Goal: Task Accomplishment & Management: Manage account settings

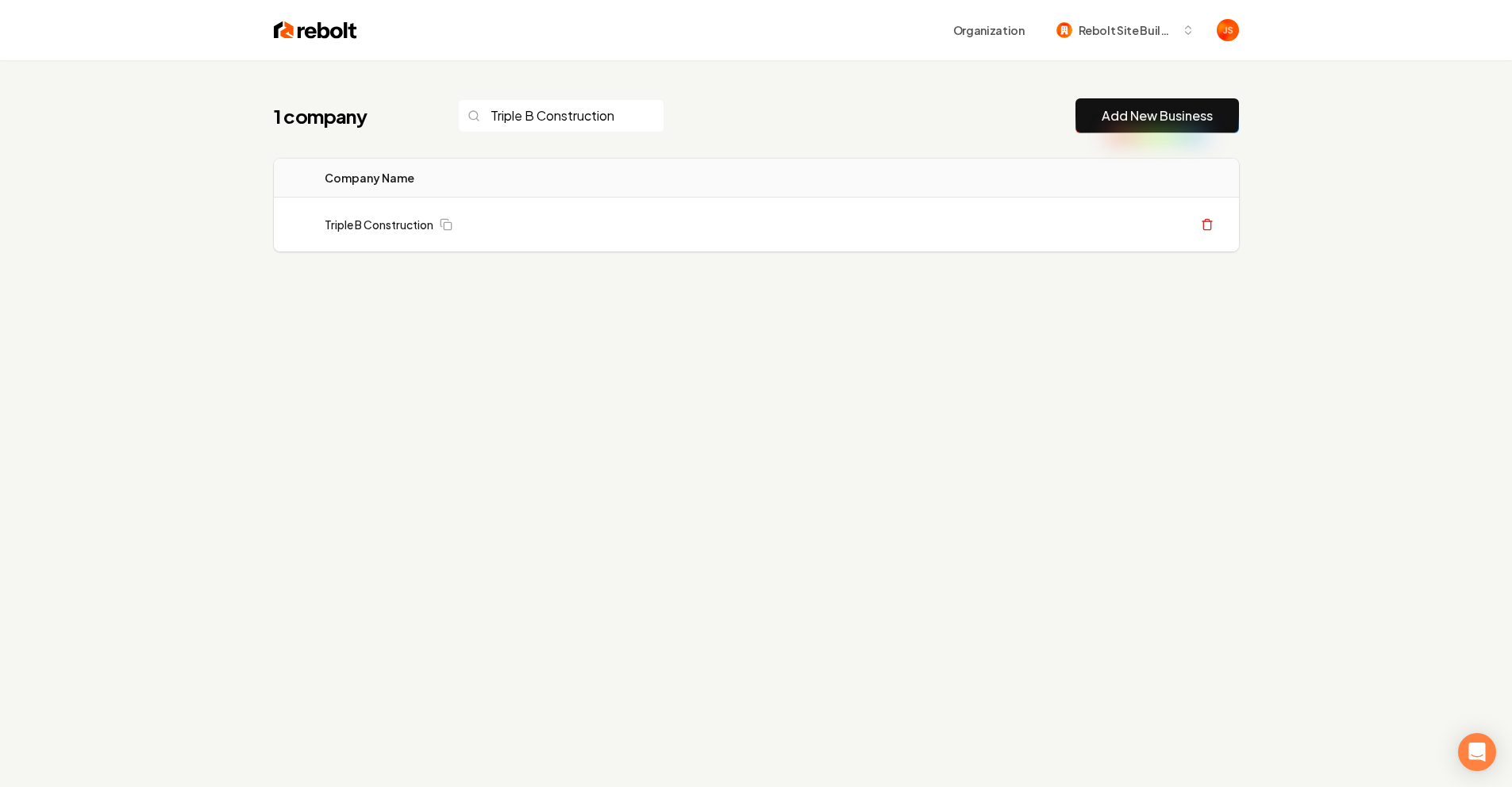
scroll to position [0, 2]
type input "Triple B Construction"
click at [399, 211] on td "Triple B Construction" at bounding box center [500, 225] width 378 height 55
click at [388, 228] on link "Triple B Construction" at bounding box center [378, 225] width 108 height 16
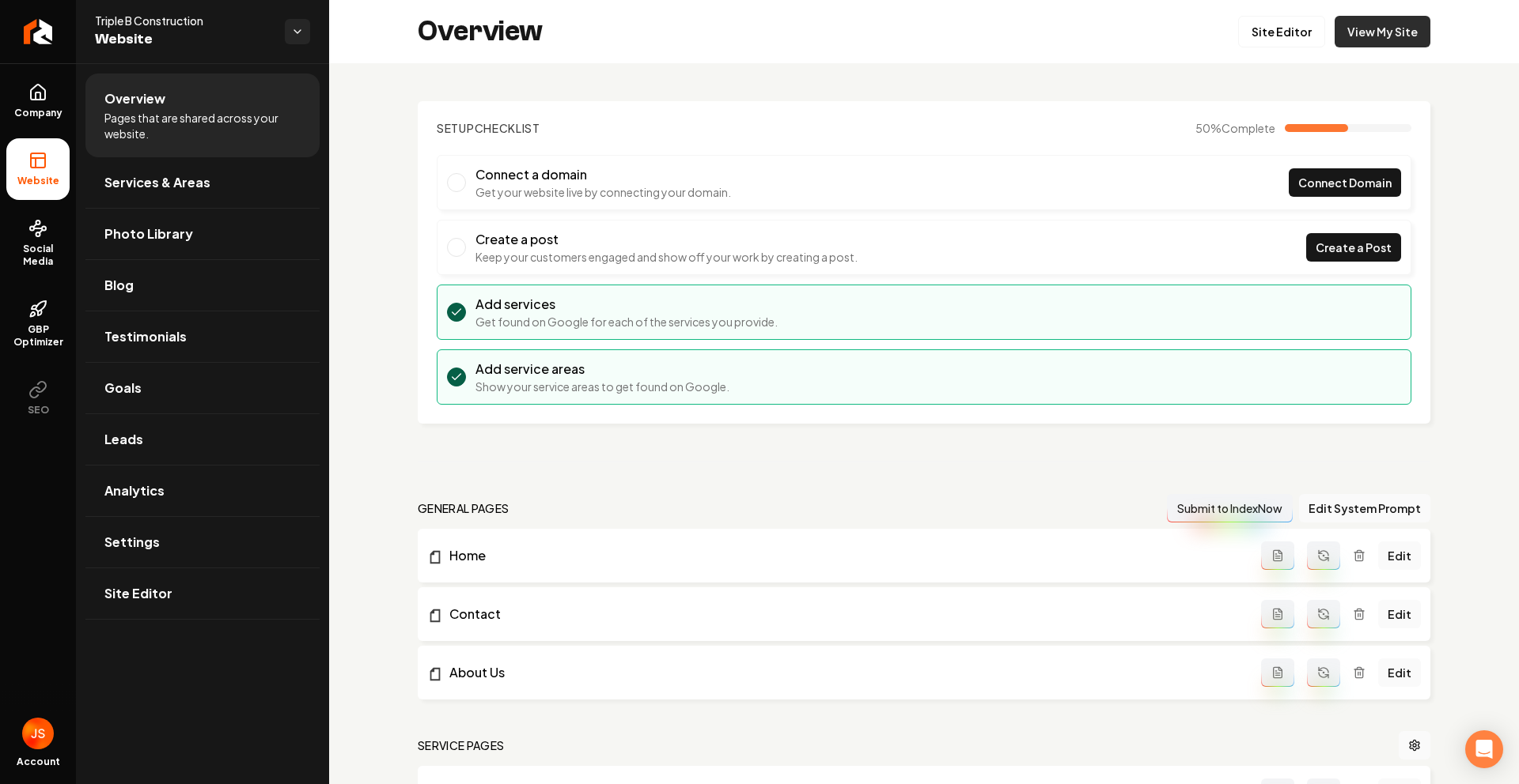
click at [1403, 36] on link "View My Site" at bounding box center [1382, 31] width 95 height 32
click at [1309, 34] on link "Site Editor" at bounding box center [1281, 31] width 87 height 32
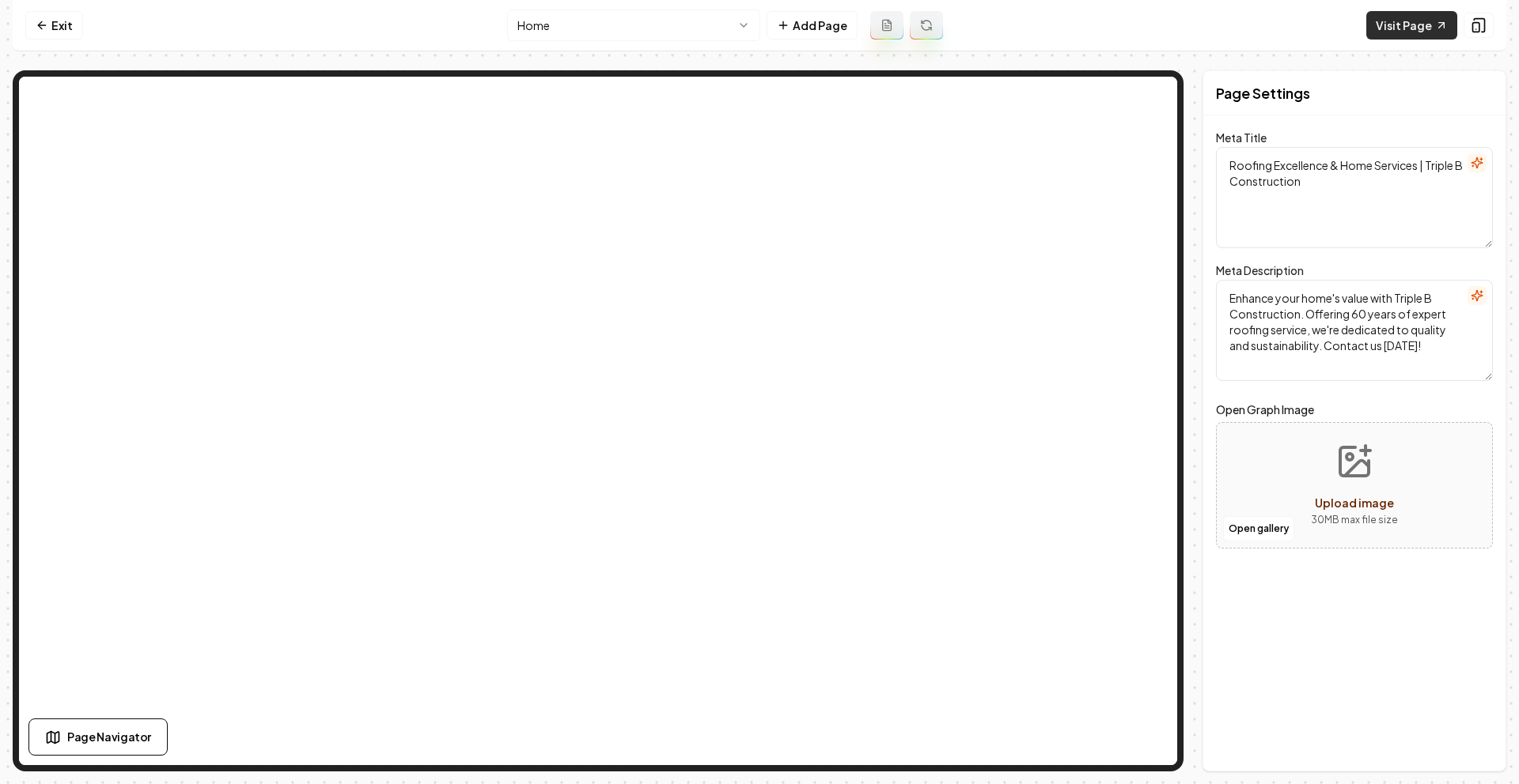
click at [1414, 27] on link "Visit Page" at bounding box center [1411, 24] width 90 height 28
click at [41, 26] on icon at bounding box center [42, 25] width 13 height 13
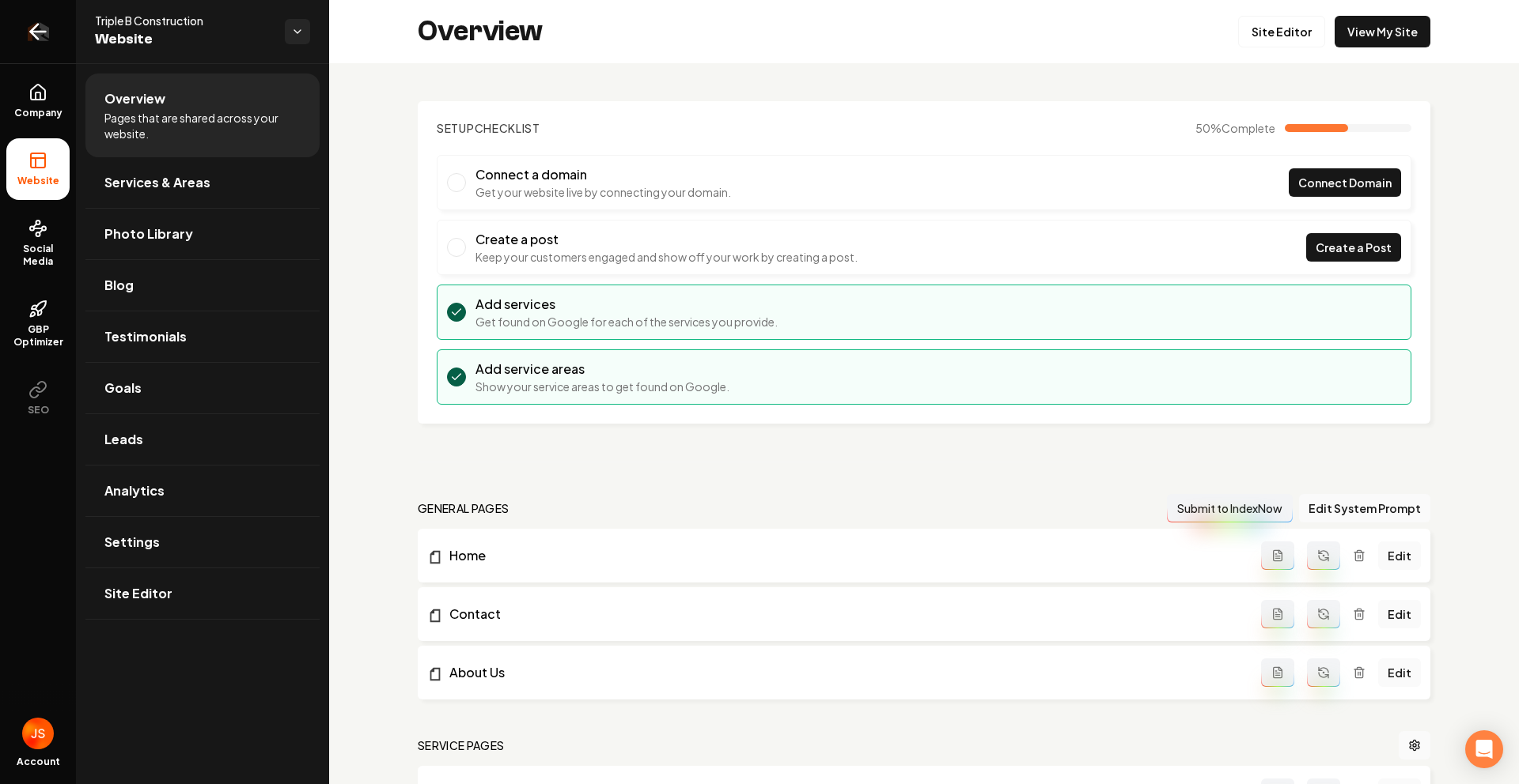
click at [13, 39] on link "Return to dashboard" at bounding box center [38, 31] width 76 height 63
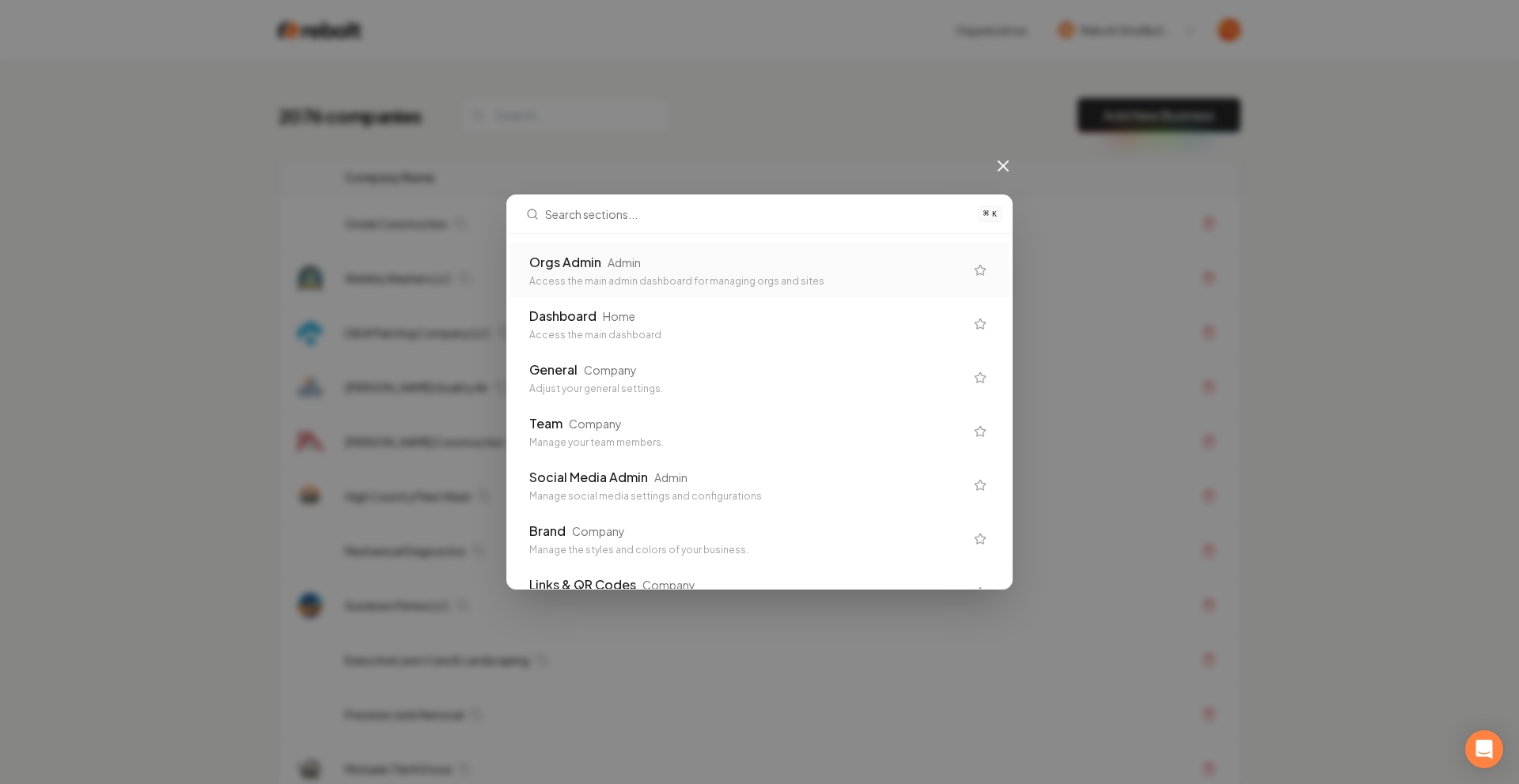
click at [581, 257] on div "Orgs Admin" at bounding box center [565, 263] width 72 height 19
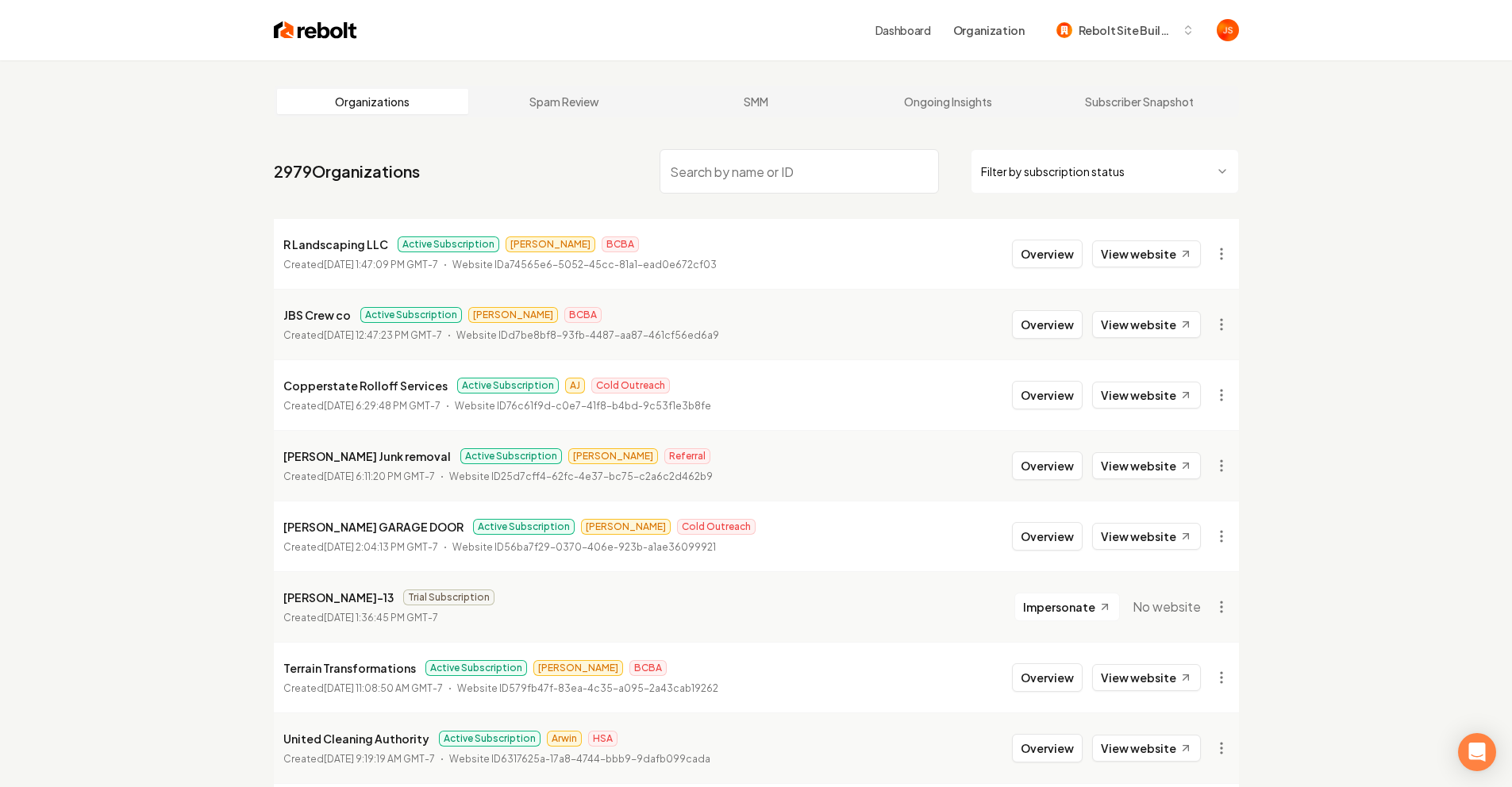
click at [1021, 176] on html "Dashboard Organization Rebolt Site Builder Organizations Spam Review SMM Ongoin…" at bounding box center [756, 394] width 1512 height 787
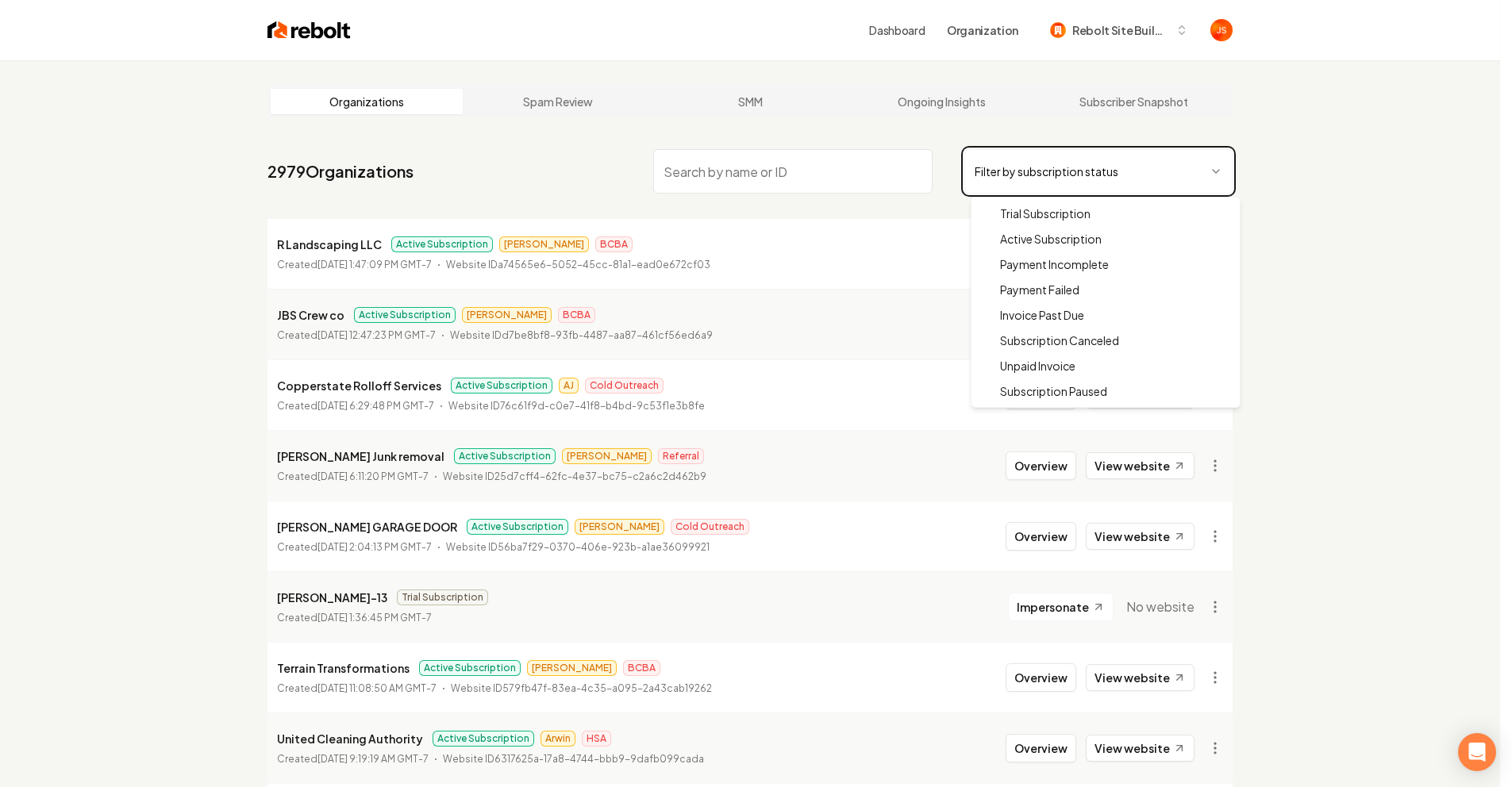
click at [785, 181] on html "Dashboard Organization Rebolt Site Builder Organizations Spam Review SMM Ongoin…" at bounding box center [756, 394] width 1512 height 787
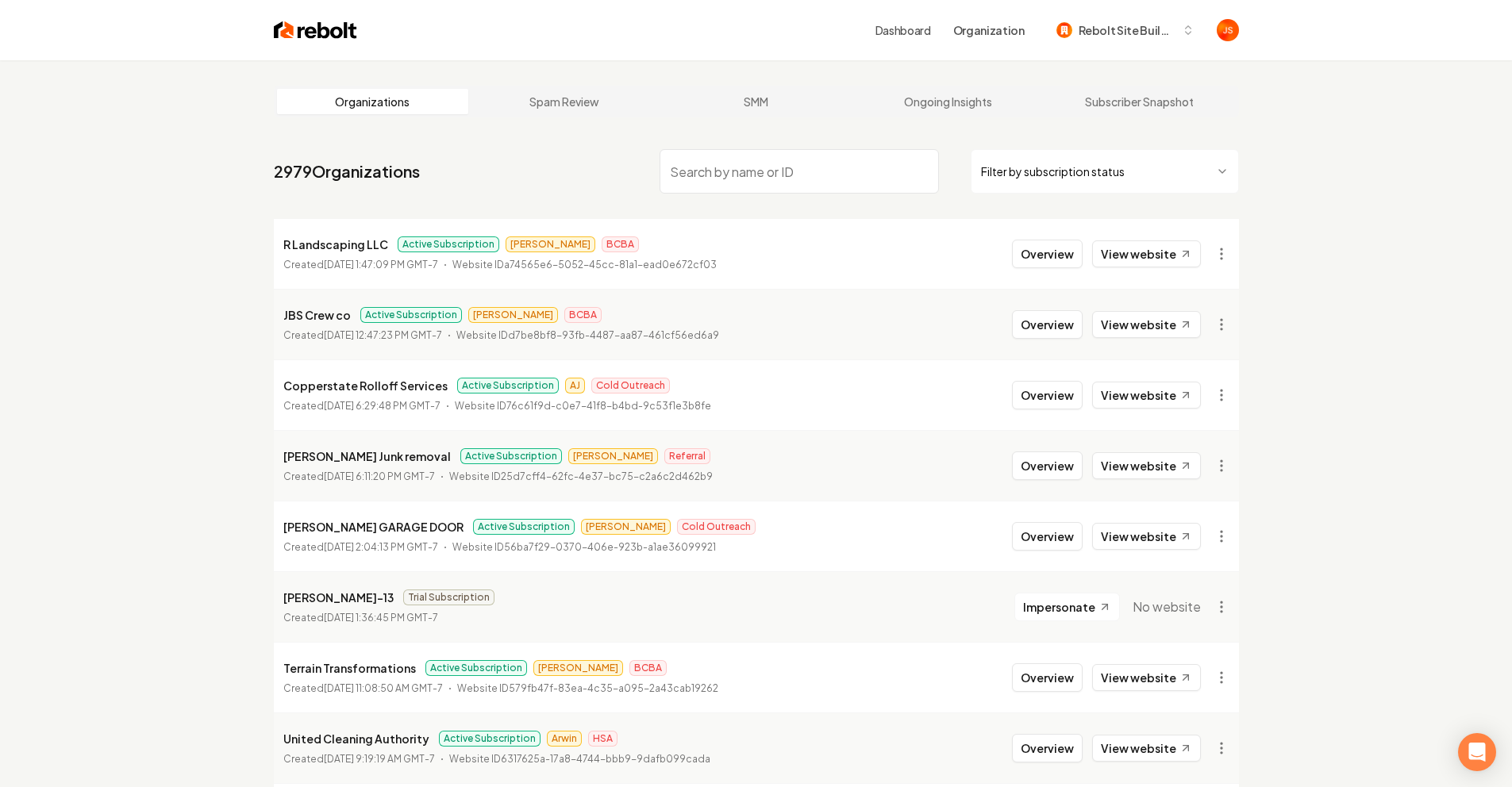
click at [785, 181] on input "search" at bounding box center [799, 172] width 279 height 45
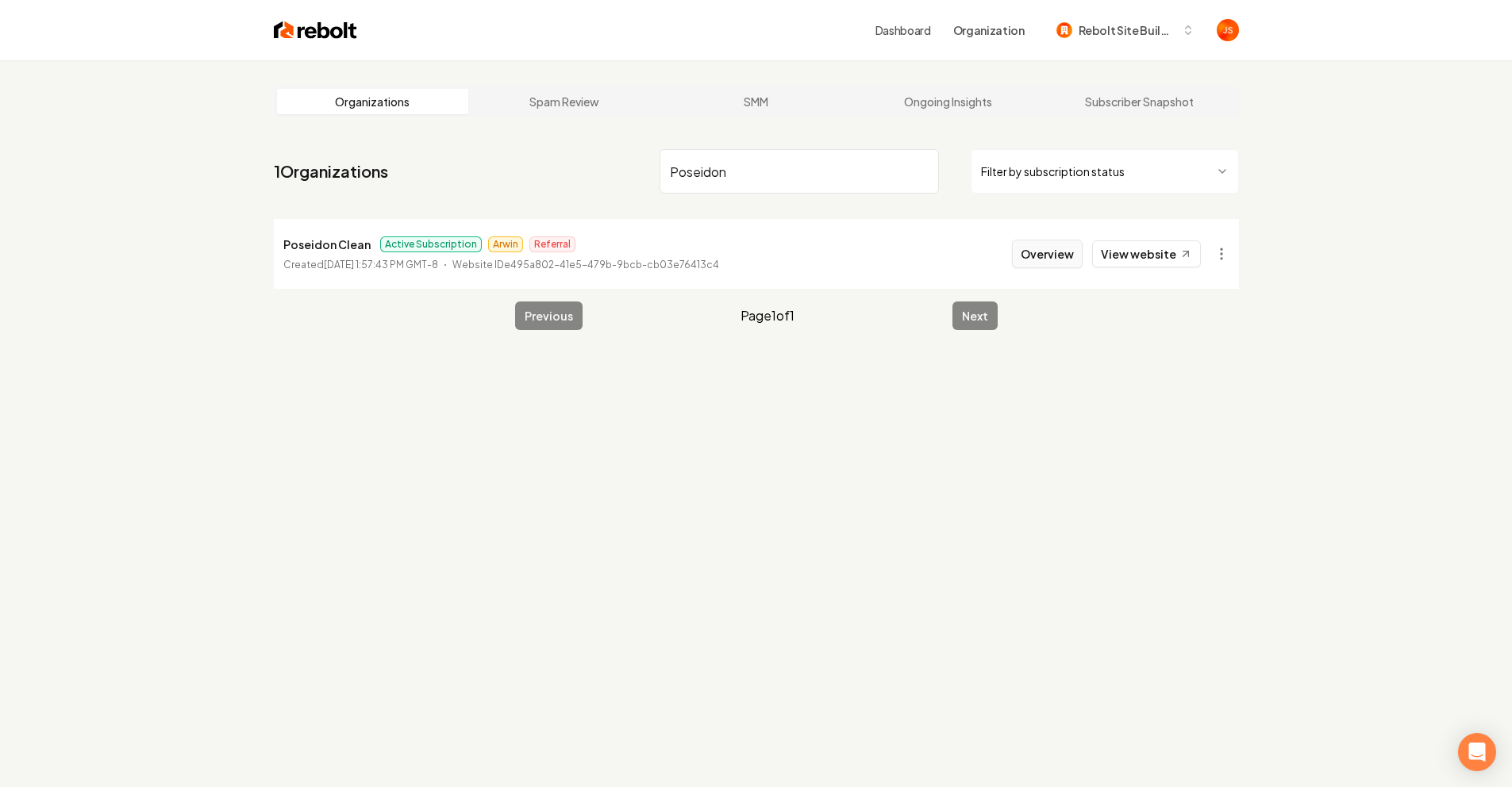
type input "Poseidon"
click at [1050, 256] on button "Overview" at bounding box center [1047, 253] width 70 height 28
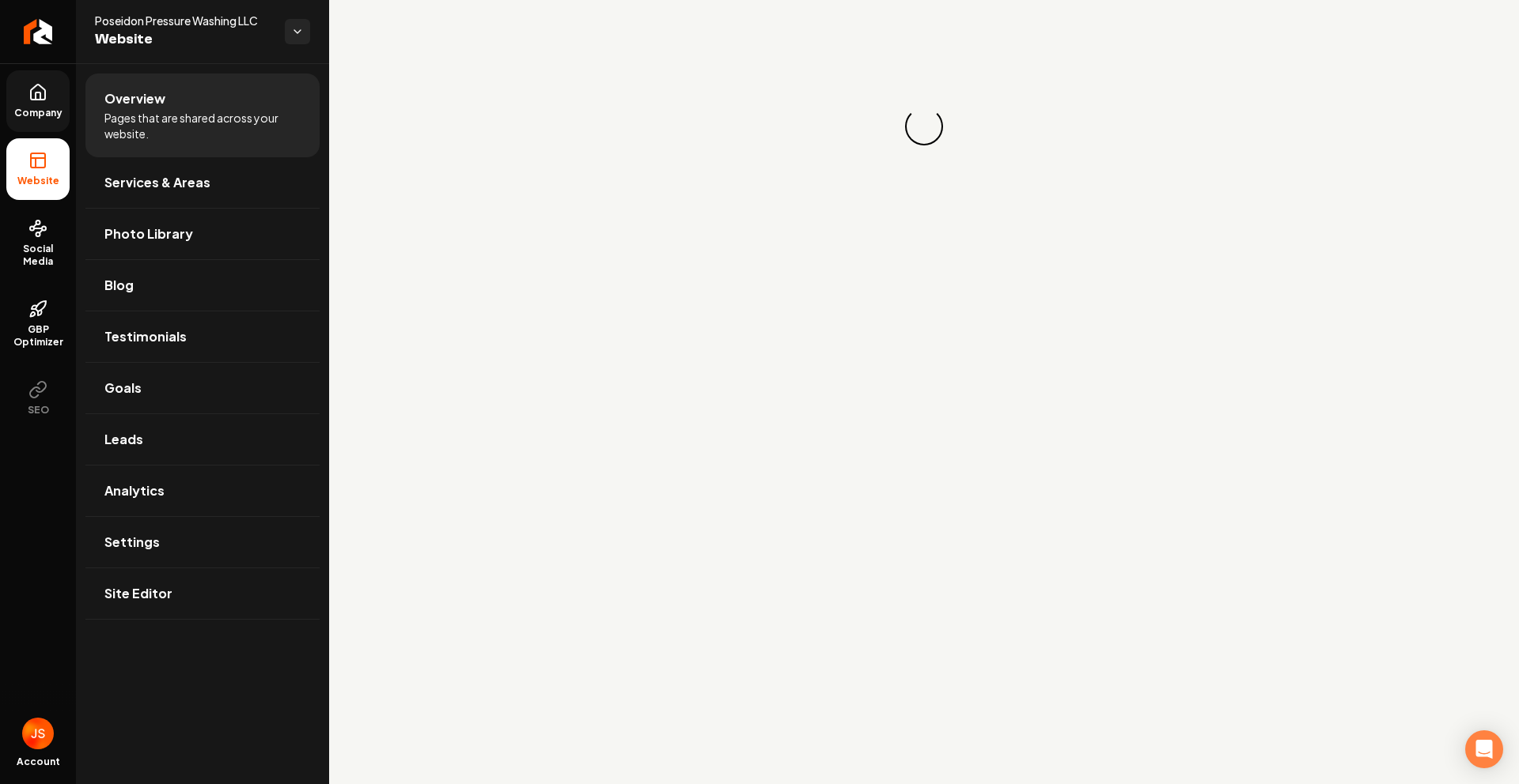
click at [36, 97] on icon at bounding box center [38, 95] width 5 height 7
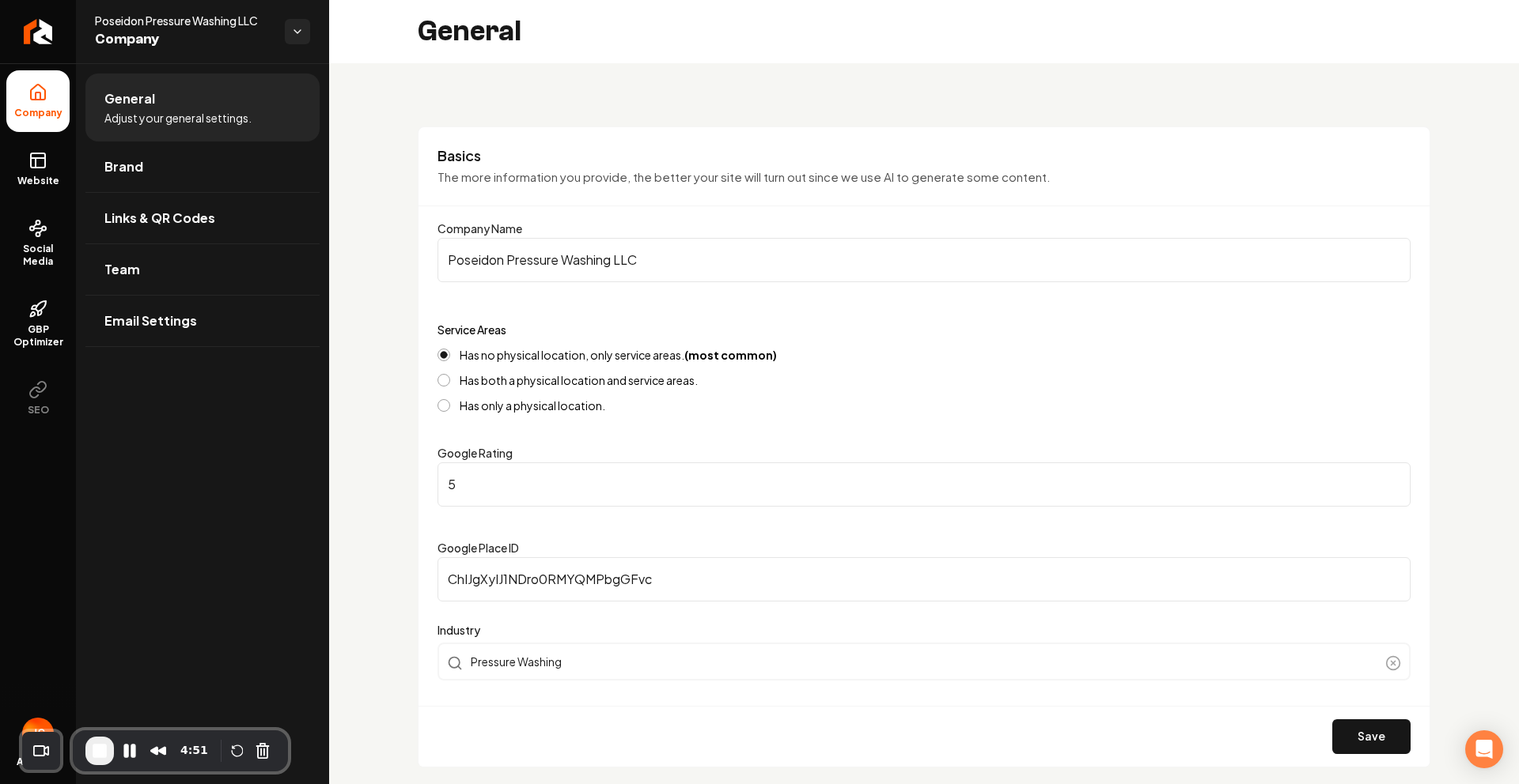
click at [627, 259] on input "Poseidon Pressure Washing LLC" at bounding box center [923, 261] width 973 height 45
click at [613, 169] on p "The more information you provide, the better your site will turn out since we u…" at bounding box center [923, 177] width 973 height 18
click at [14, 98] on li "Company" at bounding box center [38, 100] width 63 height 61
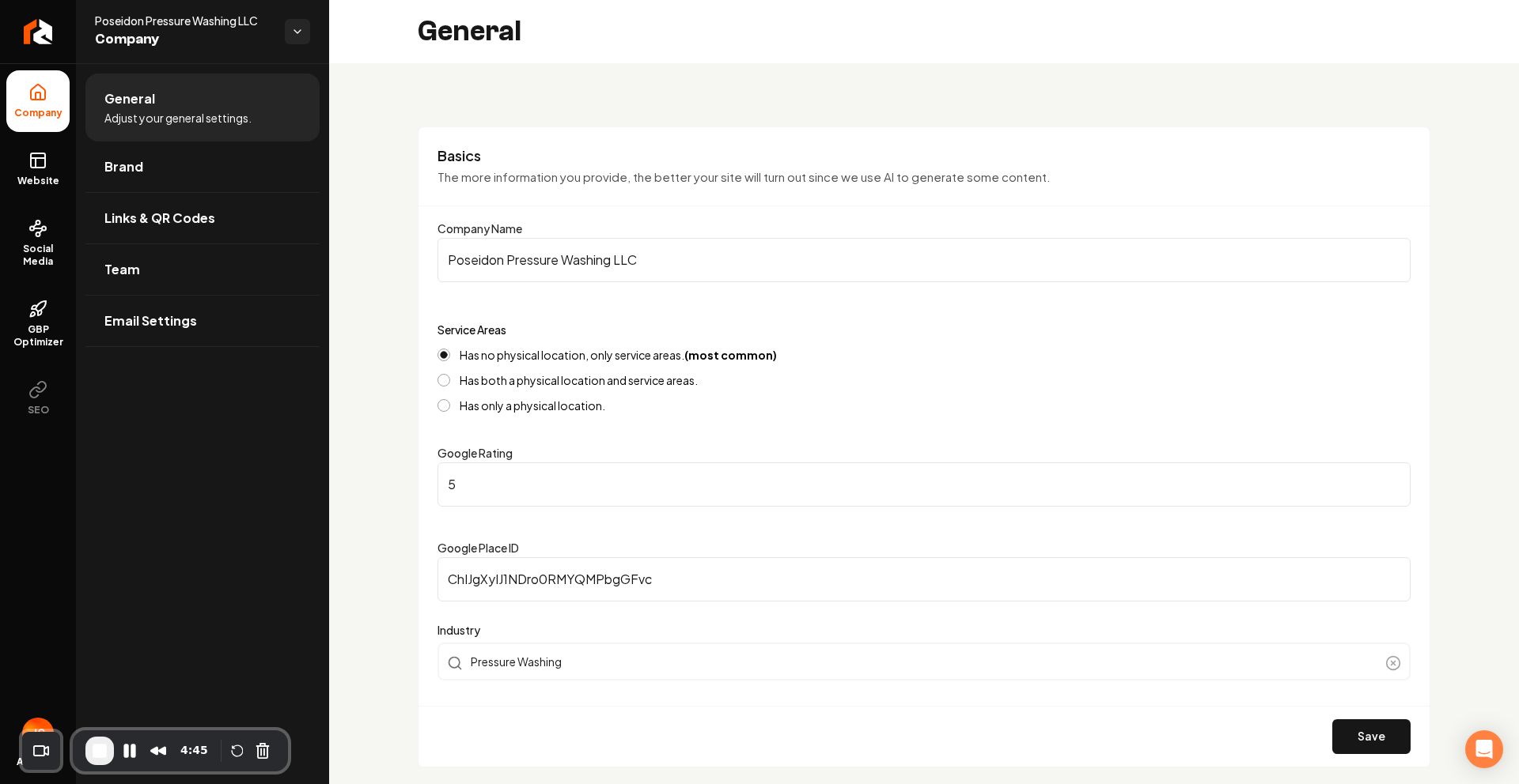
click at [622, 213] on div "Basics The more information you provide, the better your site will turn out sin…" at bounding box center [923, 446] width 1012 height 641
click at [652, 192] on div "Basics The more information you provide, the better your site will turn out sin…" at bounding box center [923, 176] width 1011 height 60
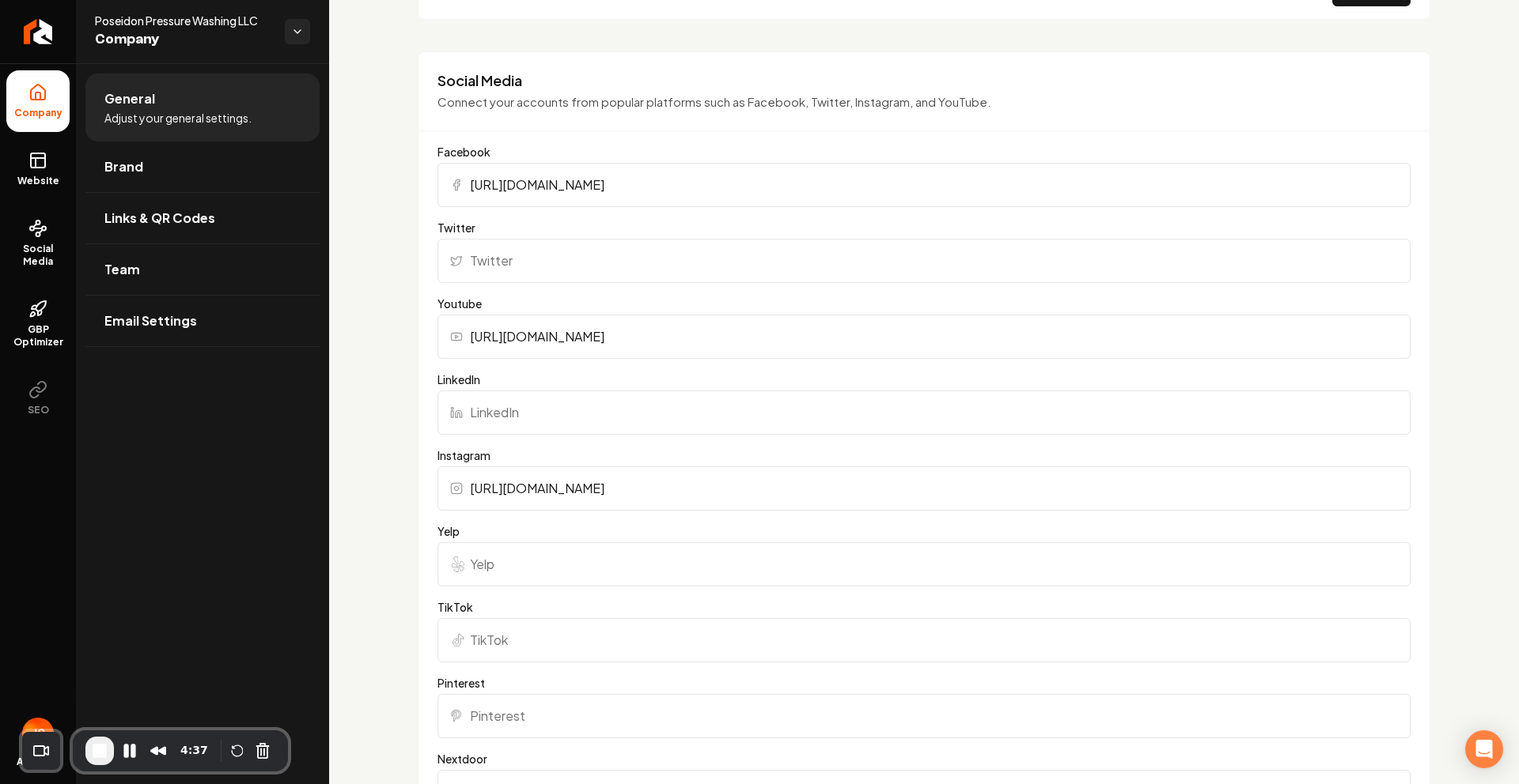
scroll to position [1527, 0]
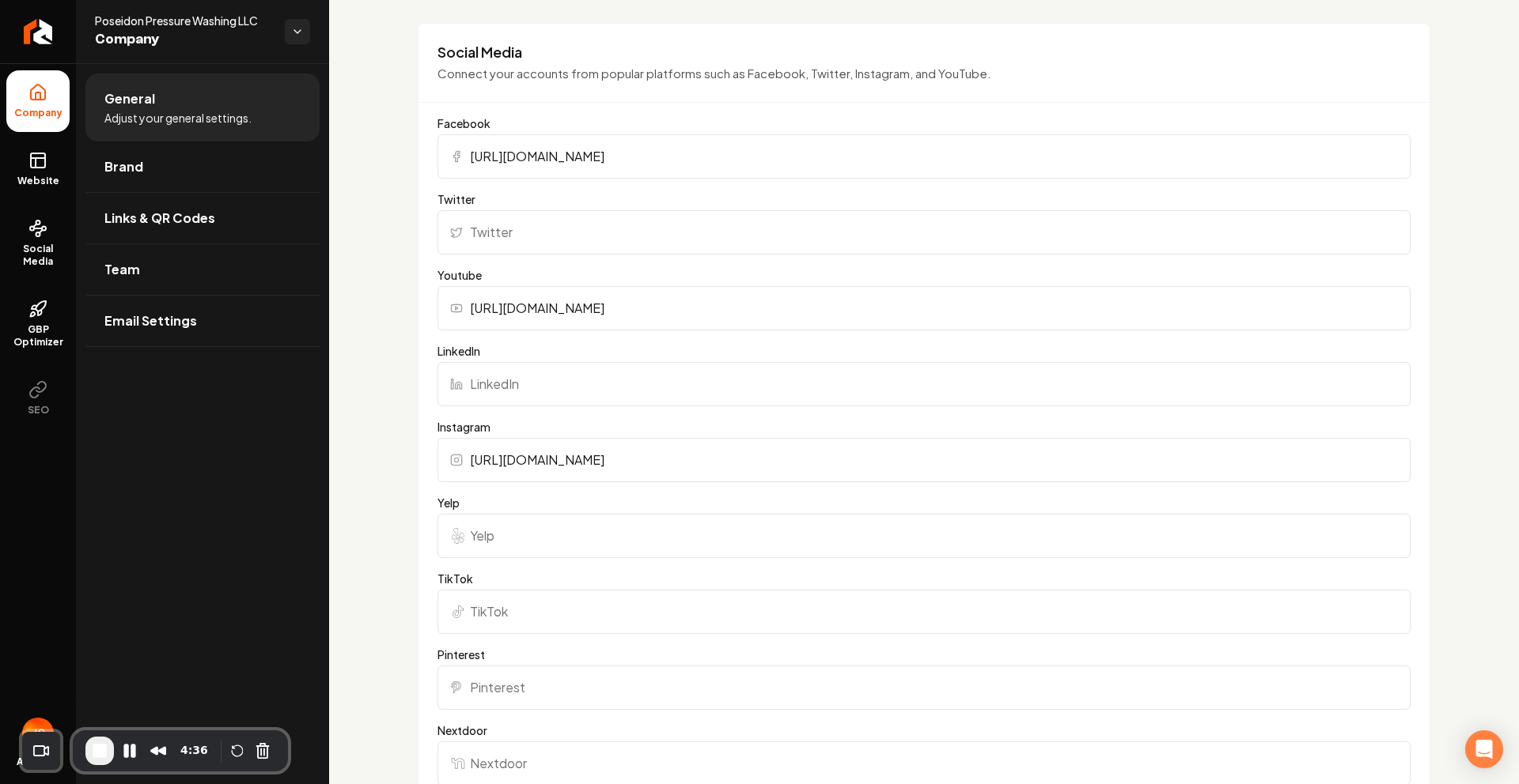
click at [517, 234] on input "Twitter" at bounding box center [923, 232] width 973 height 45
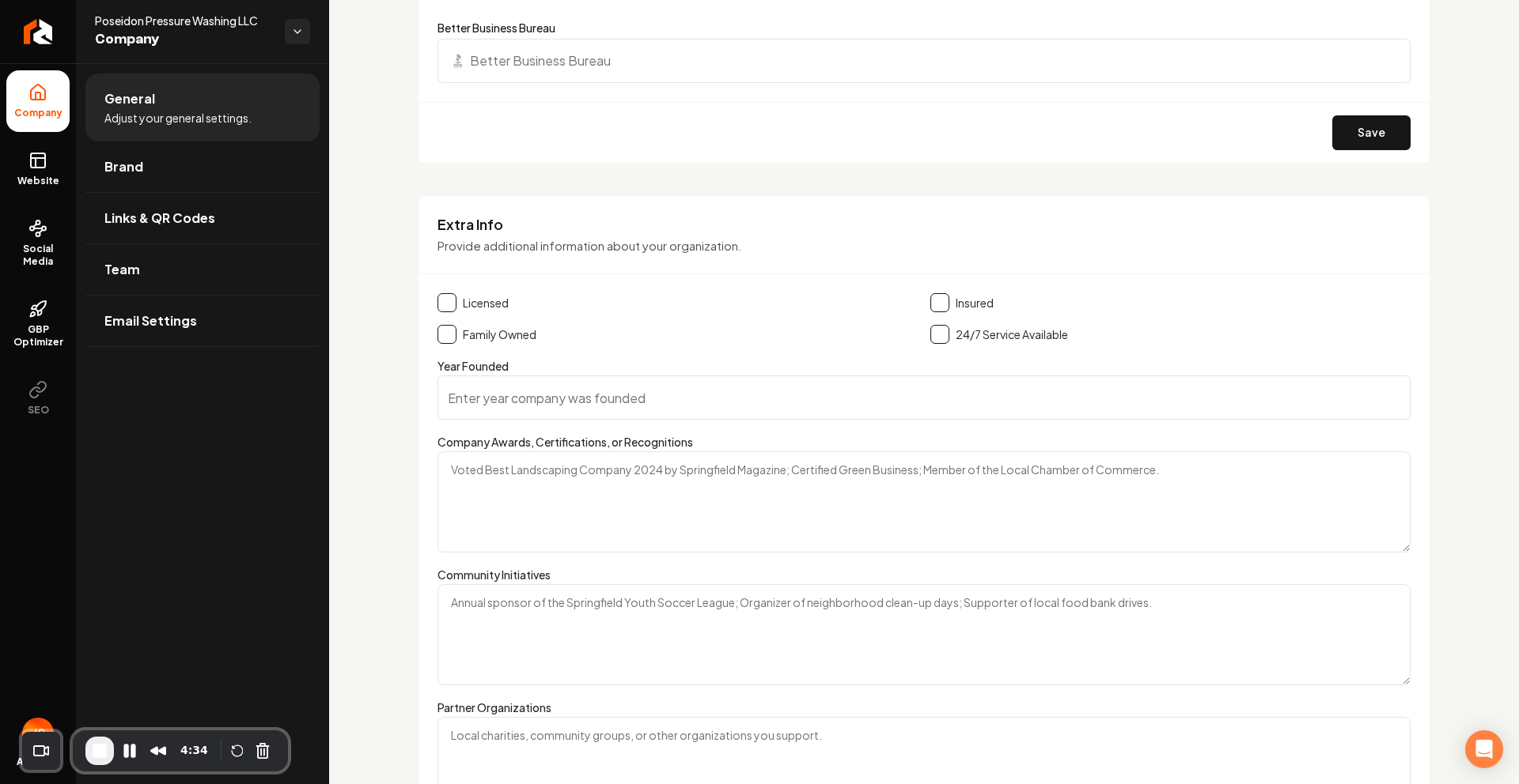
scroll to position [2327, 0]
click at [584, 364] on div "Year Founded" at bounding box center [923, 386] width 973 height 63
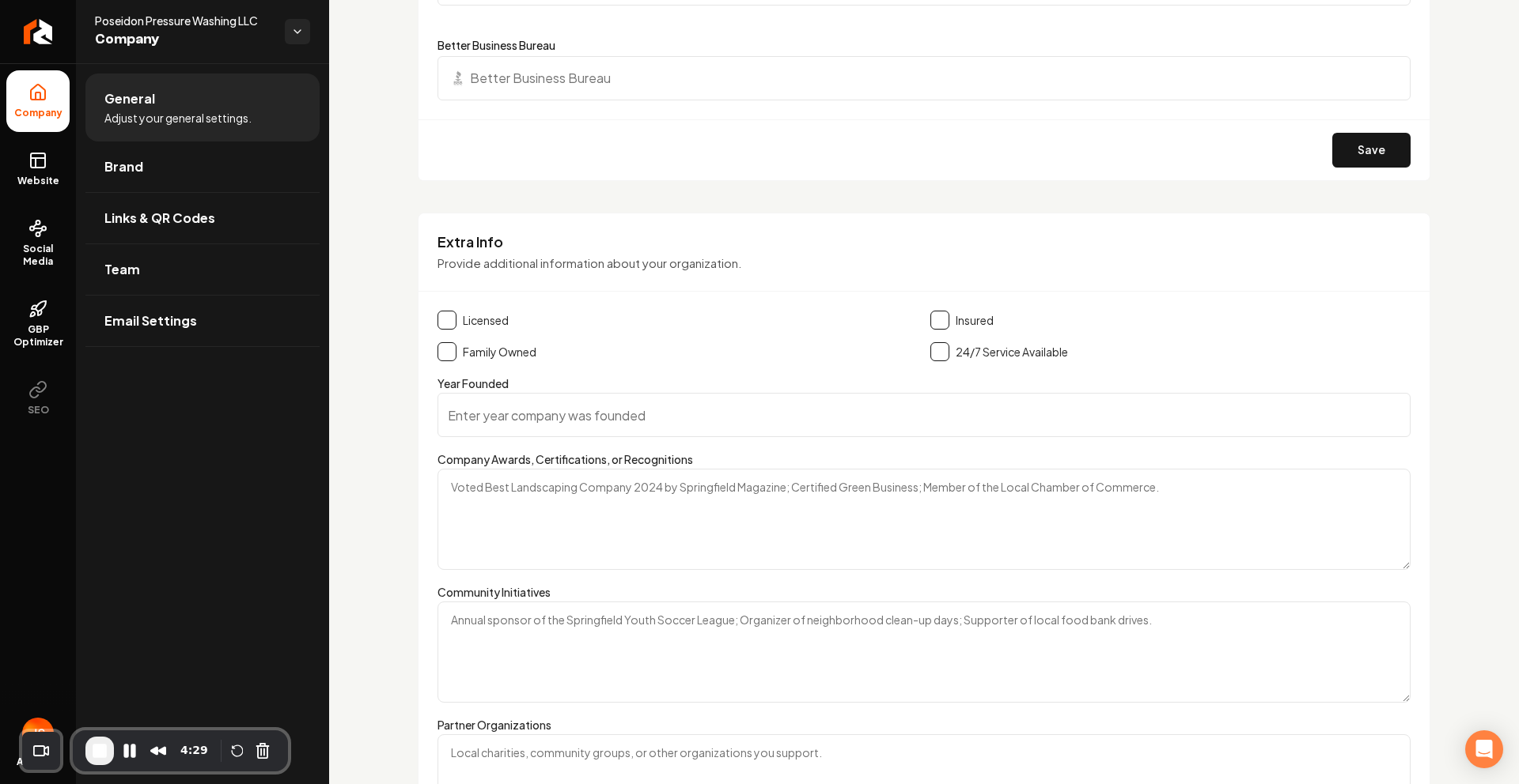
scroll to position [2503, 0]
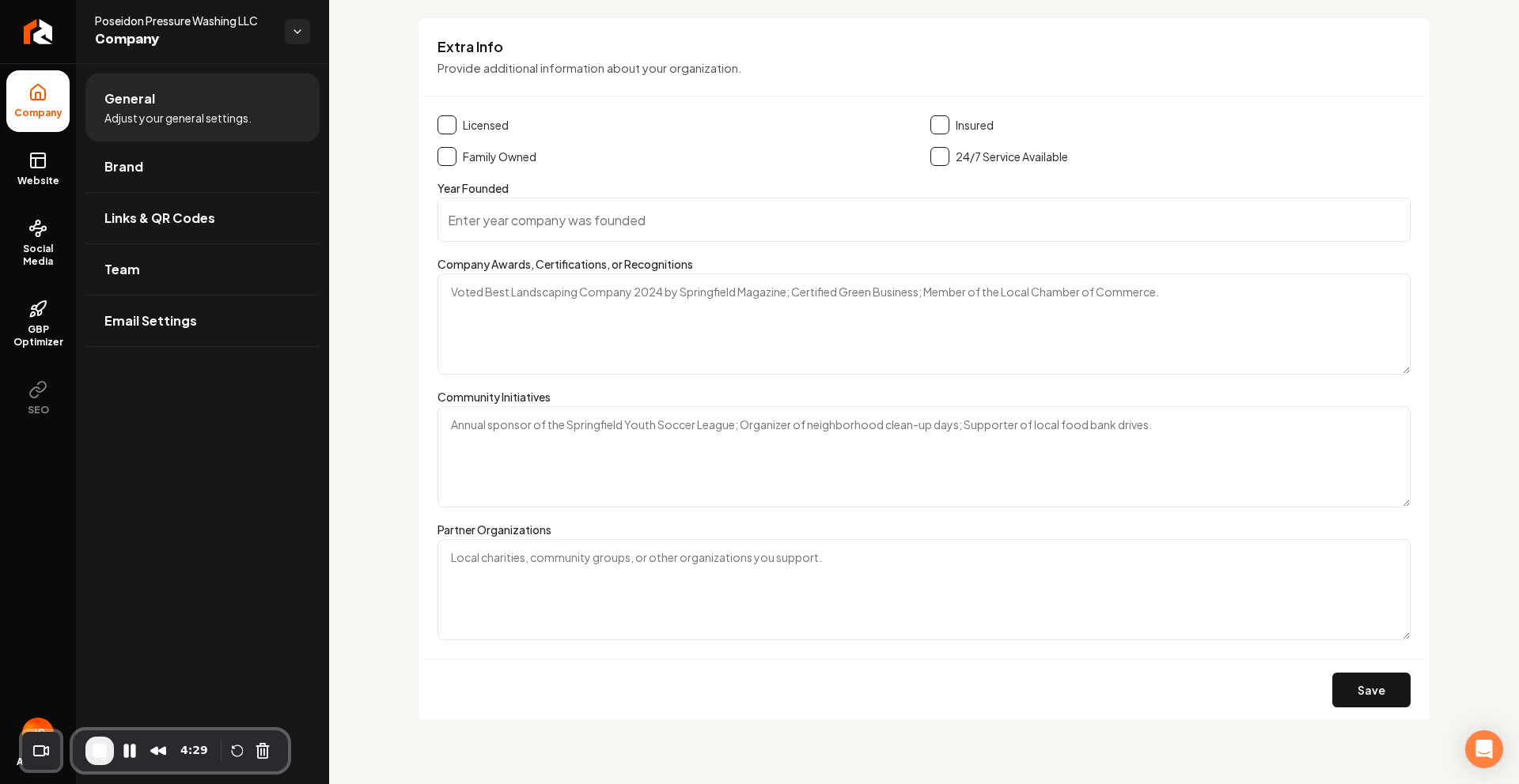
click at [548, 347] on textarea "Company Awards, Certifications, or Recognitions" at bounding box center [923, 324] width 973 height 101
click at [561, 513] on form "Licensed Insured Family Owned 24/7 Service Available Year Founded Company Award…" at bounding box center [923, 418] width 973 height 605
click at [560, 466] on textarea "Community Initiatives" at bounding box center [923, 457] width 973 height 101
click at [133, 167] on span "Brand" at bounding box center [124, 167] width 39 height 19
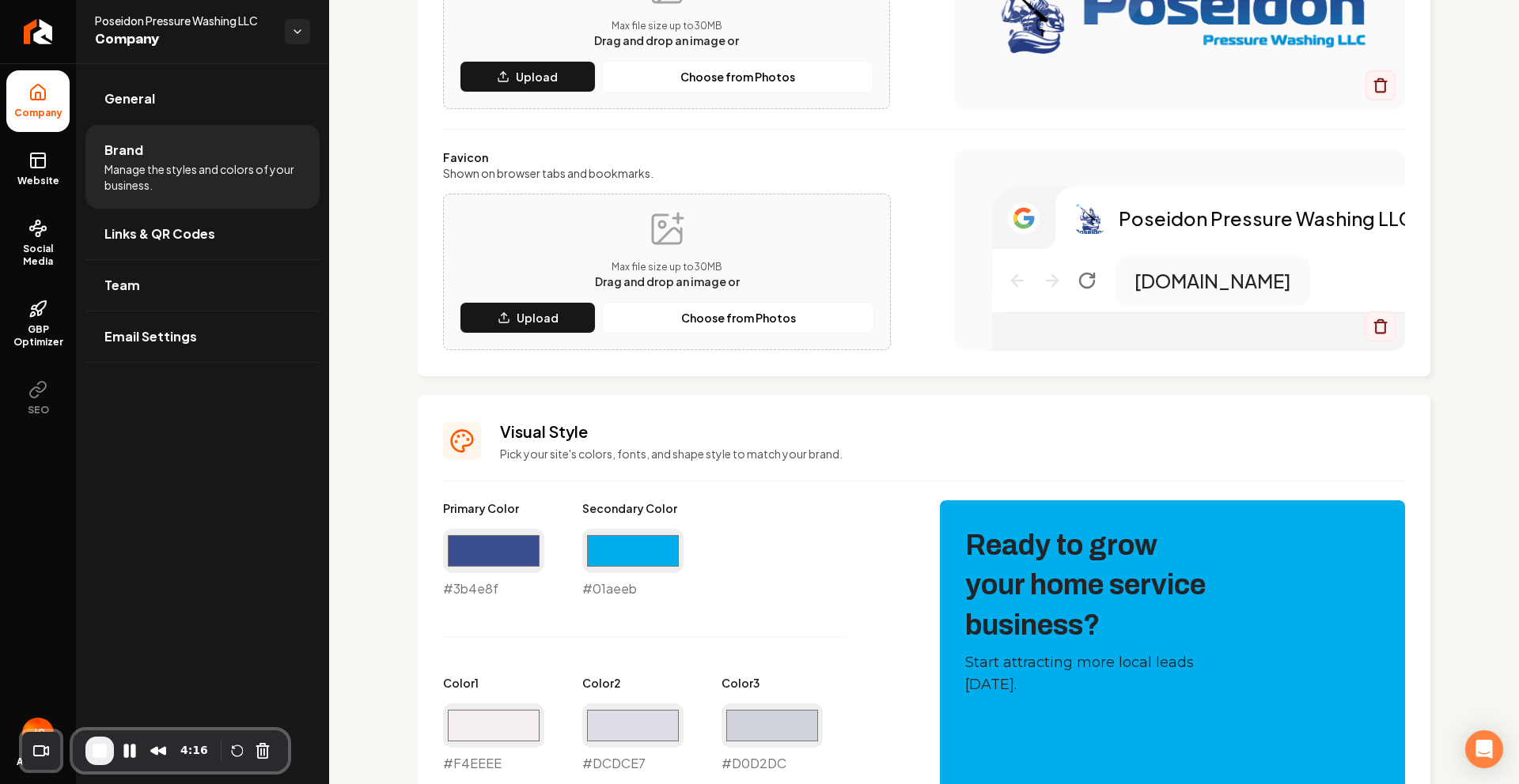
scroll to position [311, 0]
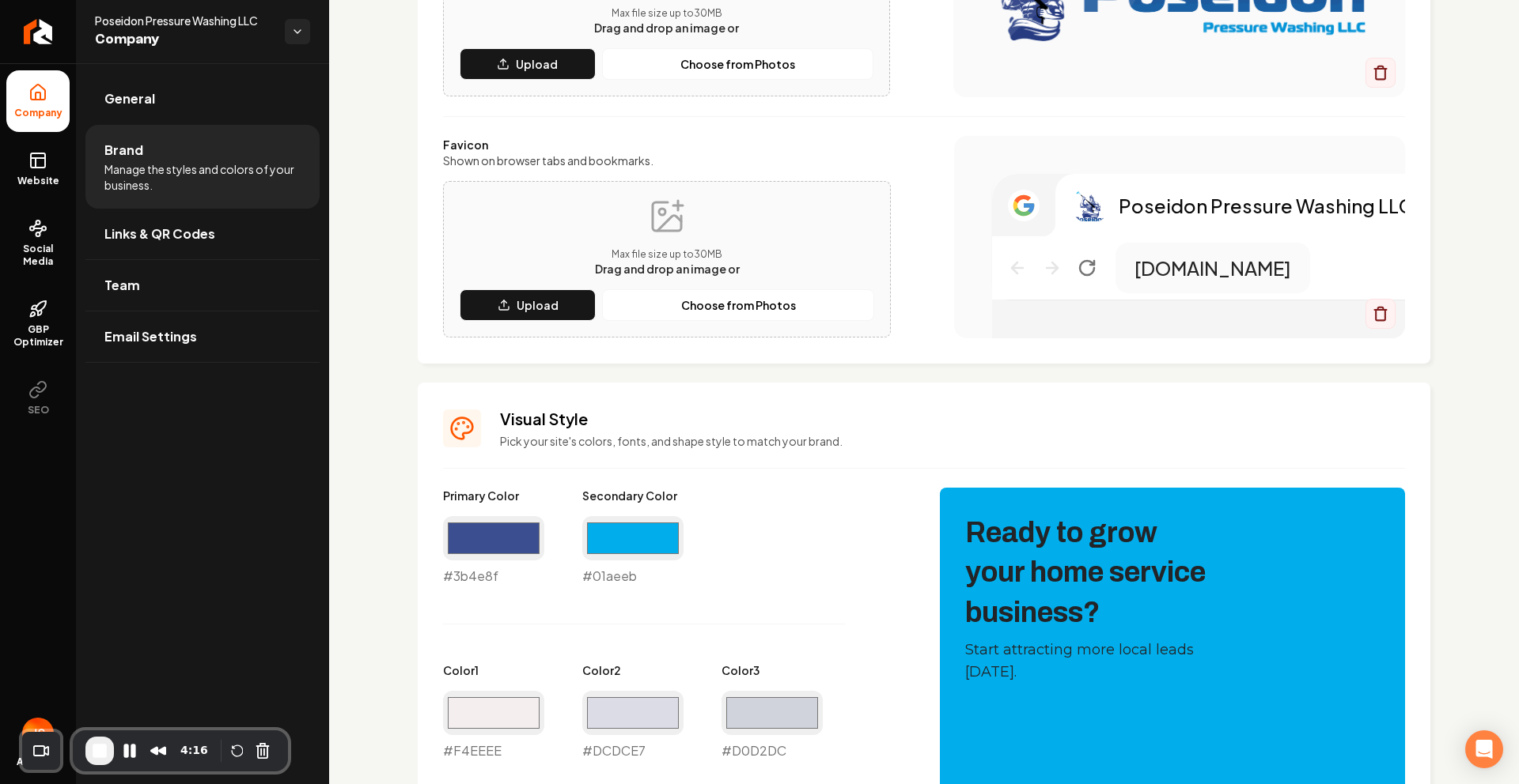
click at [381, 513] on div "Logo & Icon Add your business logo and icon to personalize your website appeara…" at bounding box center [923, 634] width 1190 height 1764
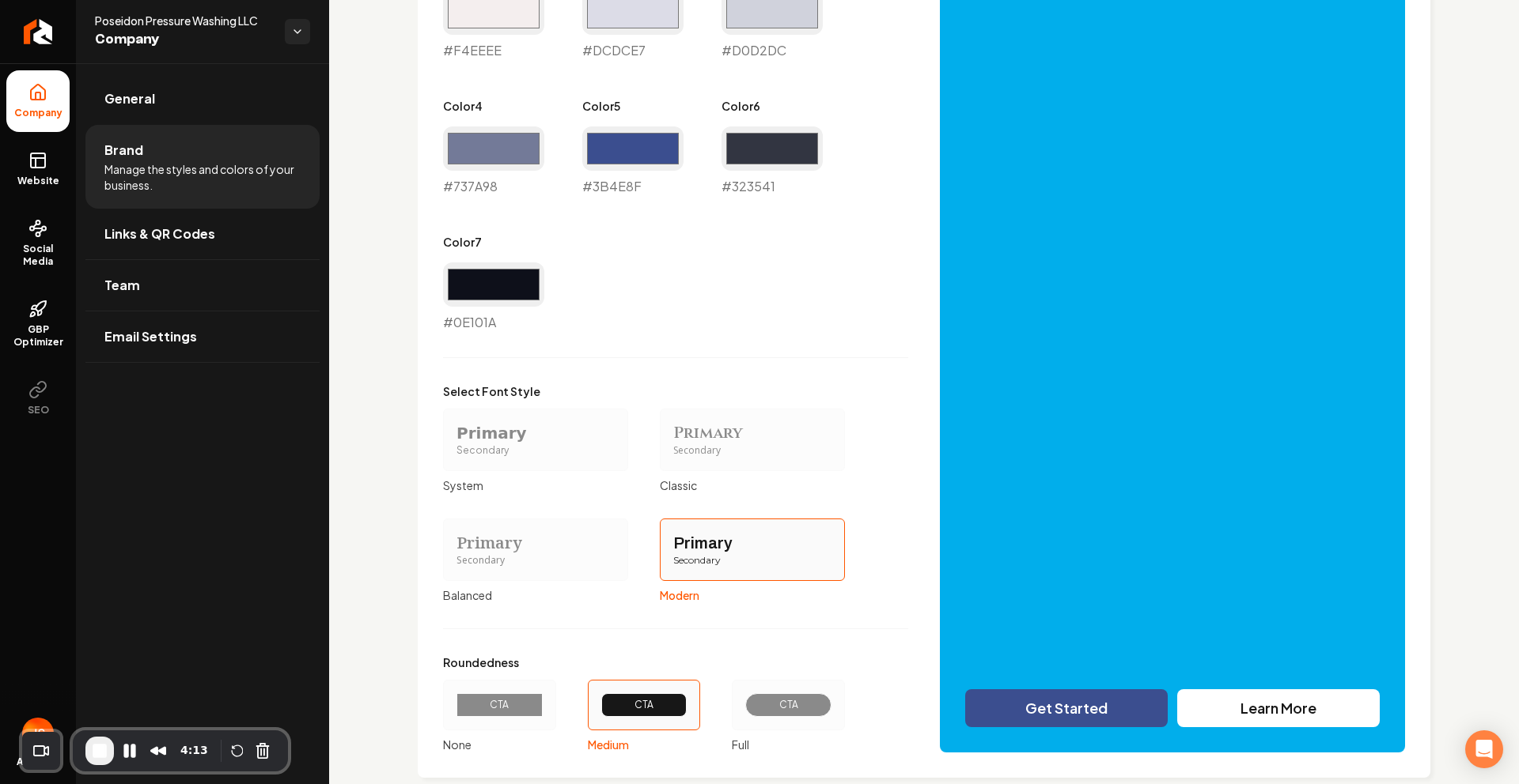
scroll to position [1044, 0]
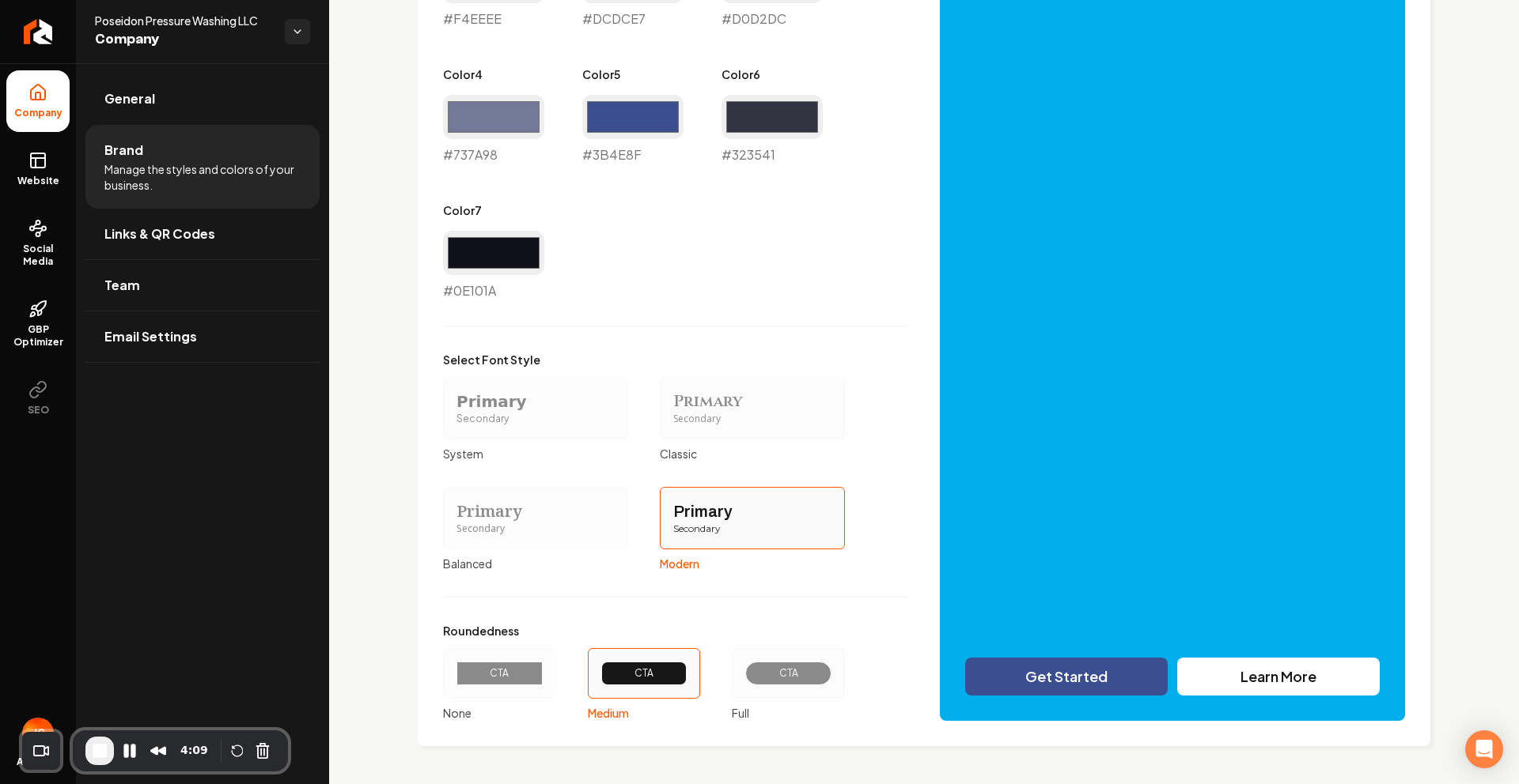
click at [476, 667] on div "CTA" at bounding box center [499, 673] width 59 height 13
click at [454, 667] on button "CTA None" at bounding box center [448, 673] width 13 height 13
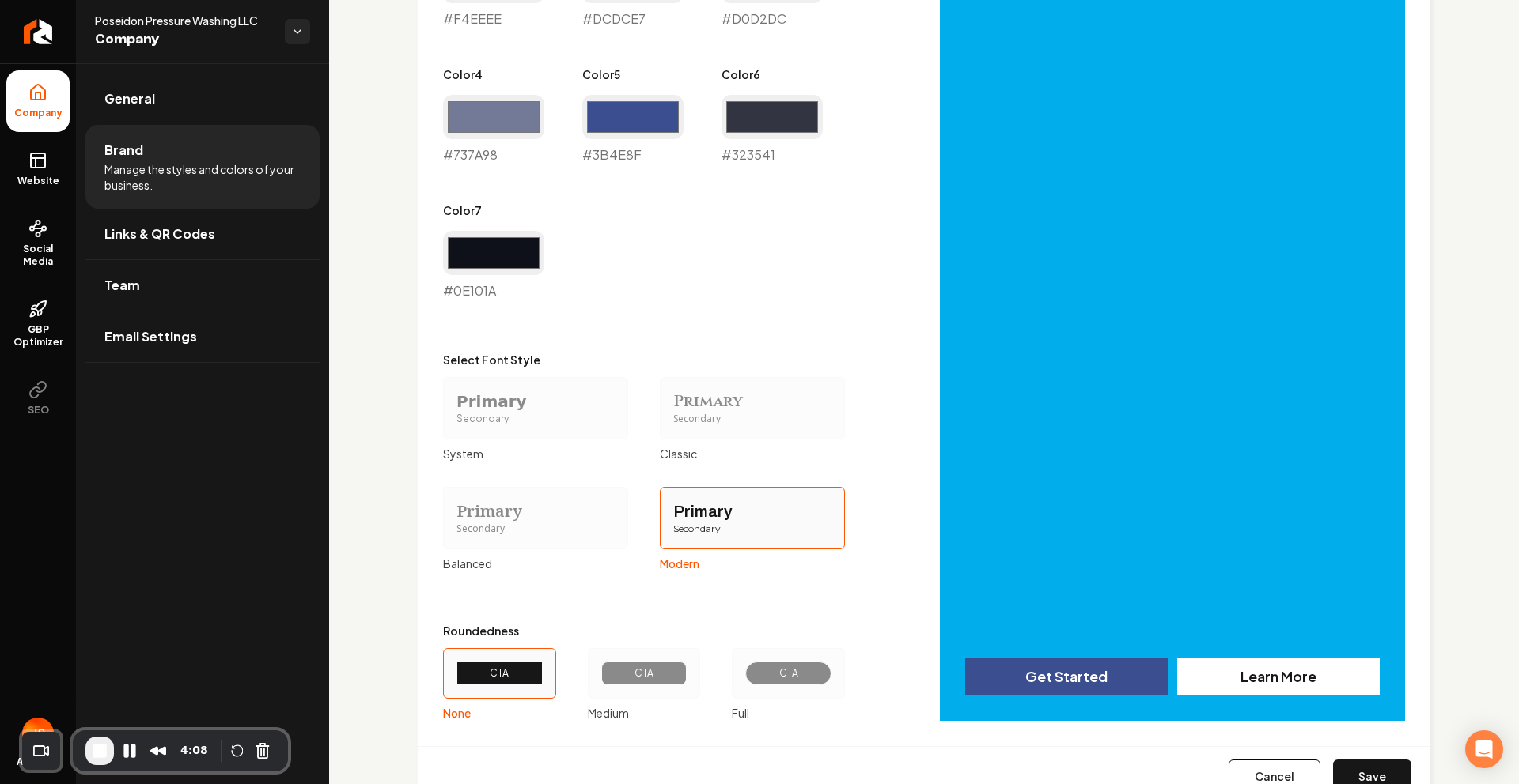
click at [611, 666] on div "CTA" at bounding box center [644, 673] width 87 height 23
click at [599, 667] on button "CTA Medium" at bounding box center [593, 673] width 13 height 13
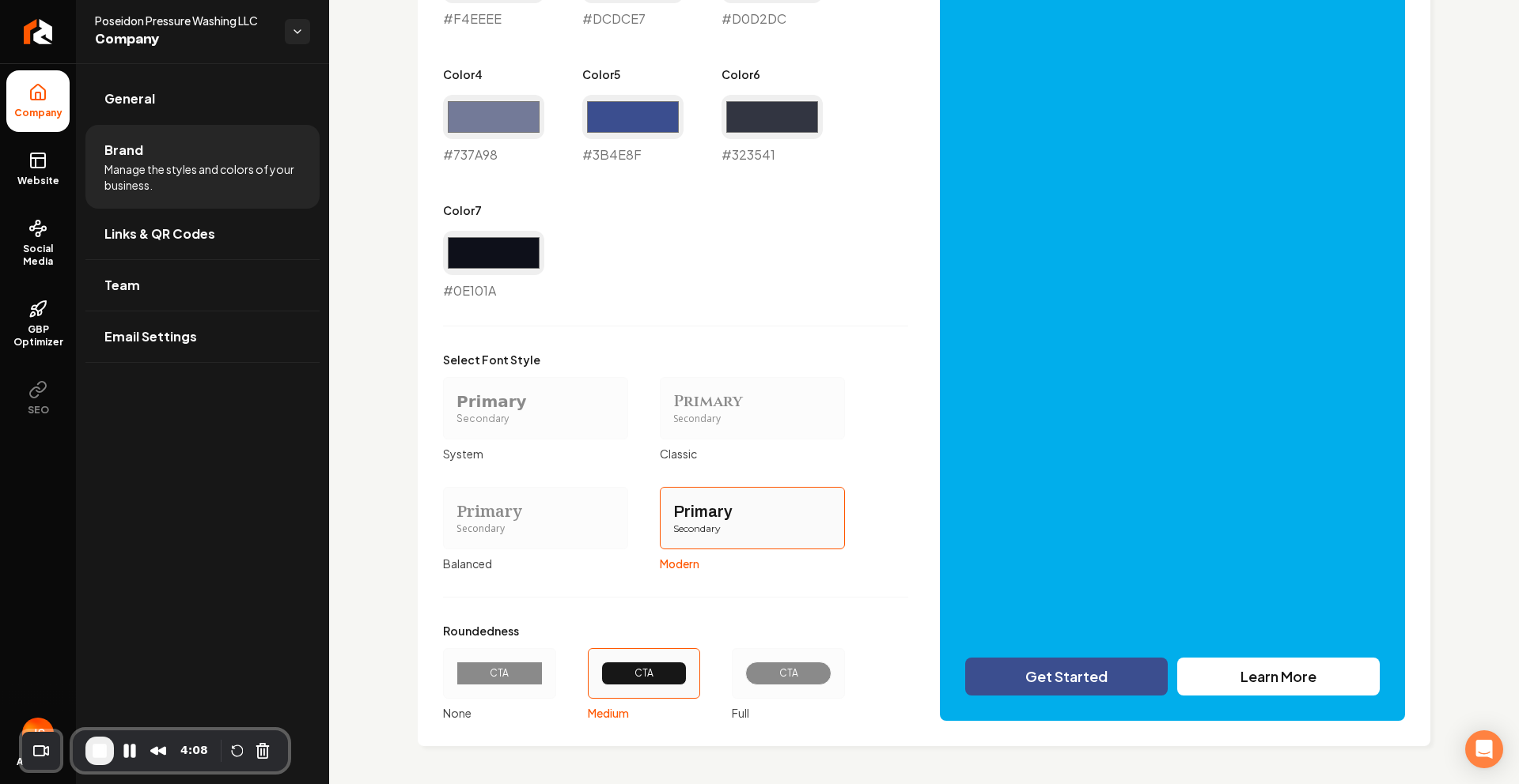
click at [763, 667] on div "CTA" at bounding box center [788, 673] width 59 height 13
click at [743, 667] on button "CTA Full" at bounding box center [737, 673] width 13 height 13
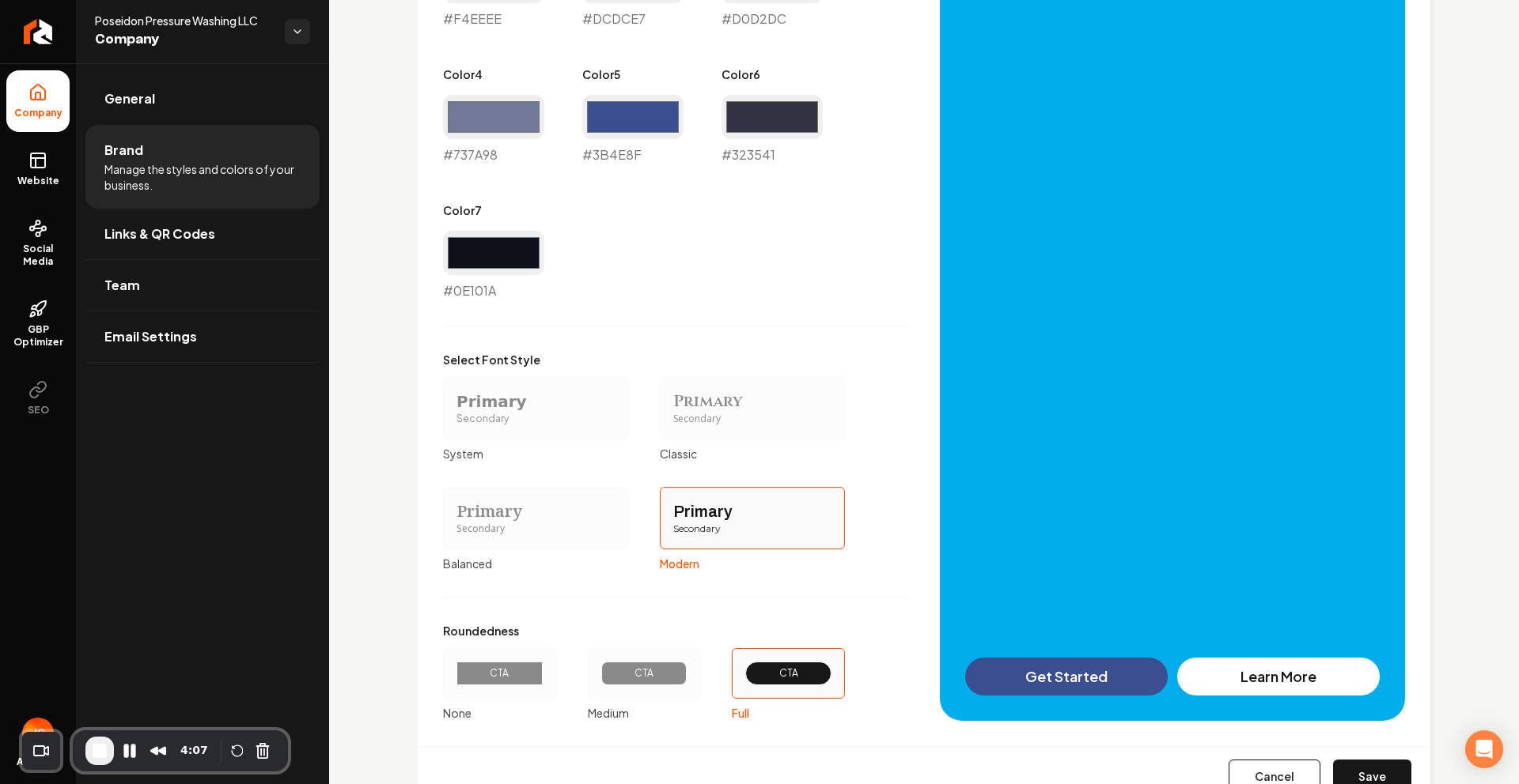
click at [653, 665] on div "CTA" at bounding box center [644, 673] width 87 height 23
click at [599, 667] on button "CTA Medium" at bounding box center [593, 673] width 13 height 13
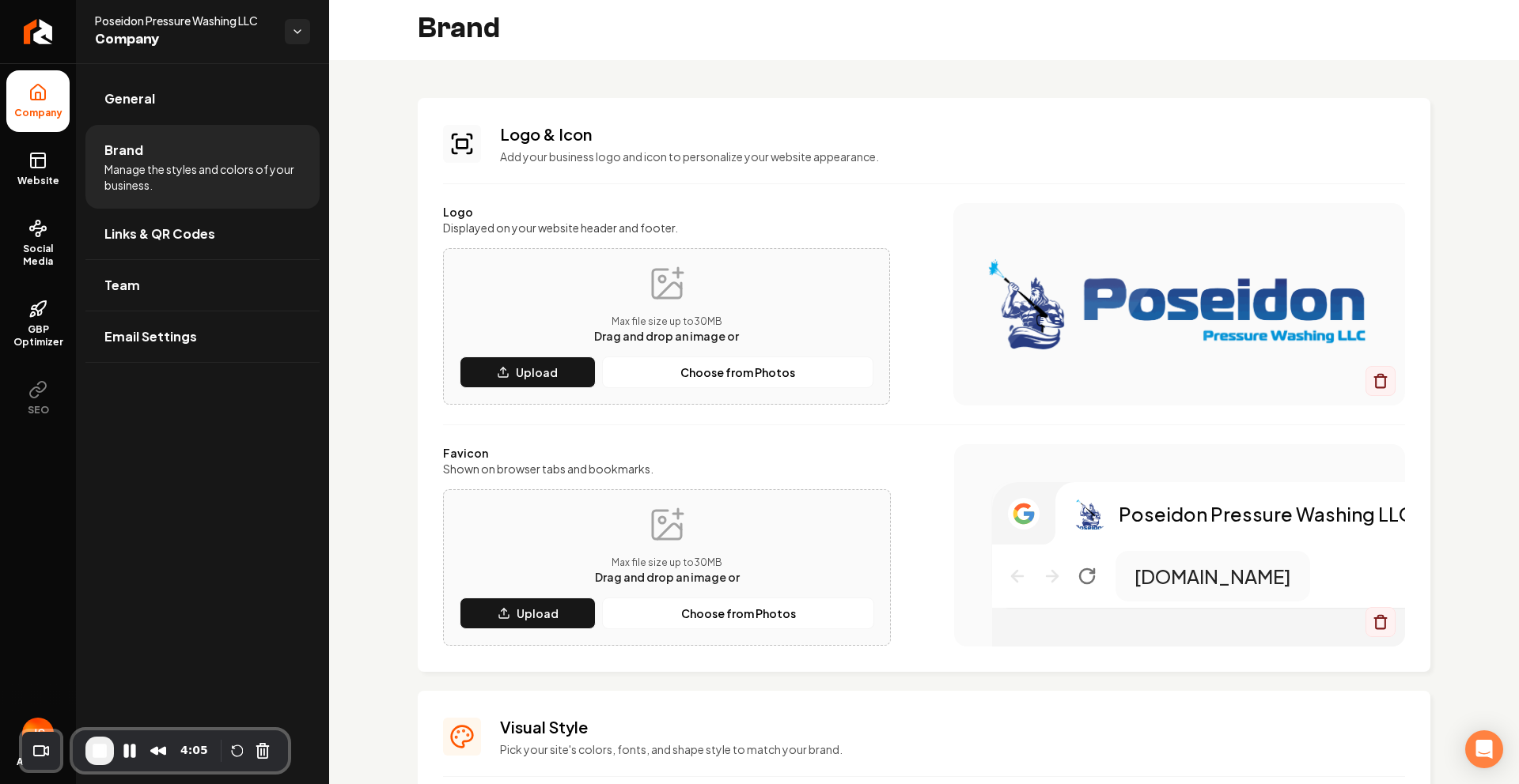
scroll to position [0, 0]
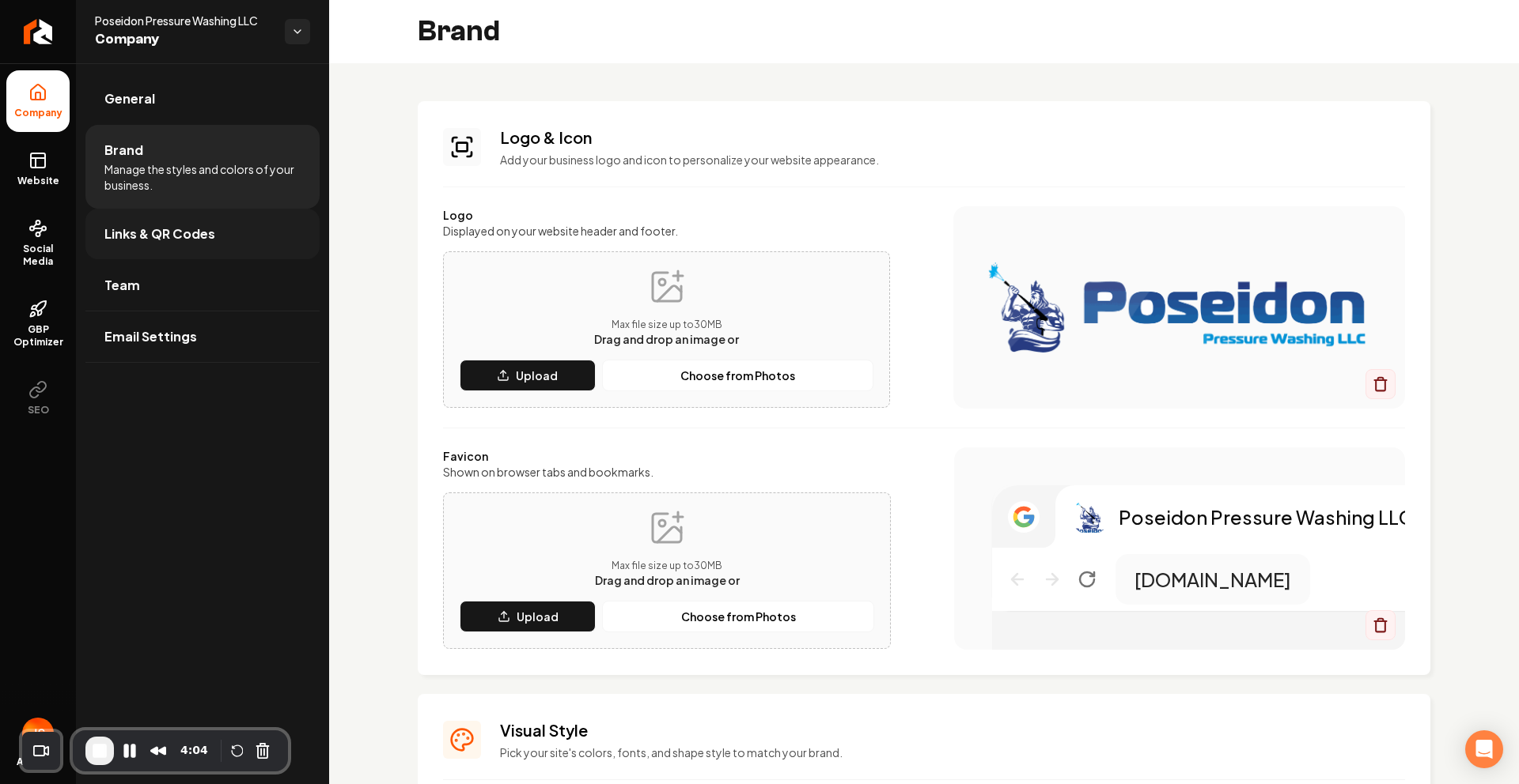
click at [136, 235] on span "Links & QR Codes" at bounding box center [160, 234] width 111 height 19
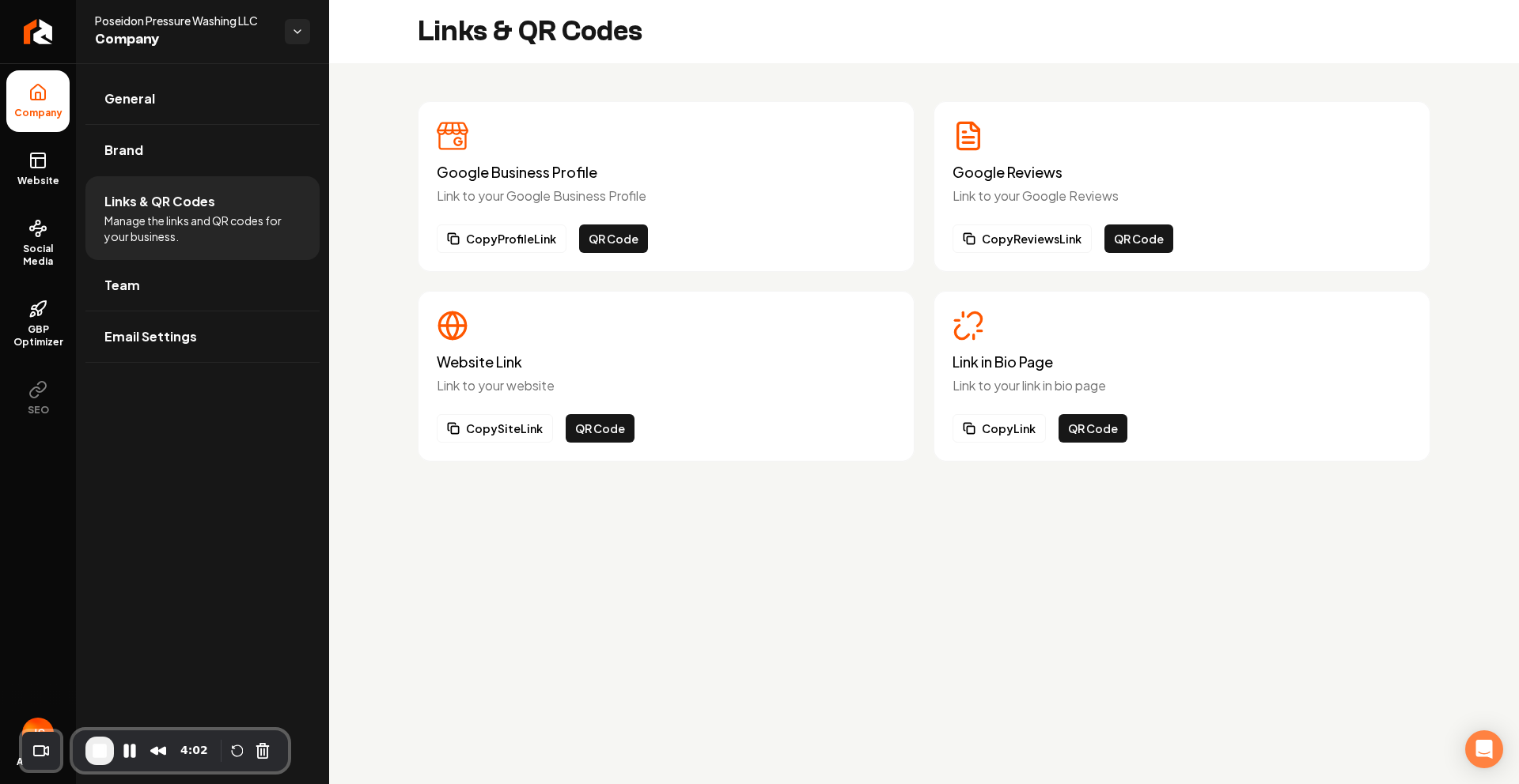
click at [661, 581] on main "Links & QR Codes Google Business Profile Link to your Google Business Profile C…" at bounding box center [923, 392] width 1190 height 784
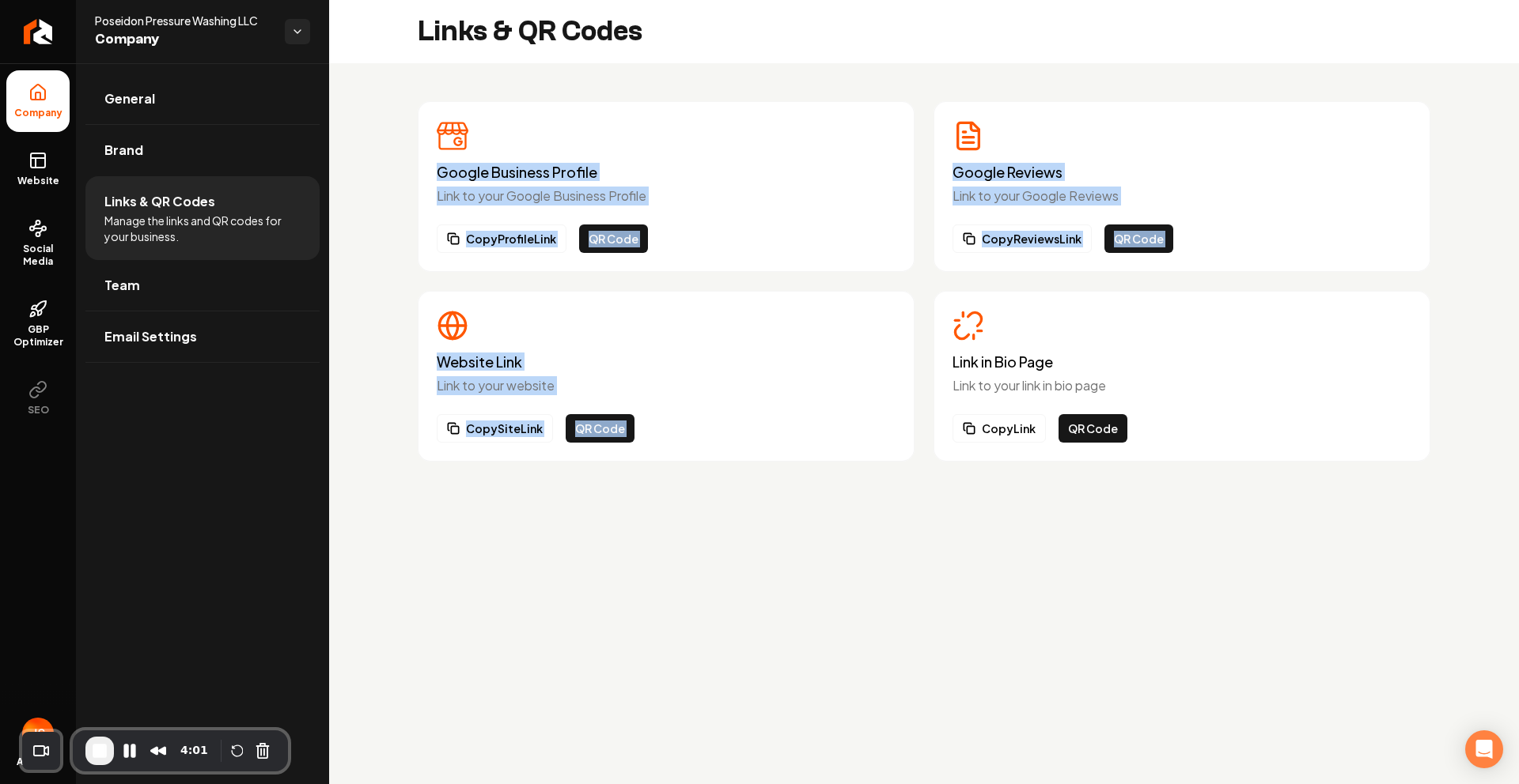
drag, startPoint x: 412, startPoint y: 116, endPoint x: 1301, endPoint y: 315, distance: 911.0
click at [1262, 306] on div "Google Business Profile Link to your Google Business Profile Copy Profile Link …" at bounding box center [923, 281] width 1190 height 437
click at [1301, 315] on div "Link in Bio Page Link to your link in bio page" at bounding box center [1181, 353] width 458 height 86
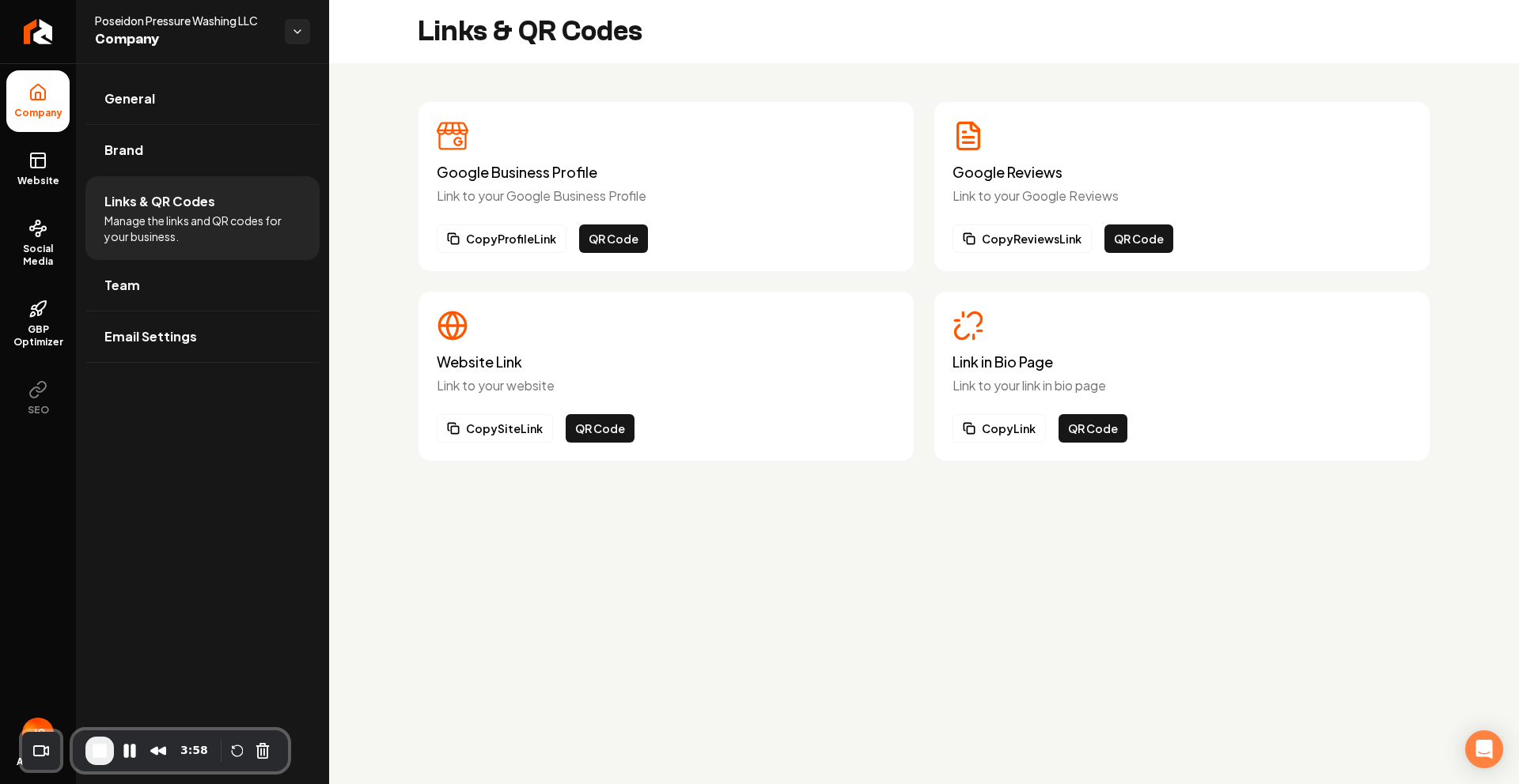
drag, startPoint x: 631, startPoint y: 134, endPoint x: 577, endPoint y: 158, distance: 59.1
click at [631, 134] on div "Google Business Profile Link to your Google Business Profile" at bounding box center [666, 163] width 458 height 86
click at [1094, 505] on main "Links & QR Codes Google Business Profile Link to your Google Business Profile C…" at bounding box center [923, 392] width 1190 height 784
click at [1095, 424] on button "QR Code" at bounding box center [1093, 428] width 69 height 28
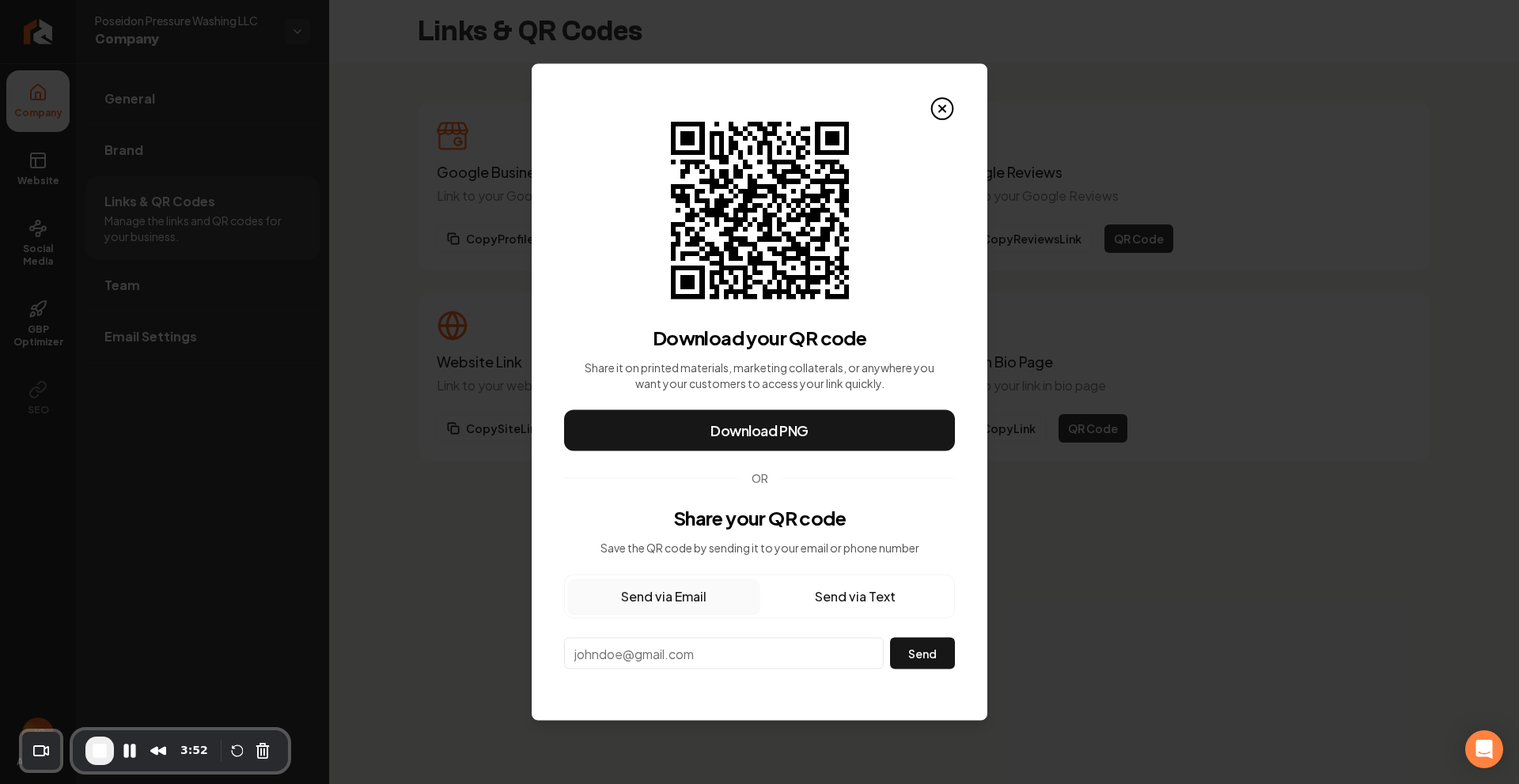
click at [734, 178] on icon at bounding box center [759, 210] width 178 height 178
click at [669, 658] on input "email" at bounding box center [724, 654] width 319 height 32
click at [855, 588] on button "Send via Text" at bounding box center [854, 597] width 192 height 35
click at [653, 652] on input "**" at bounding box center [723, 653] width 317 height 27
click at [940, 103] on icon at bounding box center [942, 109] width 25 height 25
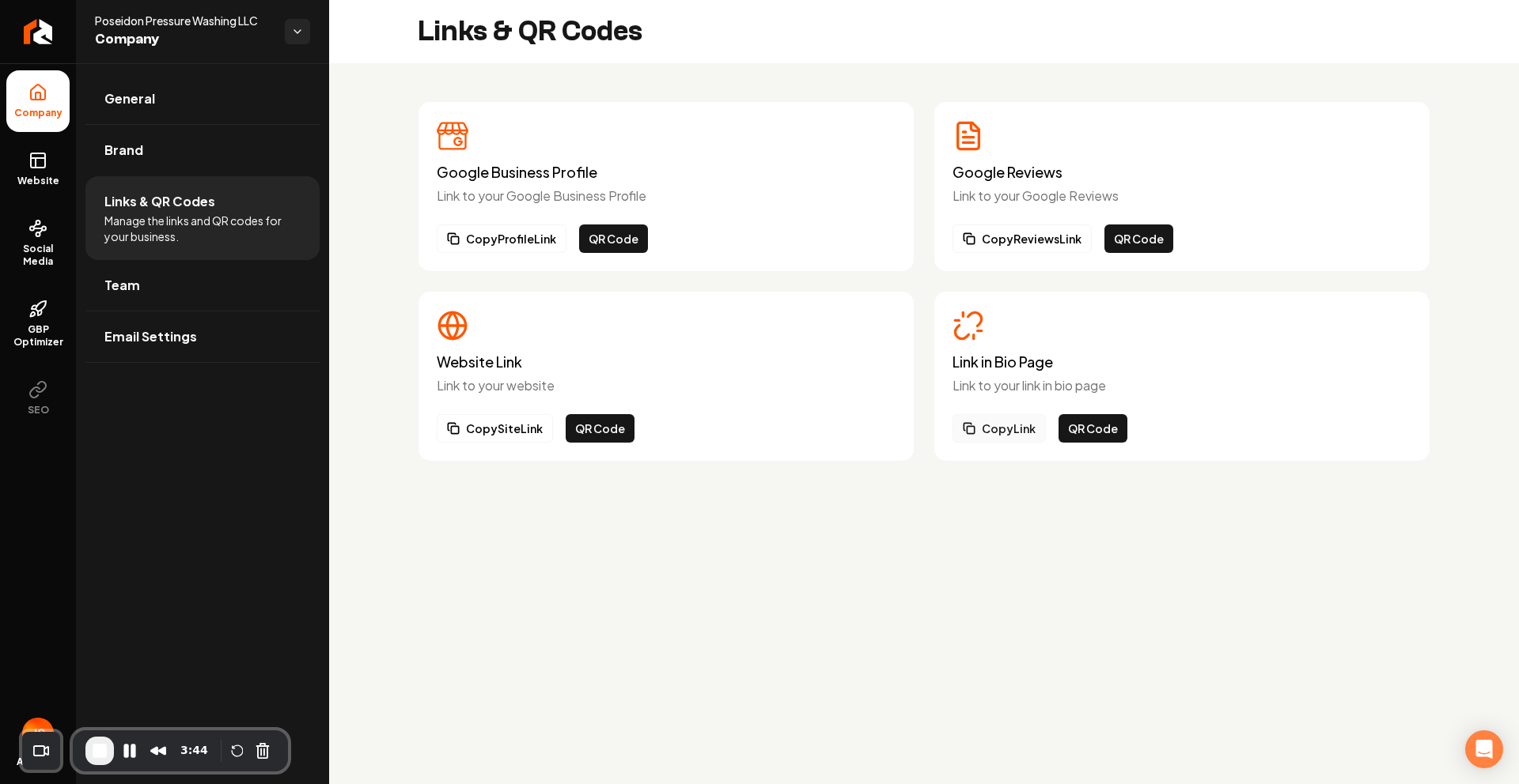
click at [988, 426] on button "Copy Link" at bounding box center [999, 428] width 93 height 28
click at [198, 288] on link "Team" at bounding box center [202, 285] width 235 height 51
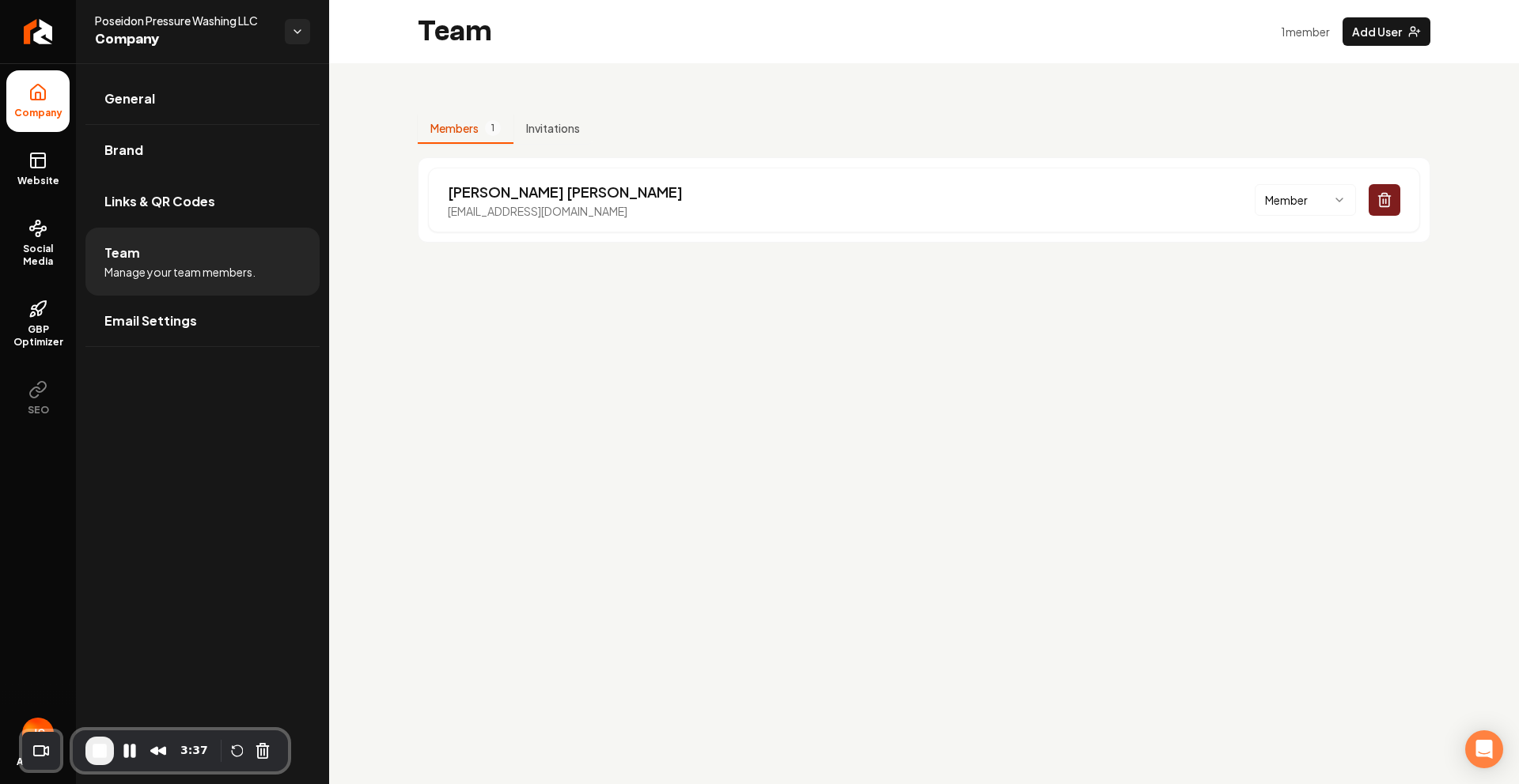
click at [693, 282] on main "Team 1 member Add User Members 1 Invitations [PERSON_NAME] [EMAIL_ADDRESS][DOMA…" at bounding box center [923, 392] width 1190 height 784
click at [1363, 33] on button "Add User" at bounding box center [1386, 31] width 88 height 28
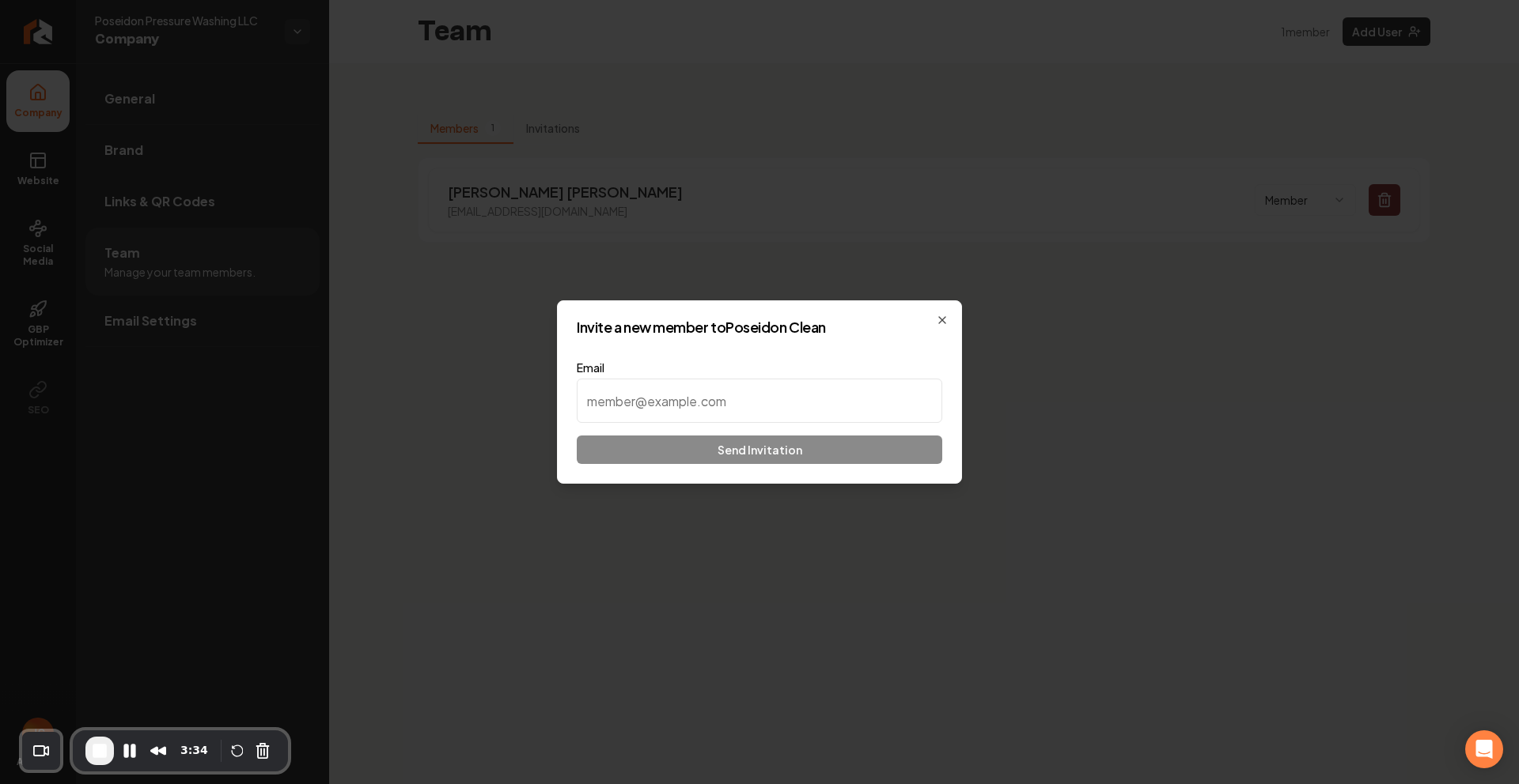
click at [720, 405] on input at bounding box center [760, 401] width 366 height 45
click at [940, 324] on icon "button" at bounding box center [942, 320] width 13 height 13
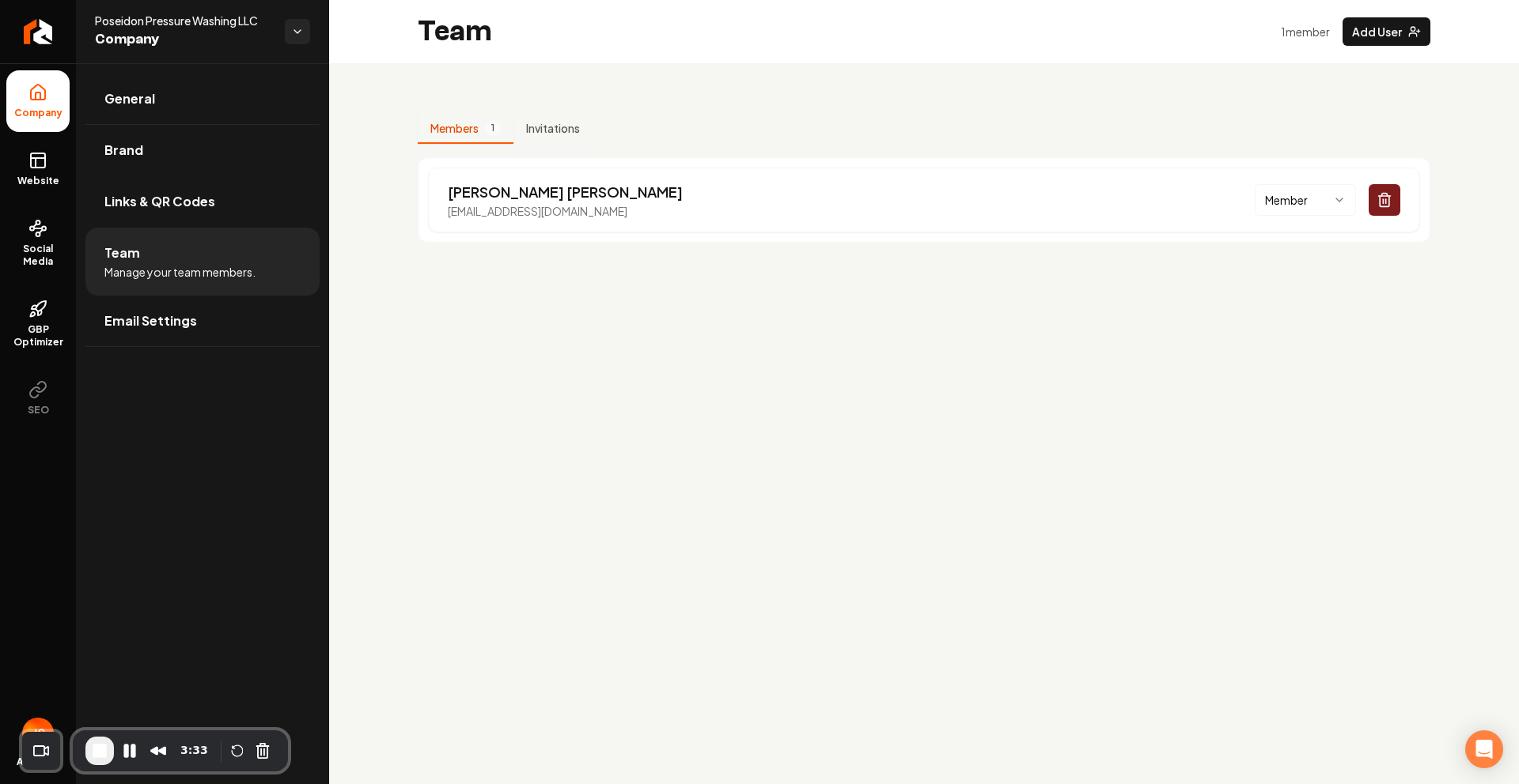
drag, startPoint x: 617, startPoint y: 373, endPoint x: 344, endPoint y: 352, distance: 273.8
click at [616, 372] on main "Team 1 member Add User Members 1 Invitations [PERSON_NAME] [EMAIL_ADDRESS][DOMA…" at bounding box center [923, 392] width 1190 height 784
click at [140, 320] on span "Email Settings" at bounding box center [150, 321] width 92 height 19
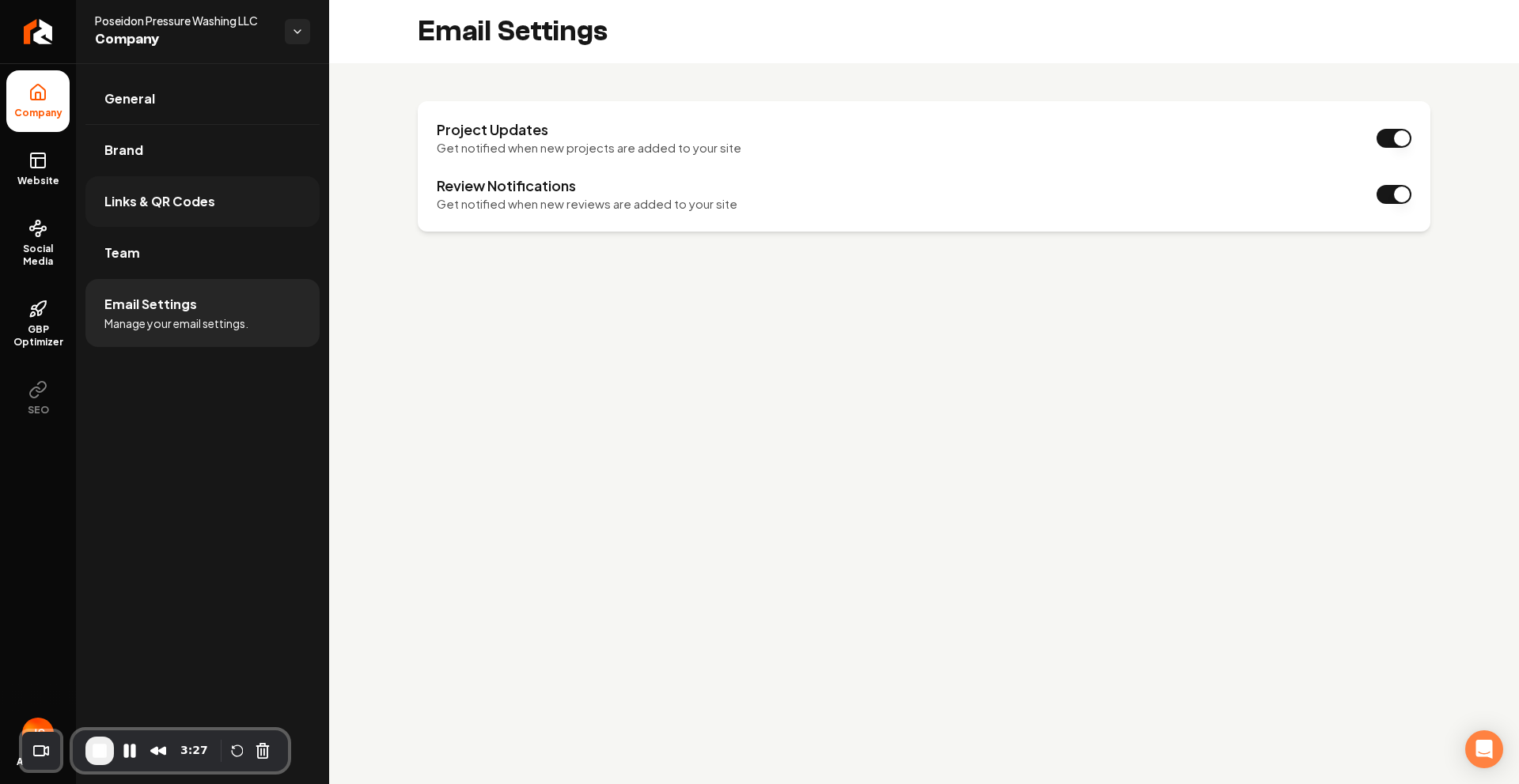
drag, startPoint x: 569, startPoint y: 353, endPoint x: 247, endPoint y: 184, distance: 363.7
click at [566, 350] on main "Email Settings Project Updates Get notified when new projects are added to your…" at bounding box center [923, 392] width 1190 height 784
click at [47, 167] on icon at bounding box center [38, 160] width 19 height 19
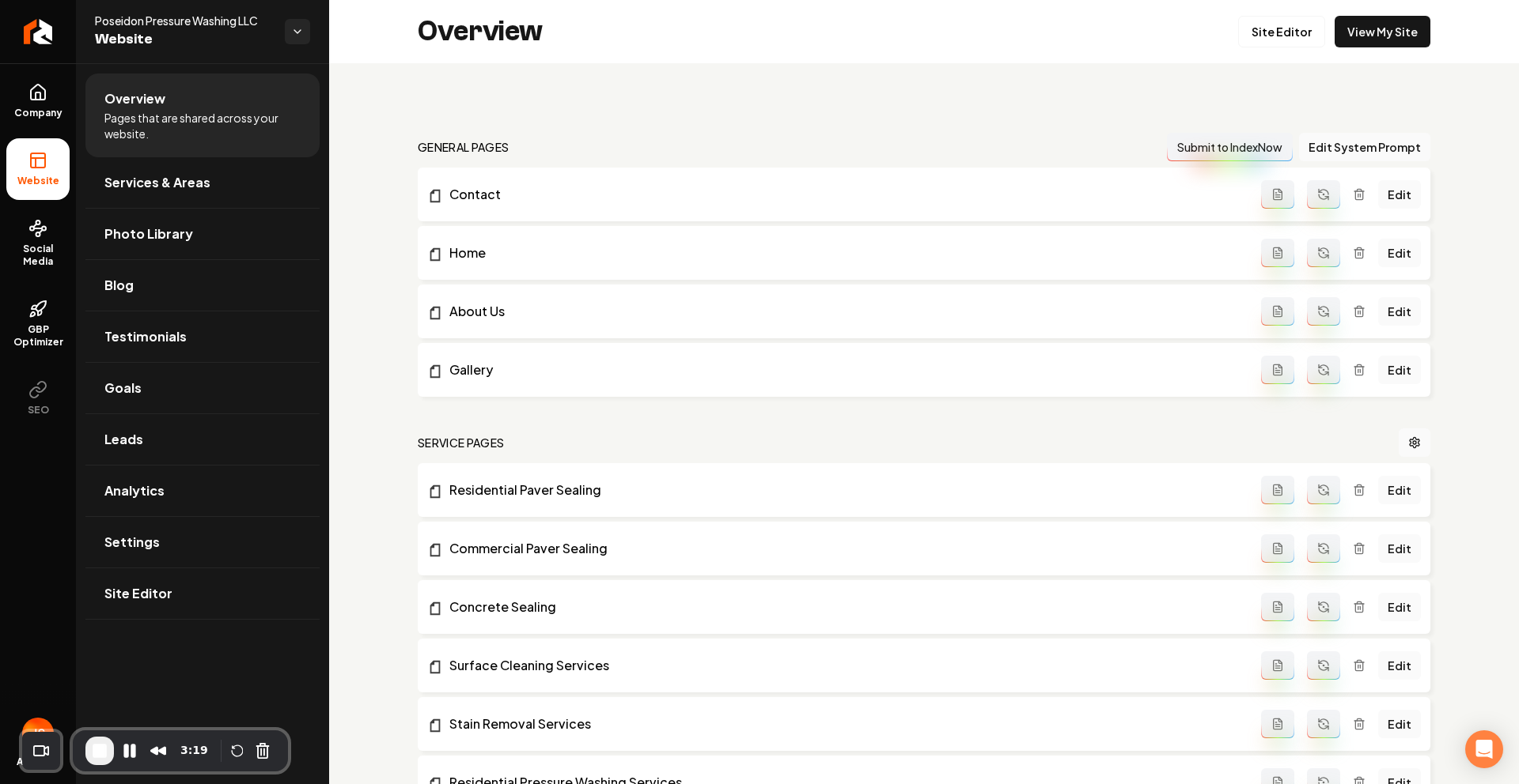
drag, startPoint x: 1015, startPoint y: 59, endPoint x: 1283, endPoint y: 33, distance: 269.3
click at [1016, 59] on div "Overview Site Editor View My Site" at bounding box center [923, 31] width 1190 height 63
click at [1273, 19] on link "Site Editor" at bounding box center [1281, 31] width 87 height 32
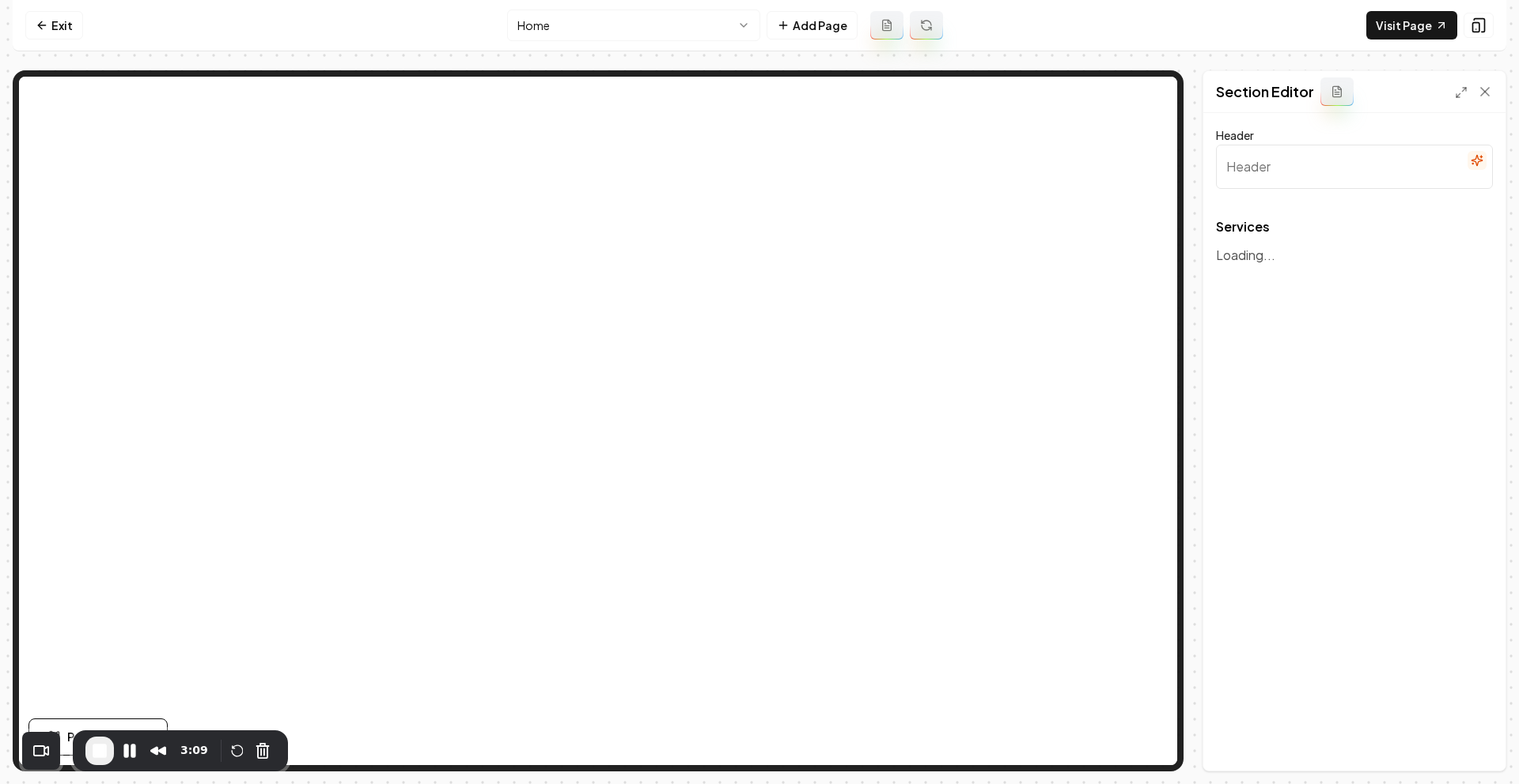
type input "Our Premier Services"
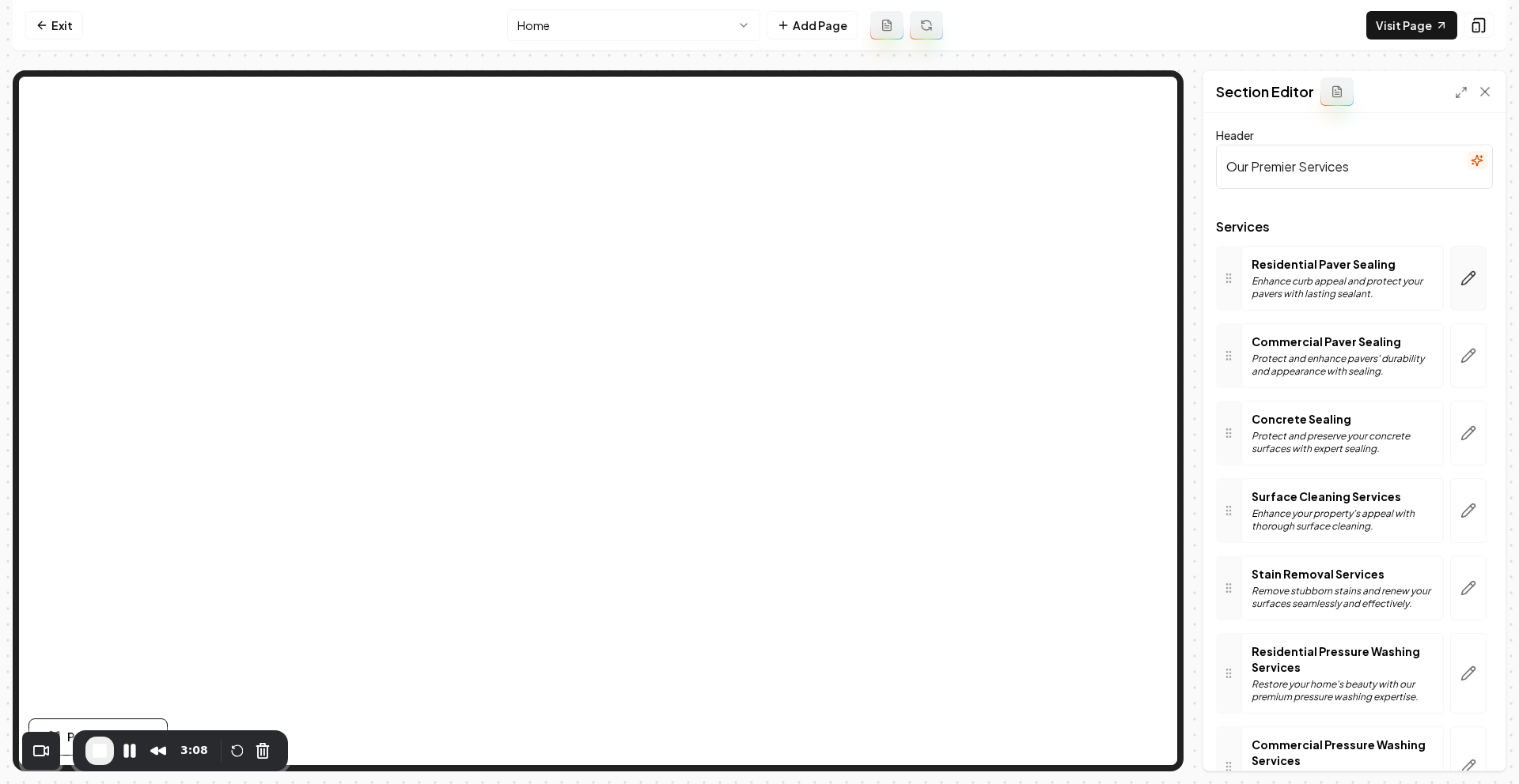
click at [1460, 284] on icon "button" at bounding box center [1467, 278] width 16 height 16
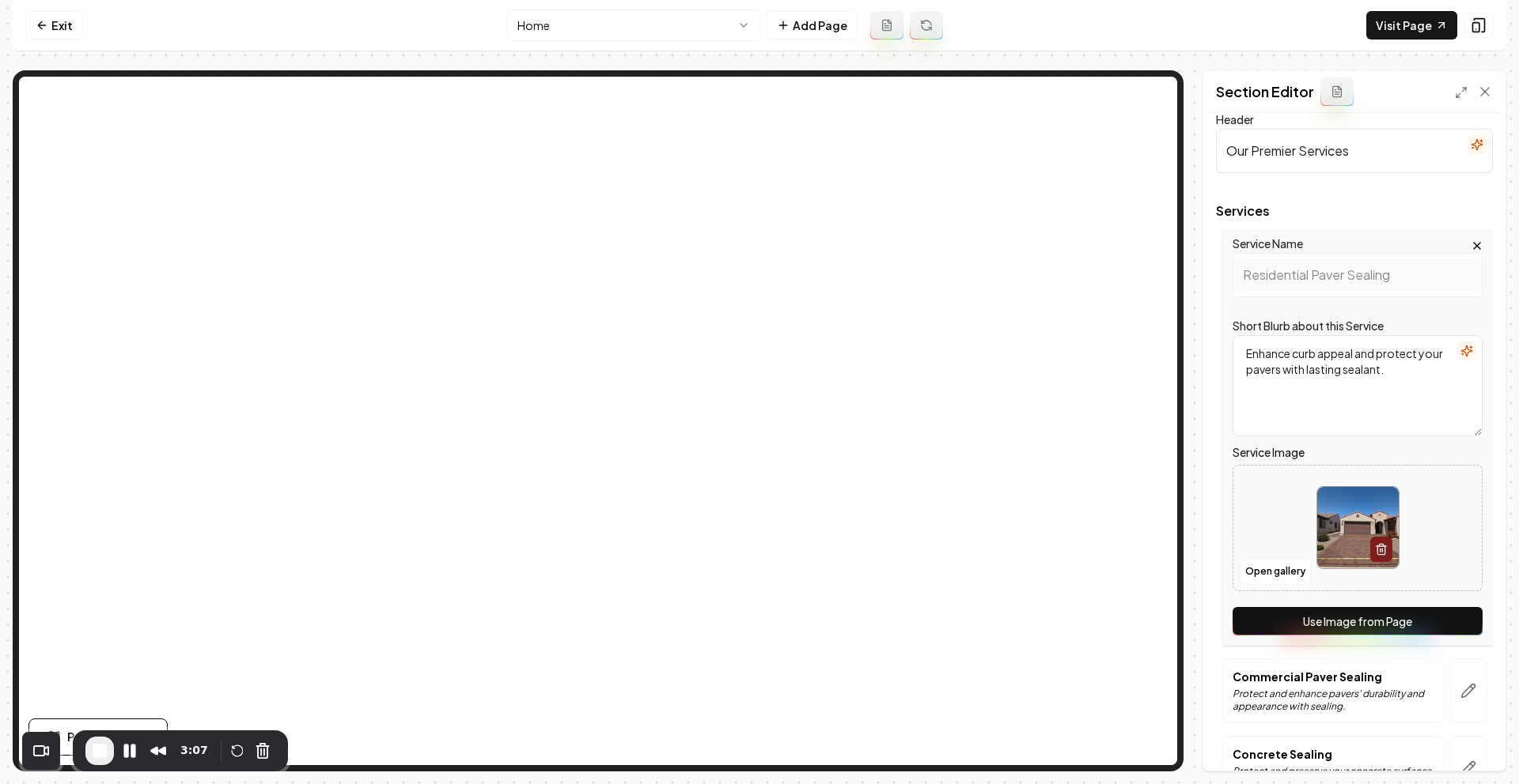
scroll to position [31, 0]
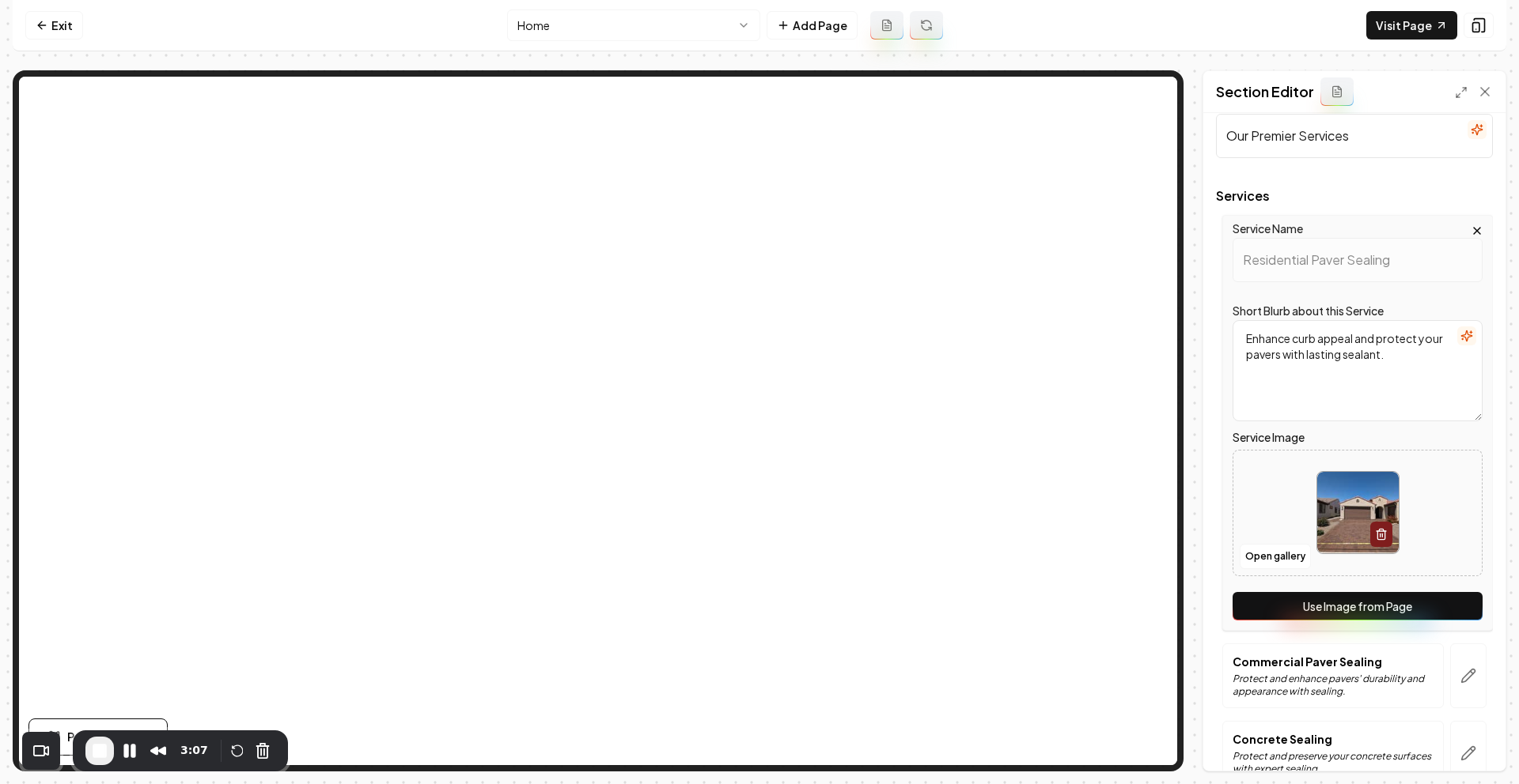
click at [1355, 333] on textarea "Enhance curb appeal and protect your pavers with lasting sealant." at bounding box center [1356, 371] width 250 height 101
click at [1347, 372] on textarea "Enhance curb appeal and protect your pavers with lasting sealant." at bounding box center [1356, 371] width 250 height 101
click at [1351, 331] on textarea "Enhance curb appeal and protect your pavers with lasting sealant." at bounding box center [1356, 371] width 250 height 101
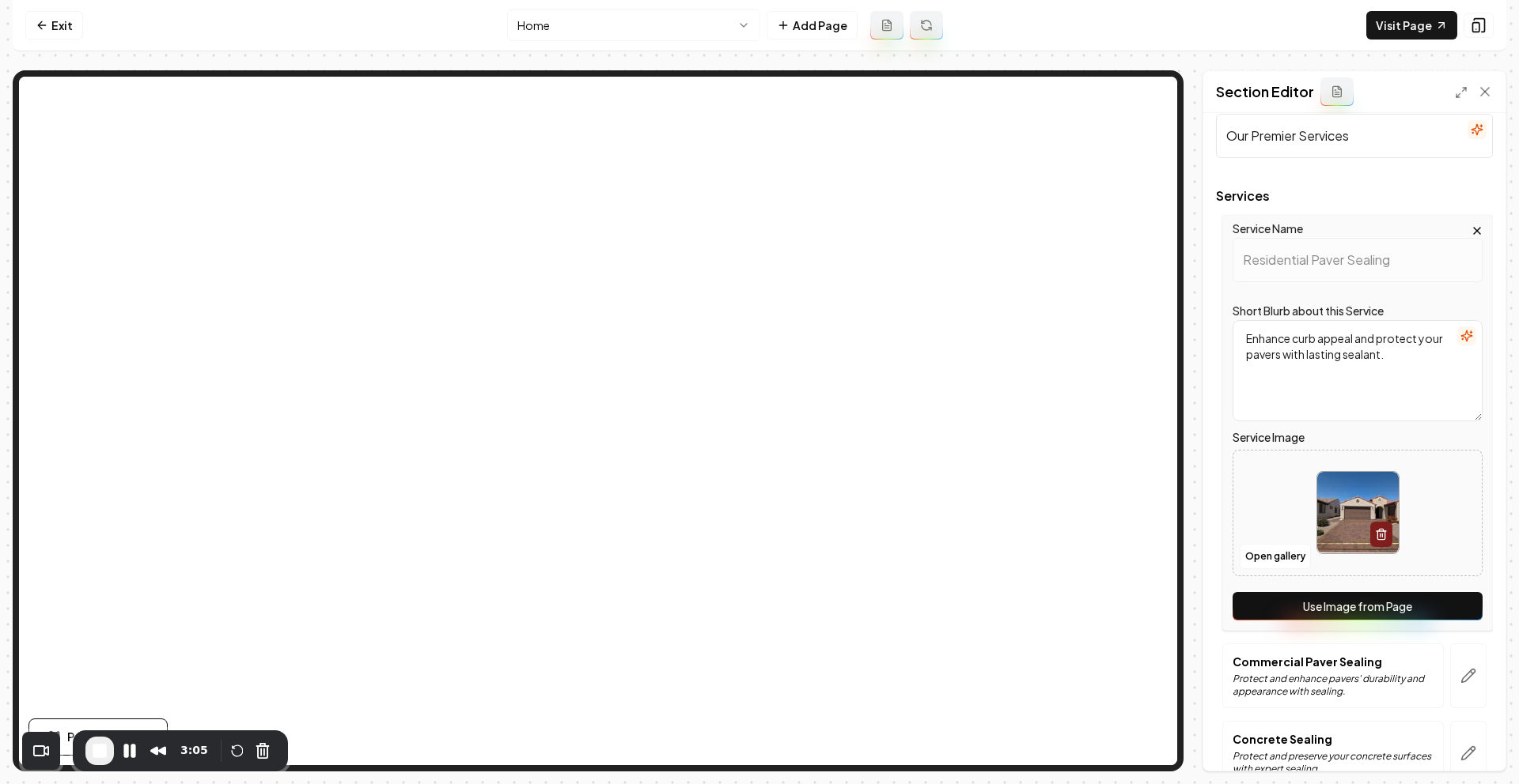
click at [645, 27] on html "Computer Required This feature is only available on a computer. Please switch t…" at bounding box center [759, 392] width 1519 height 784
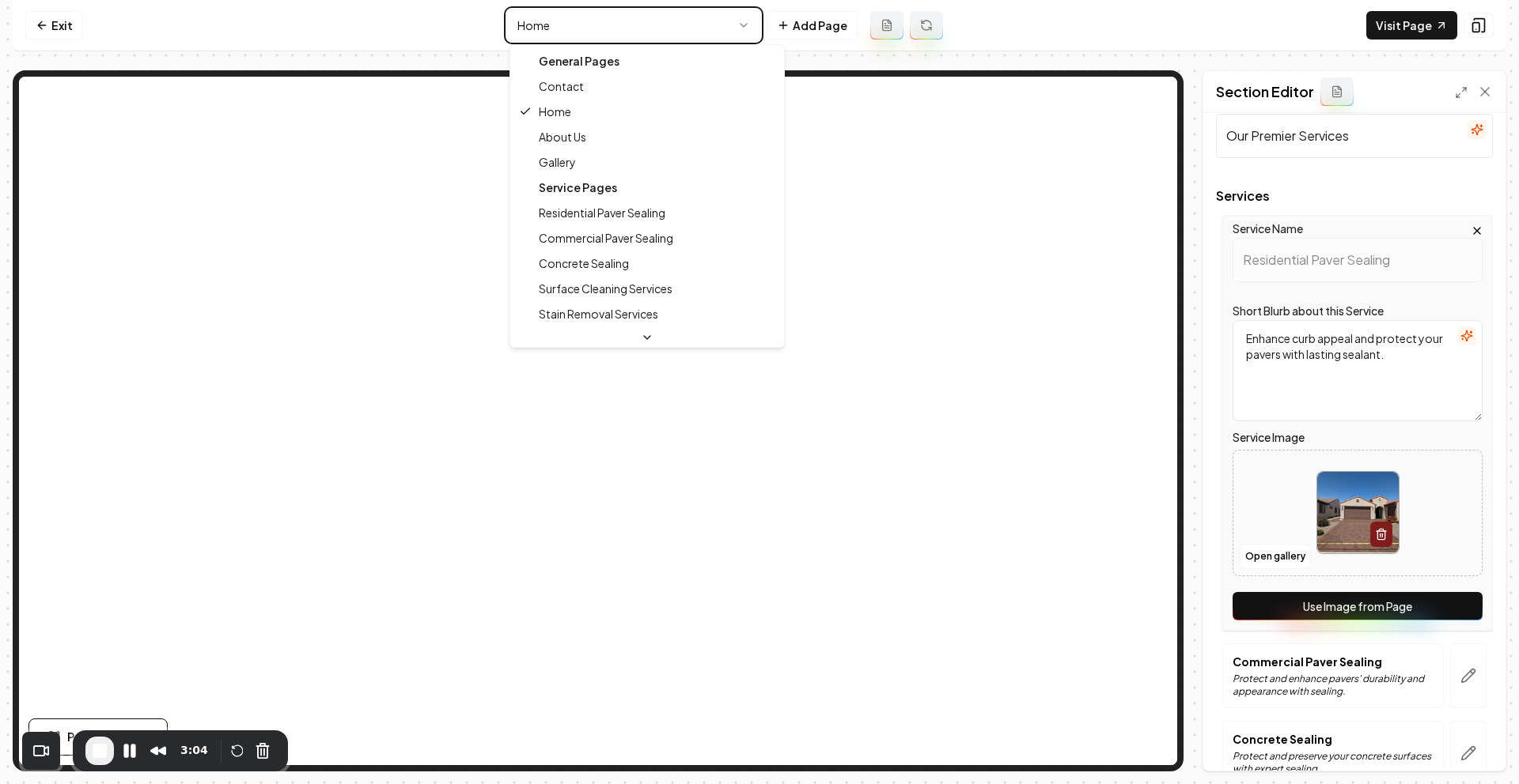
click at [585, 16] on html "Computer Required This feature is only available on a computer. Please switch t…" at bounding box center [759, 392] width 1519 height 784
click at [585, 18] on html "Computer Required This feature is only available on a computer. Please switch t…" at bounding box center [759, 392] width 1519 height 784
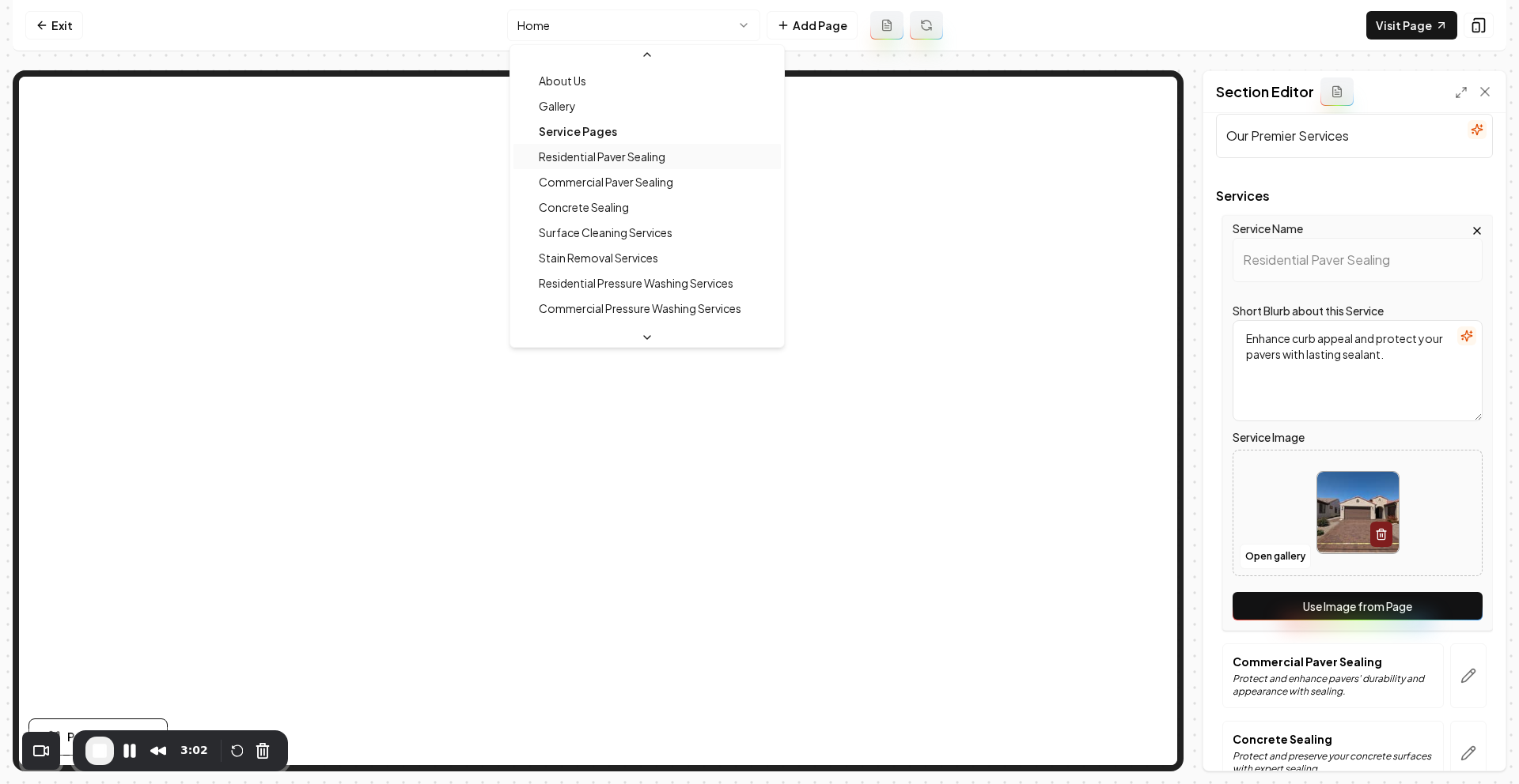
scroll to position [77, 0]
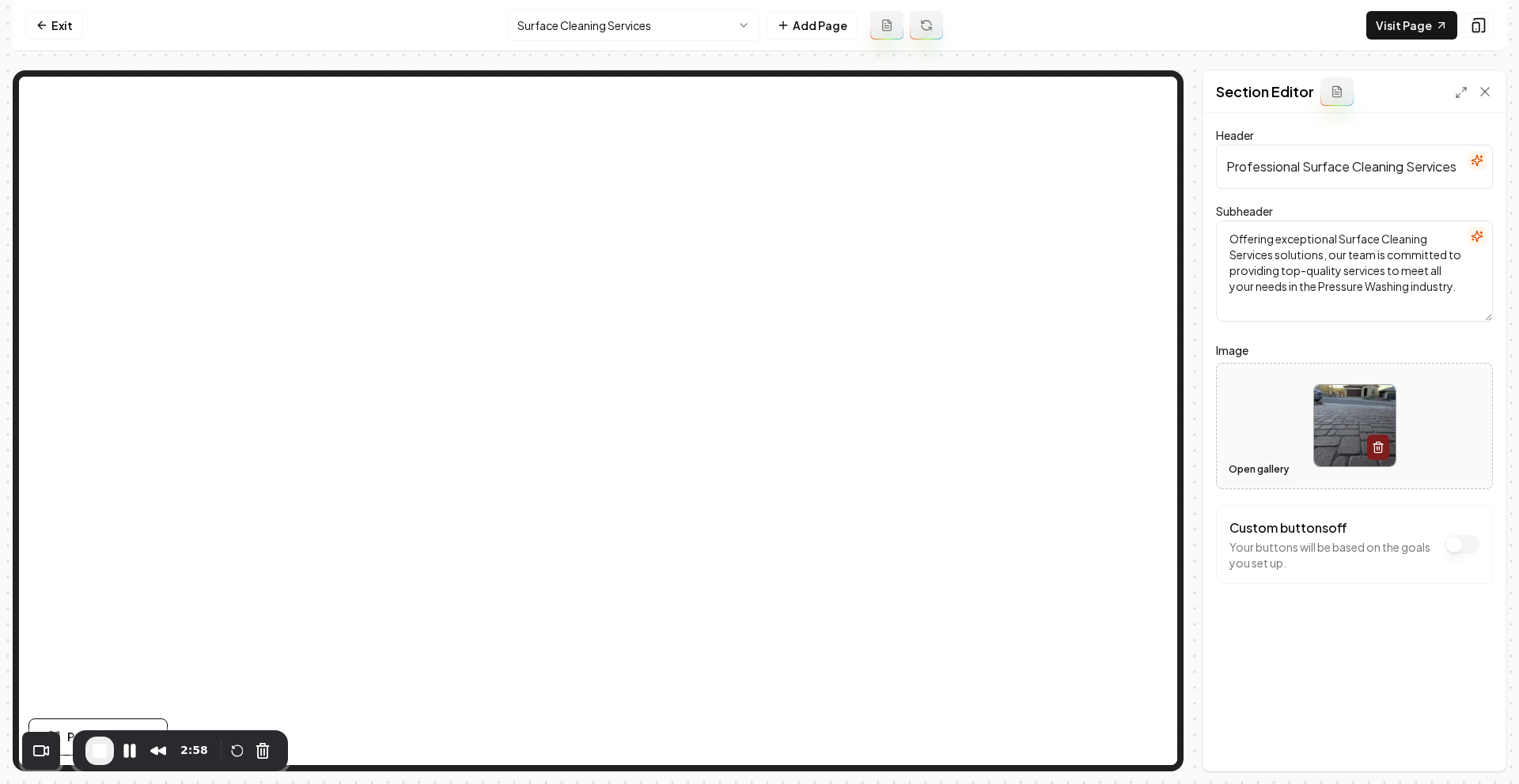
click at [1248, 470] on button "Open gallery" at bounding box center [1258, 470] width 71 height 25
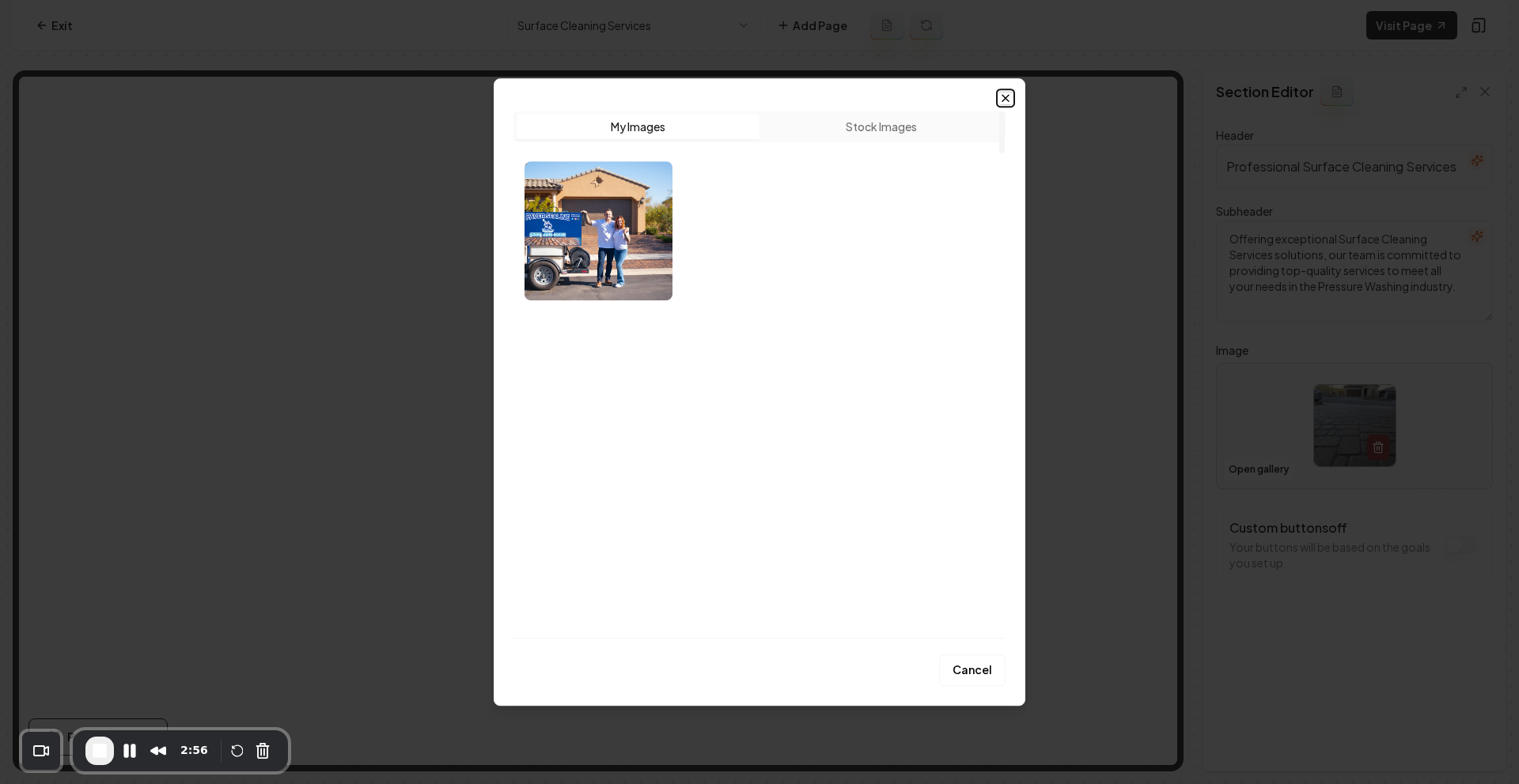
click at [1007, 93] on icon "button" at bounding box center [1005, 97] width 13 height 13
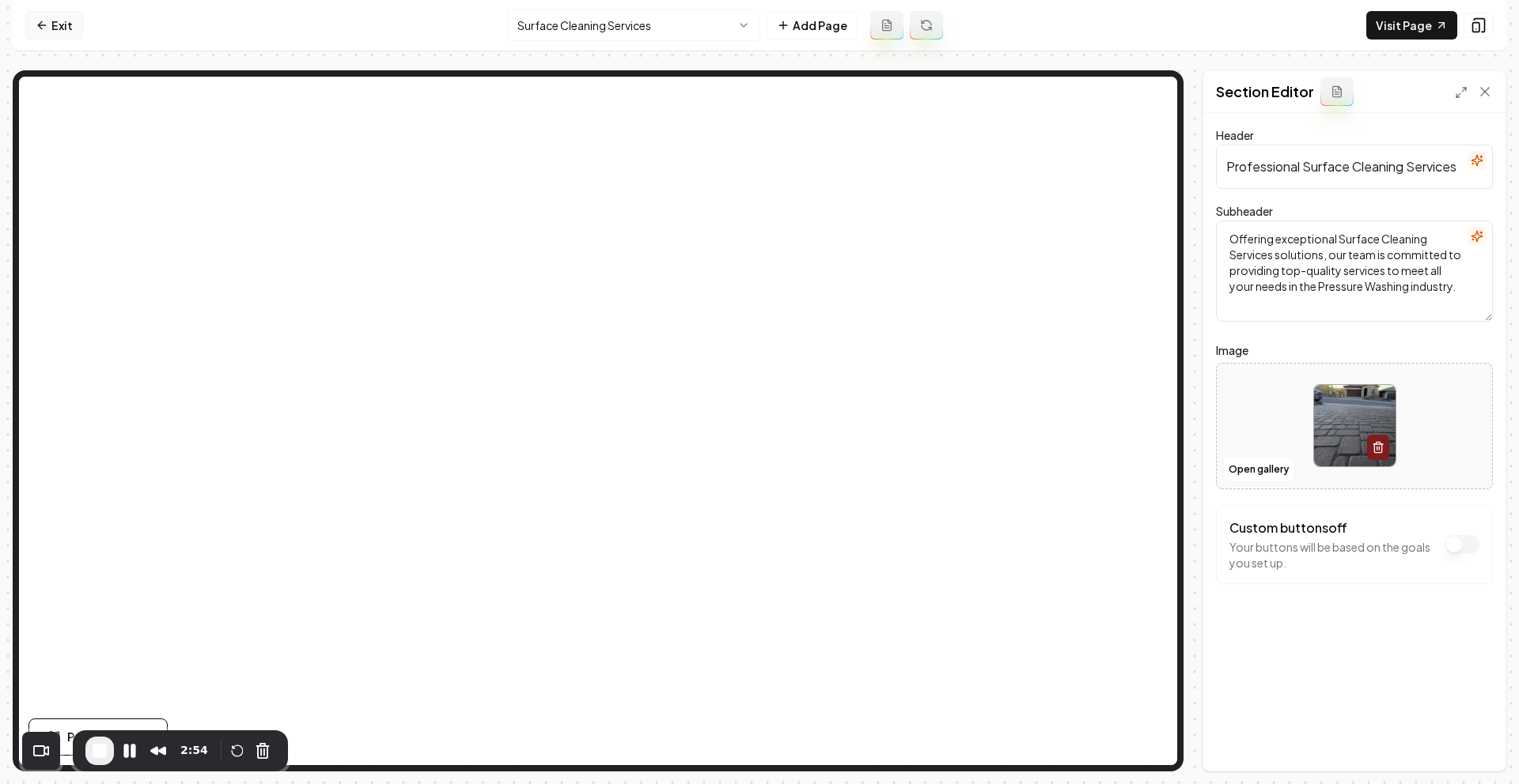
drag, startPoint x: 222, startPoint y: 23, endPoint x: 65, endPoint y: 26, distance: 157.0
click at [222, 23] on nav "Exit Surface Cleaning Services Add Page Visit Page" at bounding box center [759, 25] width 1494 height 52
click at [54, 23] on link "Exit" at bounding box center [54, 24] width 57 height 28
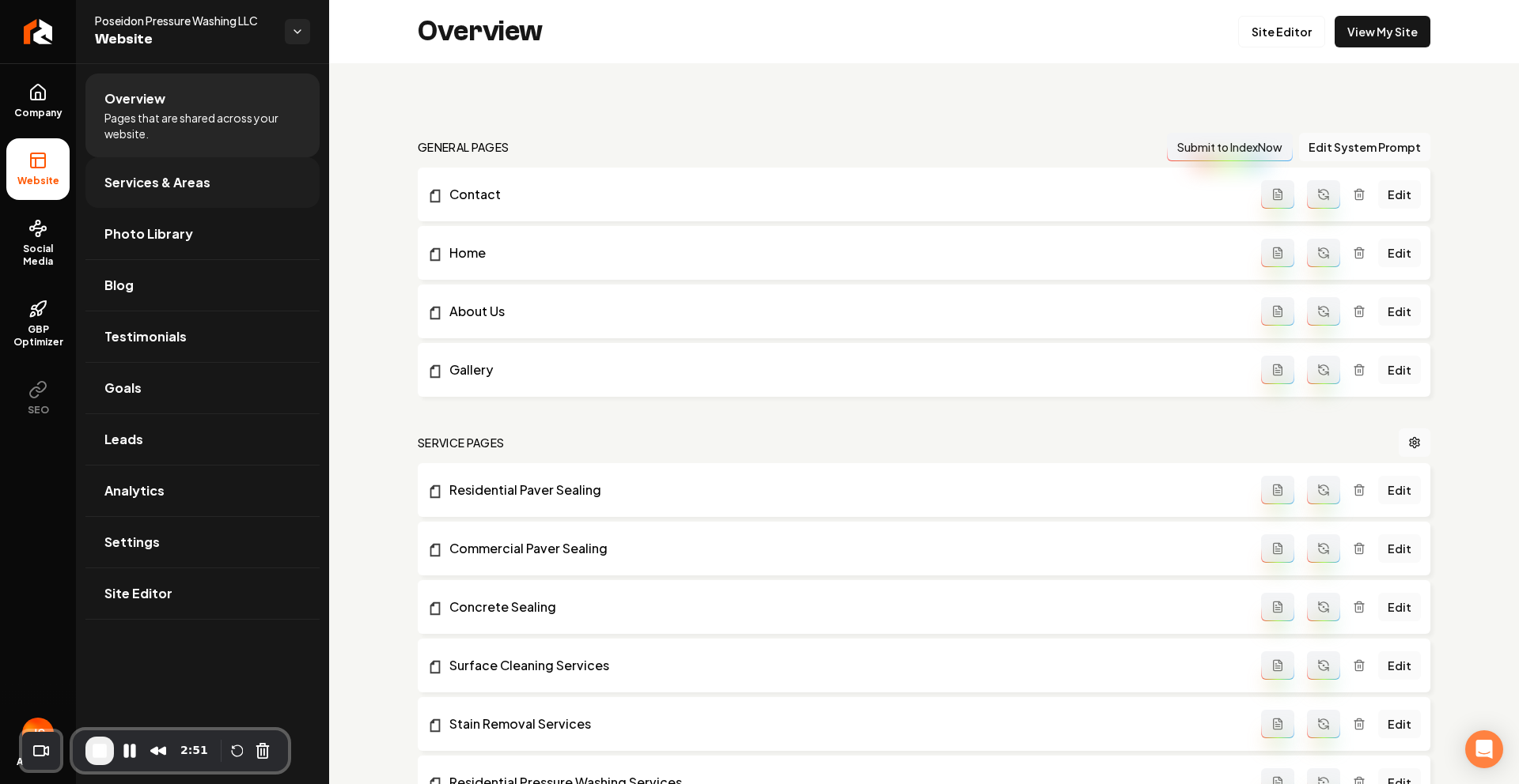
click at [162, 184] on span "Services & Areas" at bounding box center [157, 183] width 106 height 19
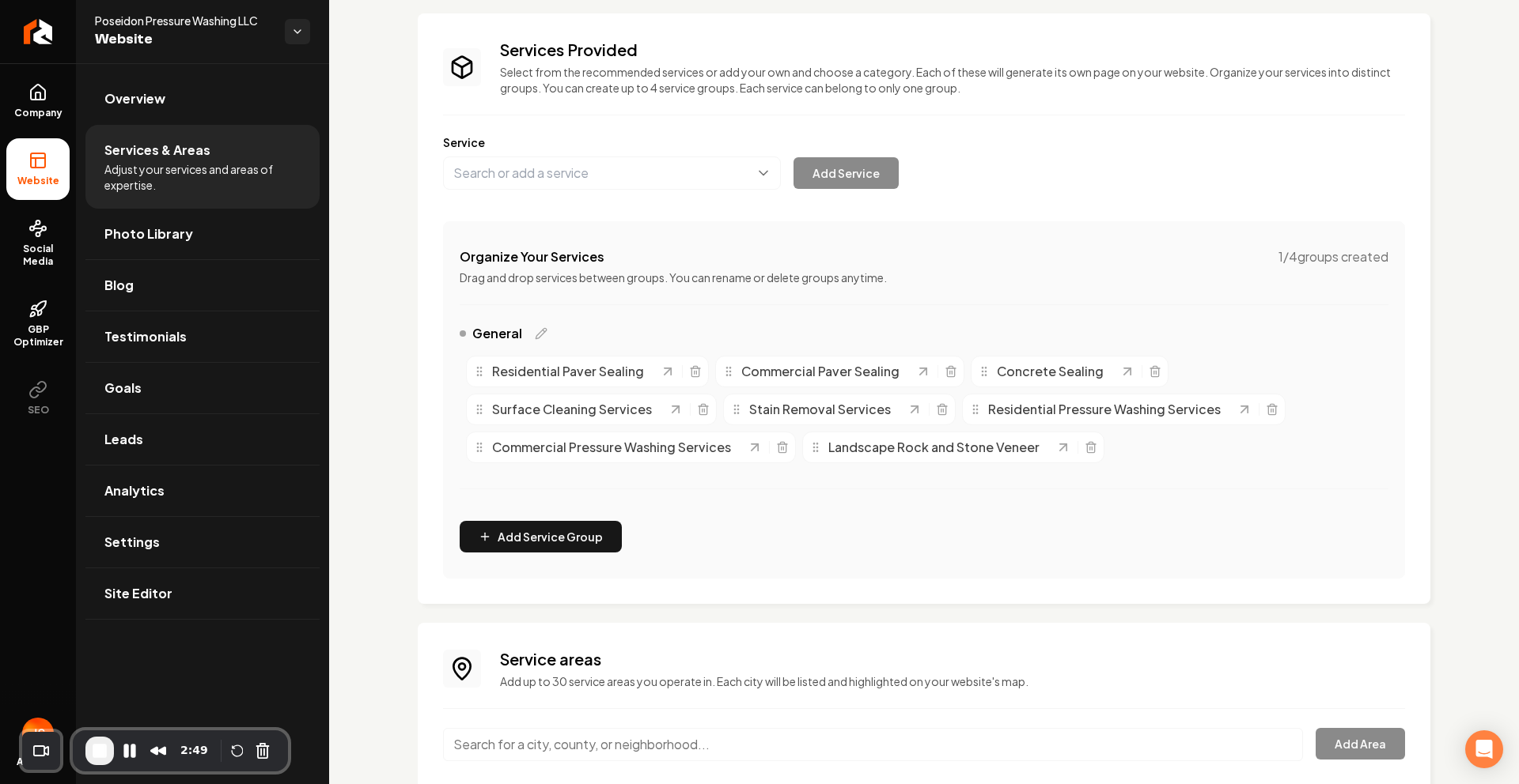
scroll to position [117, 0]
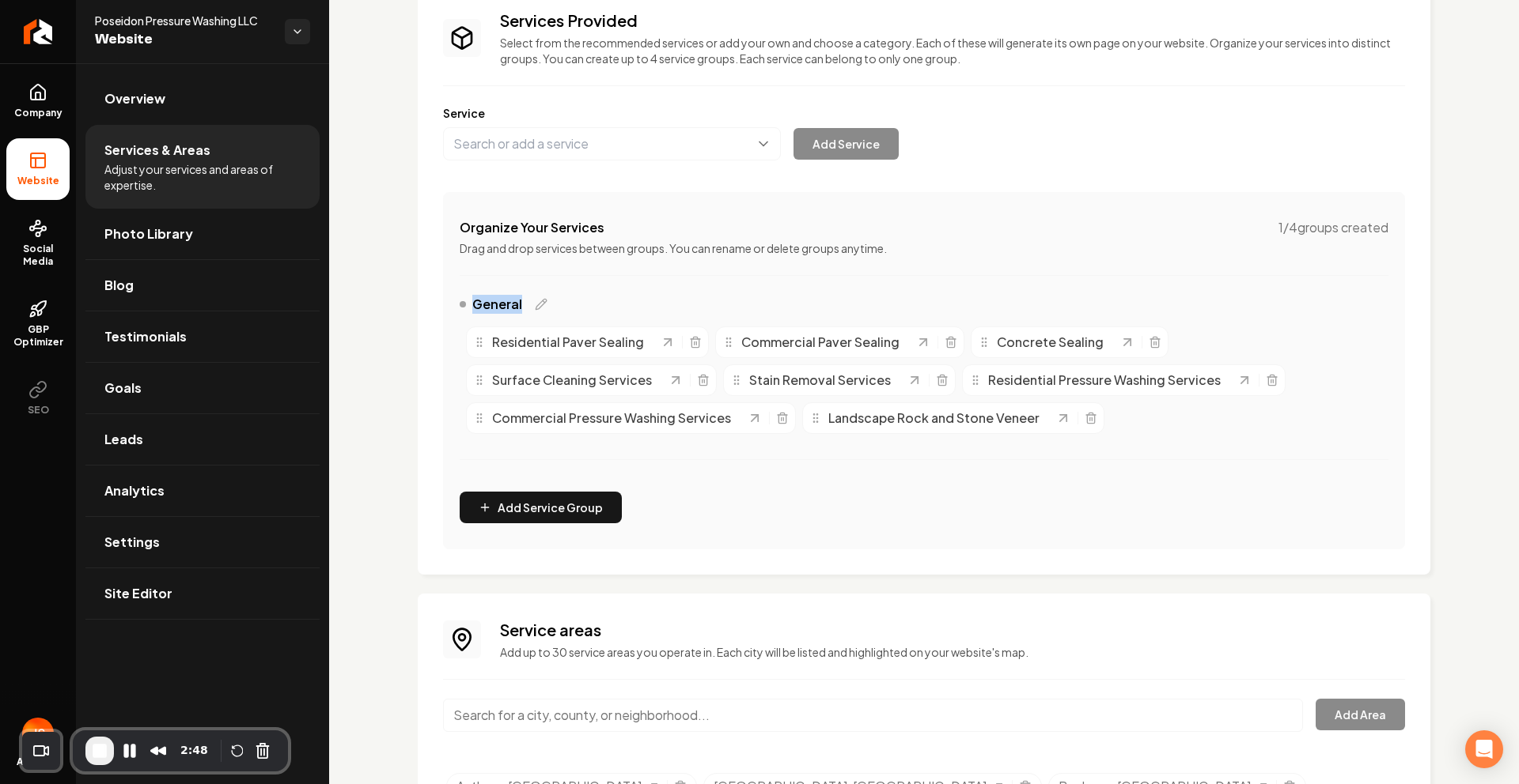
drag, startPoint x: 457, startPoint y: 302, endPoint x: 825, endPoint y: 310, distance: 368.1
click at [779, 309] on div "Services Provided Select from the recommended services or add your own and choo…" at bounding box center [923, 279] width 1012 height 590
click at [905, 309] on div "General" at bounding box center [923, 307] width 928 height 25
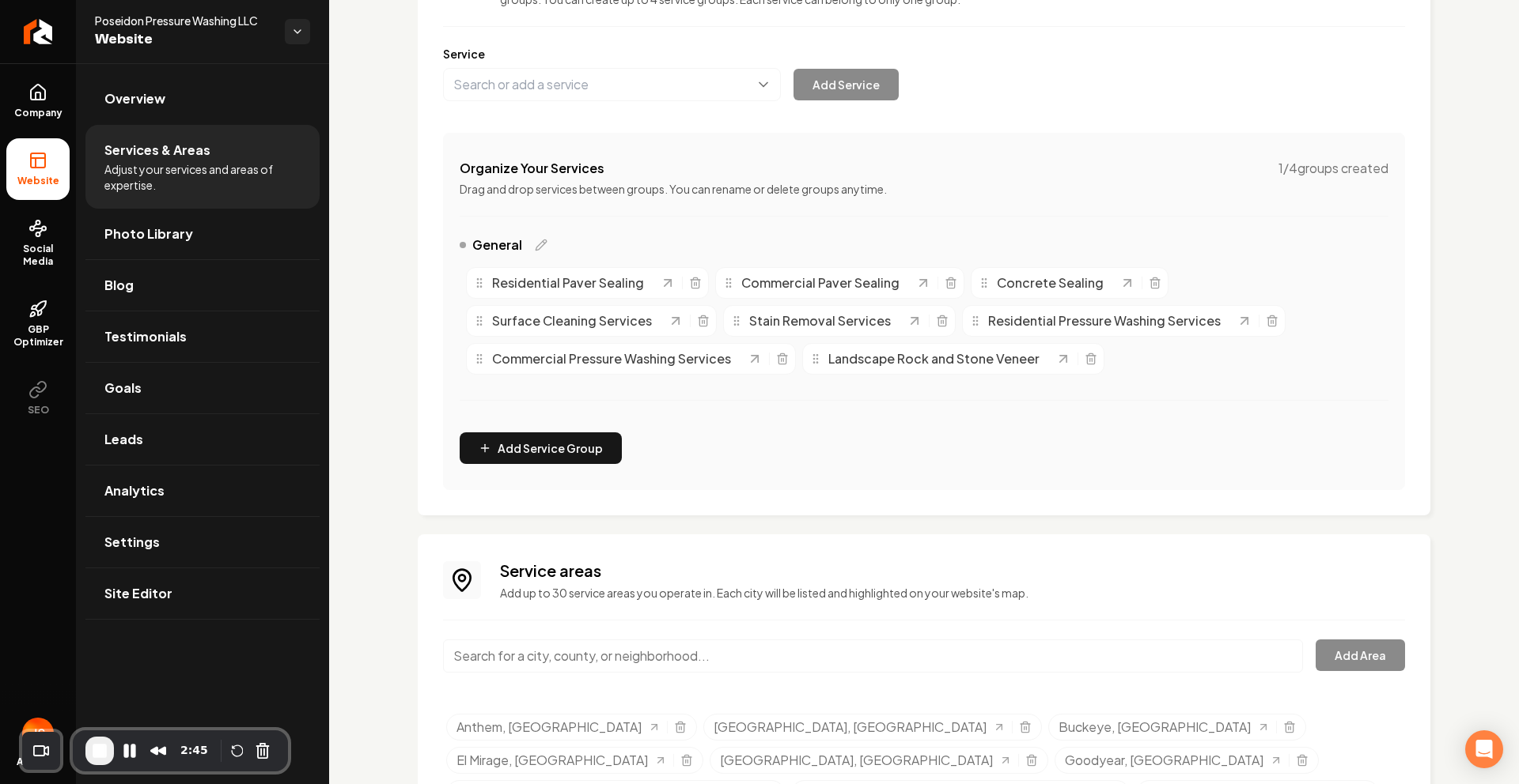
scroll to position [0, 0]
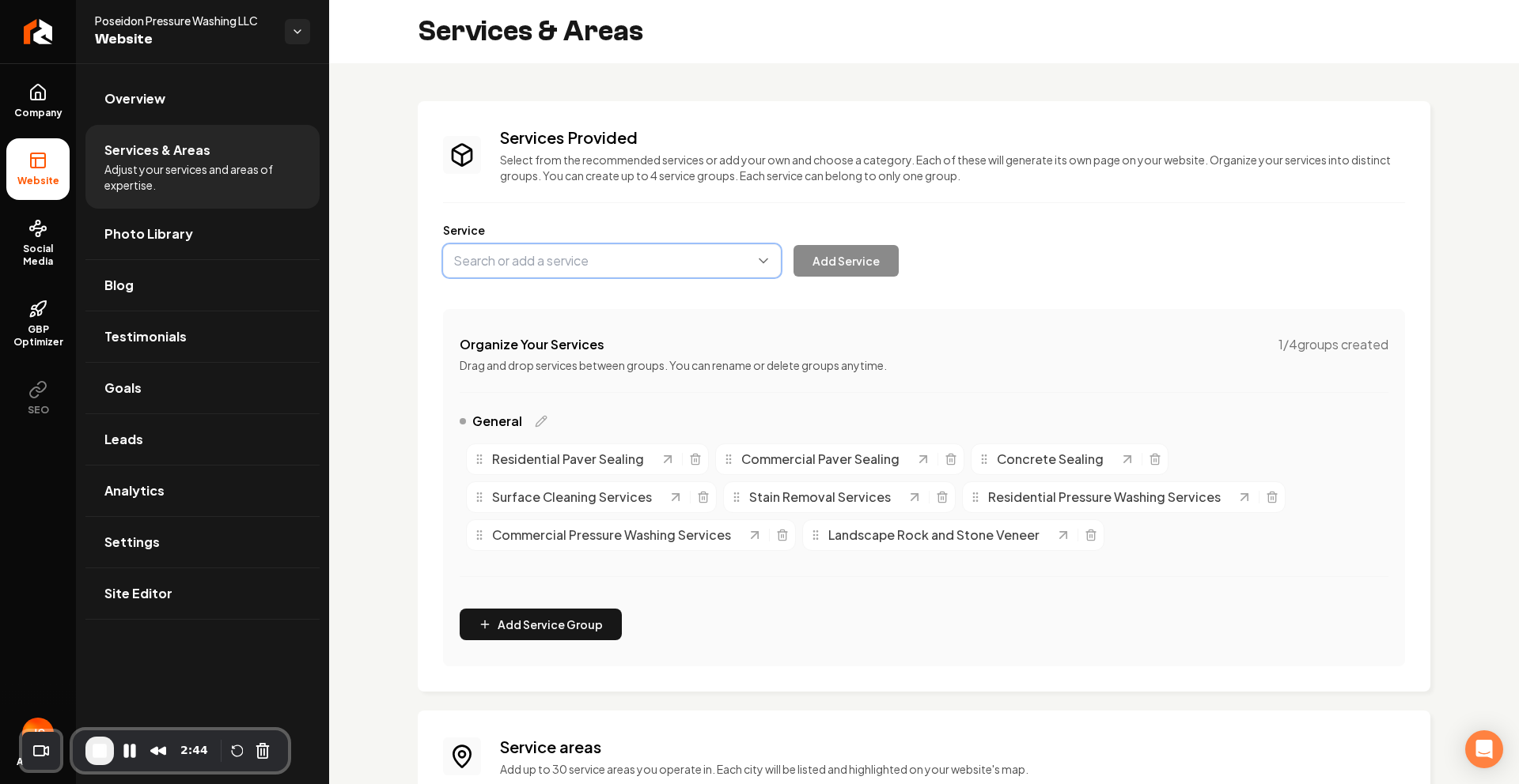
click at [566, 260] on button "Main content area" at bounding box center [611, 261] width 338 height 33
click at [580, 290] on div "Services Provided Select from the recommended services or add your own and choo…" at bounding box center [923, 396] width 961 height 540
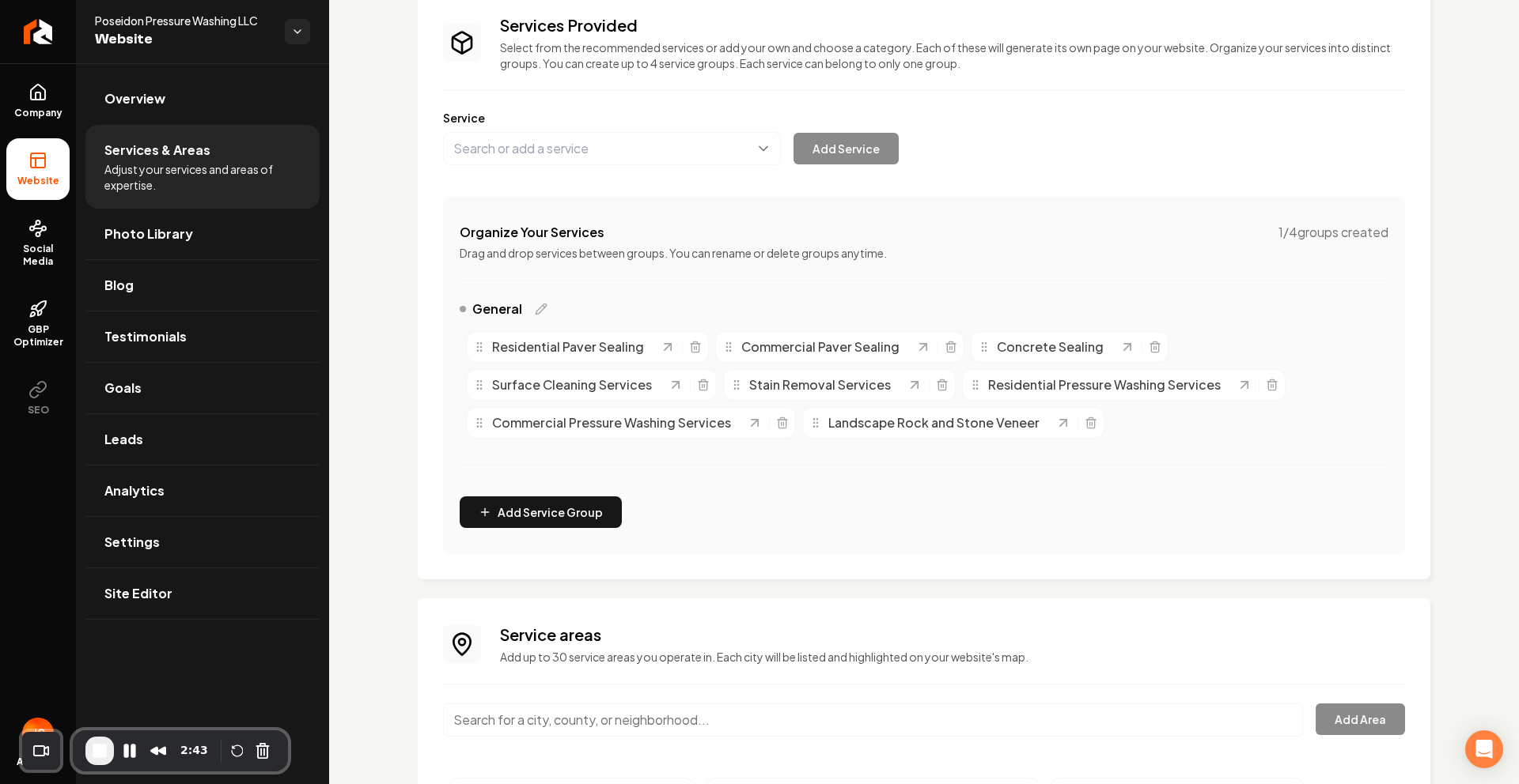
scroll to position [268, 0]
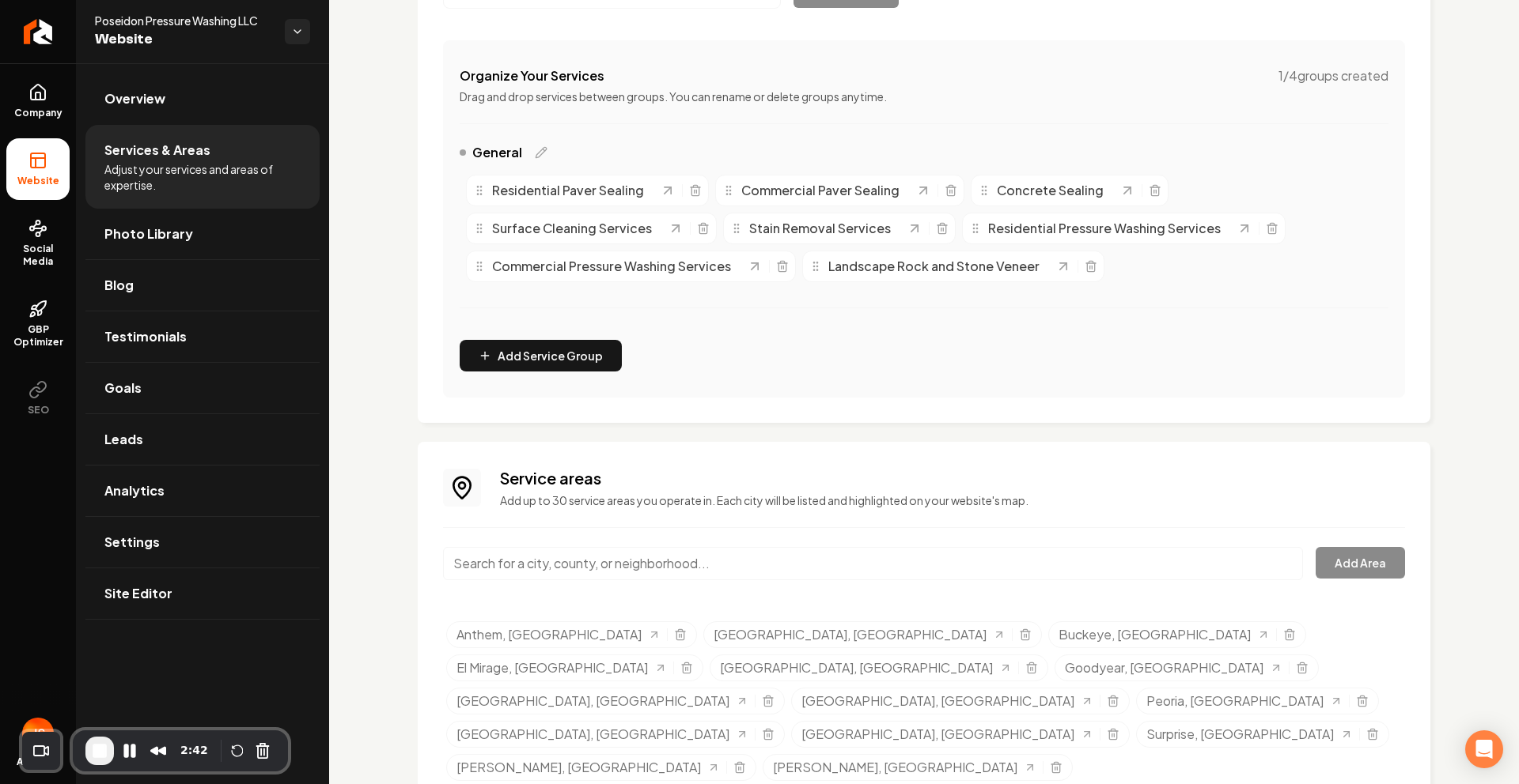
click at [1059, 548] on input "Main content area" at bounding box center [873, 563] width 860 height 33
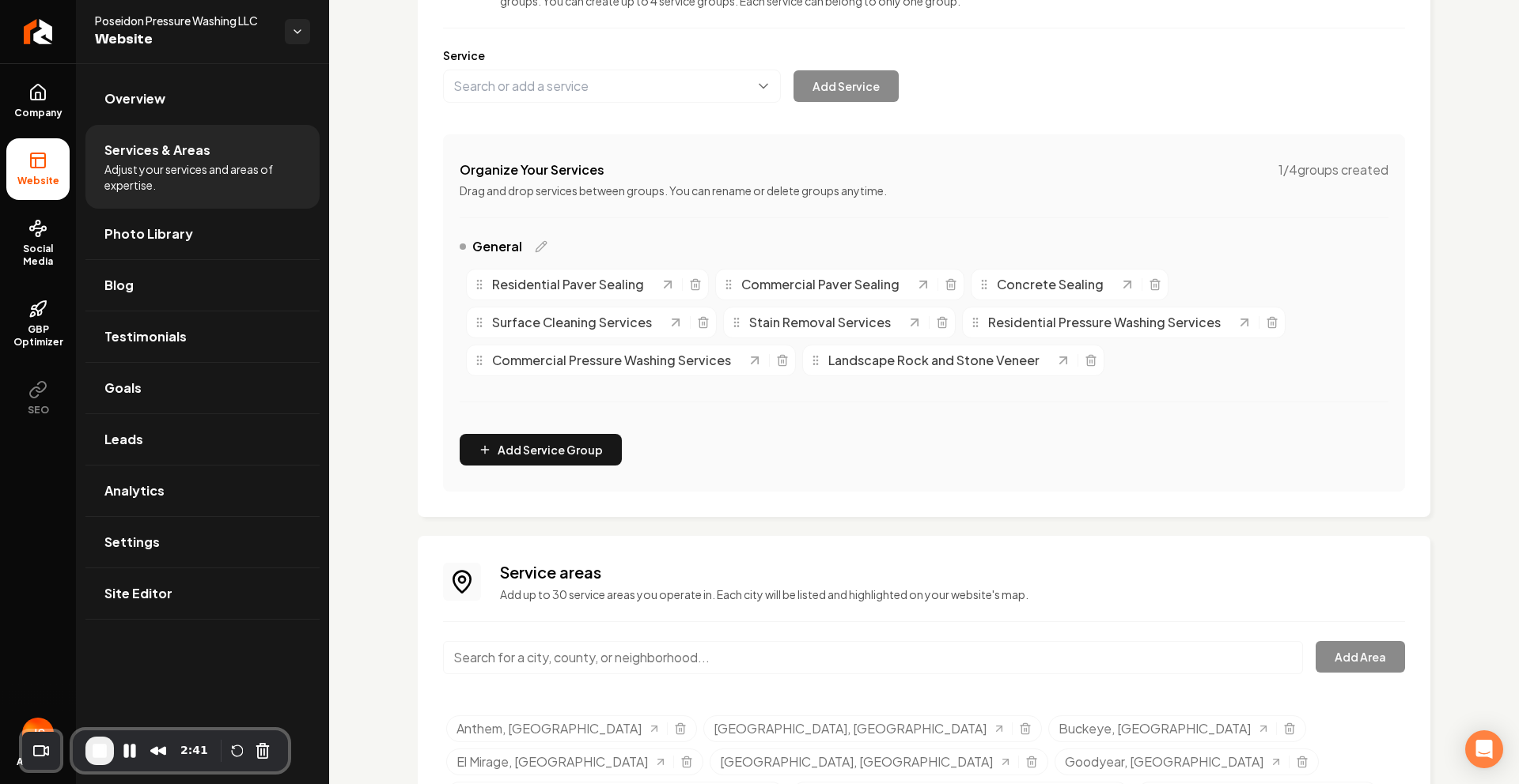
scroll to position [0, 0]
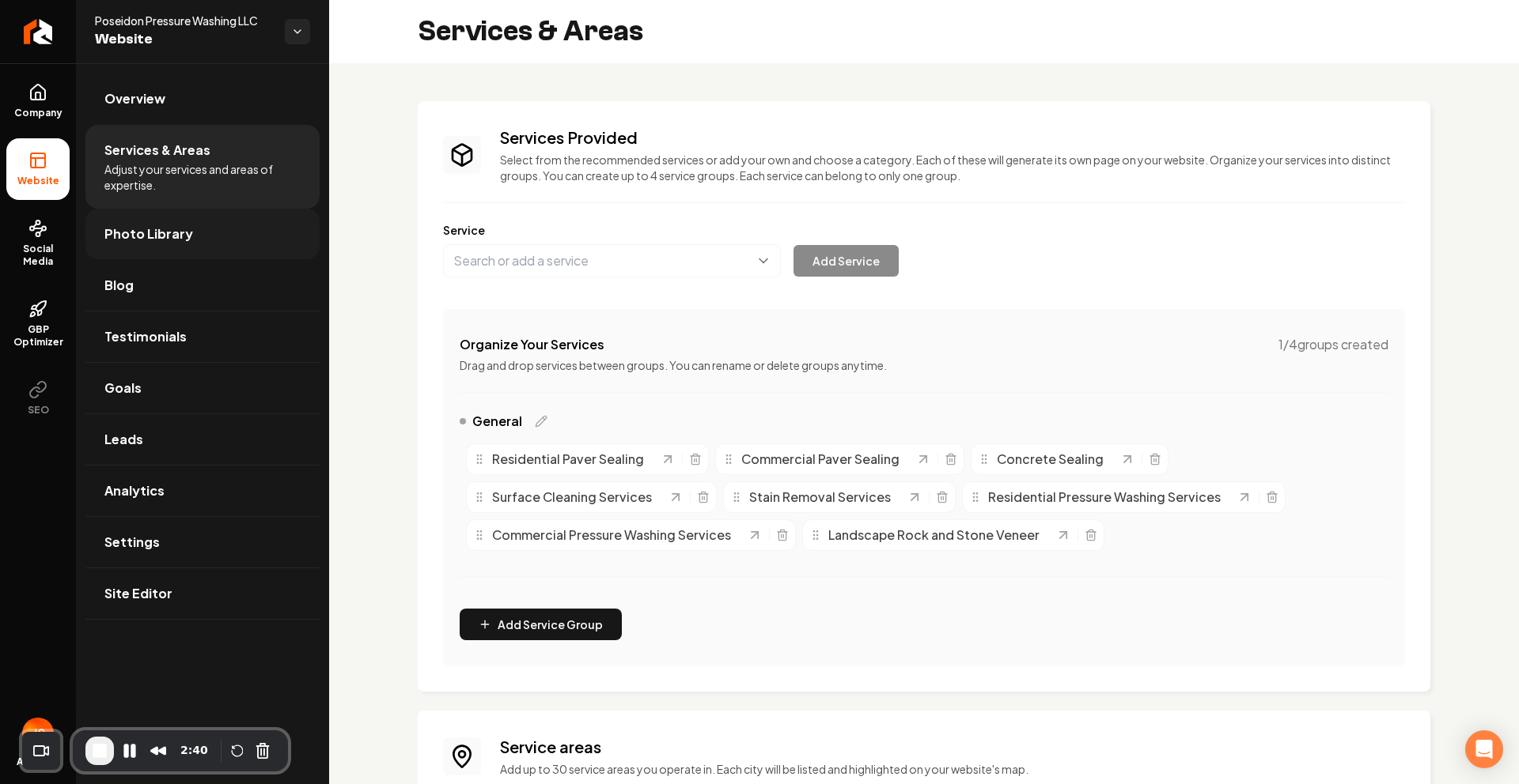
click at [141, 233] on span "Photo Library" at bounding box center [148, 234] width 89 height 19
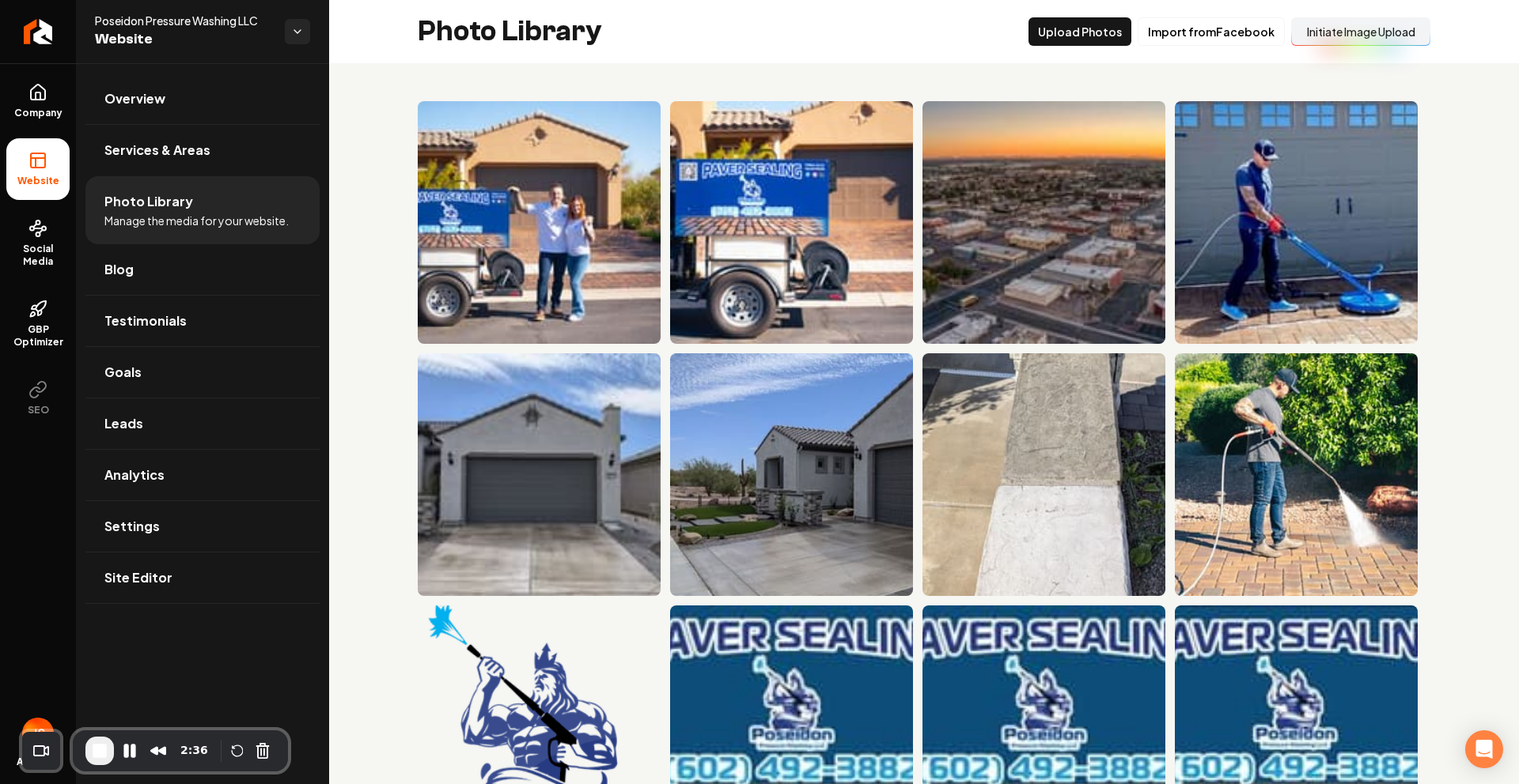
drag, startPoint x: 1163, startPoint y: 70, endPoint x: 1169, endPoint y: 50, distance: 20.9
drag, startPoint x: 1130, startPoint y: 57, endPoint x: 1046, endPoint y: 31, distance: 87.9
click at [1129, 58] on div "Photo Library Upload Photos Import from Facebook Initiate Image Upload" at bounding box center [923, 31] width 1190 height 63
click at [1037, 27] on button "Upload Photos" at bounding box center [1080, 31] width 103 height 28
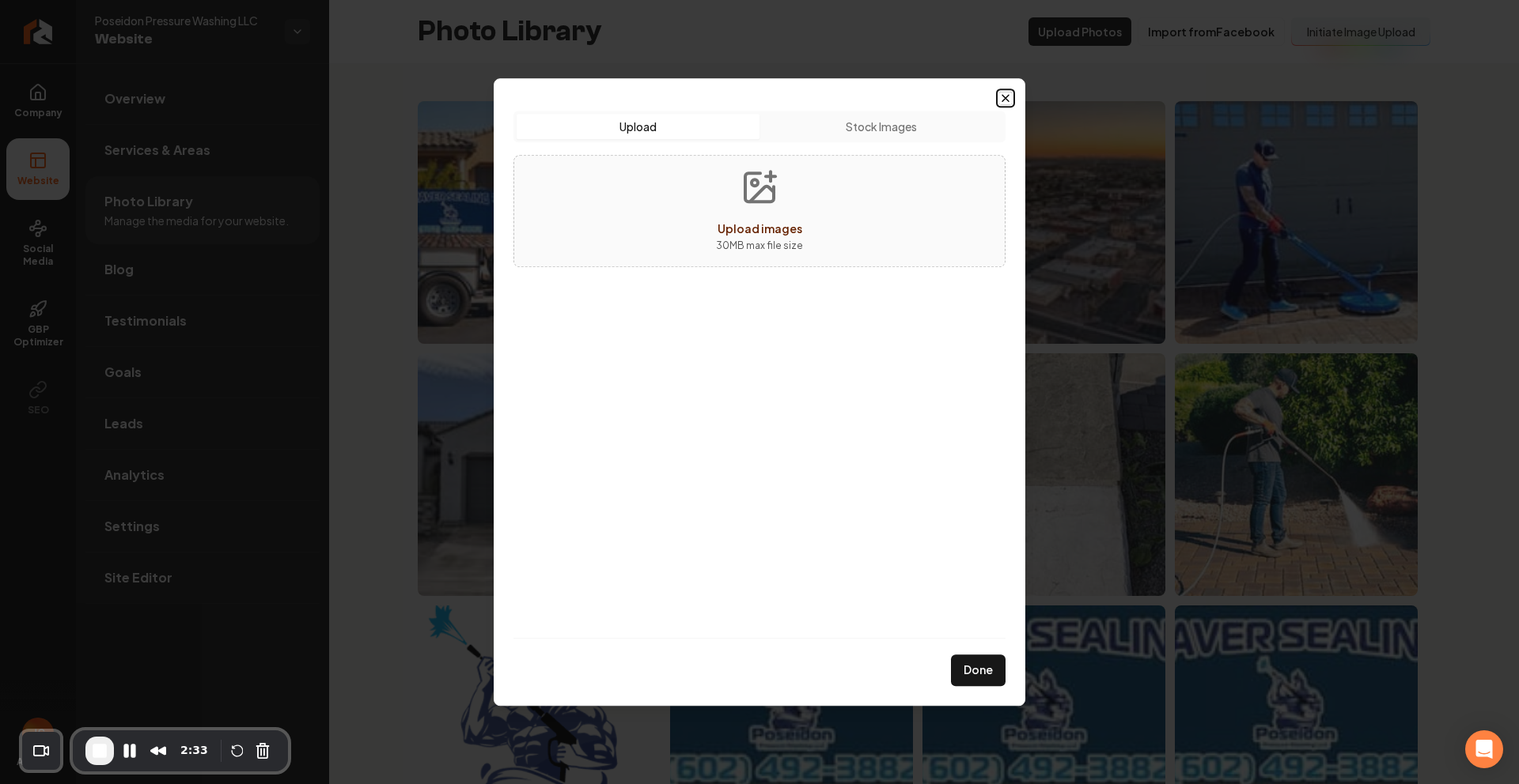
click at [1001, 93] on icon "button" at bounding box center [1005, 97] width 13 height 13
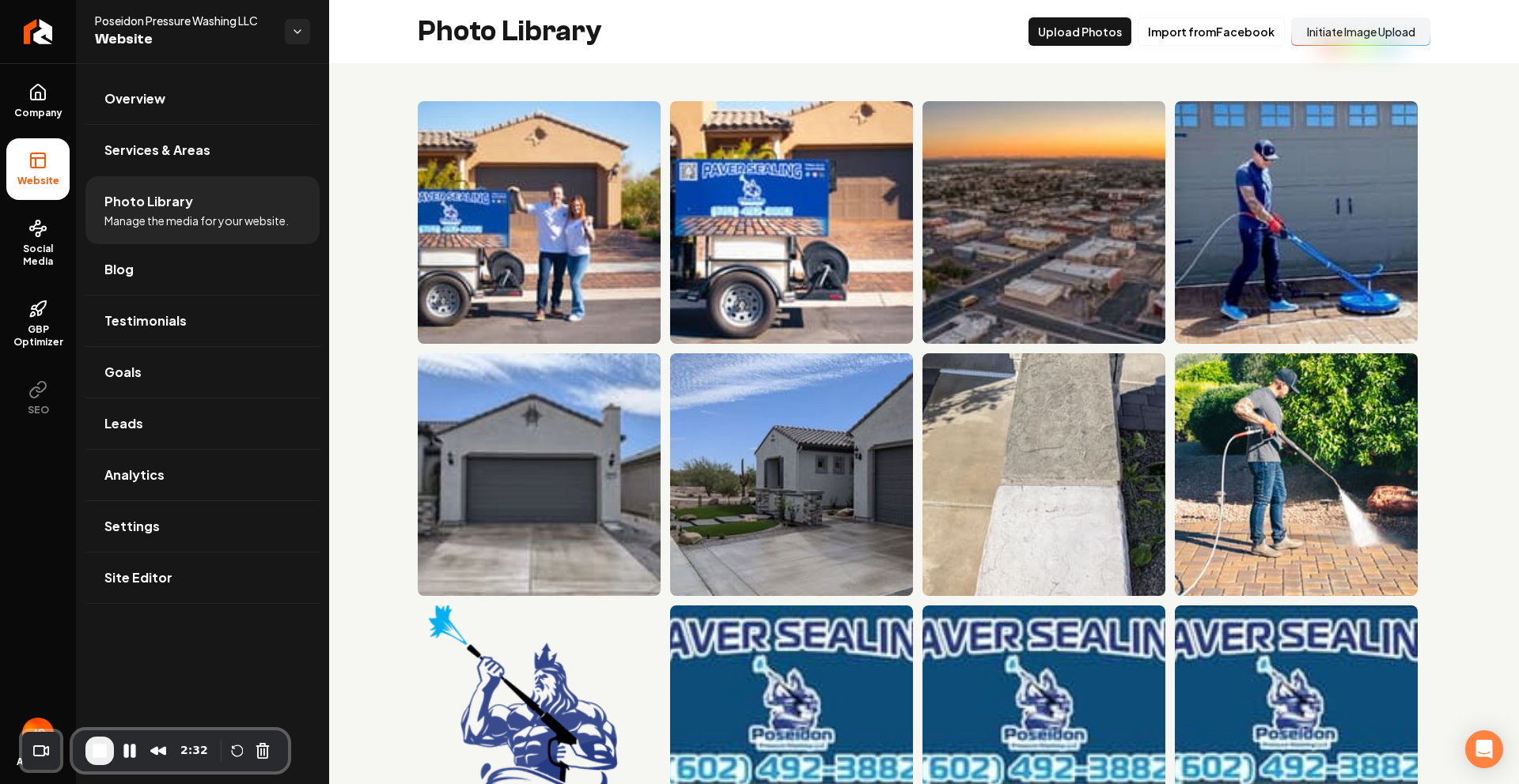
click at [141, 286] on link "Blog" at bounding box center [202, 269] width 235 height 51
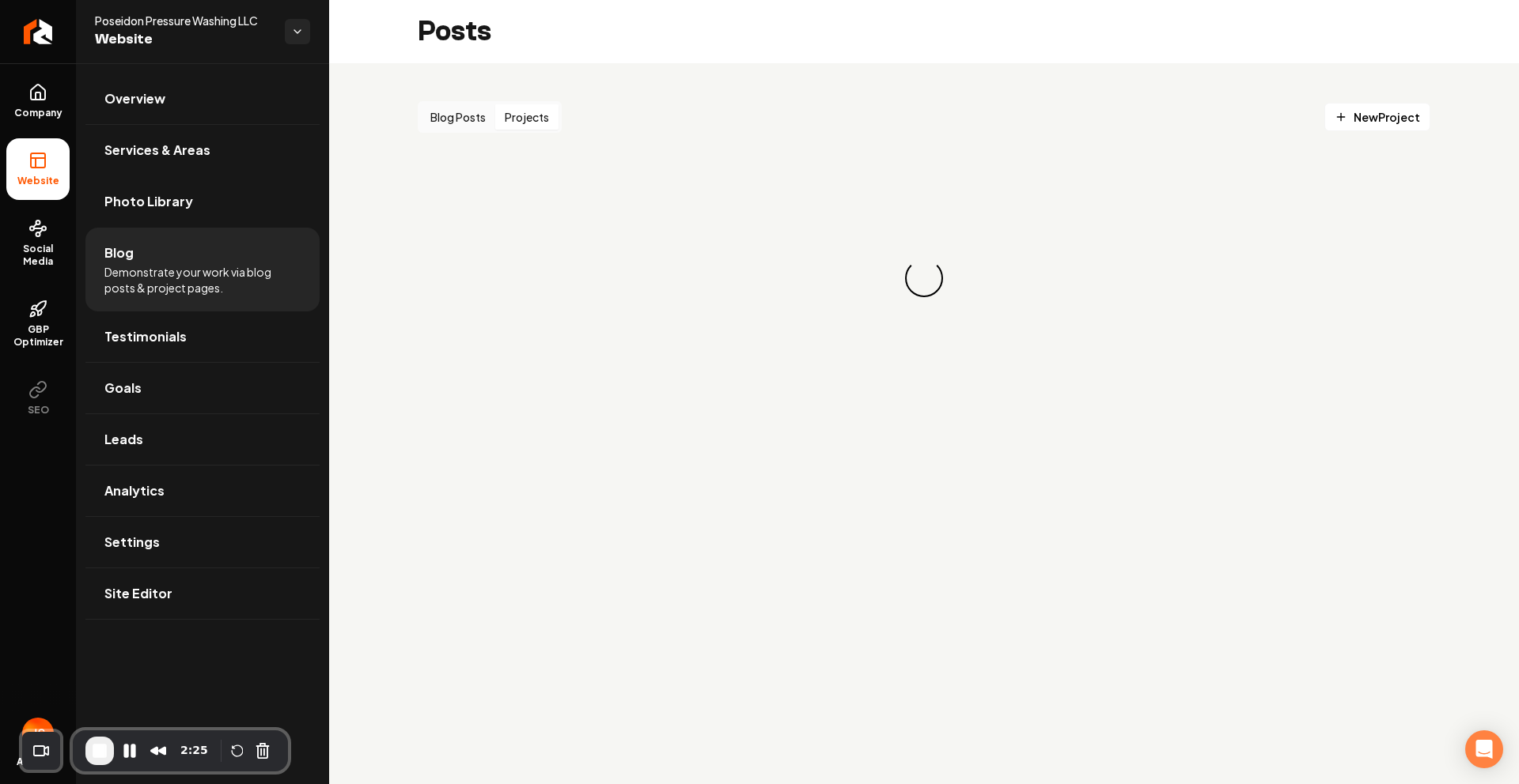
drag, startPoint x: 515, startPoint y: 112, endPoint x: 511, endPoint y: 120, distance: 8.9
click at [513, 114] on button "Projects" at bounding box center [526, 117] width 63 height 25
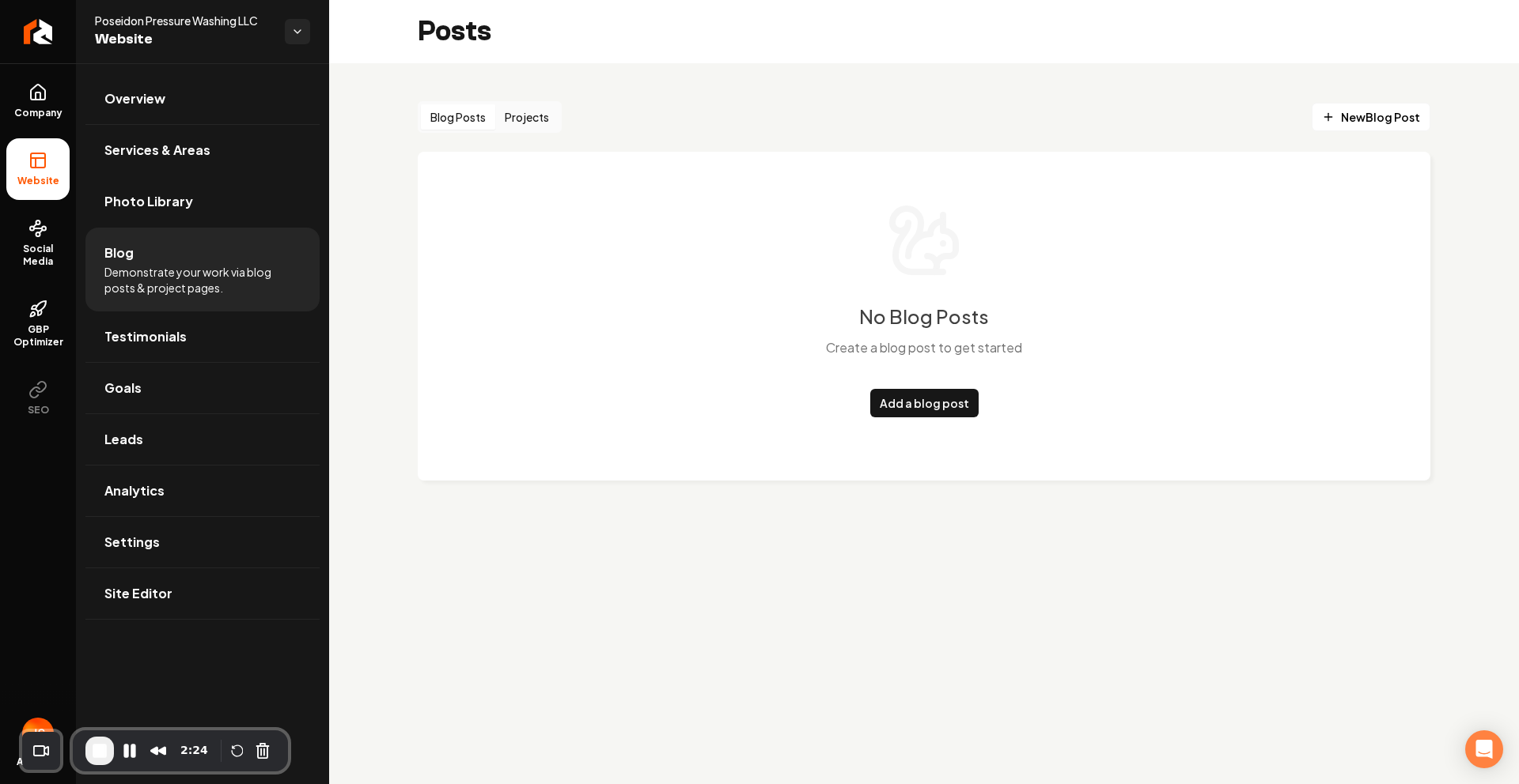
click at [470, 118] on button "Blog Posts" at bounding box center [457, 117] width 74 height 25
click at [921, 389] on link "Add a blog post" at bounding box center [923, 403] width 108 height 28
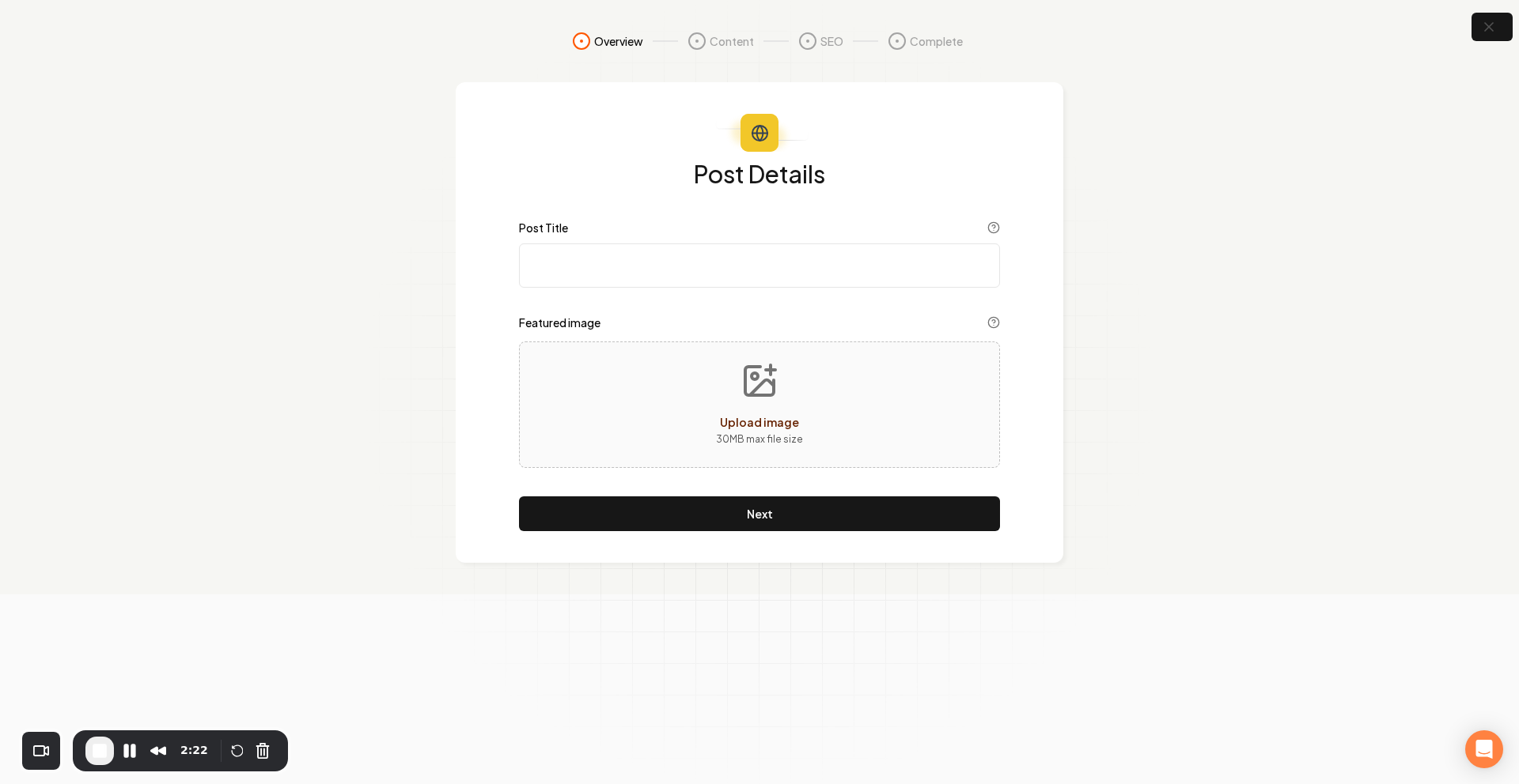
click at [608, 243] on input "Post Title" at bounding box center [759, 266] width 481 height 45
click at [1478, 32] on icon "button" at bounding box center [1488, 27] width 19 height 19
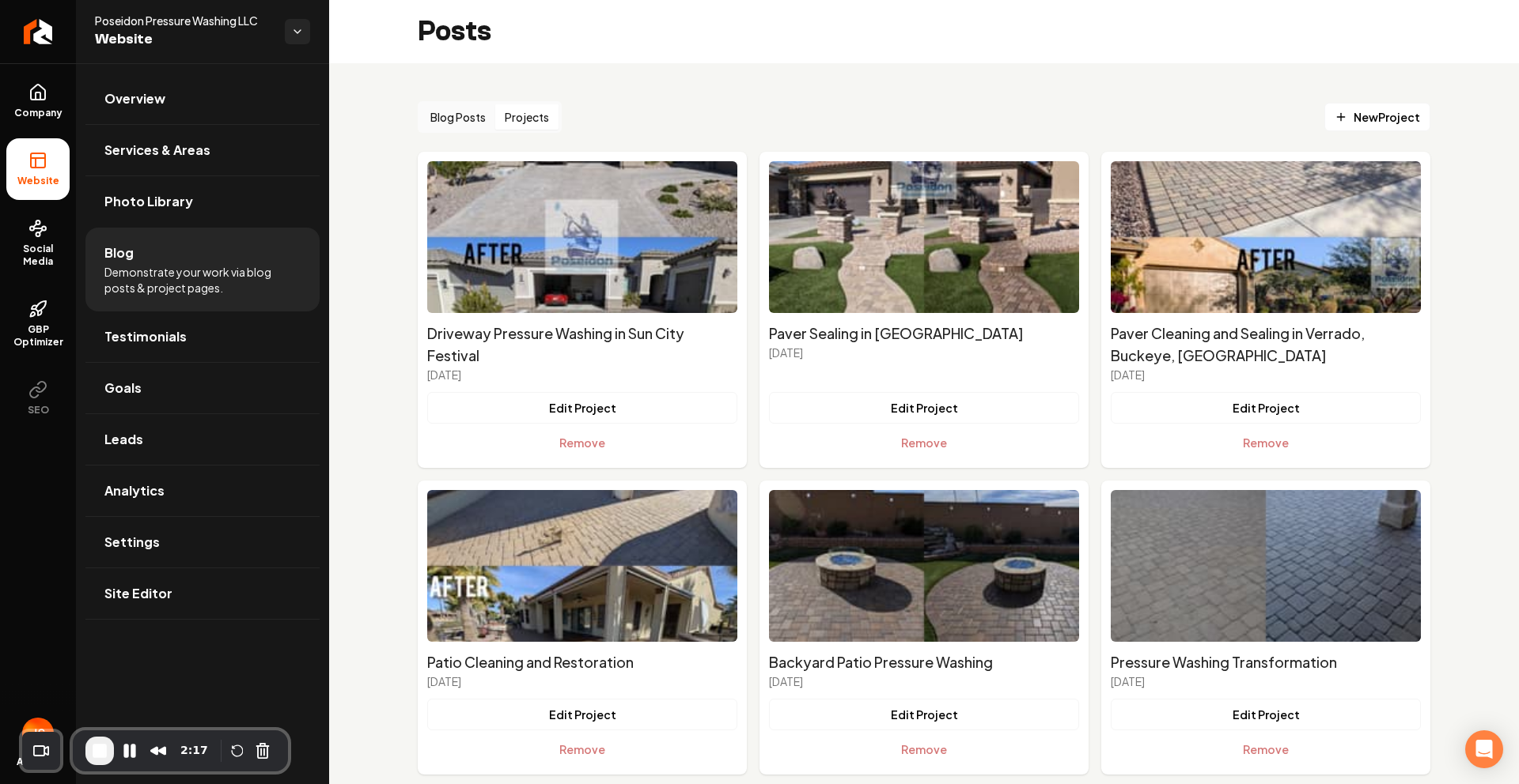
click at [528, 109] on button "Projects" at bounding box center [526, 117] width 63 height 25
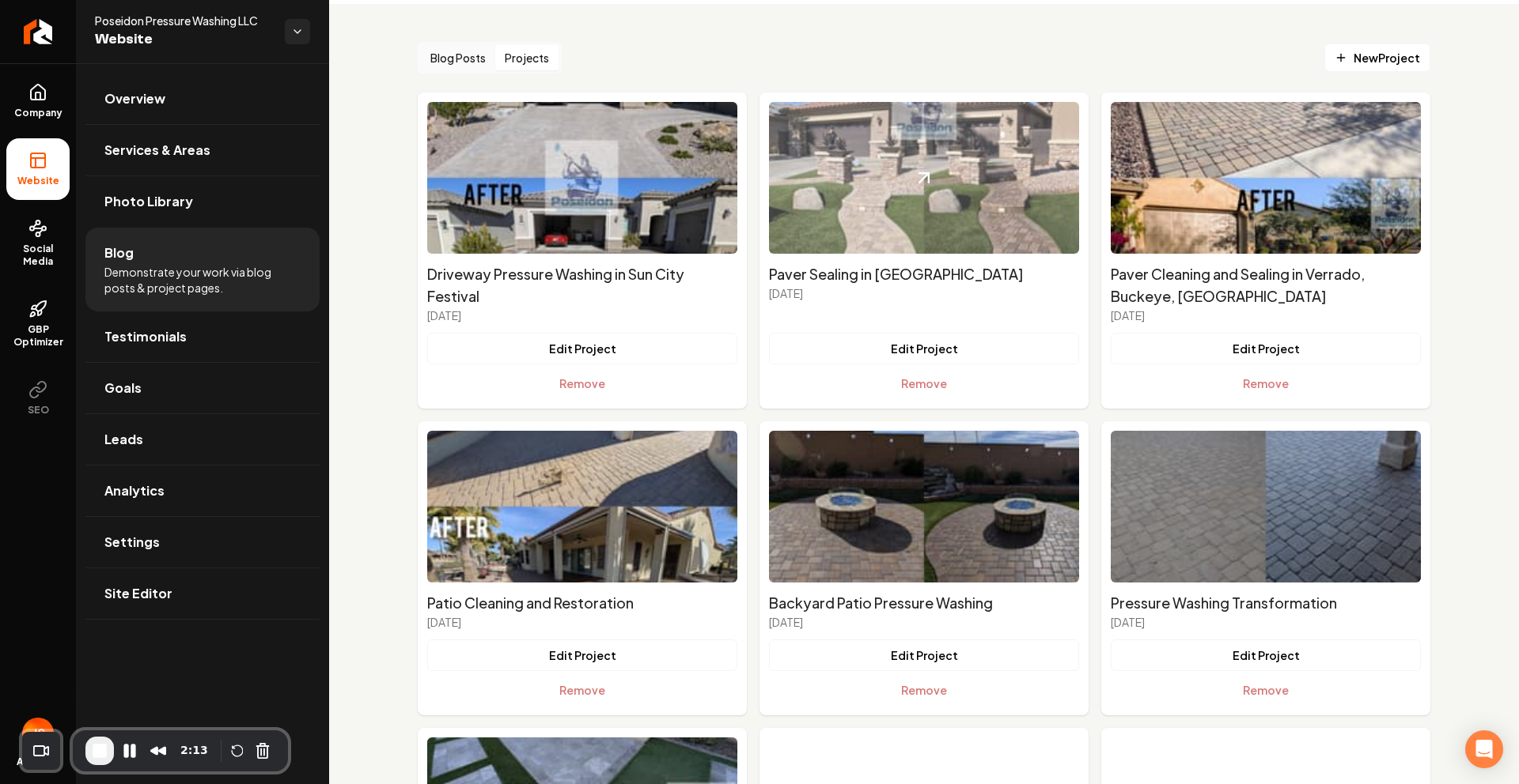
scroll to position [55, 0]
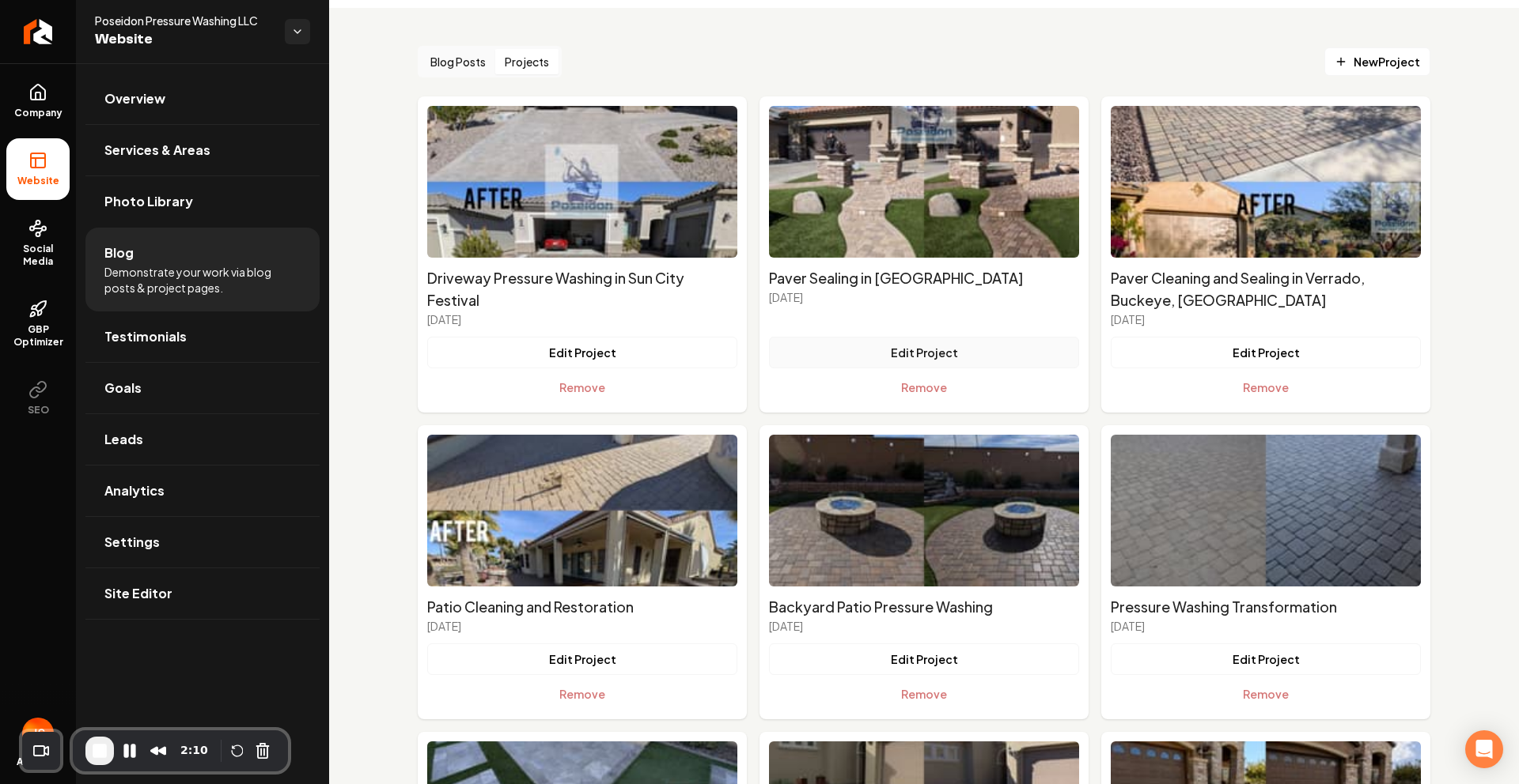
click at [875, 353] on button "Edit Project" at bounding box center [923, 352] width 310 height 32
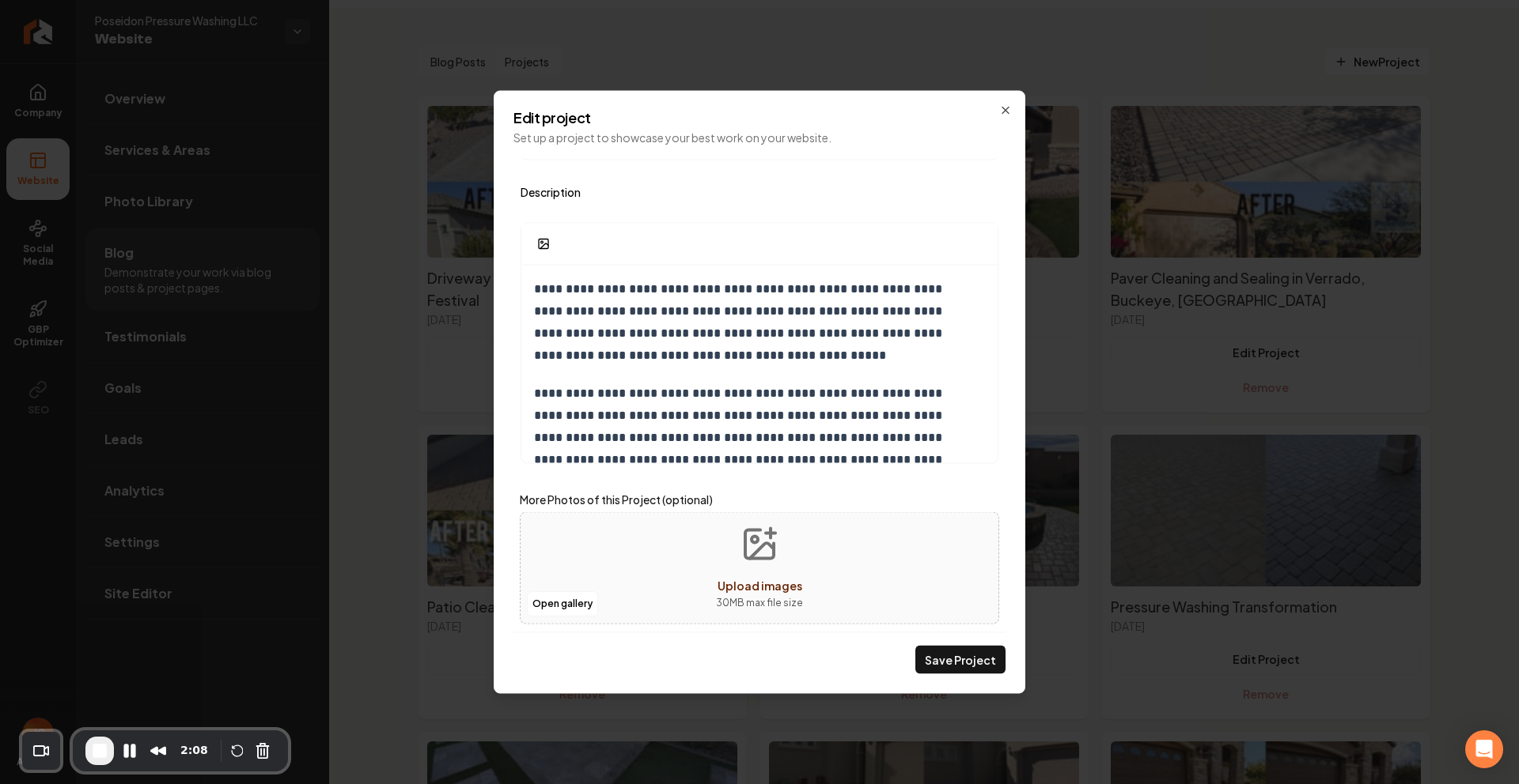
scroll to position [335, 0]
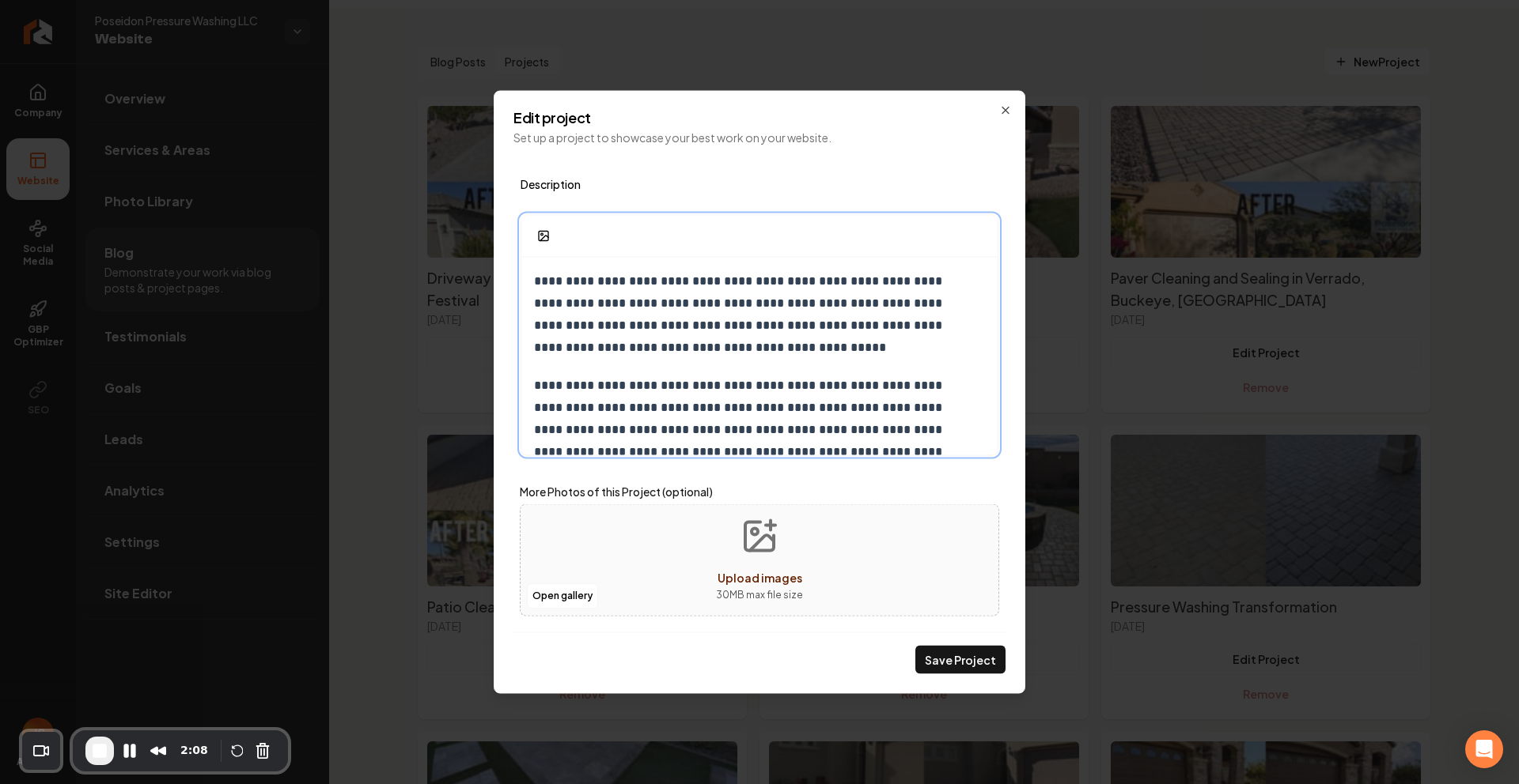
click at [648, 321] on p "**********" at bounding box center [747, 314] width 427 height 89
click at [1003, 108] on icon "Main content area" at bounding box center [1005, 110] width 13 height 13
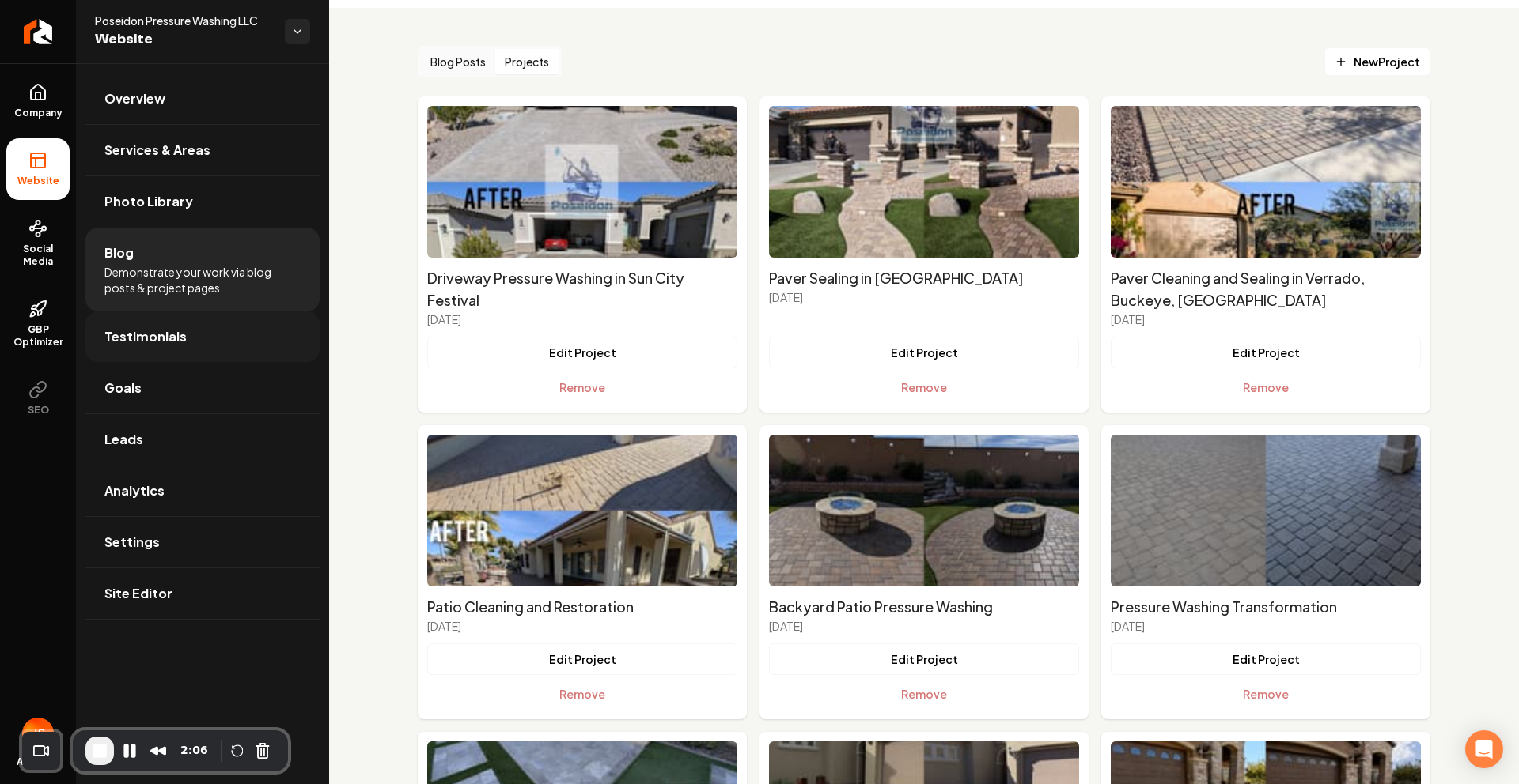
click at [179, 313] on link "Testimonials" at bounding box center [202, 337] width 235 height 51
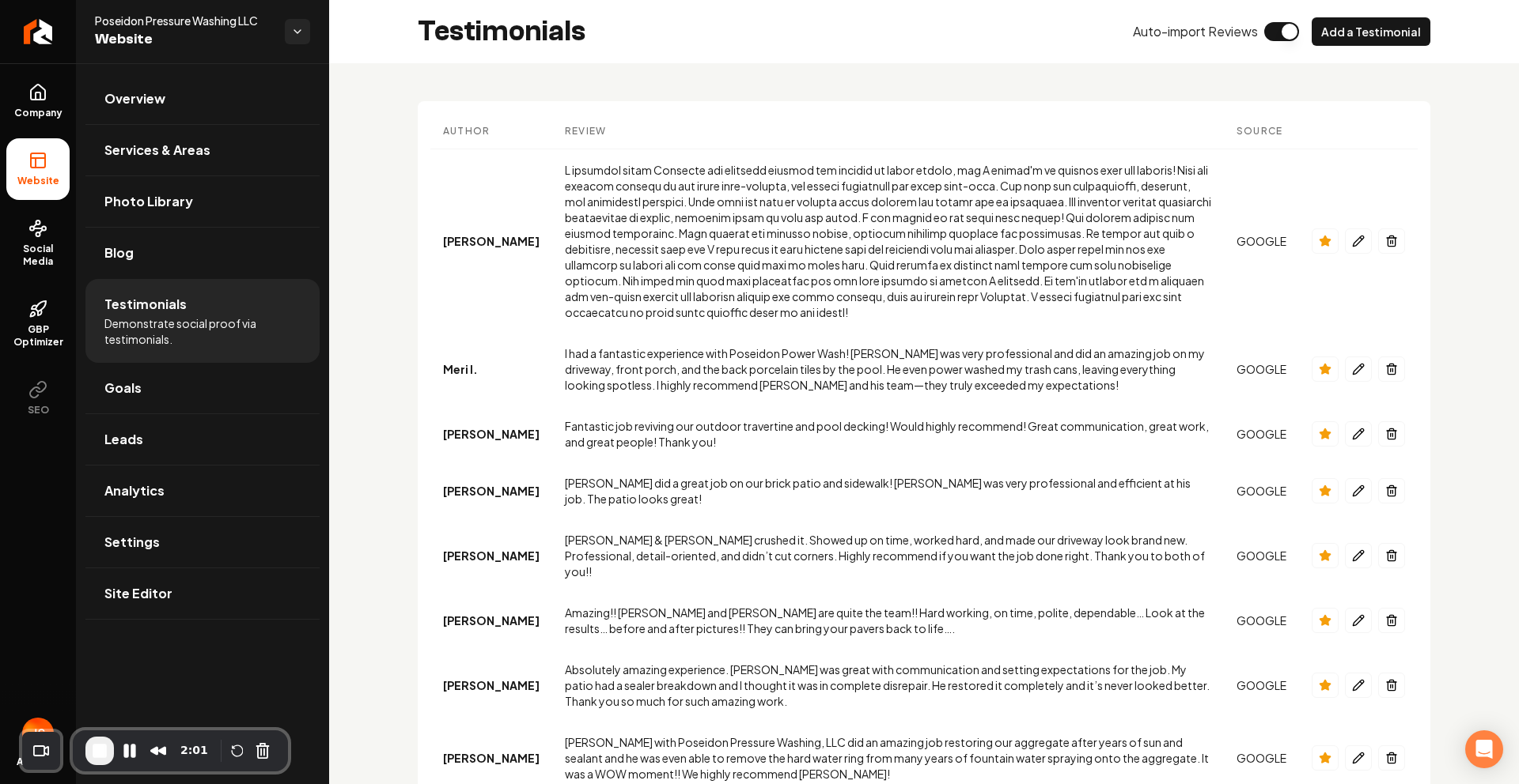
click at [1361, 288] on td "Main content area" at bounding box center [1358, 241] width 119 height 184
click at [1353, 242] on icon "Main content area" at bounding box center [1357, 240] width 11 height 11
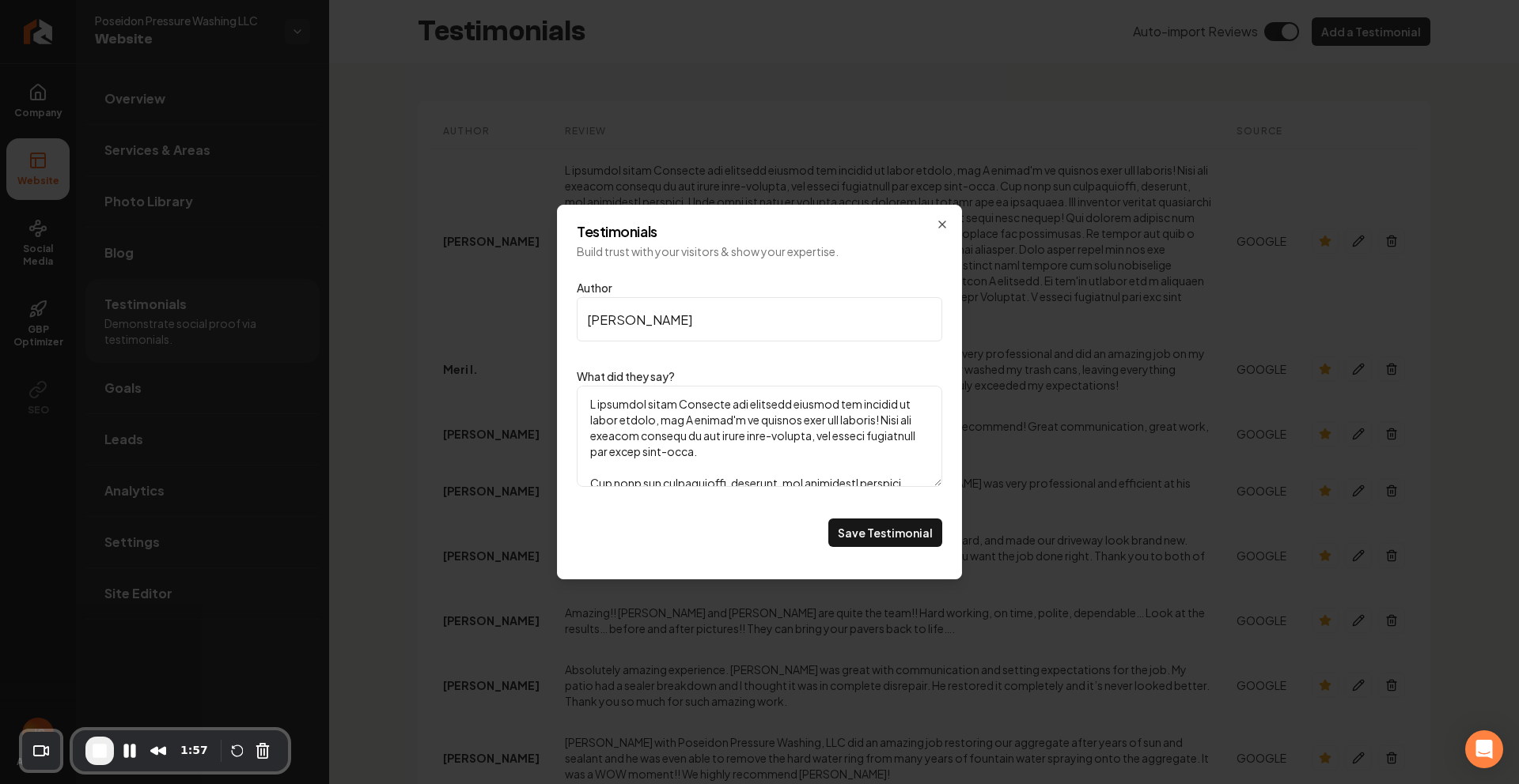
click at [751, 420] on textarea "What did they say?" at bounding box center [760, 437] width 366 height 101
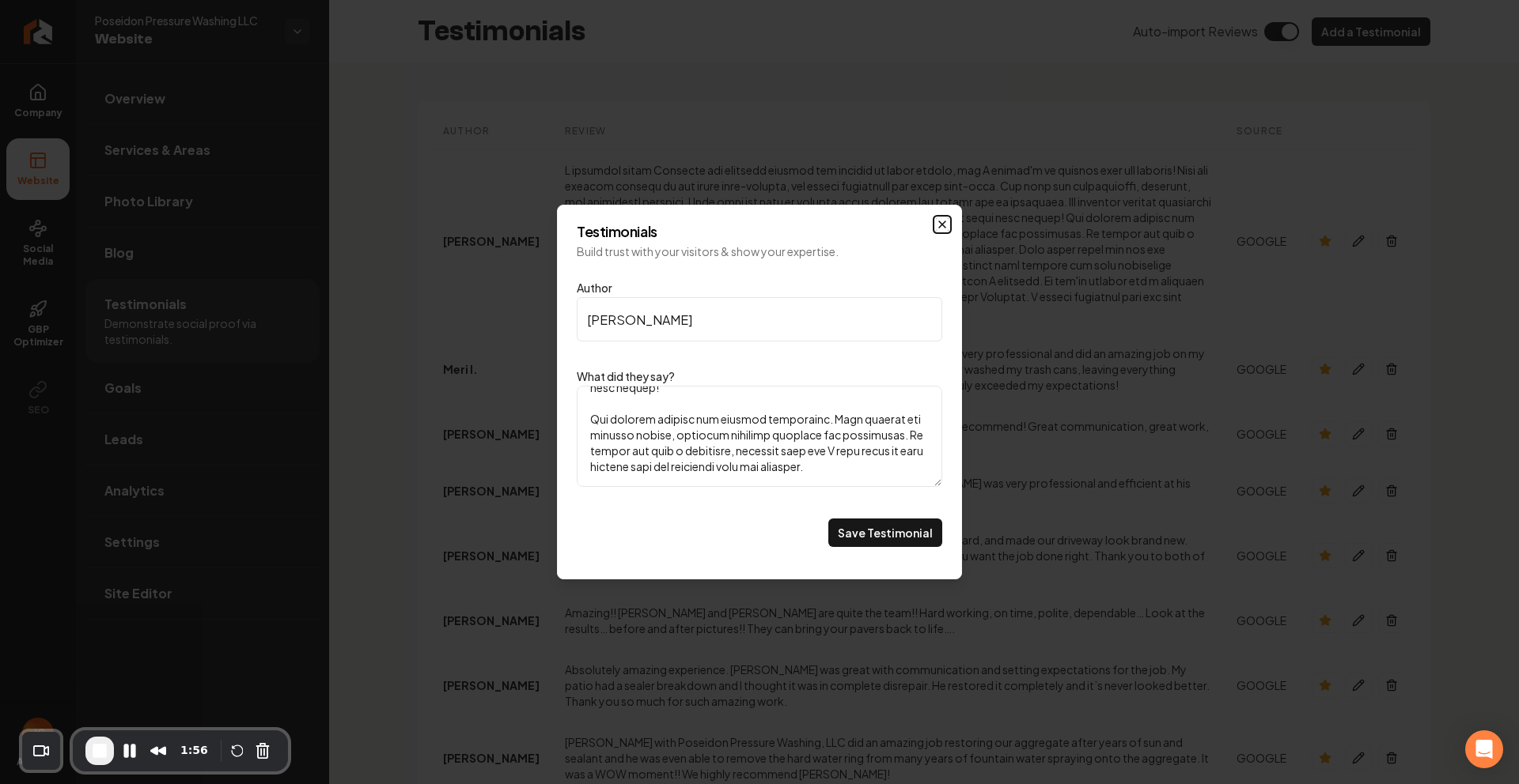
click at [944, 225] on icon "Main content area" at bounding box center [942, 224] width 13 height 13
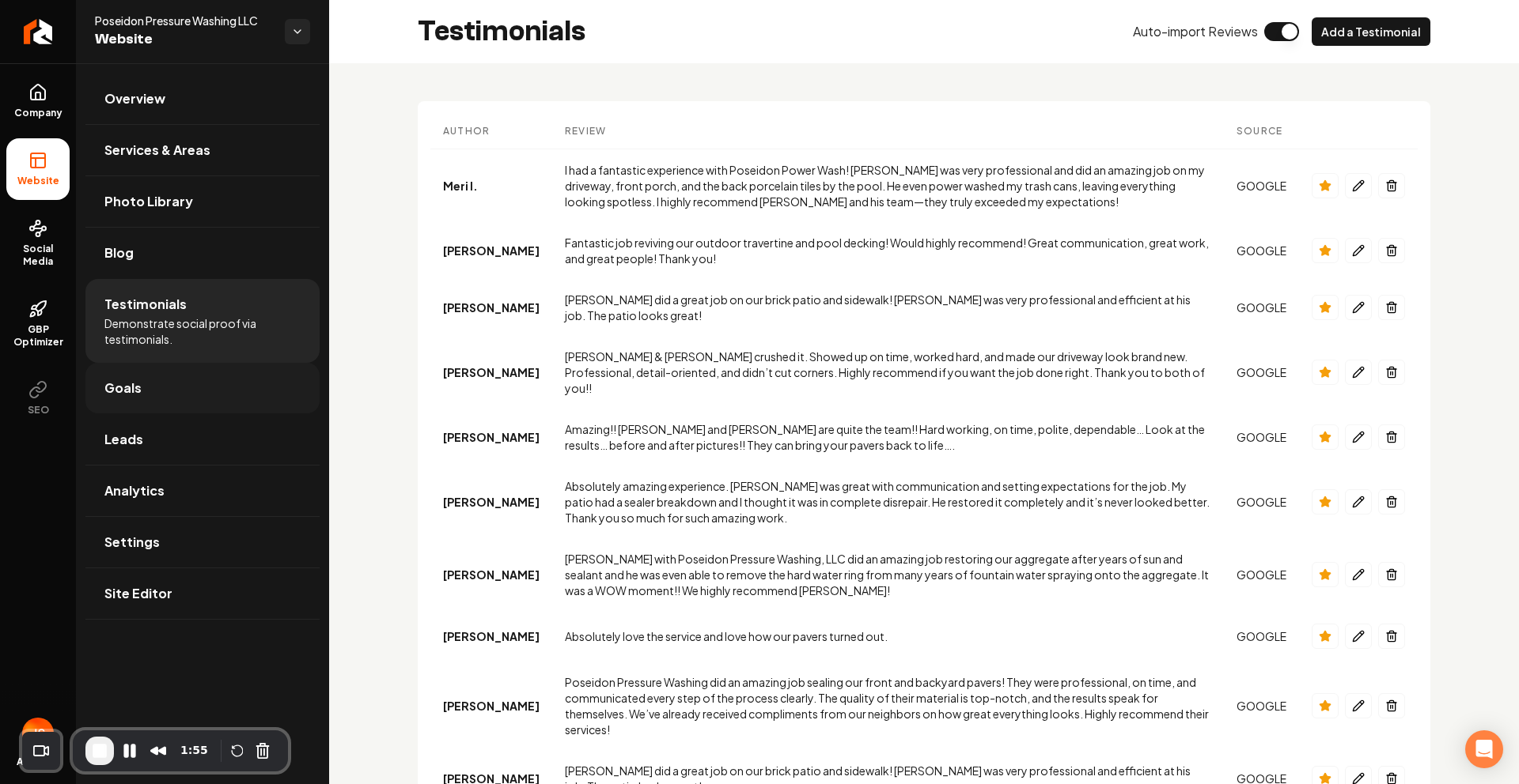
click at [160, 386] on link "Goals" at bounding box center [202, 388] width 235 height 51
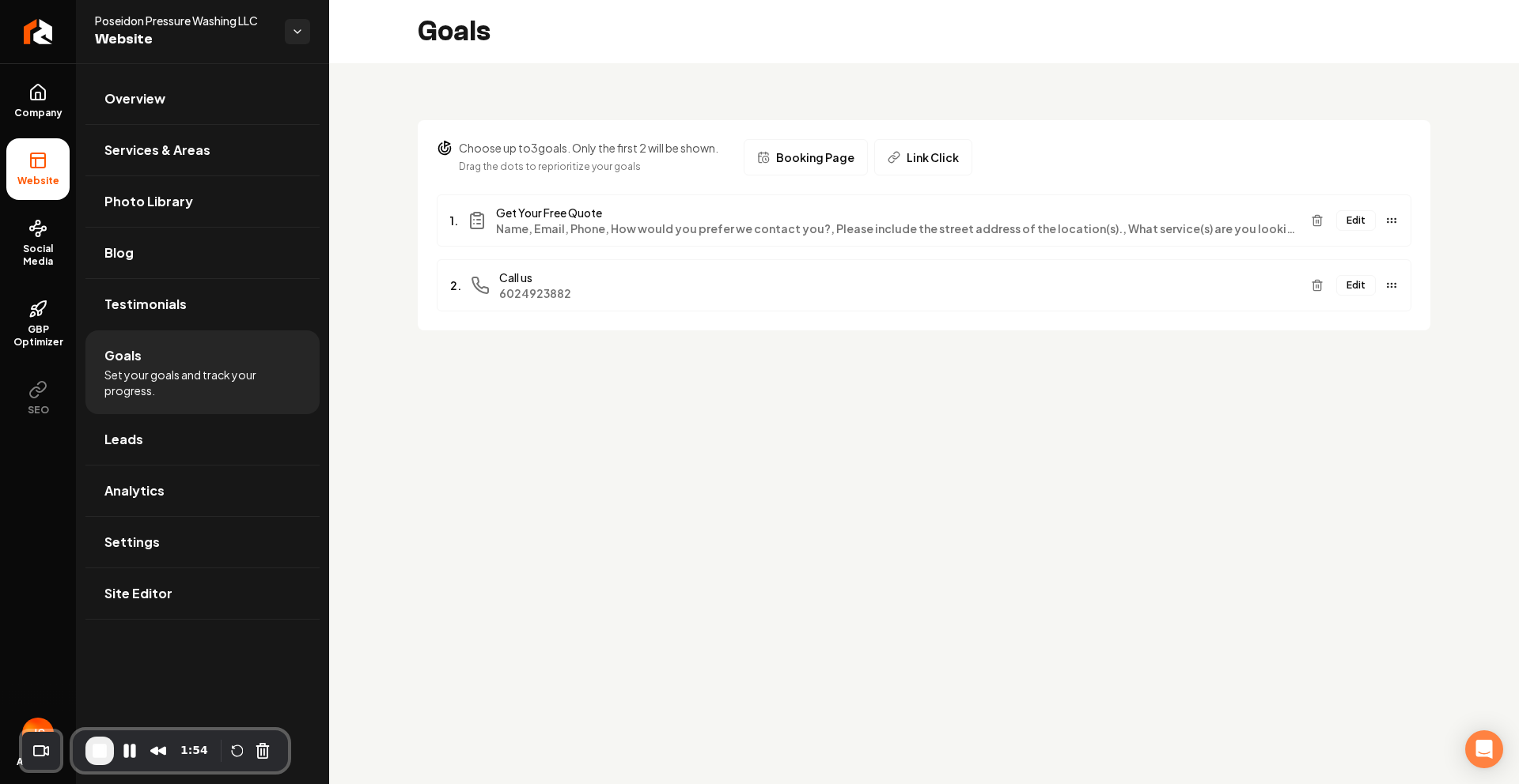
click at [685, 448] on main "Goals Choose up to 3 goals. Only the first 2 will be shown. Drag the dots to re…" at bounding box center [923, 392] width 1190 height 784
drag, startPoint x: 555, startPoint y: 288, endPoint x: 456, endPoint y: 275, distance: 99.8
click at [456, 275] on div "2. Call us [PHONE_NUMBER]" at bounding box center [874, 285] width 848 height 32
click at [611, 402] on main "Goals Choose up to 3 goals. Only the first 2 will be shown. Drag the dots to re…" at bounding box center [923, 392] width 1190 height 784
click at [1359, 215] on button "Edit" at bounding box center [1356, 220] width 40 height 20
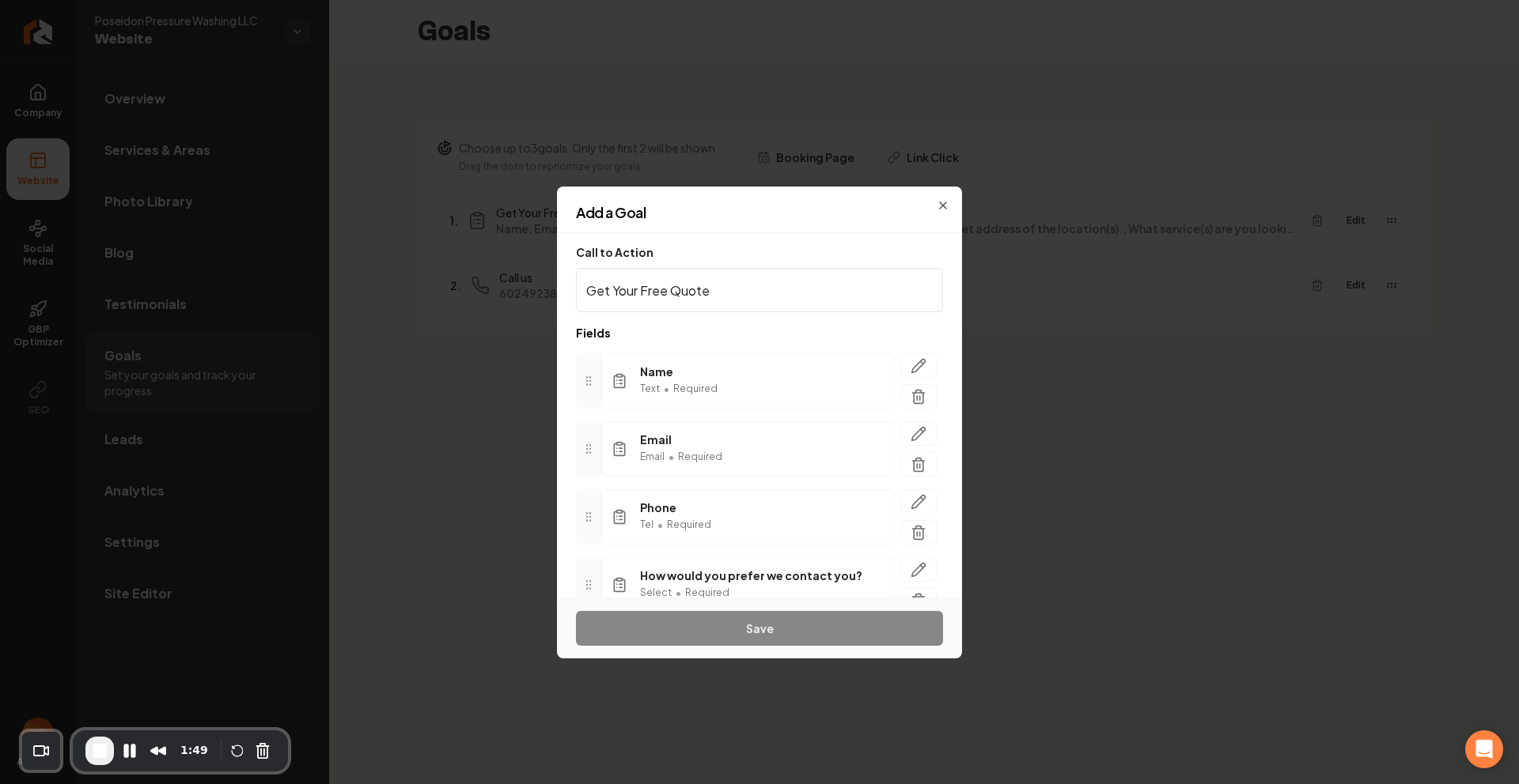
click at [687, 318] on fieldset "Call to Action Get Your Free Quote Fields Name Text • Required Email Email • Re…" at bounding box center [759, 520] width 367 height 544
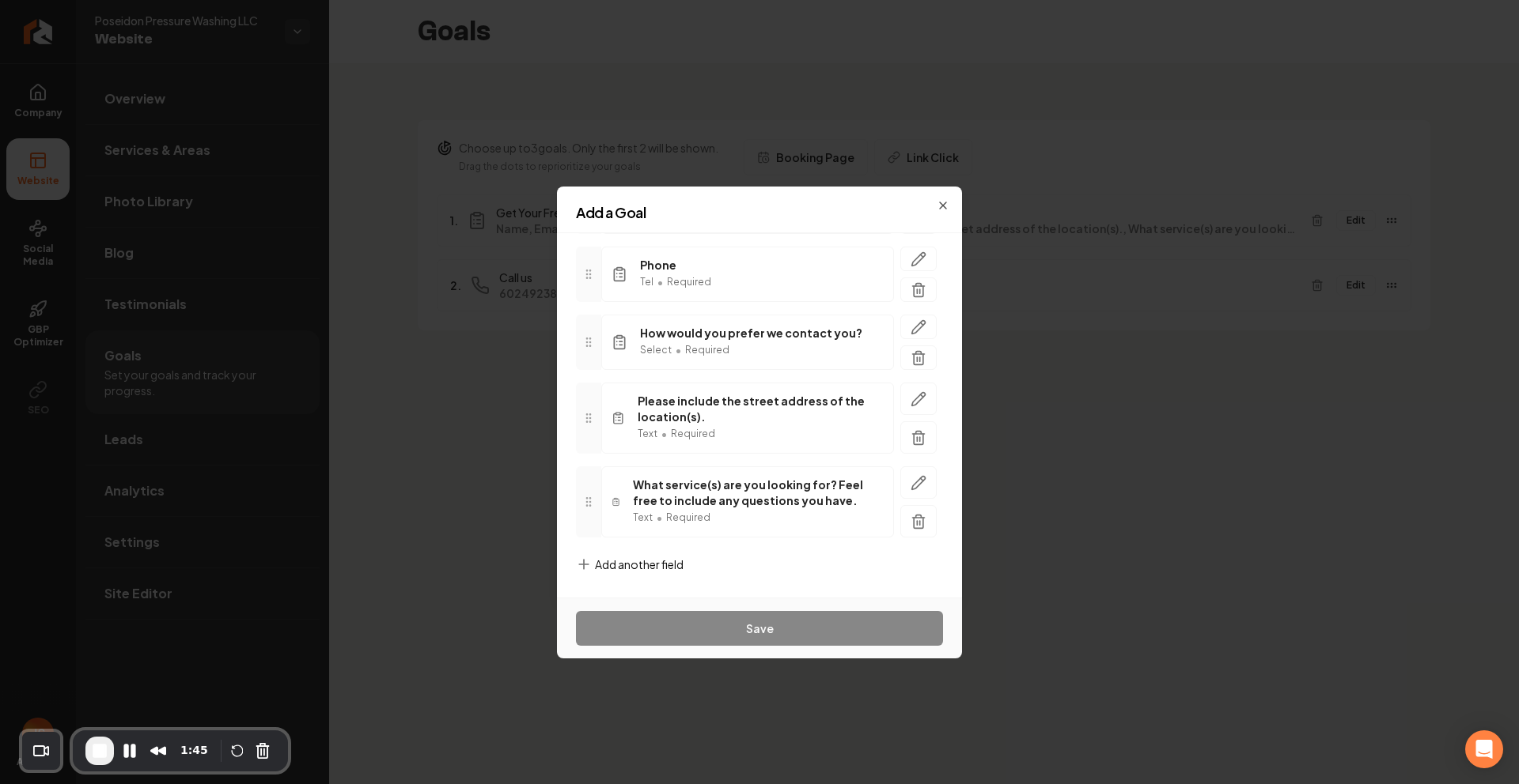
click at [600, 565] on span "Add another field" at bounding box center [638, 564] width 89 height 16
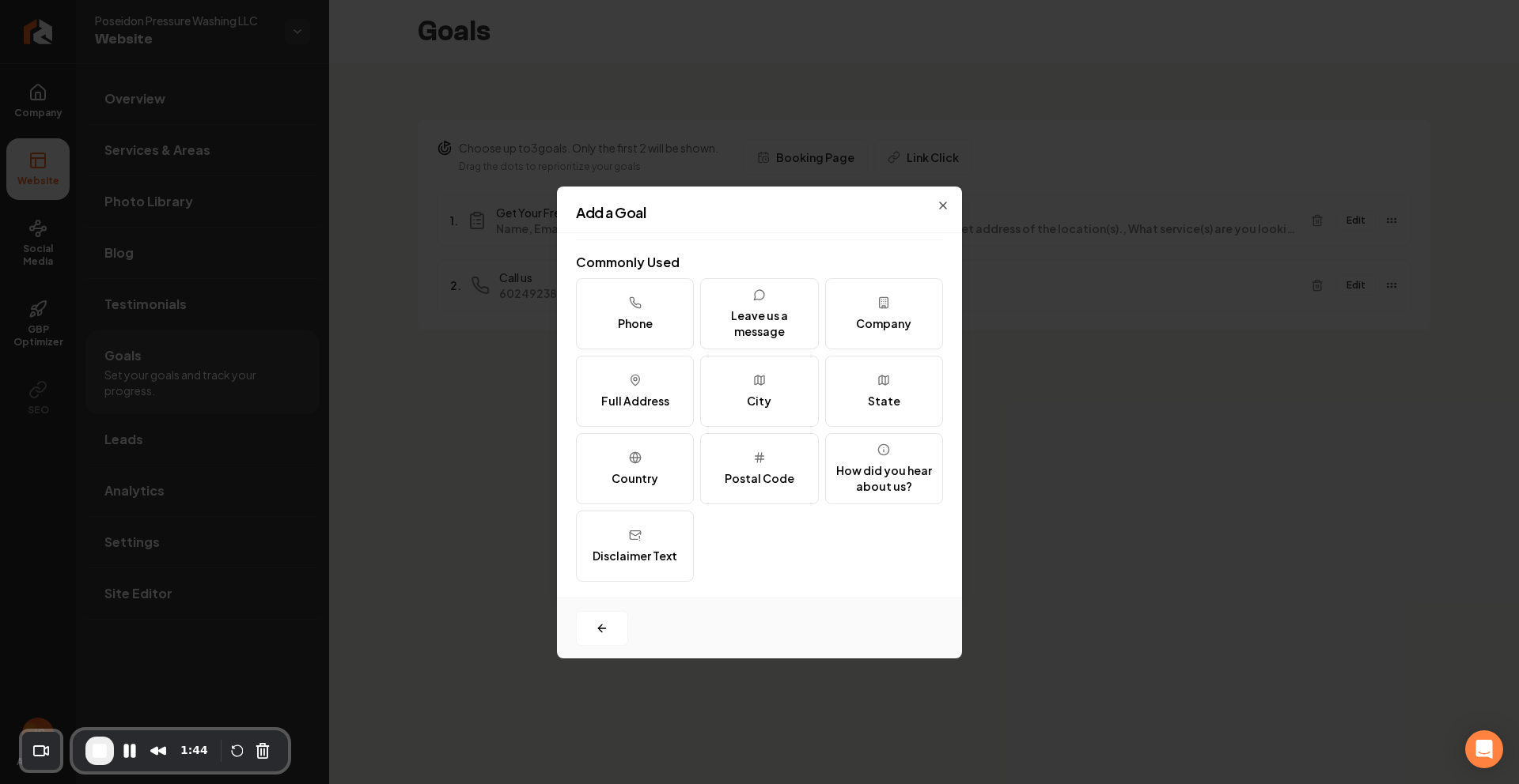
click at [843, 574] on div "Phone Leave us a message Company Full Address City State Country Postal Code Ho…" at bounding box center [759, 430] width 367 height 303
click at [793, 578] on div "Phone Leave us a message Company Full Address City State Country Postal Code Ho…" at bounding box center [759, 430] width 367 height 303
click at [772, 563] on div "Phone Leave us a message Company Full Address City State Country Postal Code Ho…" at bounding box center [759, 430] width 367 height 303
click at [718, 540] on div "Phone Leave us a message Company Full Address City State Country Postal Code Ho…" at bounding box center [759, 430] width 367 height 303
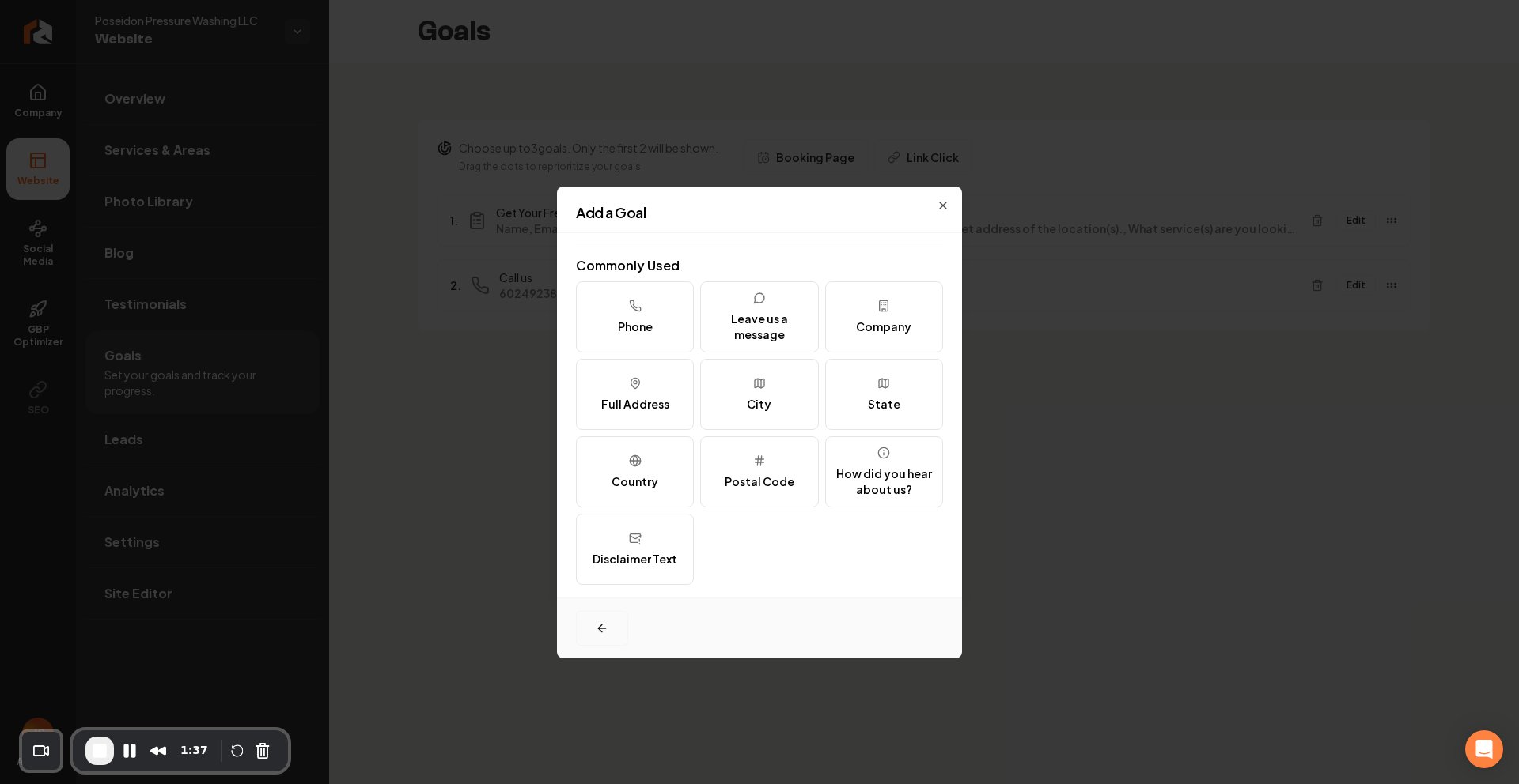
click at [587, 620] on button "button" at bounding box center [602, 628] width 53 height 35
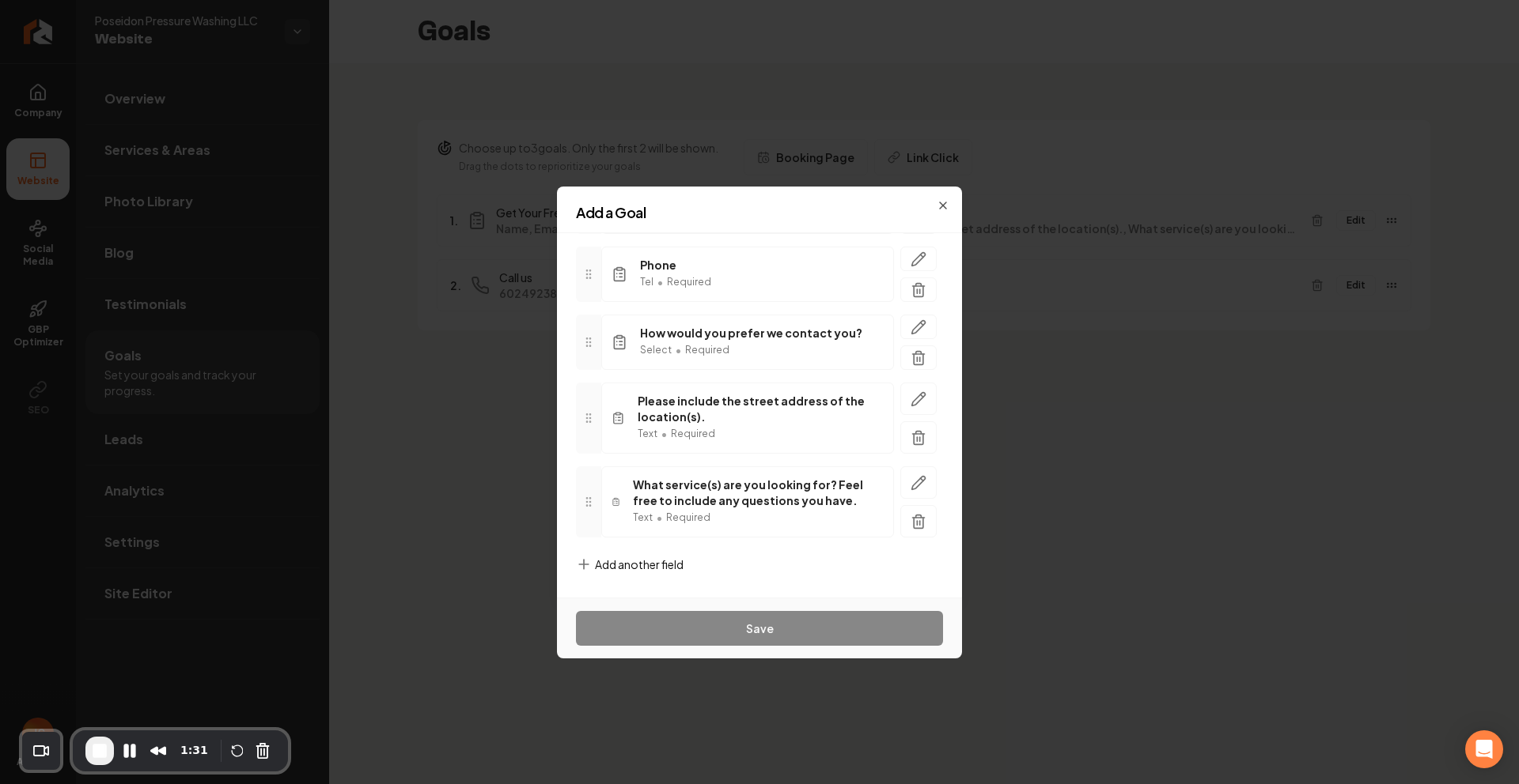
click at [619, 576] on div "Add another field" at bounding box center [630, 577] width 108 height 41
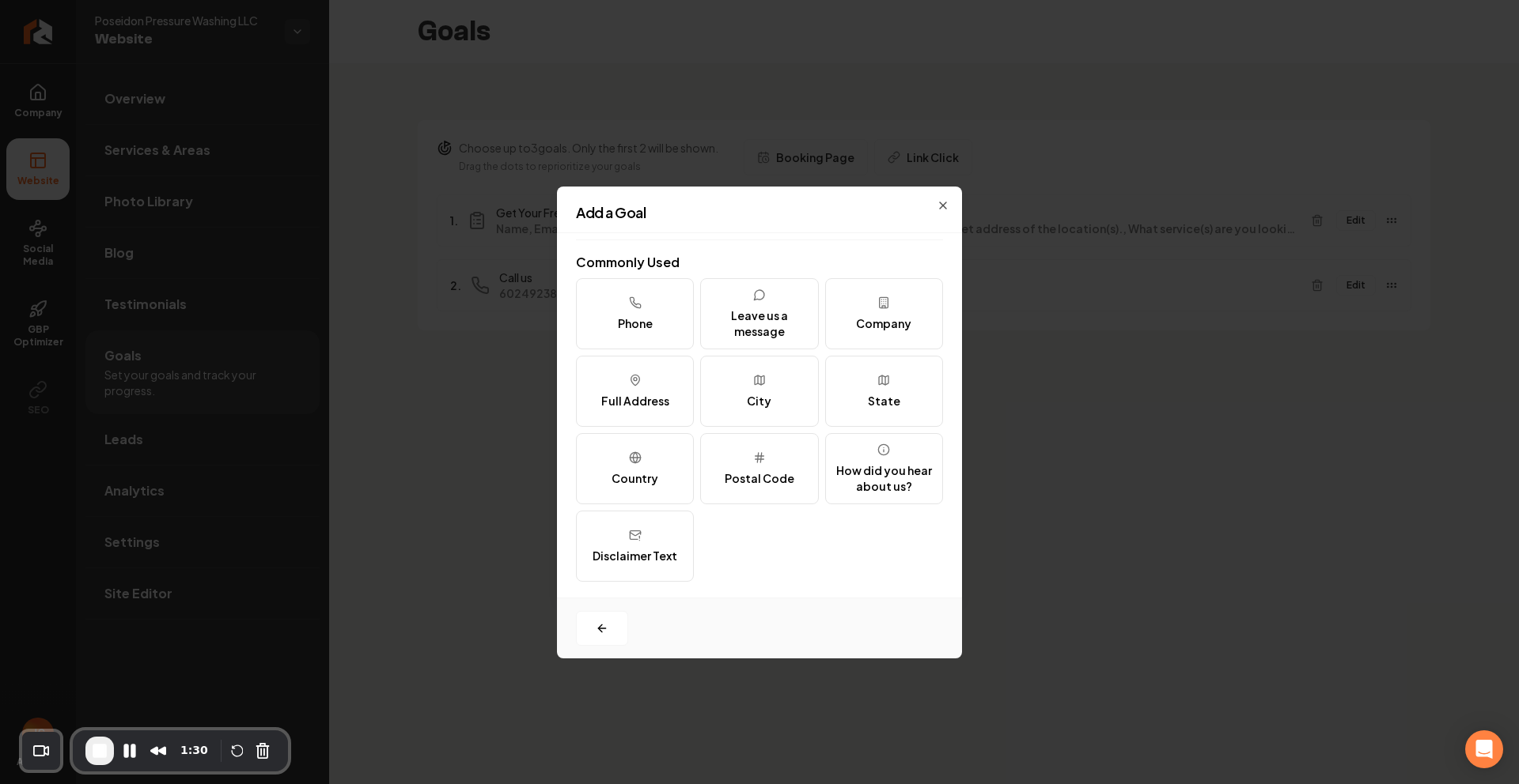
click at [745, 544] on div "Phone Leave us a message Company Full Address City State Country Postal Code Ho…" at bounding box center [759, 430] width 367 height 303
click at [944, 204] on icon "button" at bounding box center [943, 205] width 7 height 7
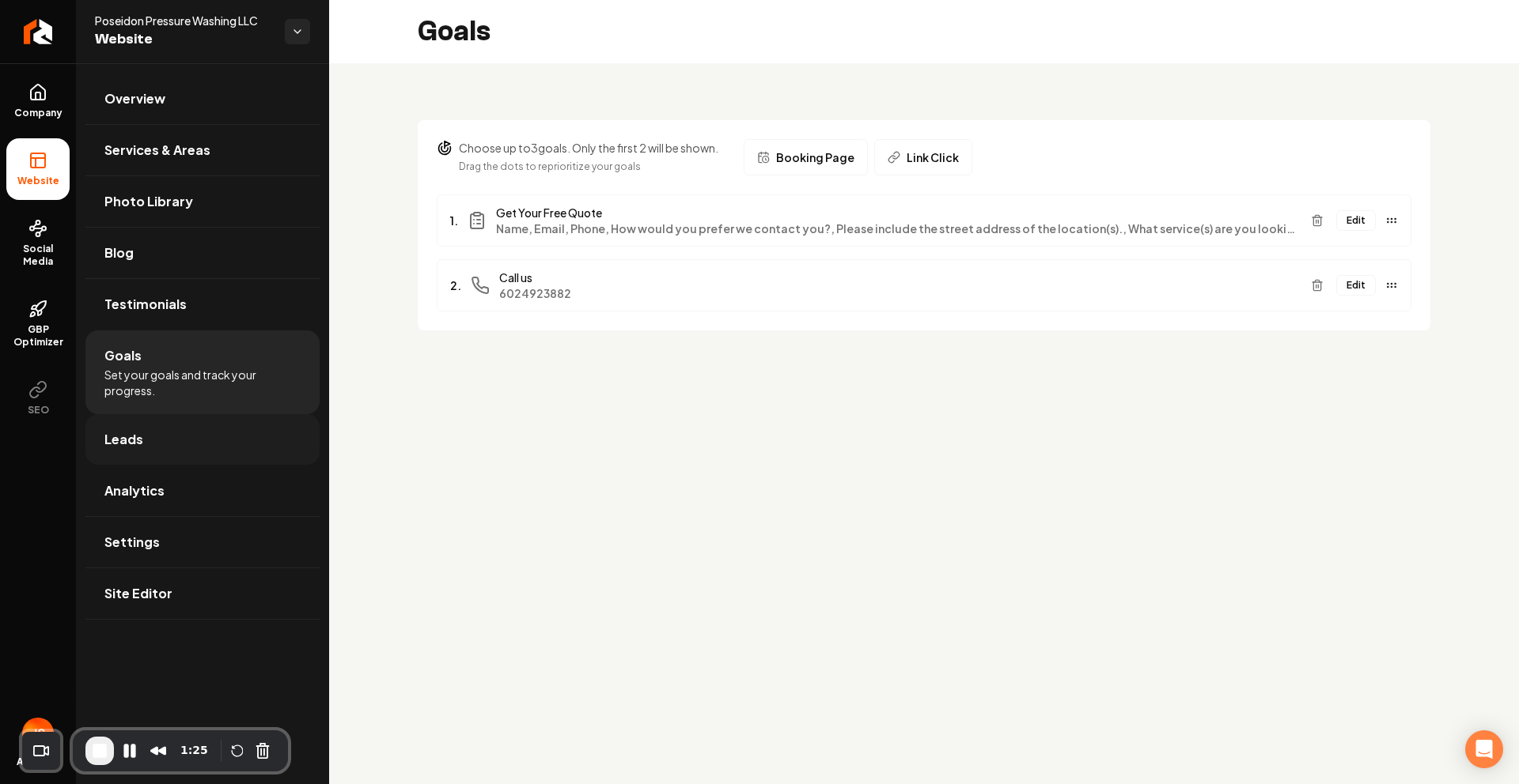
click at [174, 450] on link "Leads" at bounding box center [202, 440] width 235 height 51
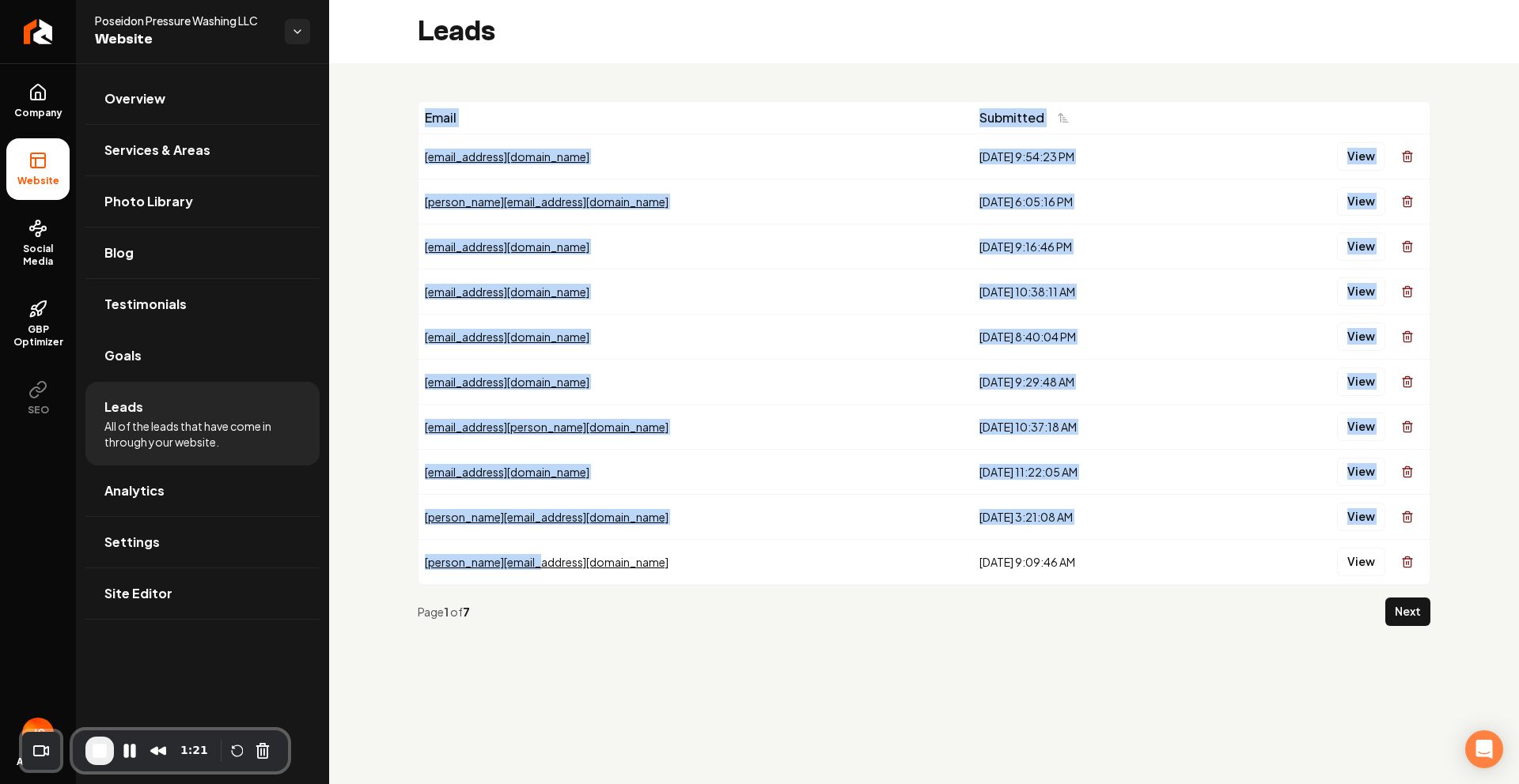
drag, startPoint x: 524, startPoint y: 180, endPoint x: 770, endPoint y: 638, distance: 519.9
click at [783, 602] on div "Email Submitted [EMAIL_ADDRESS][DOMAIN_NAME] [DATE] 9:54:23 PM View [PERSON_NAM…" at bounding box center [923, 370] width 1190 height 614
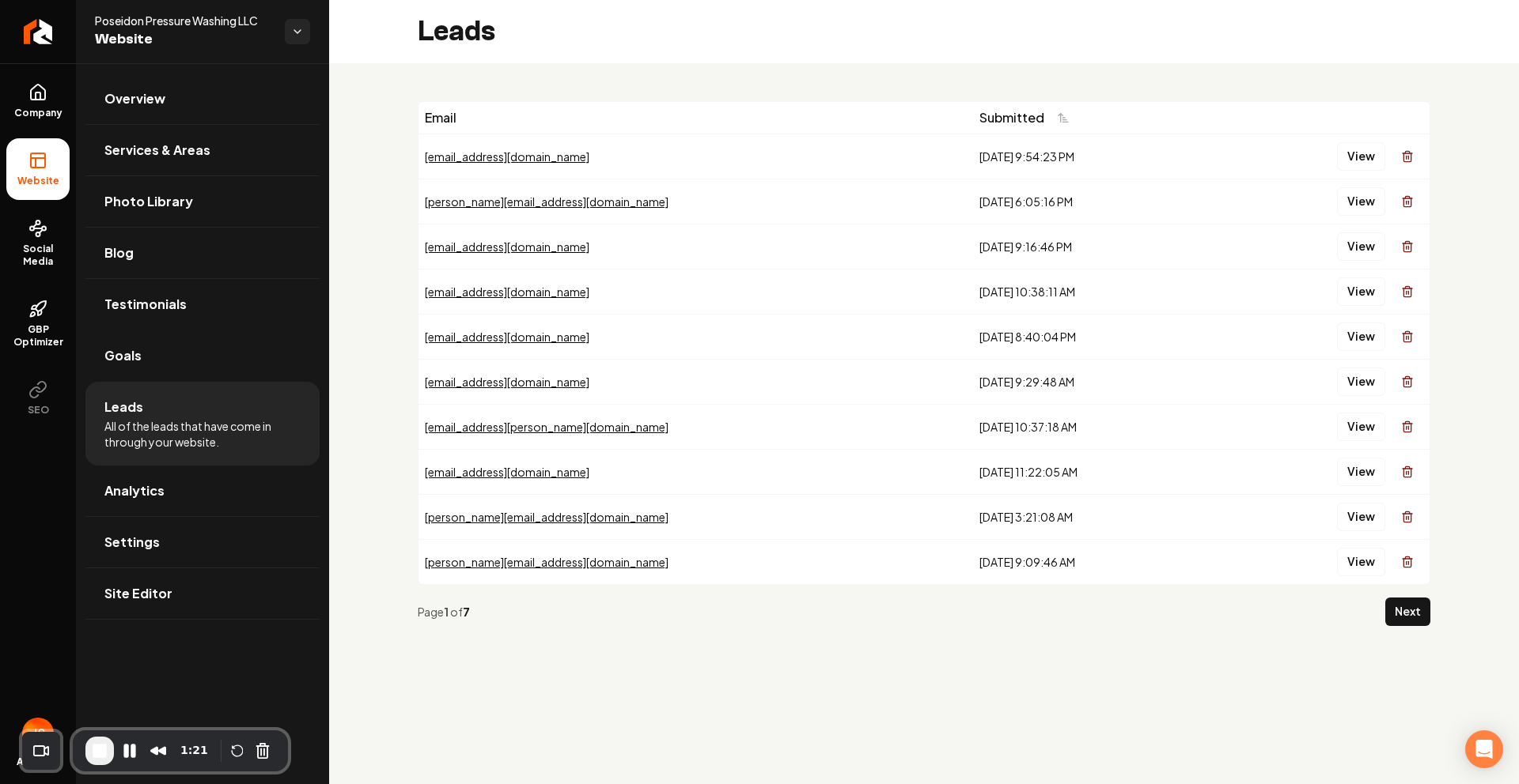
click at [754, 681] on main "Leads Email Submitted [EMAIL_ADDRESS][DOMAIN_NAME] [DATE] 9:54:23 PM View [PERS…" at bounding box center [923, 392] width 1190 height 784
click at [1357, 157] on button "View" at bounding box center [1361, 156] width 49 height 28
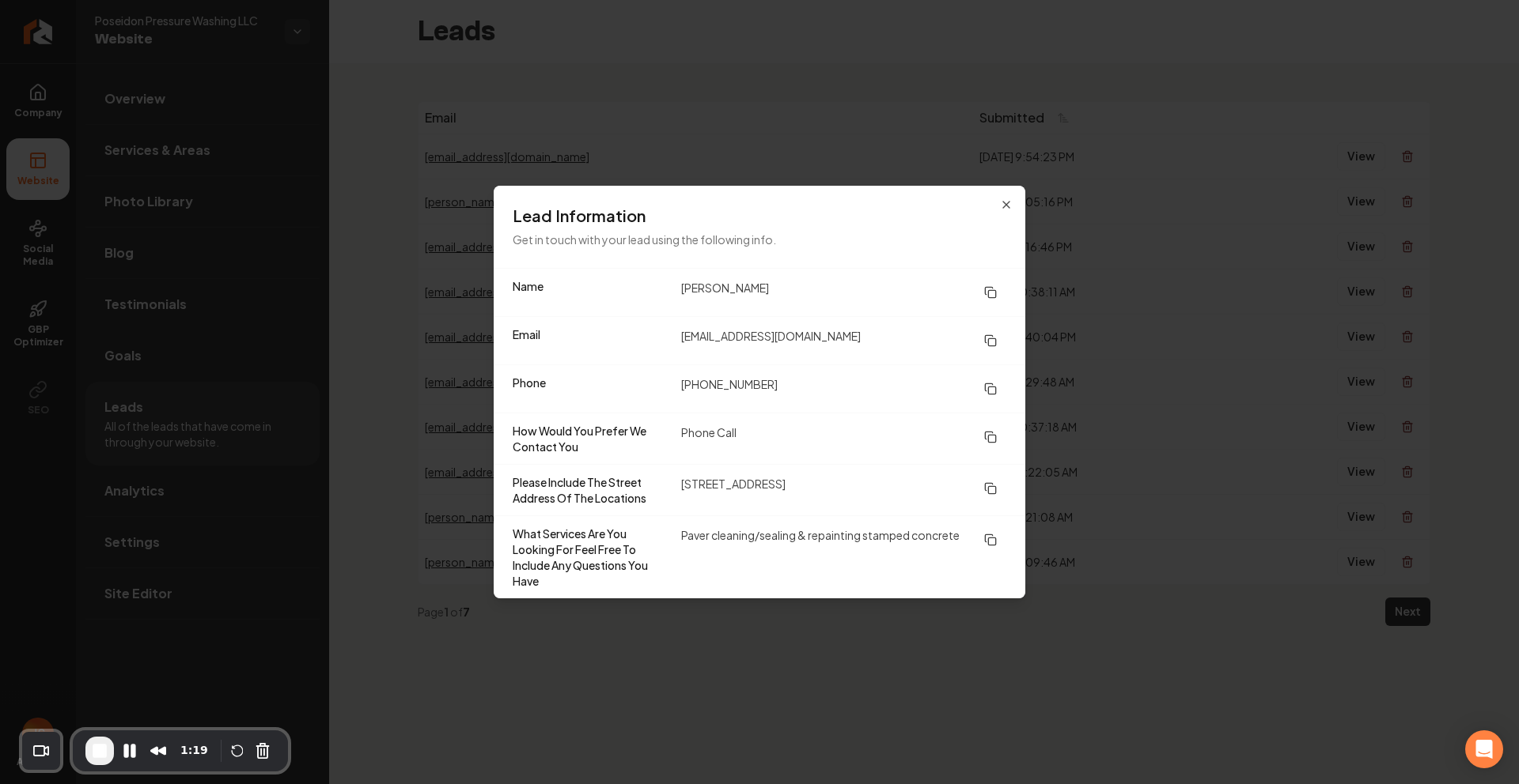
drag, startPoint x: 1179, startPoint y: 127, endPoint x: 1100, endPoint y: 189, distance: 100.4
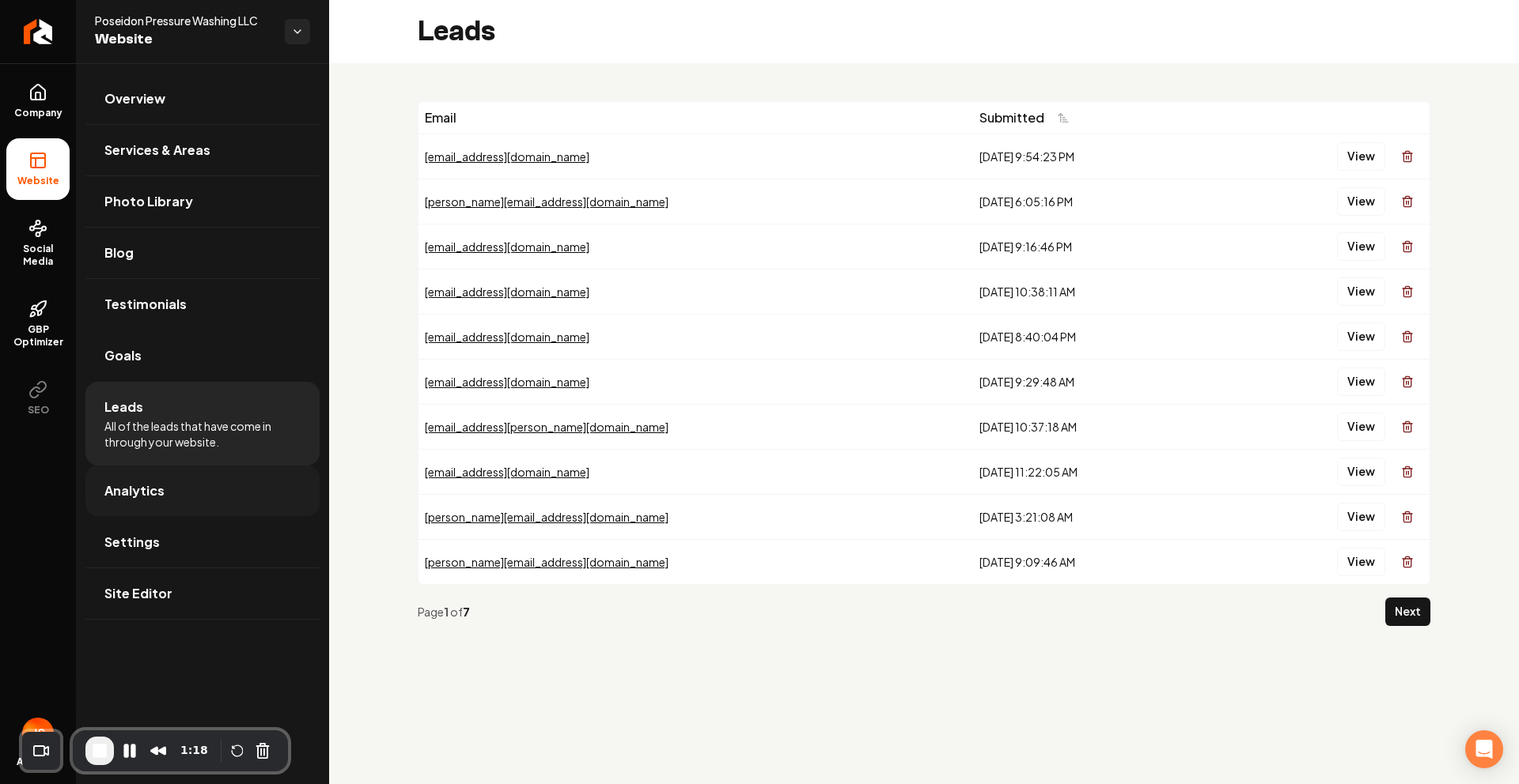
click at [119, 489] on span "Analytics" at bounding box center [134, 491] width 60 height 19
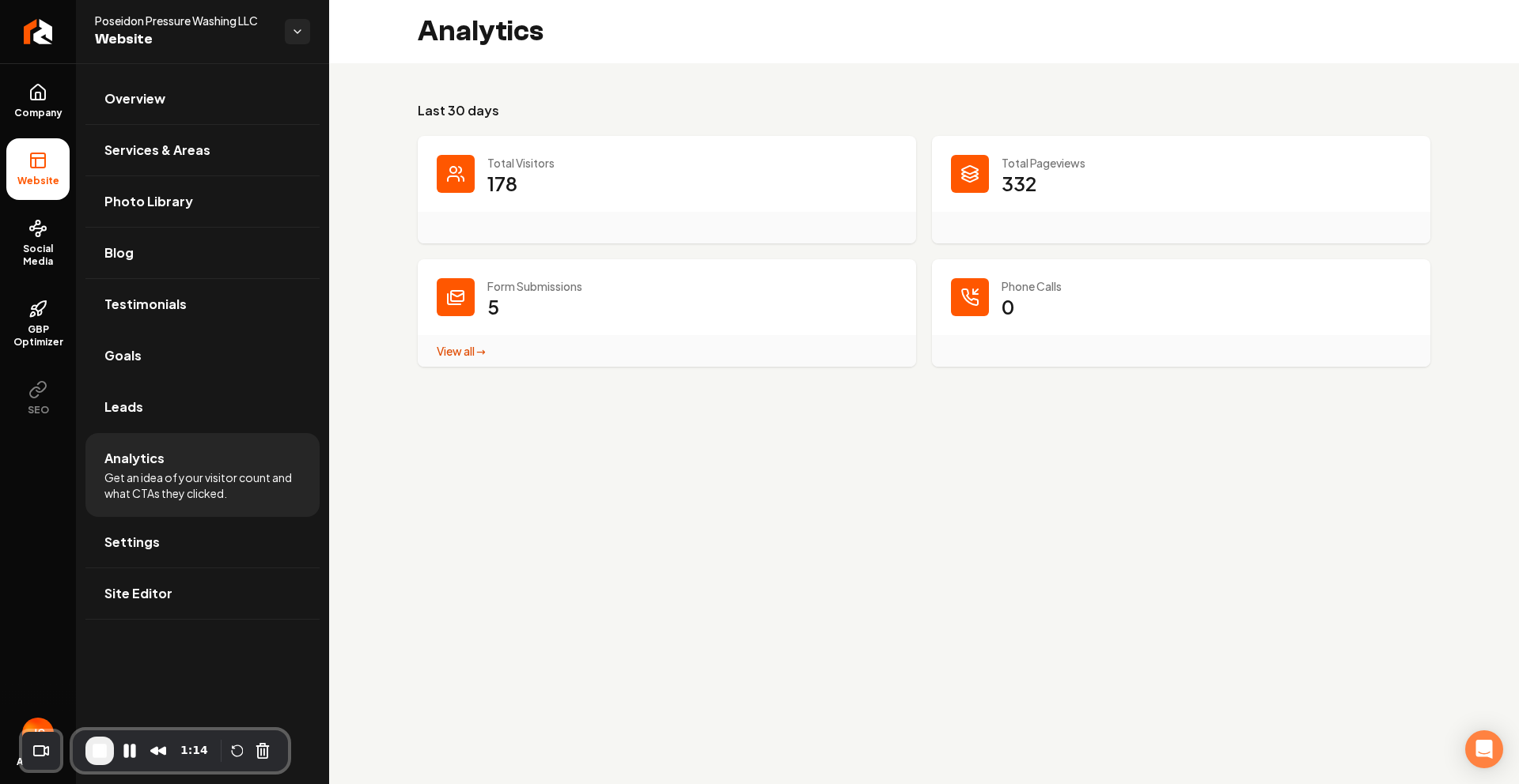
click at [380, 509] on main "Analytics Last 30 days Total Visitors 178 Total Pageviews 332 Form Submissions …" at bounding box center [923, 392] width 1190 height 784
drag, startPoint x: 1012, startPoint y: 275, endPoint x: 1109, endPoint y: 281, distance: 97.2
click at [1109, 281] on dt "Phone Calls" at bounding box center [1180, 286] width 460 height 16
drag, startPoint x: 1109, startPoint y: 281, endPoint x: 1001, endPoint y: 293, distance: 108.7
click at [1024, 290] on p "Phone Calls" at bounding box center [1206, 286] width 410 height 16
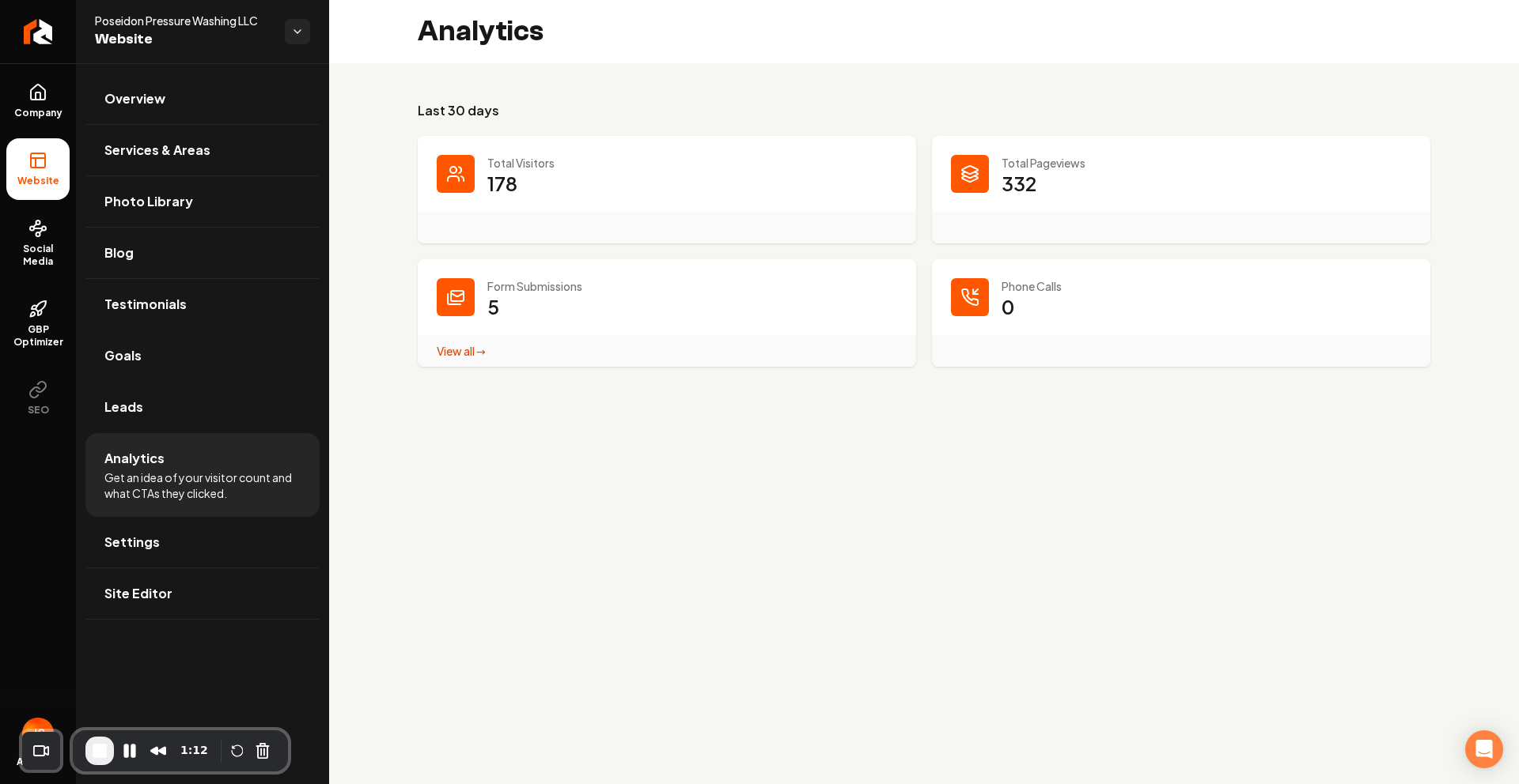
click at [1001, 292] on p "Phone Calls" at bounding box center [1206, 286] width 410 height 16
drag, startPoint x: 1001, startPoint y: 290, endPoint x: 1074, endPoint y: 291, distance: 73.0
click at [1074, 291] on p "Phone Calls" at bounding box center [1206, 286] width 410 height 16
click at [1079, 291] on p "Phone Calls" at bounding box center [1206, 286] width 410 height 16
drag, startPoint x: 1079, startPoint y: 291, endPoint x: 978, endPoint y: 290, distance: 101.0
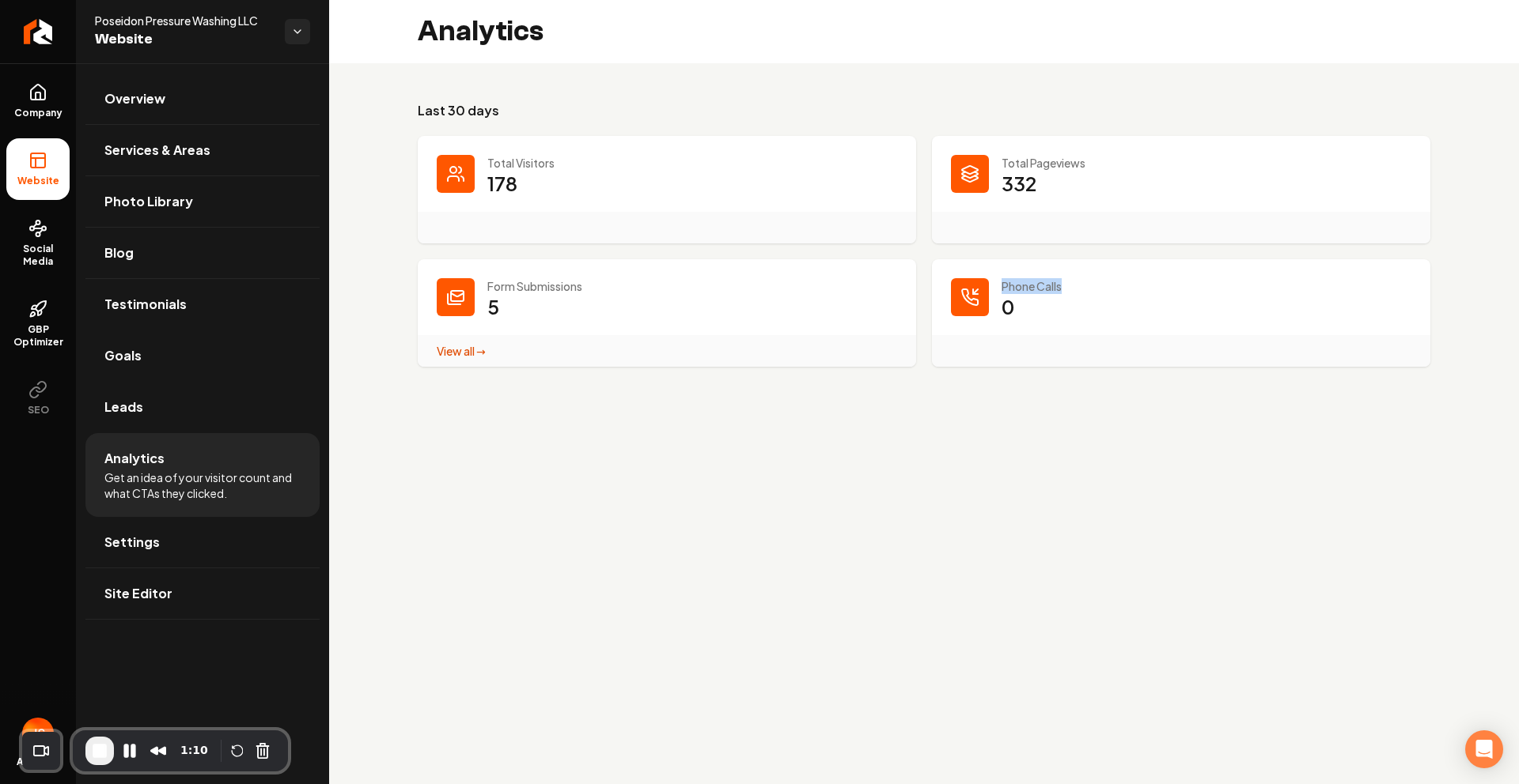
click at [978, 290] on dt "Phone Calls" at bounding box center [1180, 286] width 460 height 16
click at [963, 285] on div "Main content area" at bounding box center [969, 297] width 38 height 38
drag, startPoint x: 941, startPoint y: 284, endPoint x: 1083, endPoint y: 293, distance: 142.3
click at [1083, 293] on div "Phone Calls 0" at bounding box center [1181, 313] width 498 height 108
click at [1083, 293] on p "Phone Calls" at bounding box center [1206, 286] width 410 height 16
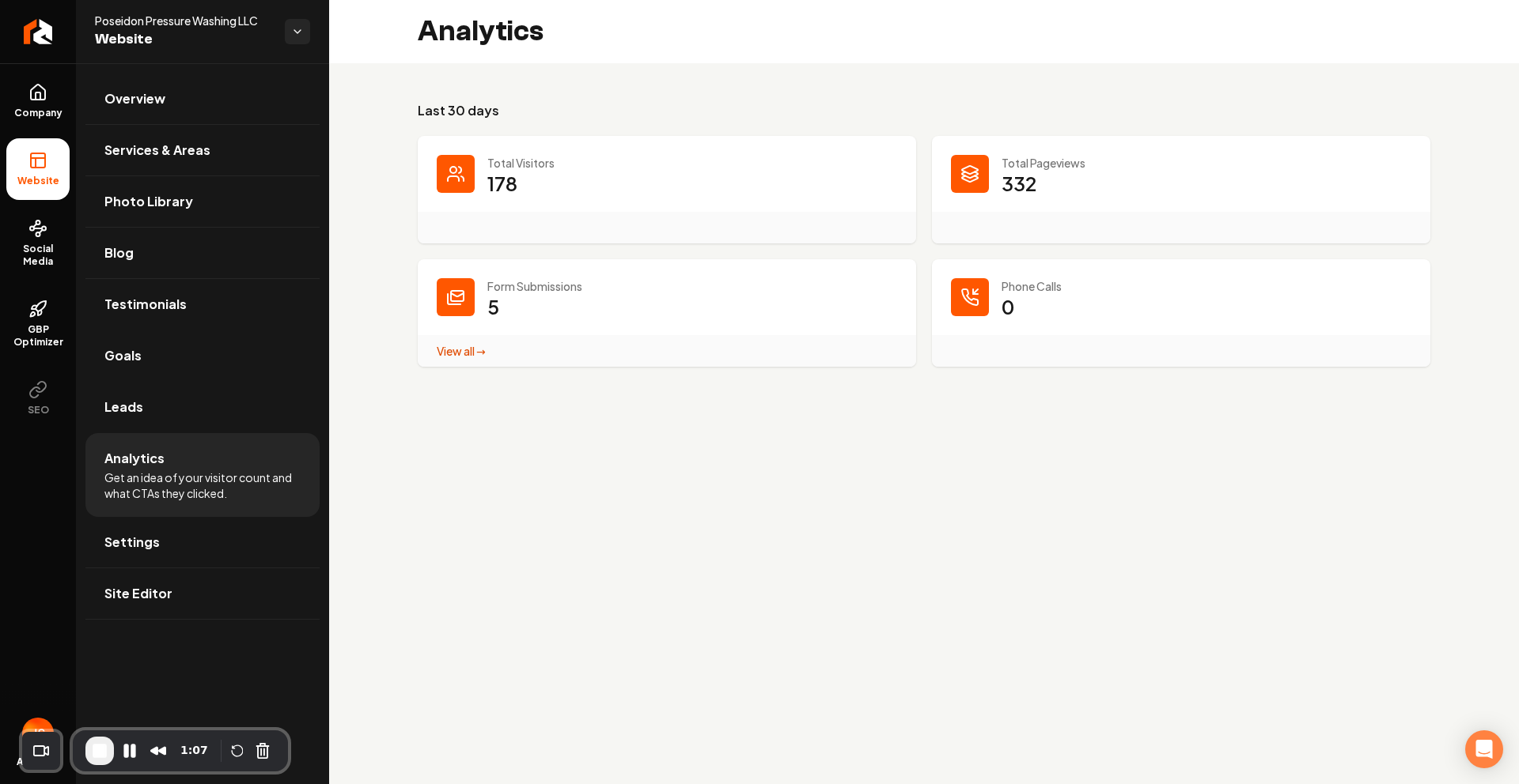
click at [517, 462] on main "Analytics Last 30 days Total Visitors 178 Total Pageviews 332 Form Submissions …" at bounding box center [923, 392] width 1190 height 784
drag, startPoint x: 1002, startPoint y: 280, endPoint x: 1066, endPoint y: 280, distance: 64.0
click at [1066, 280] on p "Phone Calls" at bounding box center [1206, 286] width 410 height 16
click at [1076, 281] on p "Phone Calls" at bounding box center [1206, 286] width 410 height 16
drag, startPoint x: 1070, startPoint y: 283, endPoint x: 993, endPoint y: 285, distance: 77.0
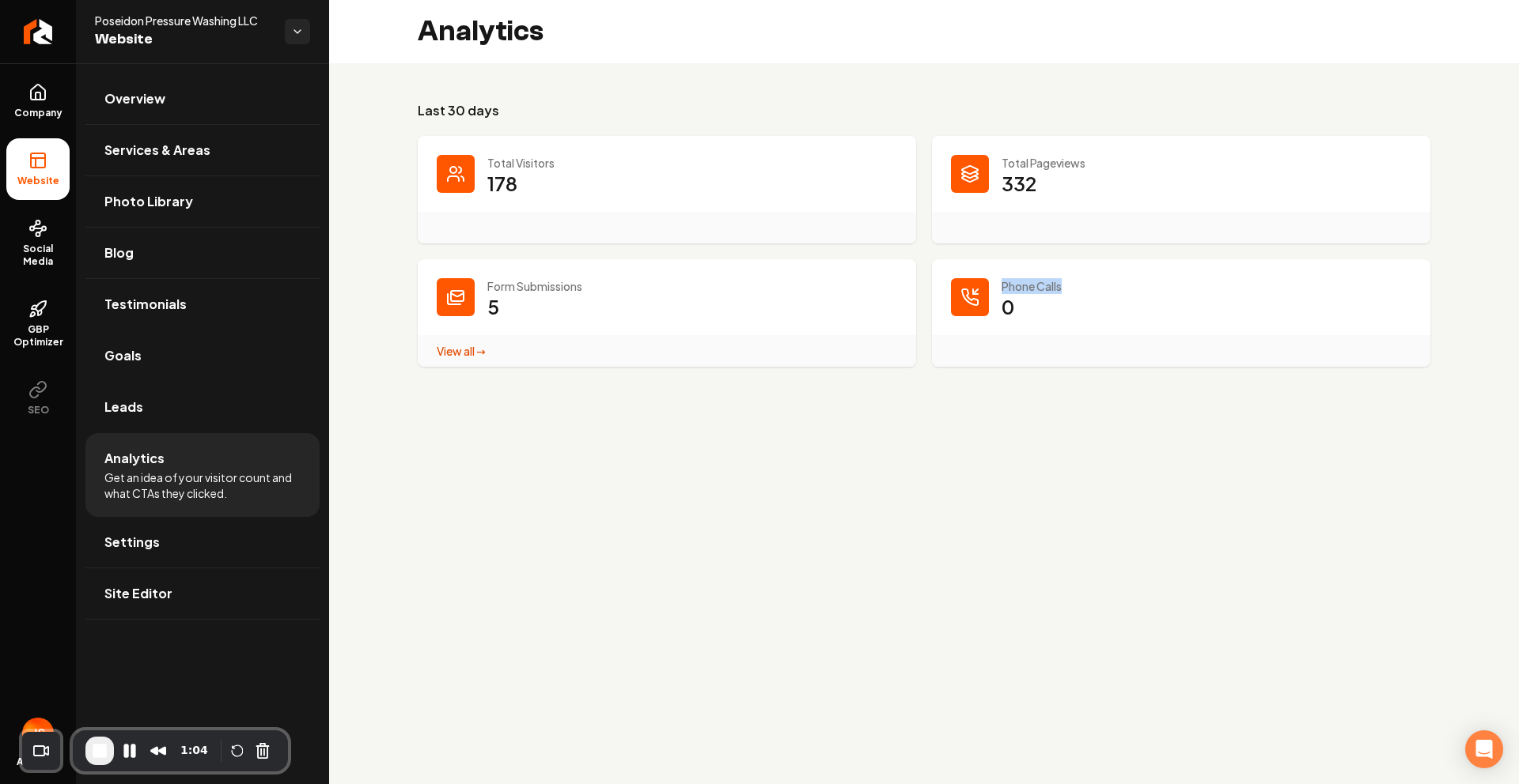
click at [993, 285] on dt "Phone Calls" at bounding box center [1180, 286] width 460 height 16
click at [1020, 281] on p "Phone Calls" at bounding box center [1206, 286] width 410 height 16
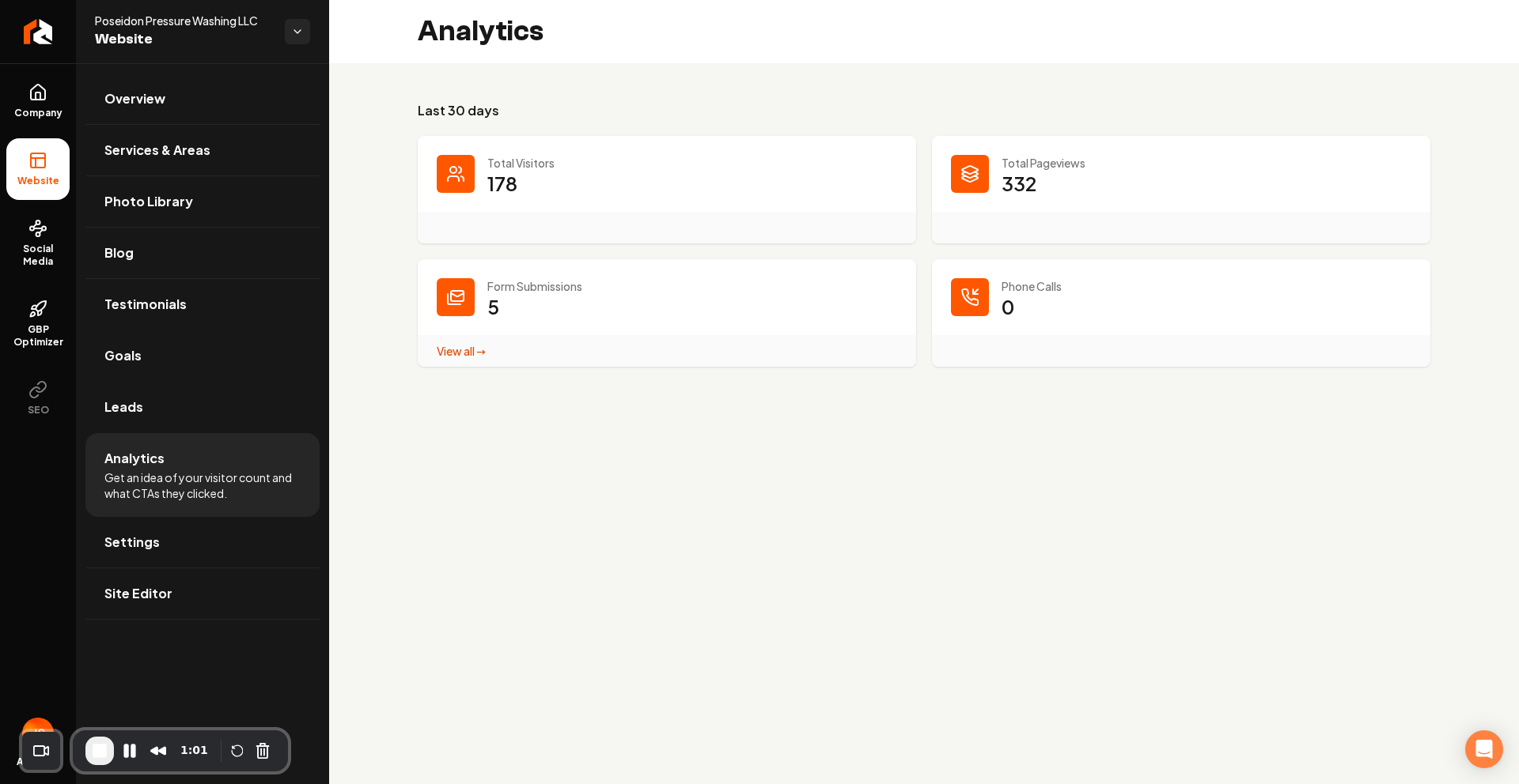
click at [995, 350] on div "Main content area" at bounding box center [1181, 351] width 498 height 32
drag, startPoint x: 357, startPoint y: 541, endPoint x: 116, endPoint y: 541, distance: 241.0
click at [335, 546] on main "Analytics Last 30 days Total Visitors 178 Total Pageviews 332 Form Submissions …" at bounding box center [923, 392] width 1190 height 784
click at [116, 541] on span "Settings" at bounding box center [131, 543] width 55 height 19
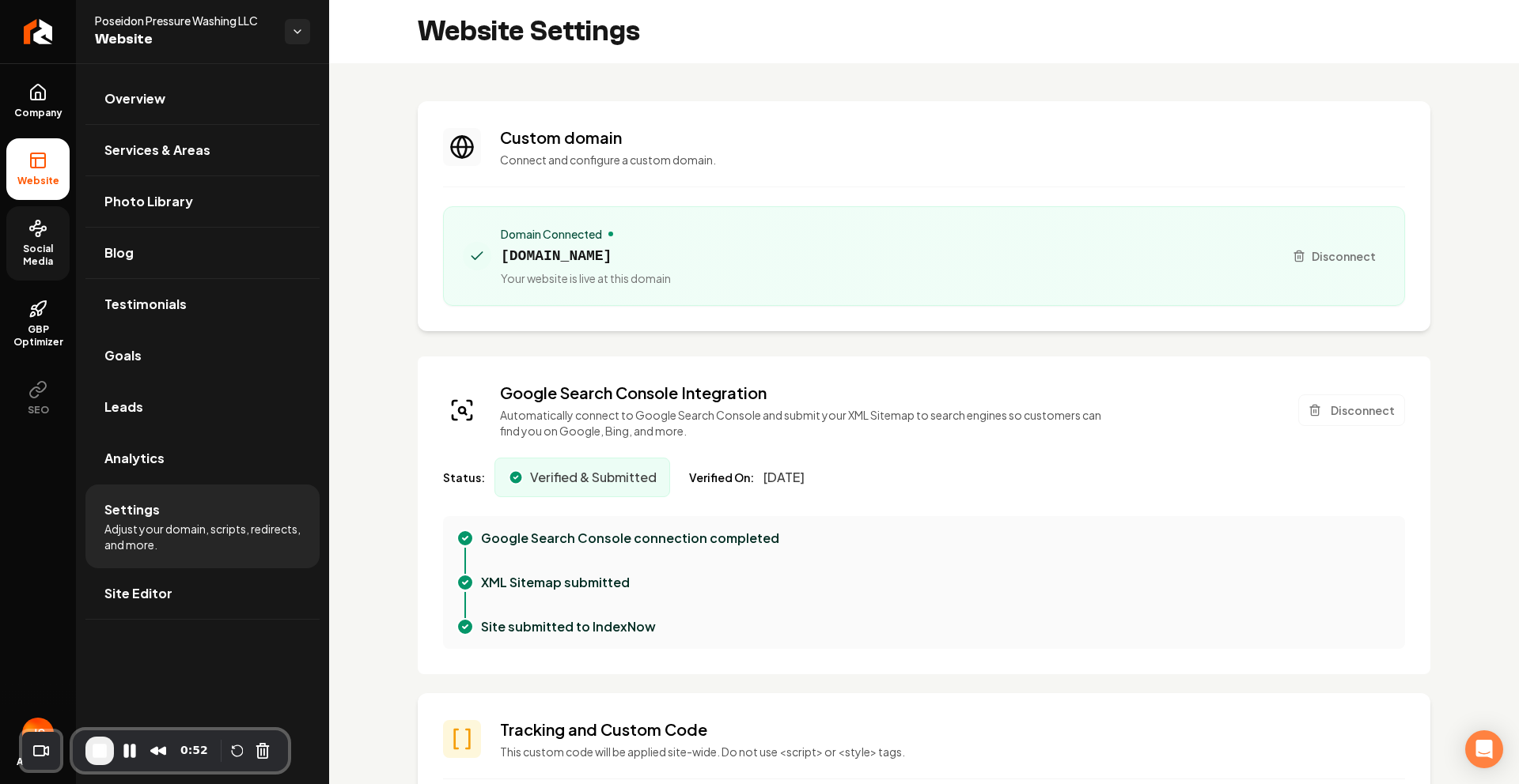
click at [36, 243] on span "Social Media" at bounding box center [38, 256] width 63 height 25
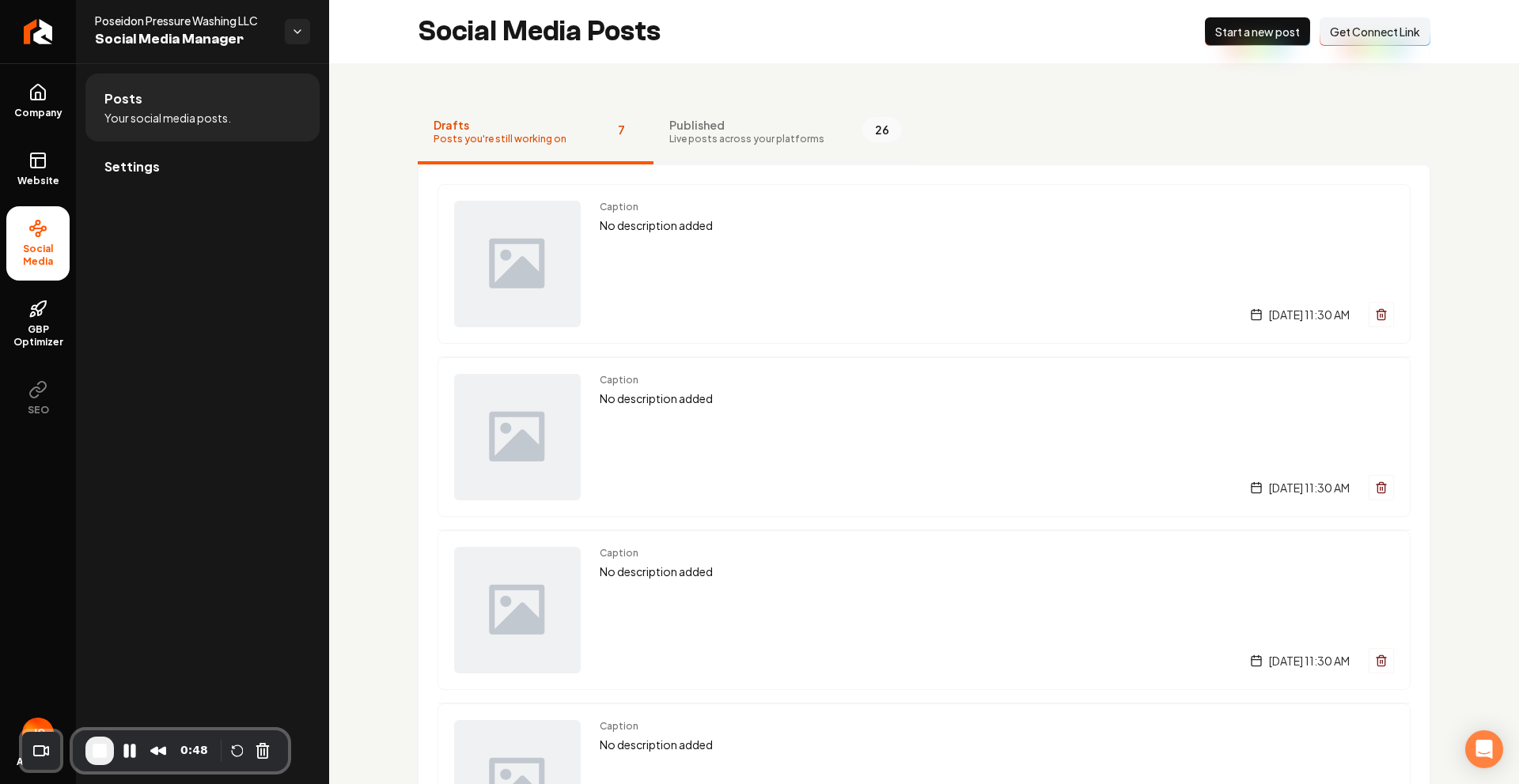
click at [746, 117] on span "Published" at bounding box center [746, 125] width 155 height 16
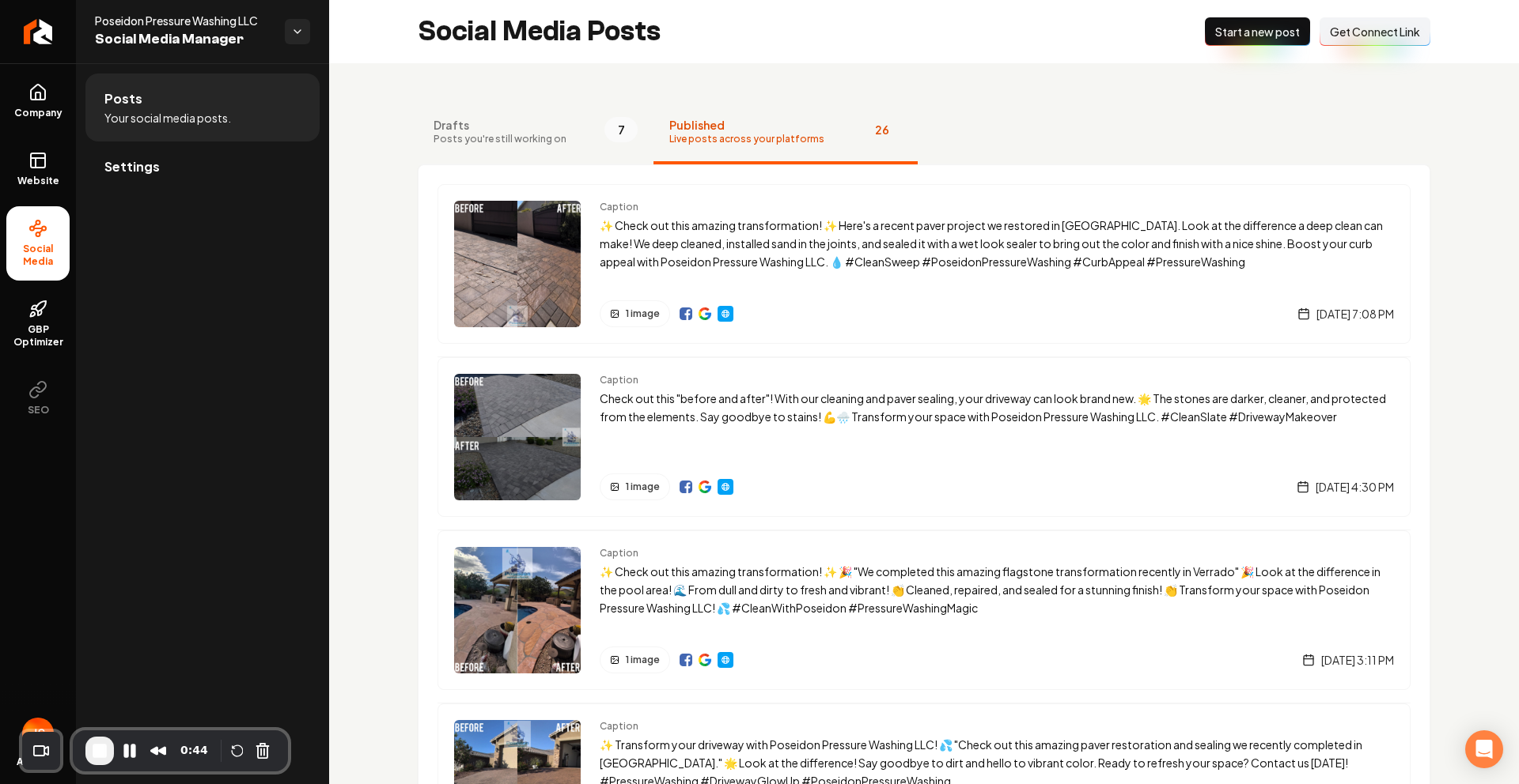
click at [1108, 136] on nav "Drafts Posts you're still working on 7 Published Live posts across your platfor…" at bounding box center [923, 132] width 1012 height 63
click at [1355, 33] on span "Get Connect Link" at bounding box center [1374, 31] width 90 height 16
click at [1140, 102] on nav "Drafts Posts you're still working on 7 Published Live posts across your platfor…" at bounding box center [923, 132] width 1012 height 63
drag, startPoint x: 983, startPoint y: 64, endPoint x: 880, endPoint y: 99, distance: 108.8
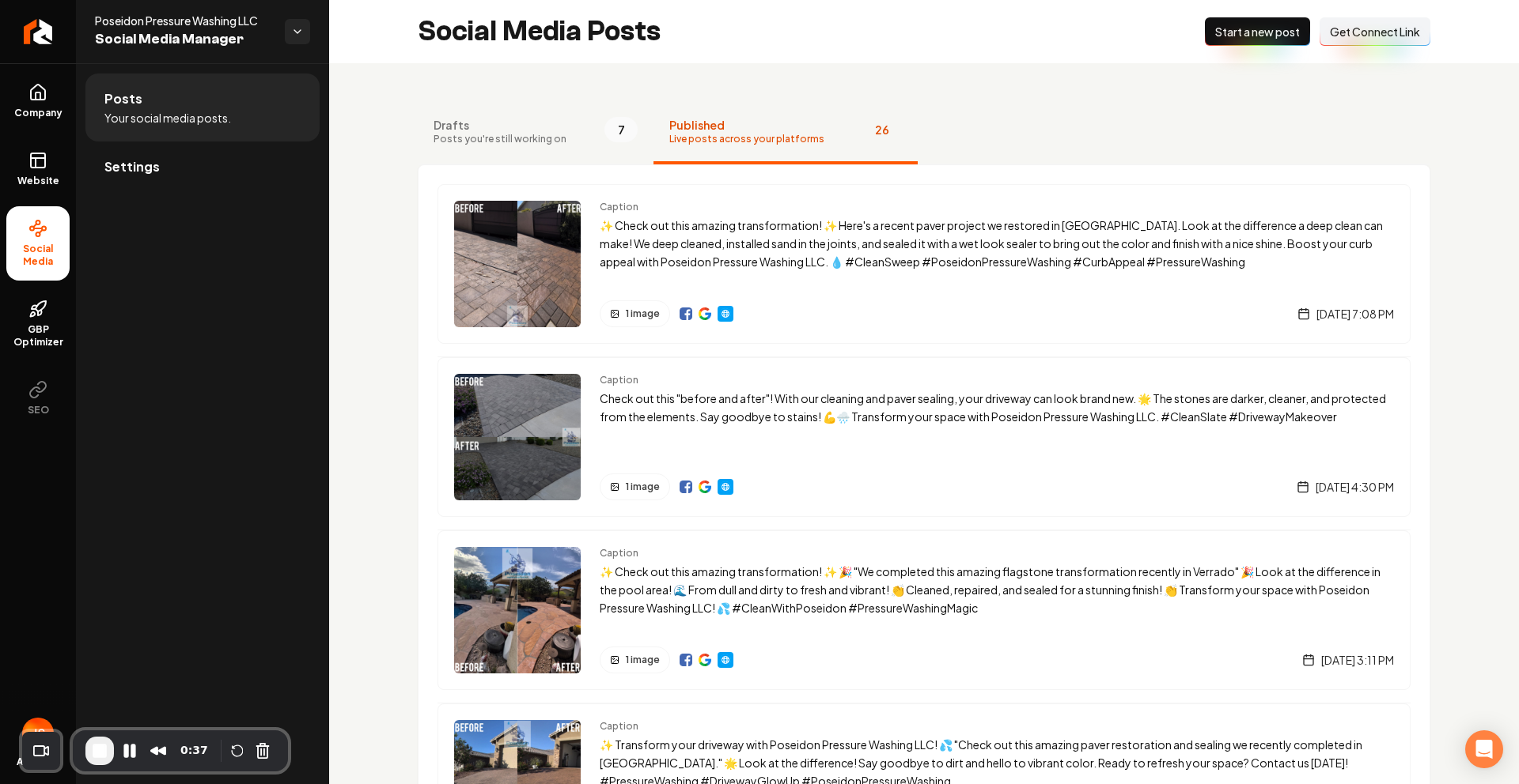
drag, startPoint x: 920, startPoint y: 74, endPoint x: 449, endPoint y: 29, distance: 473.1
click at [128, 176] on link "Settings" at bounding box center [202, 166] width 235 height 51
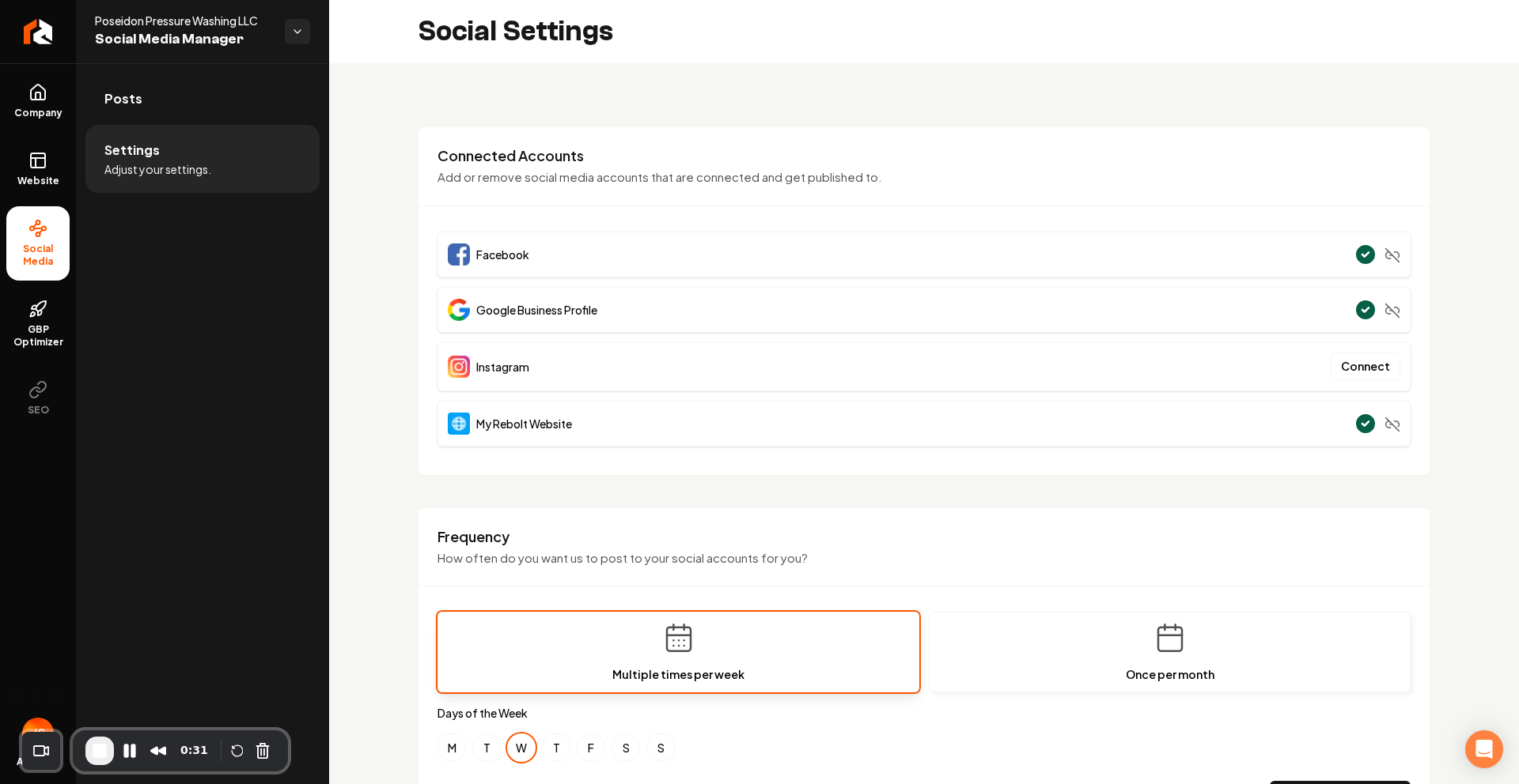
scroll to position [159, 0]
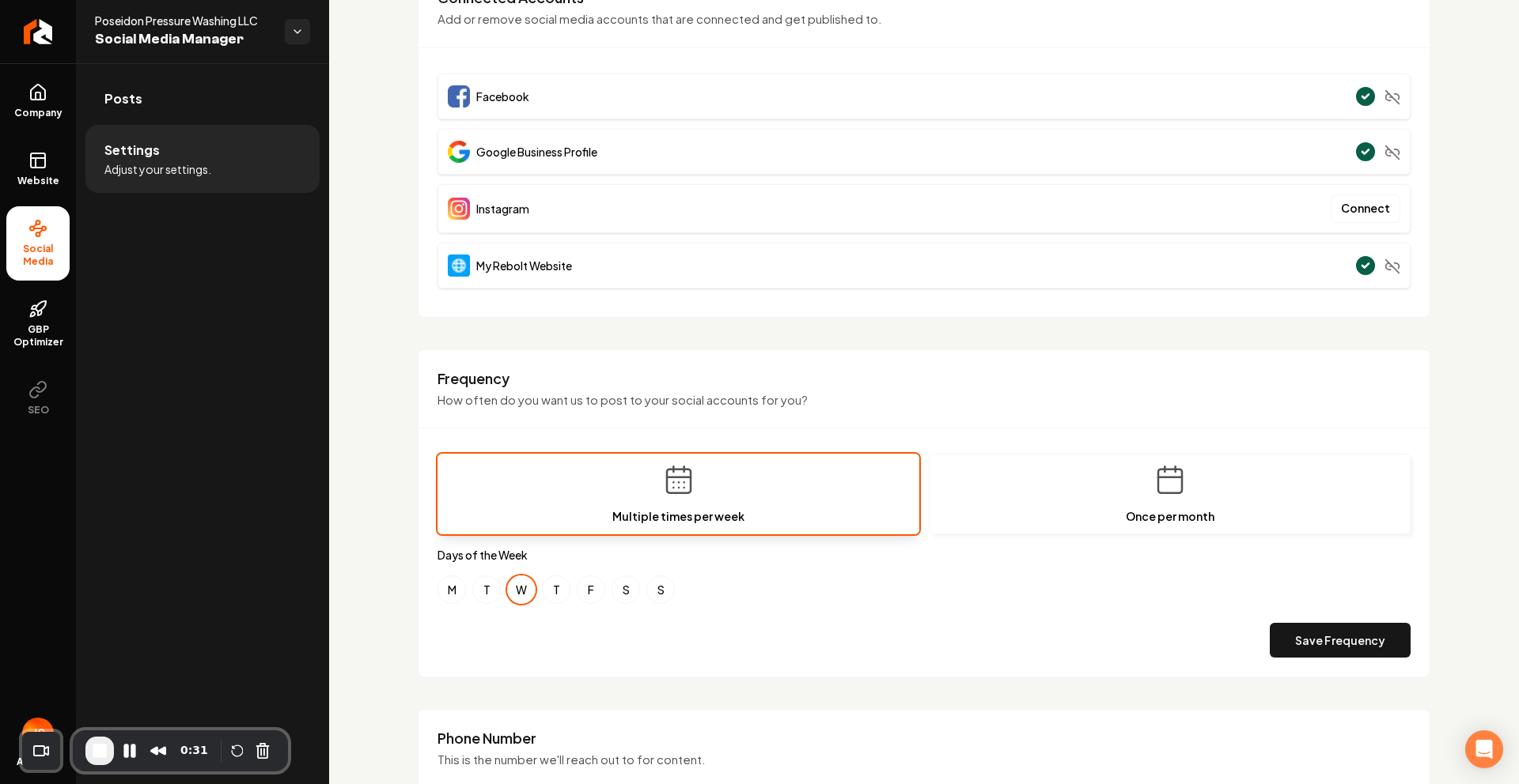
click at [797, 588] on div "M T W T F S S" at bounding box center [923, 589] width 973 height 28
click at [442, 592] on button "M" at bounding box center [451, 589] width 28 height 28
click at [591, 593] on button "F" at bounding box center [591, 589] width 28 height 28
drag, startPoint x: 589, startPoint y: 582, endPoint x: 436, endPoint y: 577, distance: 153.1
click at [583, 584] on button "F" at bounding box center [591, 589] width 28 height 28
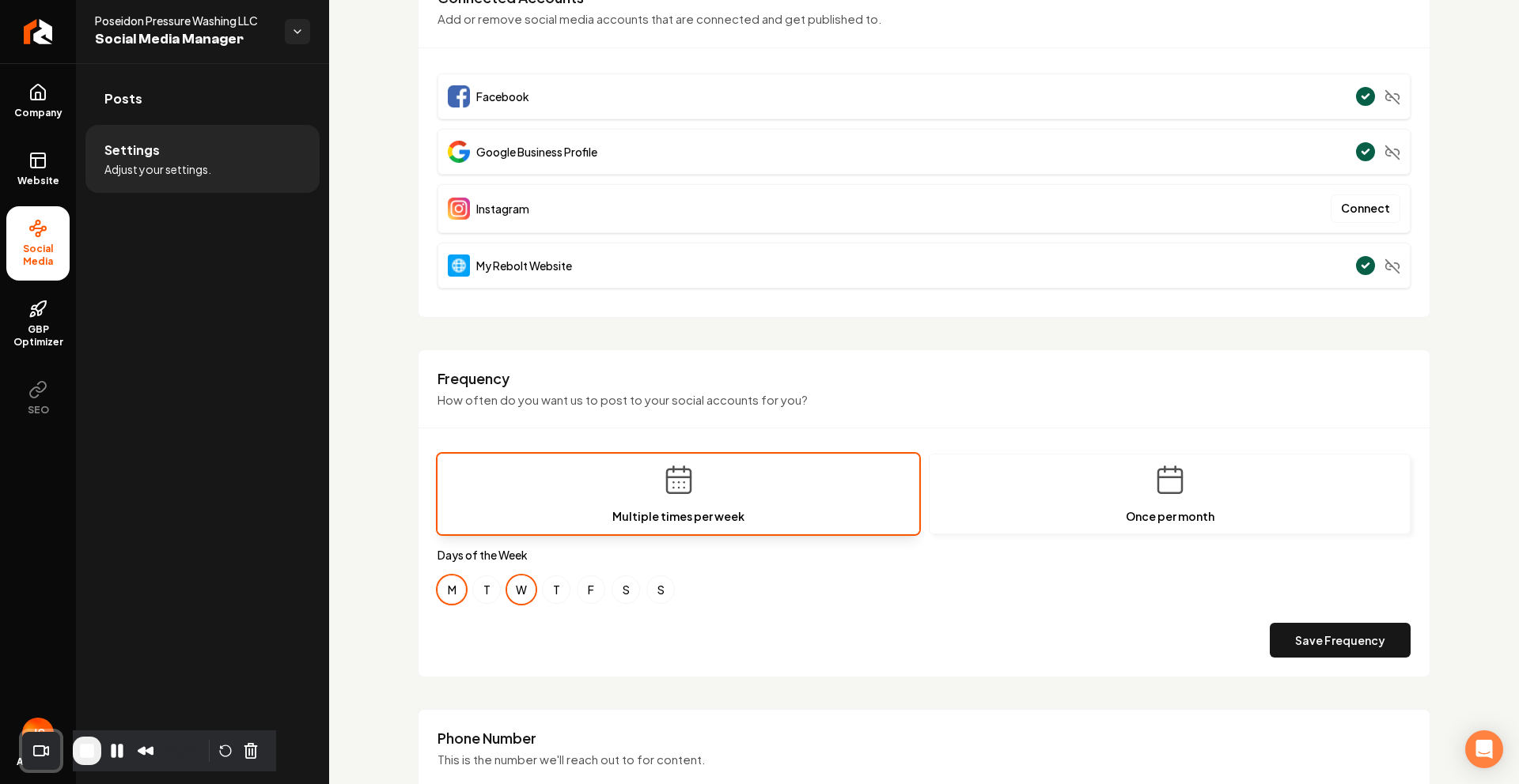
click at [438, 588] on button "M" at bounding box center [451, 589] width 28 height 28
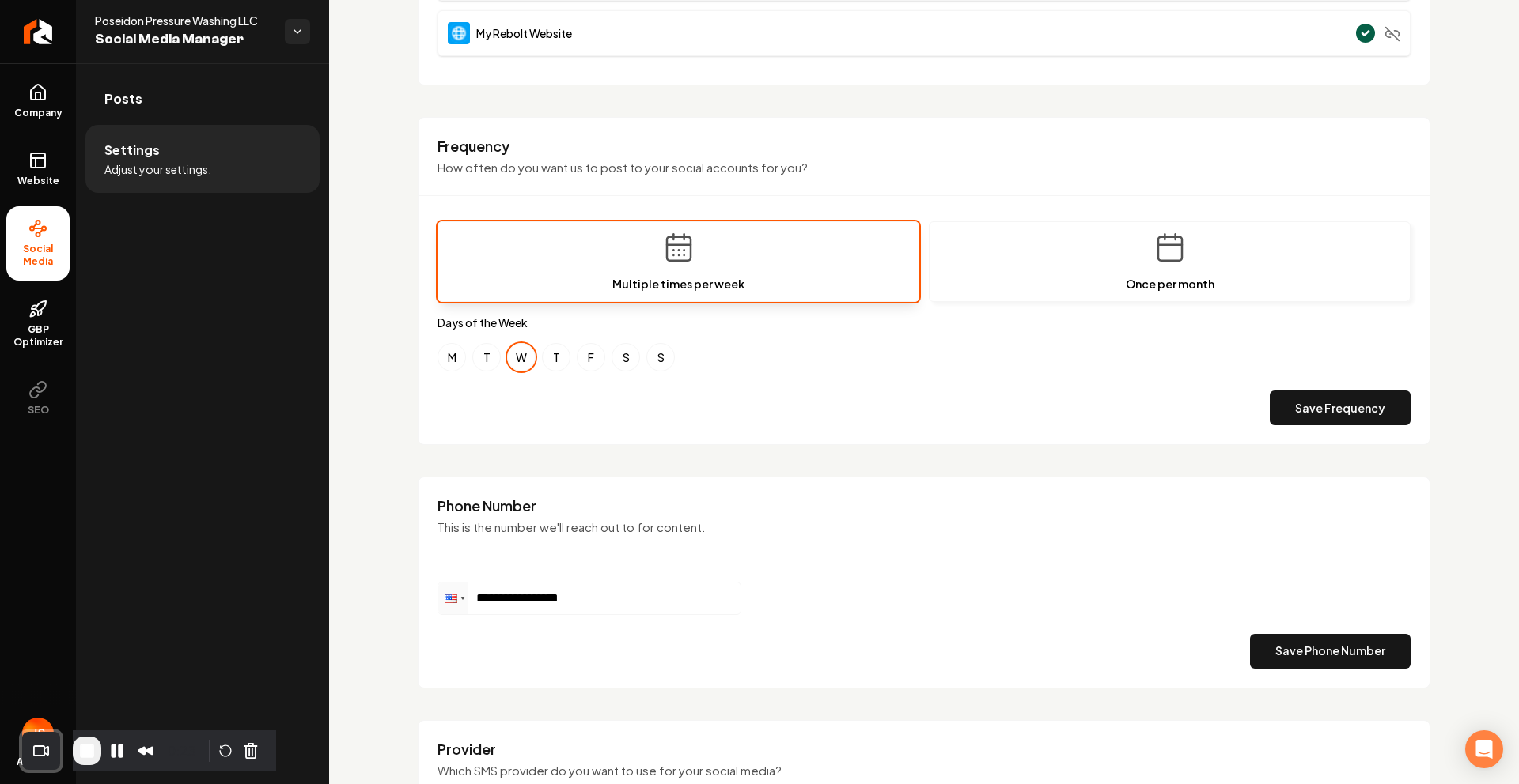
scroll to position [466, 0]
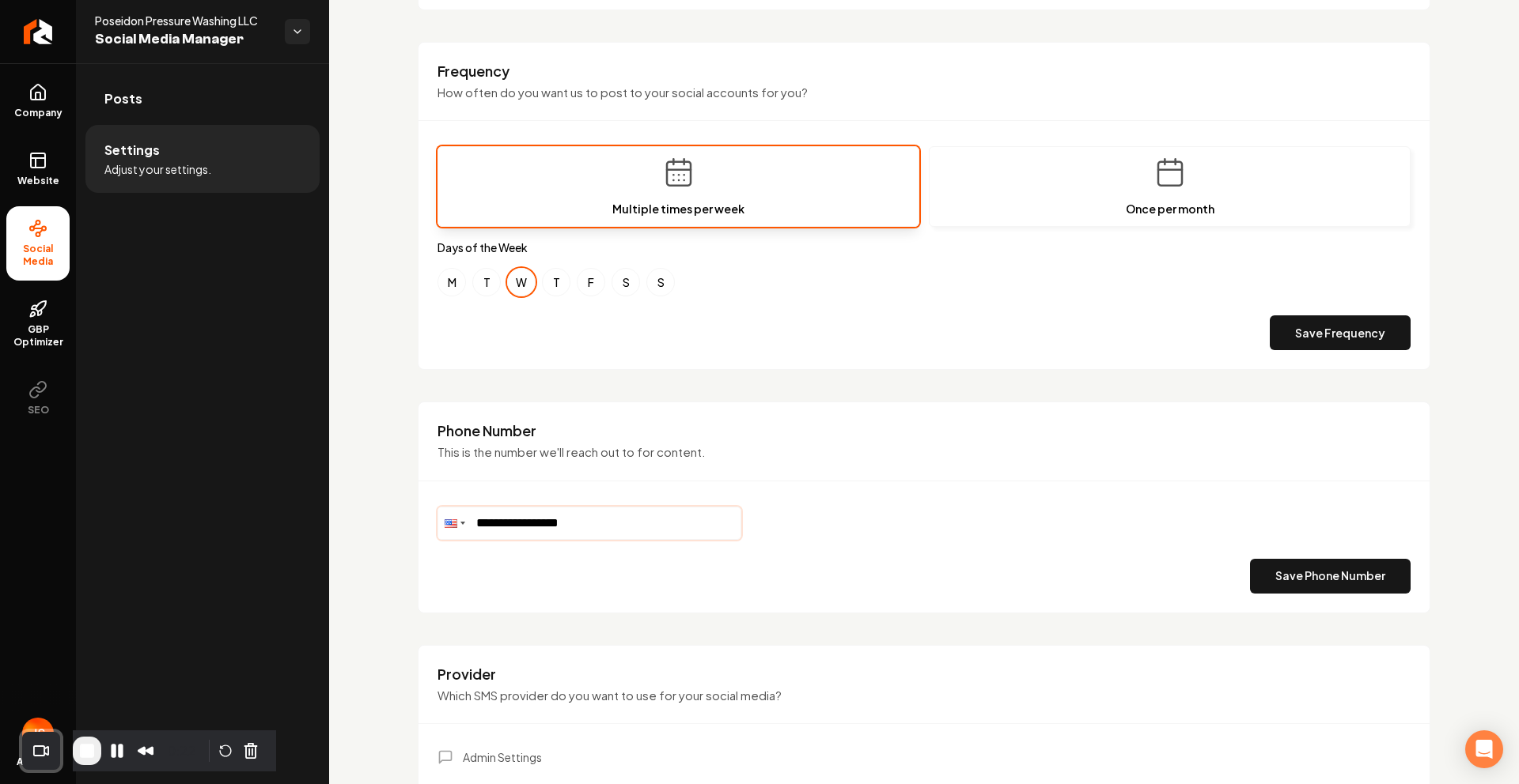
drag, startPoint x: 616, startPoint y: 522, endPoint x: 437, endPoint y: 533, distance: 179.3
click at [437, 533] on div "**********" at bounding box center [589, 523] width 304 height 33
drag, startPoint x: 621, startPoint y: 529, endPoint x: 455, endPoint y: 526, distance: 166.0
click at [454, 525] on div "**********" at bounding box center [589, 523] width 304 height 33
click at [545, 584] on div "Save Phone Number" at bounding box center [923, 577] width 973 height 35
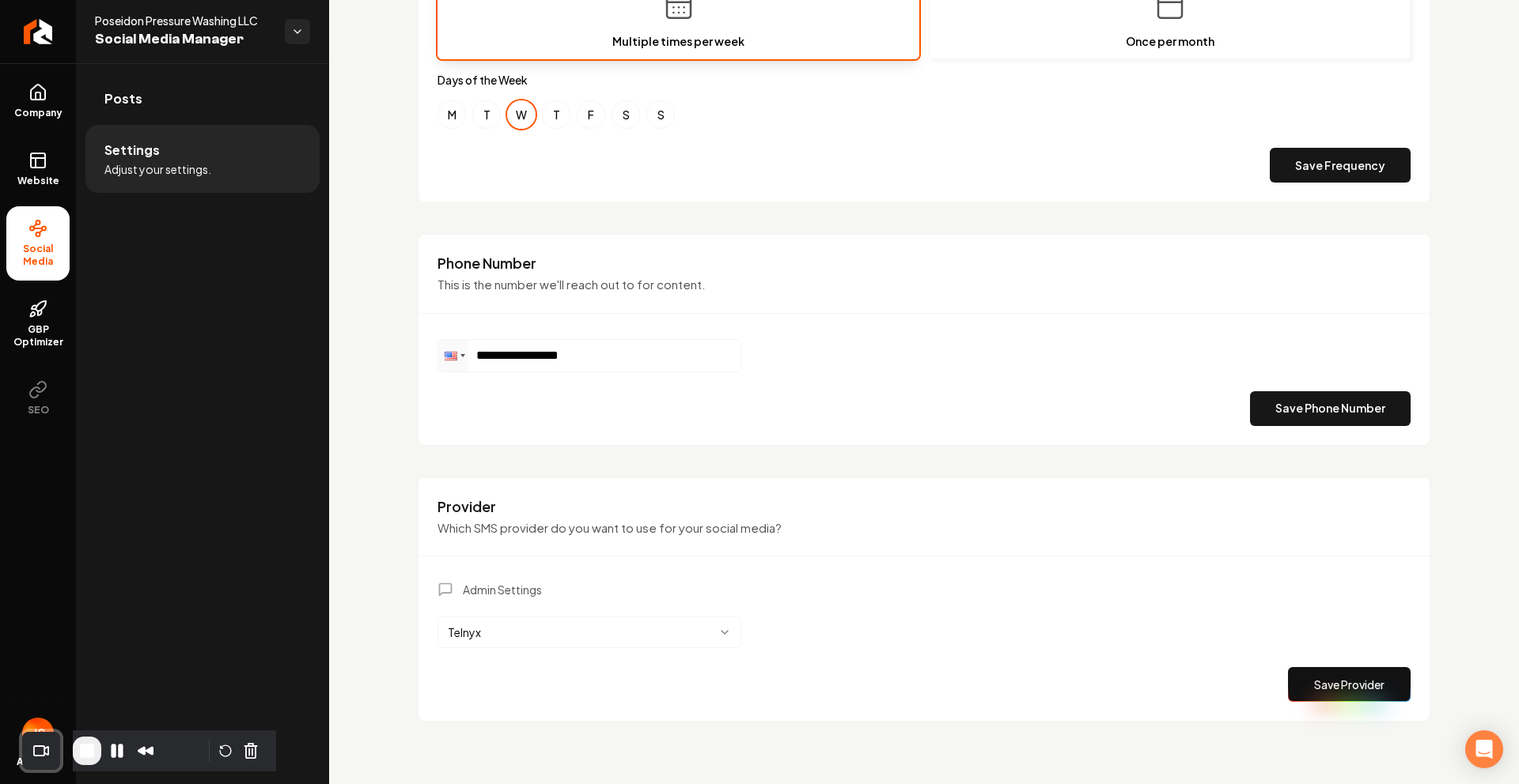
scroll to position [634, 0]
click at [210, 350] on div "Posts Settings Adjust your settings." at bounding box center [202, 423] width 253 height 721
click at [32, 311] on icon at bounding box center [38, 309] width 19 height 19
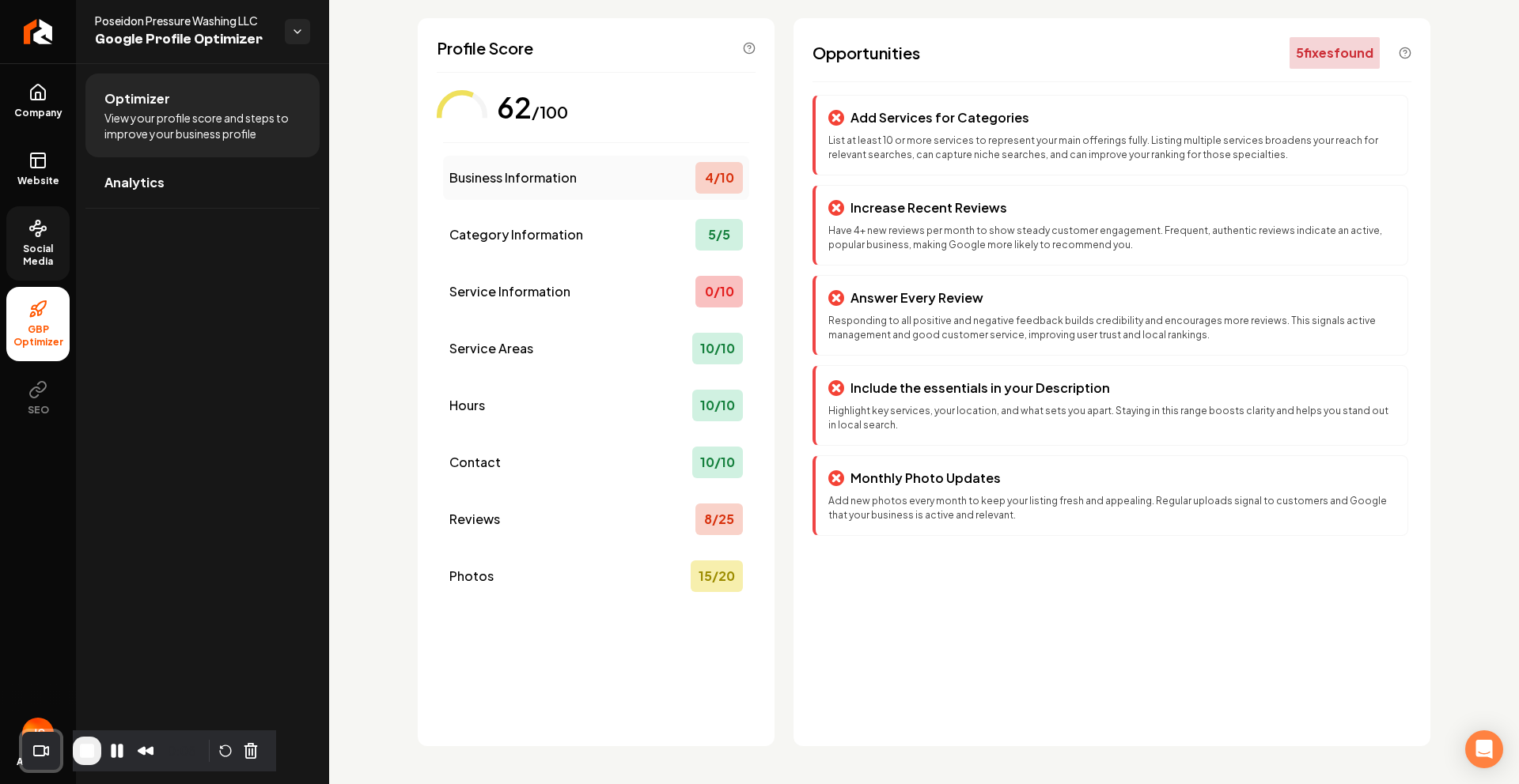
click at [561, 159] on div "Business Information 4 / 10" at bounding box center [596, 178] width 307 height 45
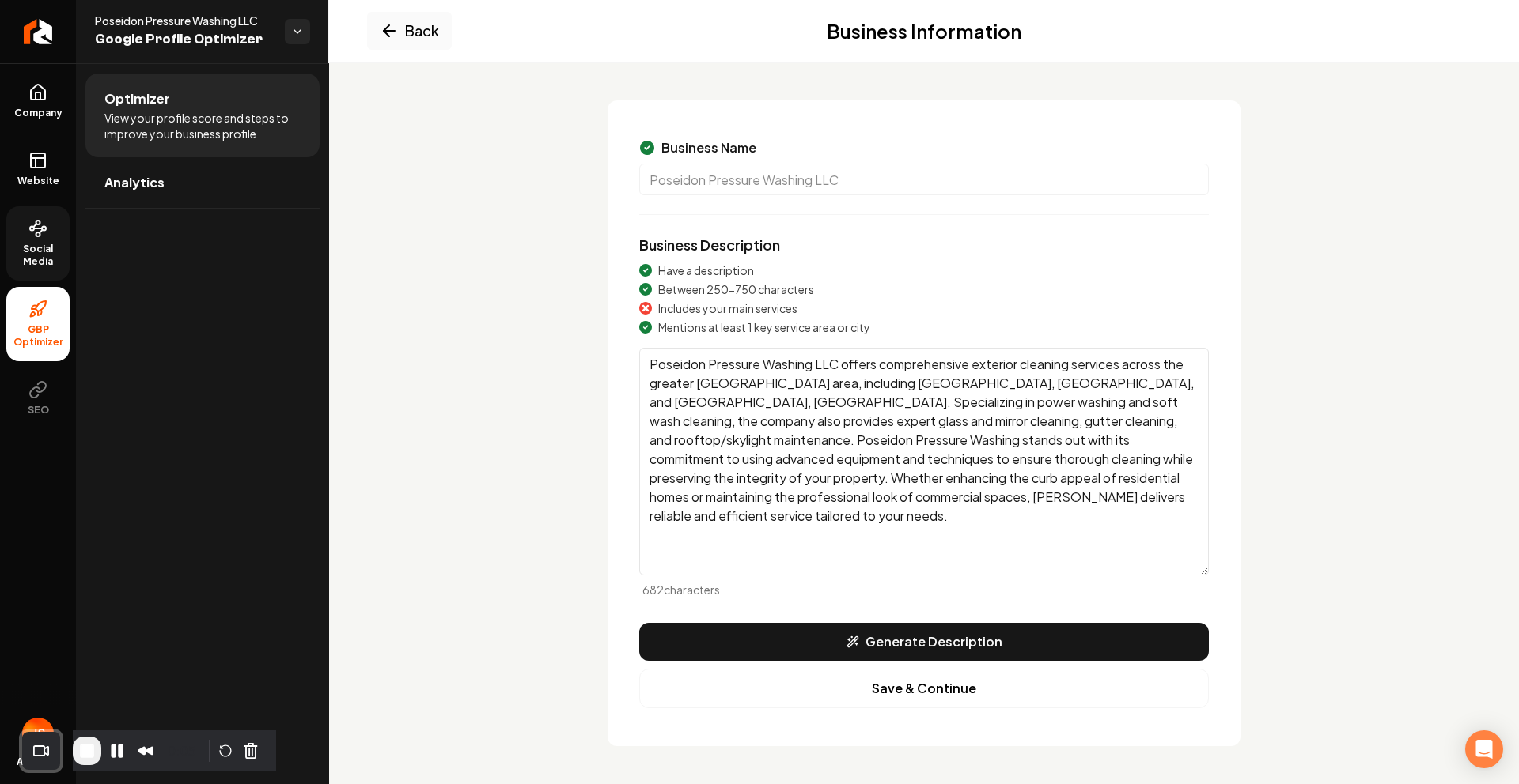
click at [419, 23] on button "Back" at bounding box center [409, 30] width 85 height 38
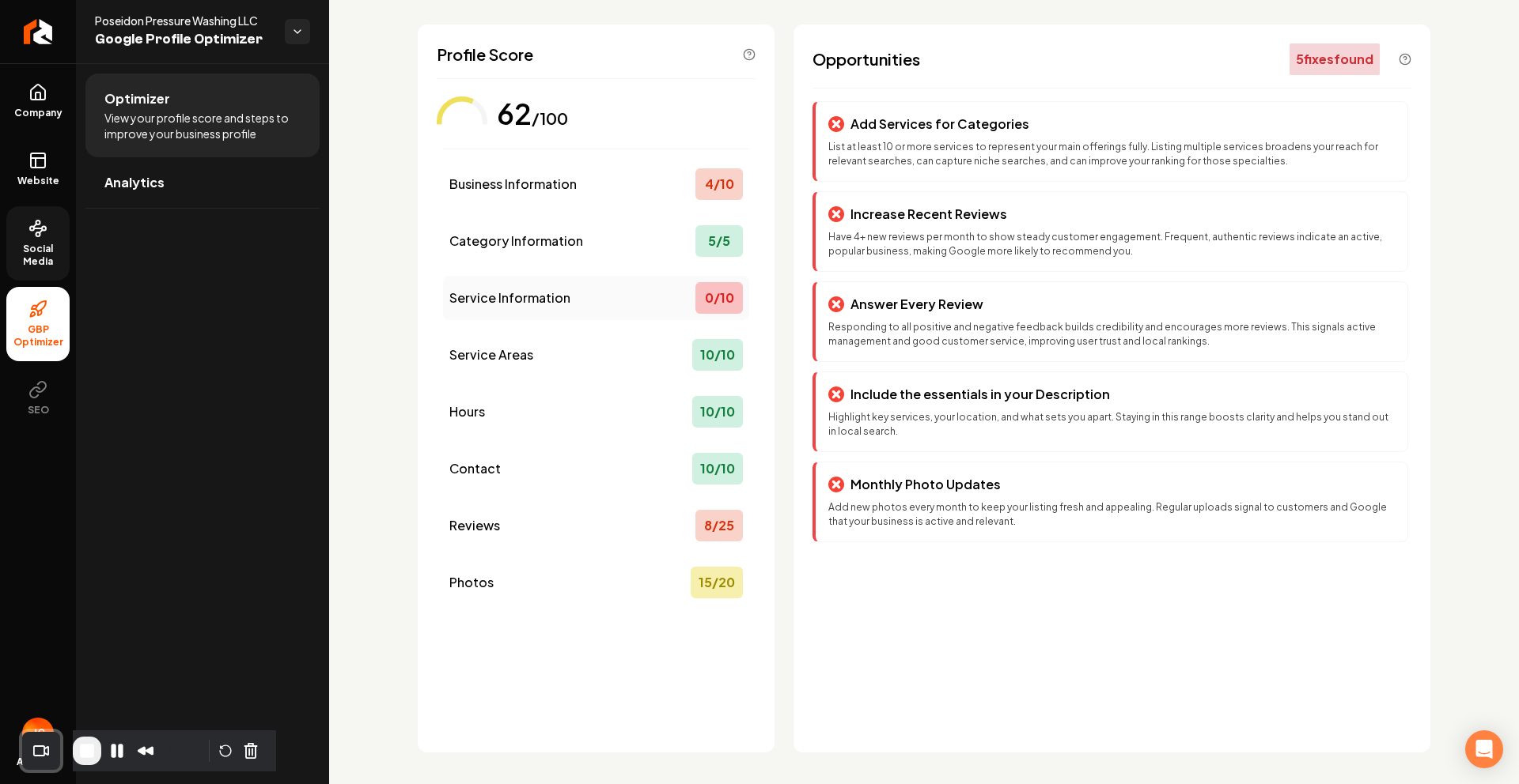
click at [543, 280] on div "Service Information 0 / 10" at bounding box center [596, 299] width 307 height 45
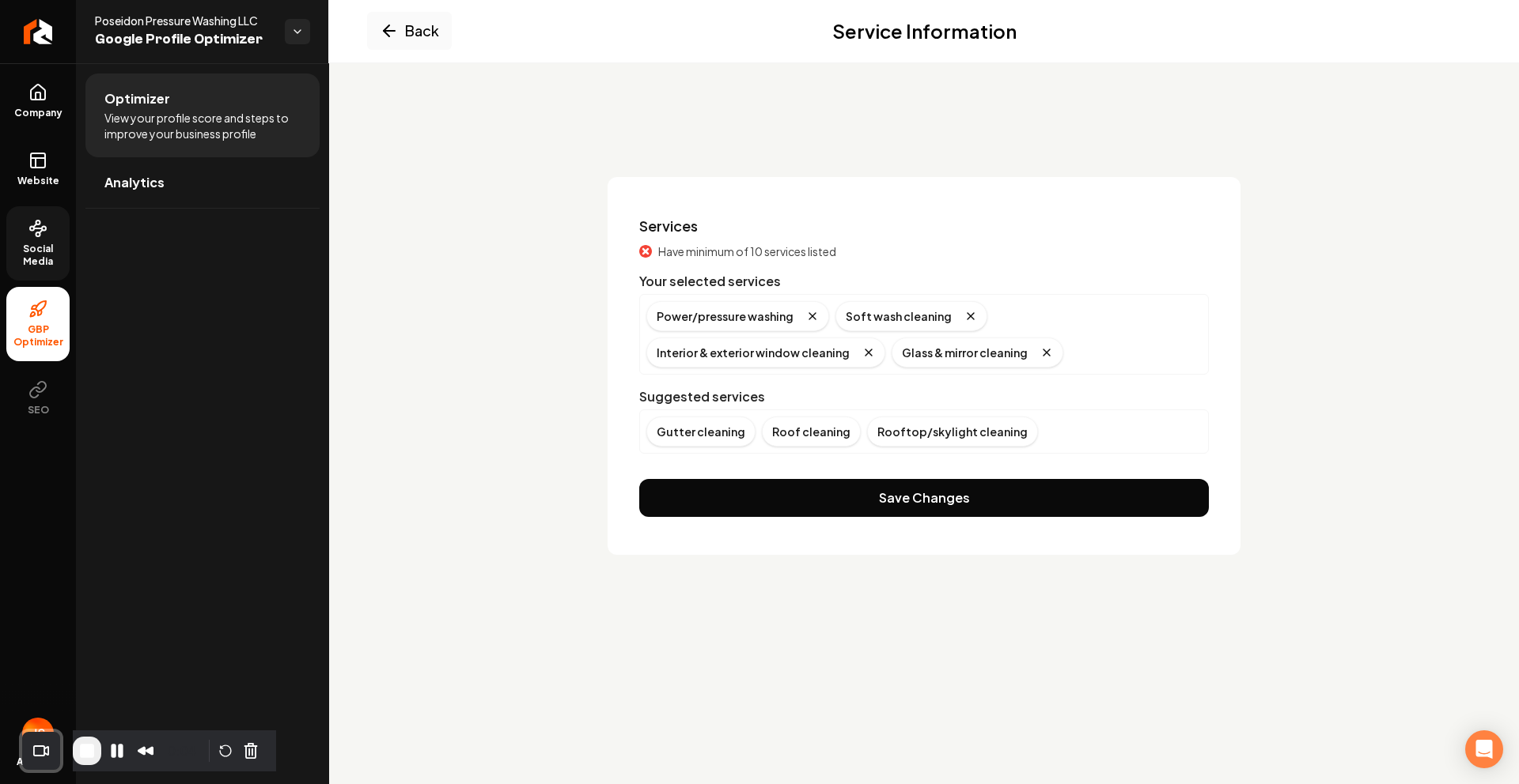
scroll to position [0, 0]
click at [374, 23] on button "Back" at bounding box center [409, 30] width 85 height 38
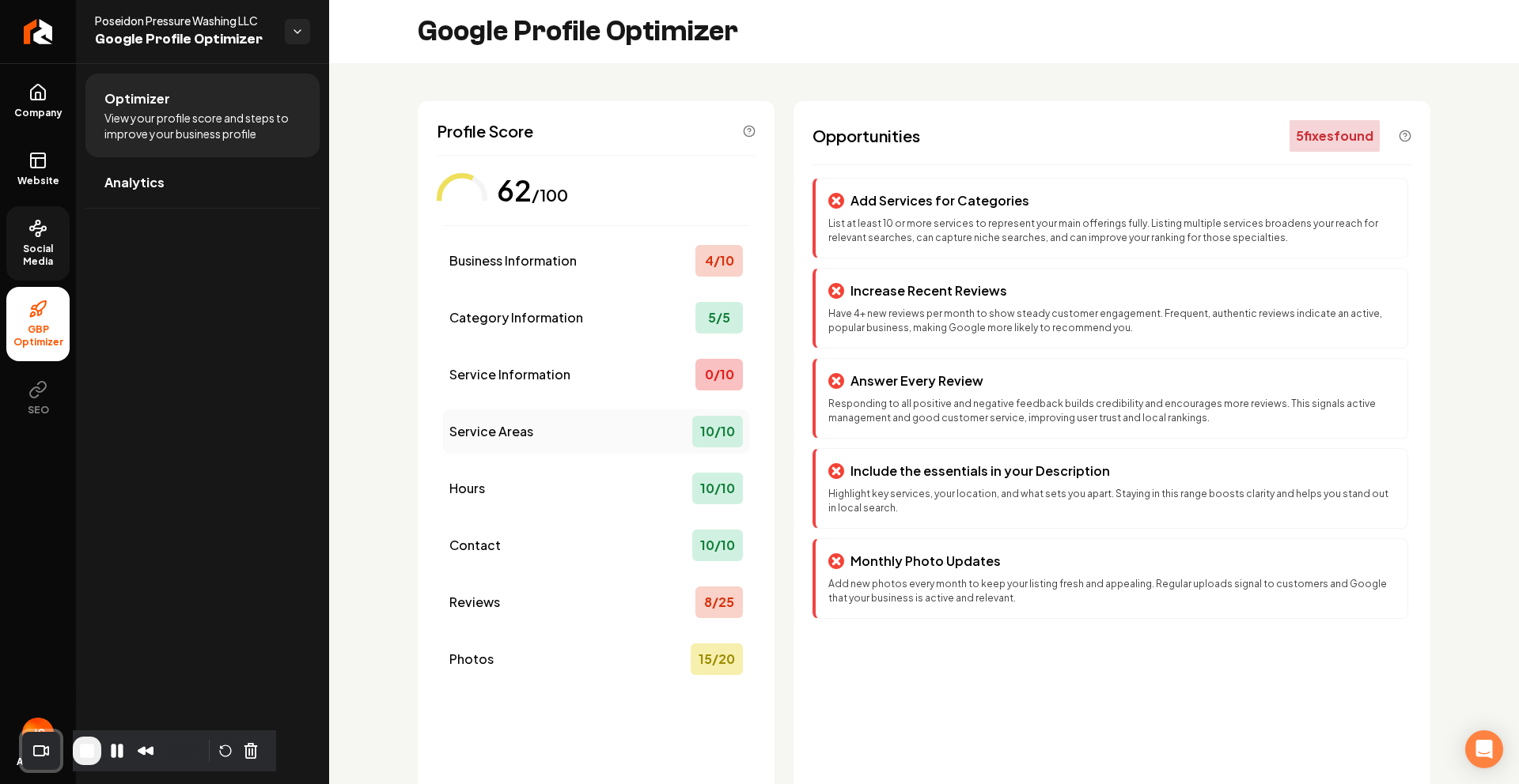
click at [576, 441] on div "Service Areas 10 / 10" at bounding box center [596, 432] width 307 height 45
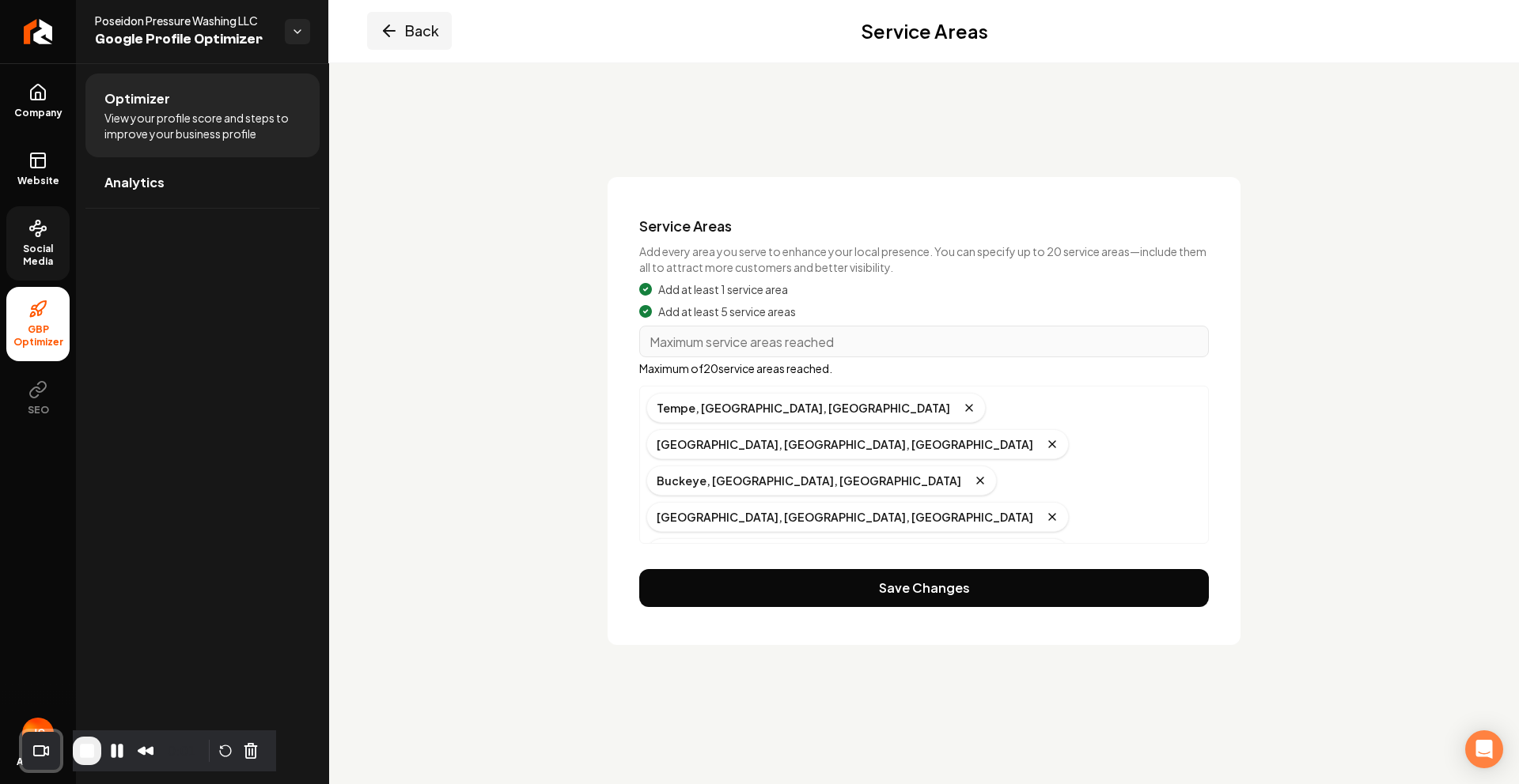
click at [382, 40] on button "Back" at bounding box center [409, 30] width 85 height 38
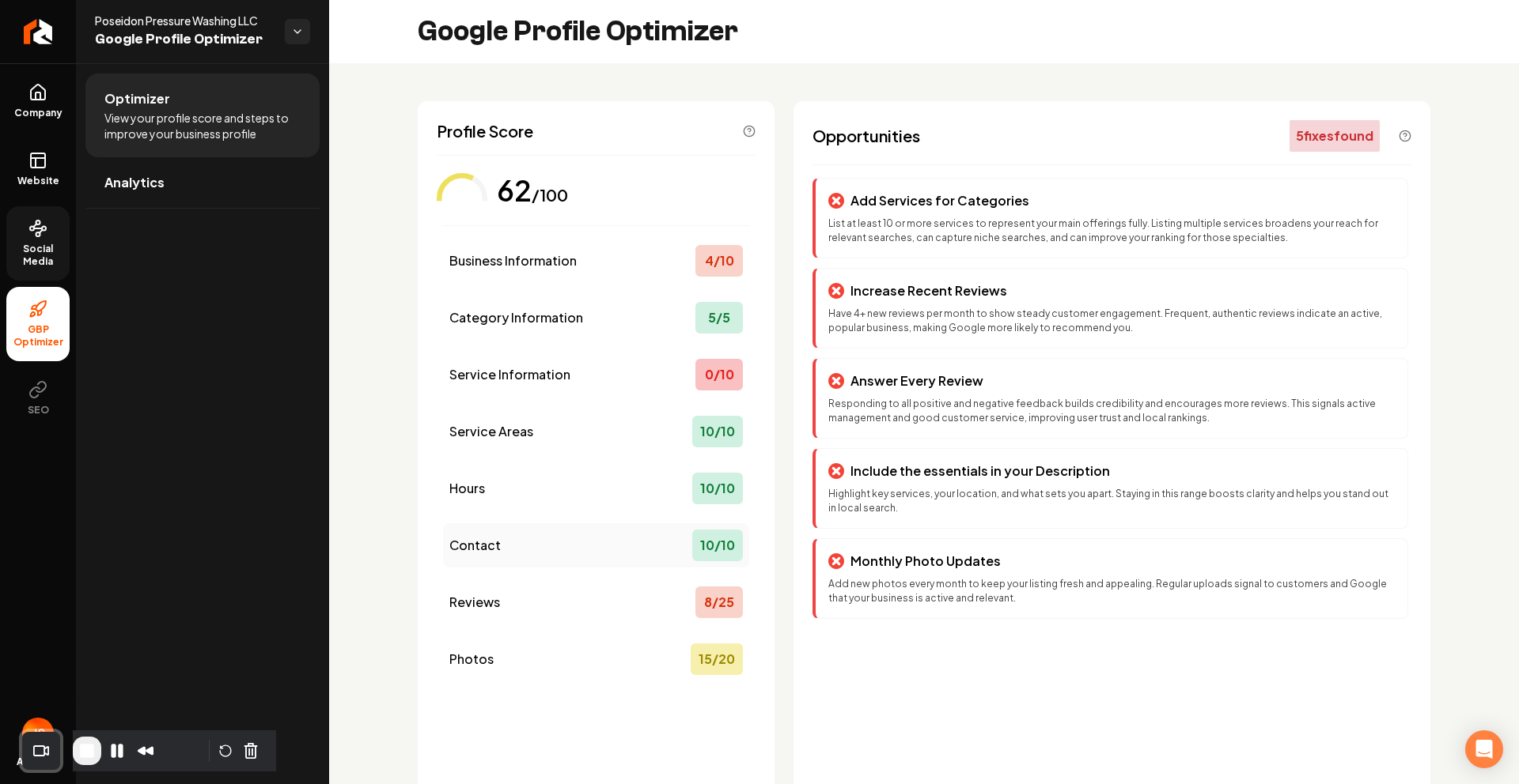
click at [562, 550] on div "Contact 10 / 10" at bounding box center [596, 546] width 307 height 45
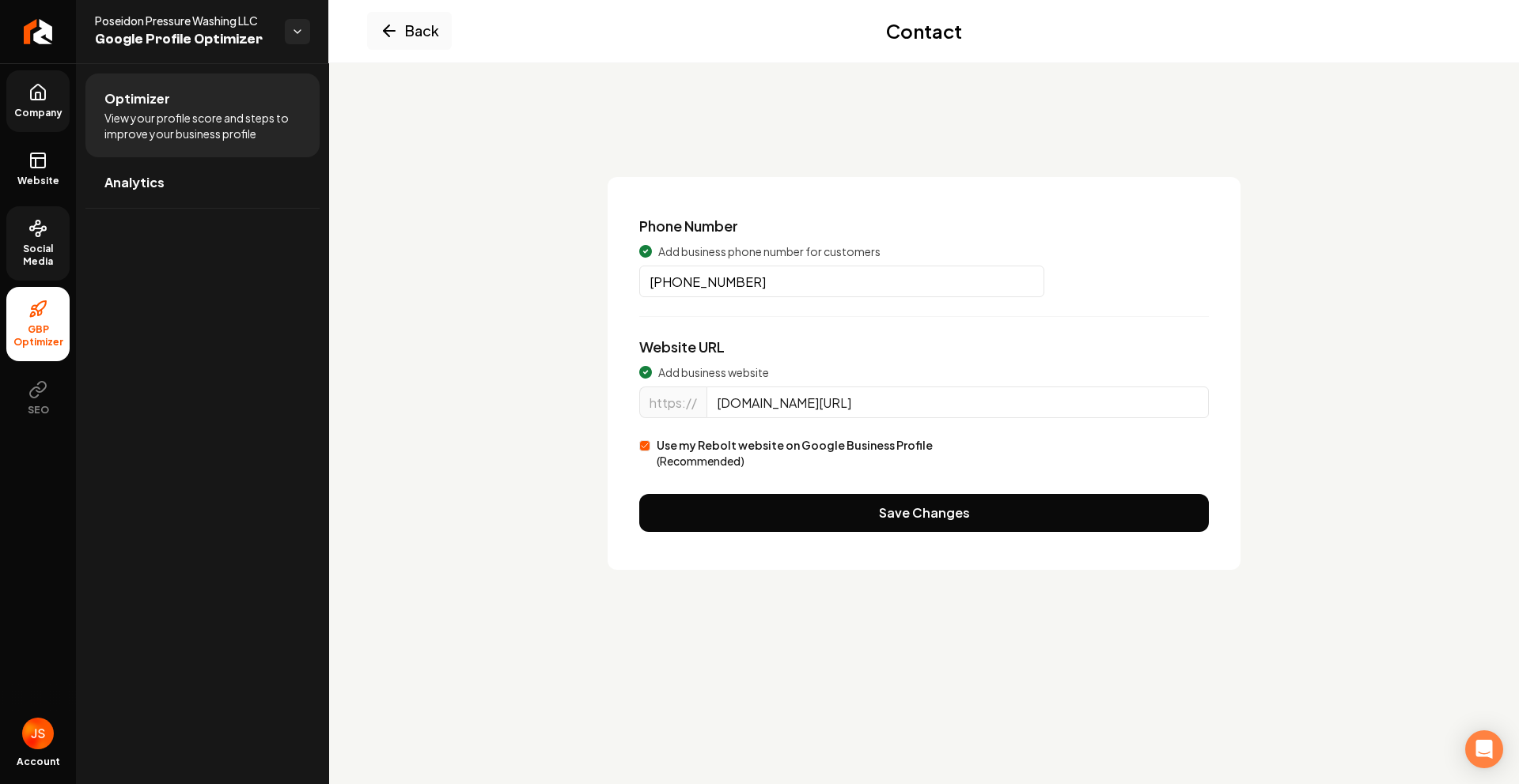
click at [19, 105] on link "Company" at bounding box center [38, 100] width 63 height 61
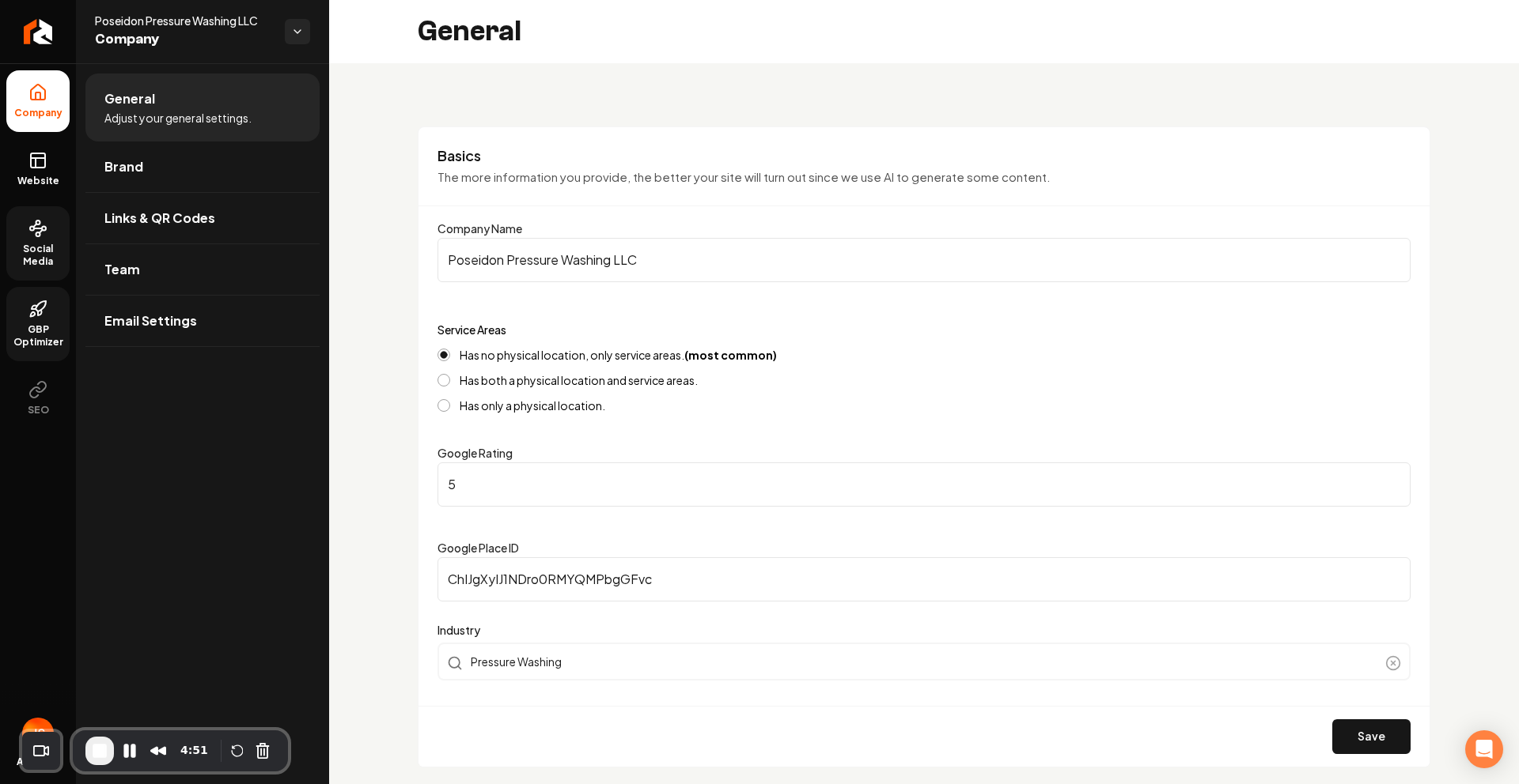
click at [23, 102] on li "Company" at bounding box center [38, 100] width 63 height 61
click at [52, 99] on li "Company" at bounding box center [38, 100] width 63 height 61
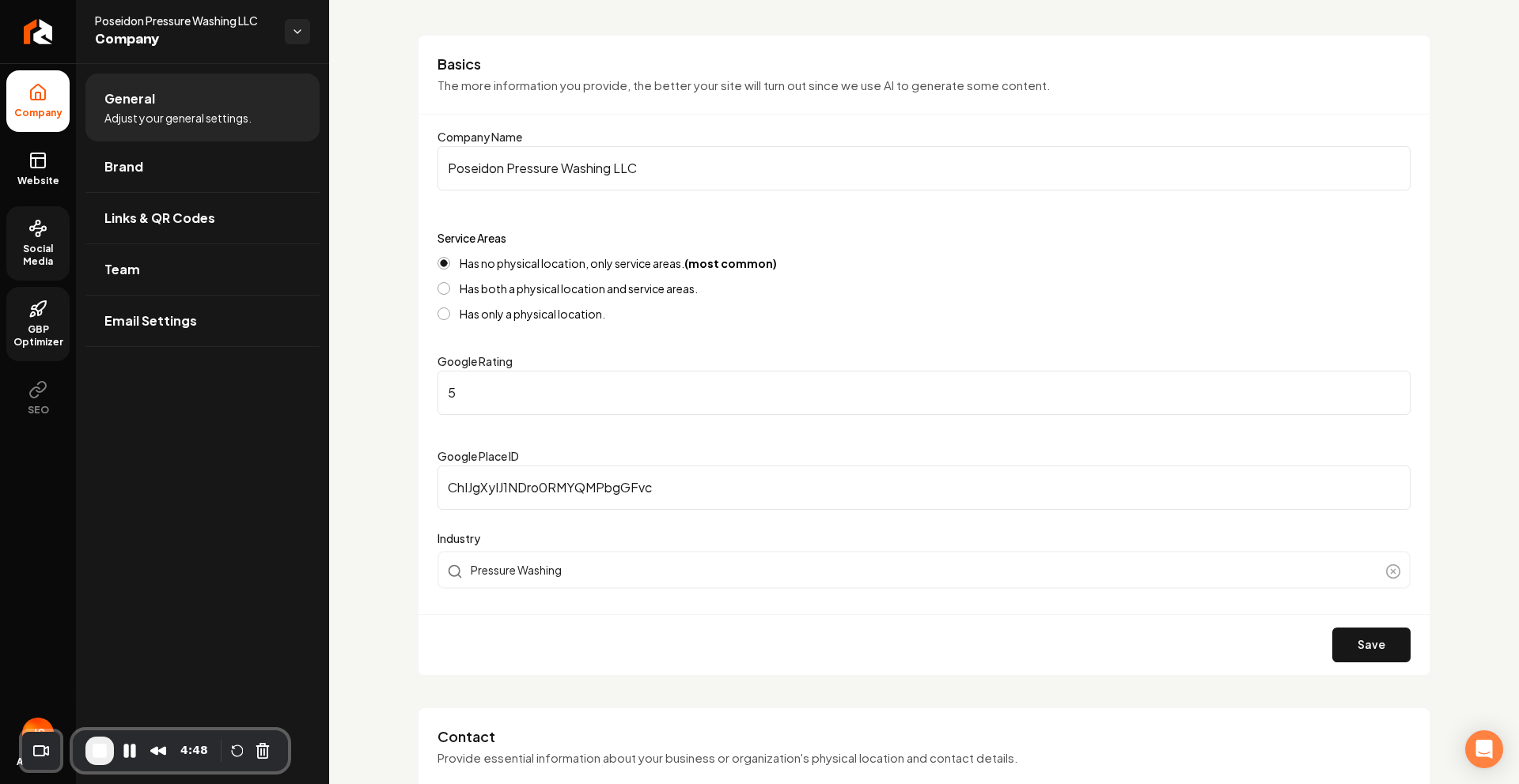
scroll to position [112, 0]
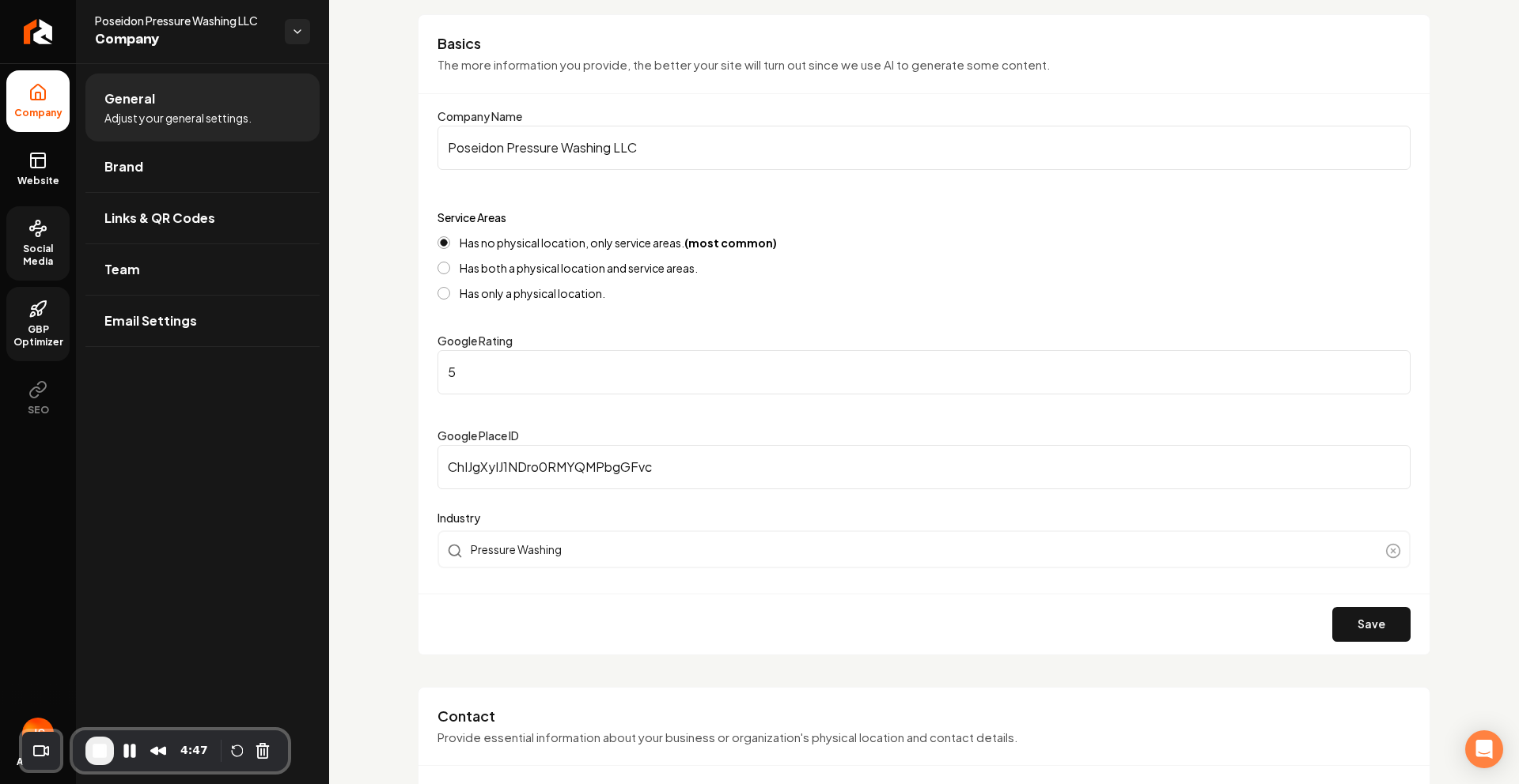
click at [552, 144] on input "Poseidon Pressure Washing LLC" at bounding box center [923, 148] width 973 height 45
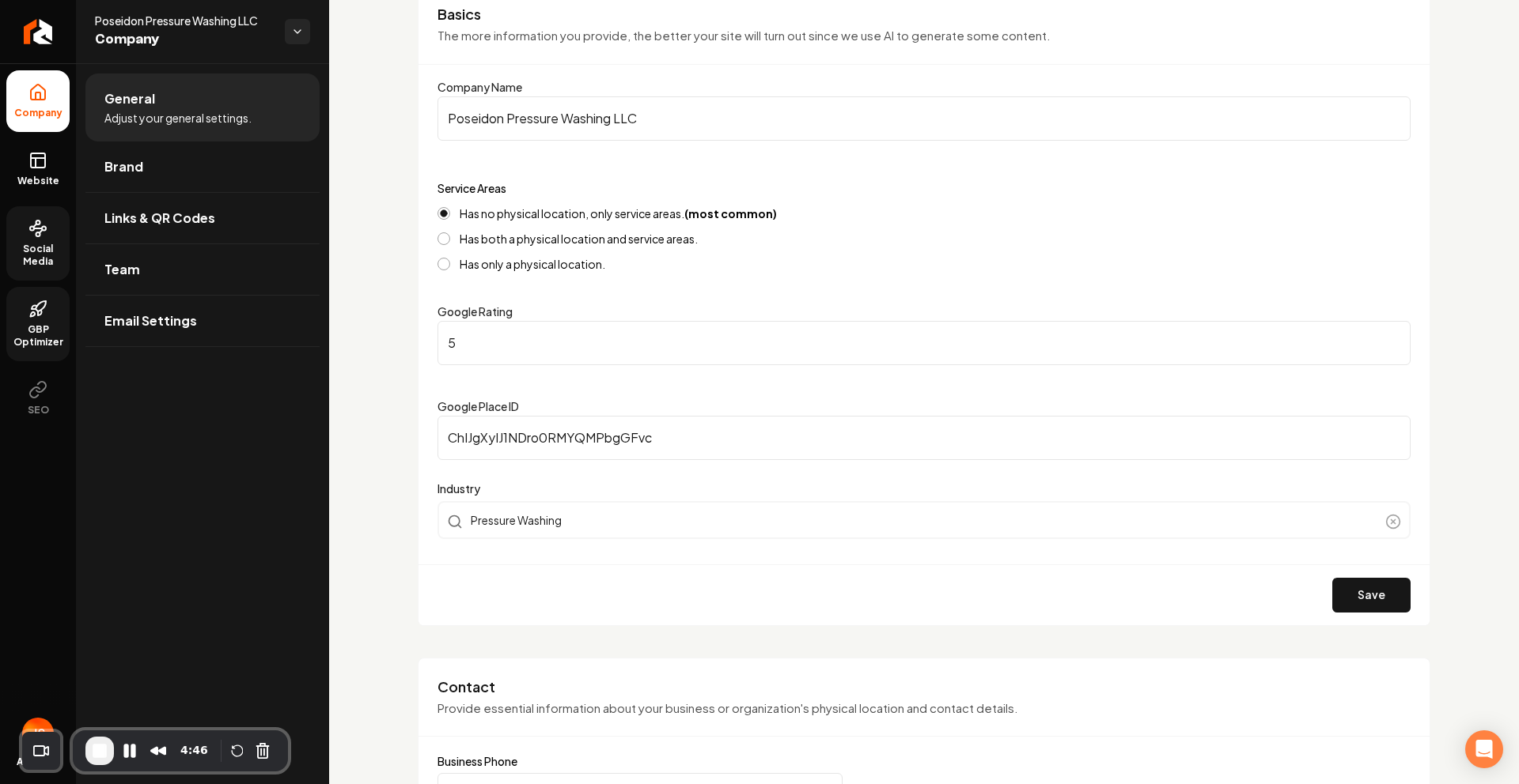
click at [507, 328] on input "5" at bounding box center [923, 343] width 973 height 45
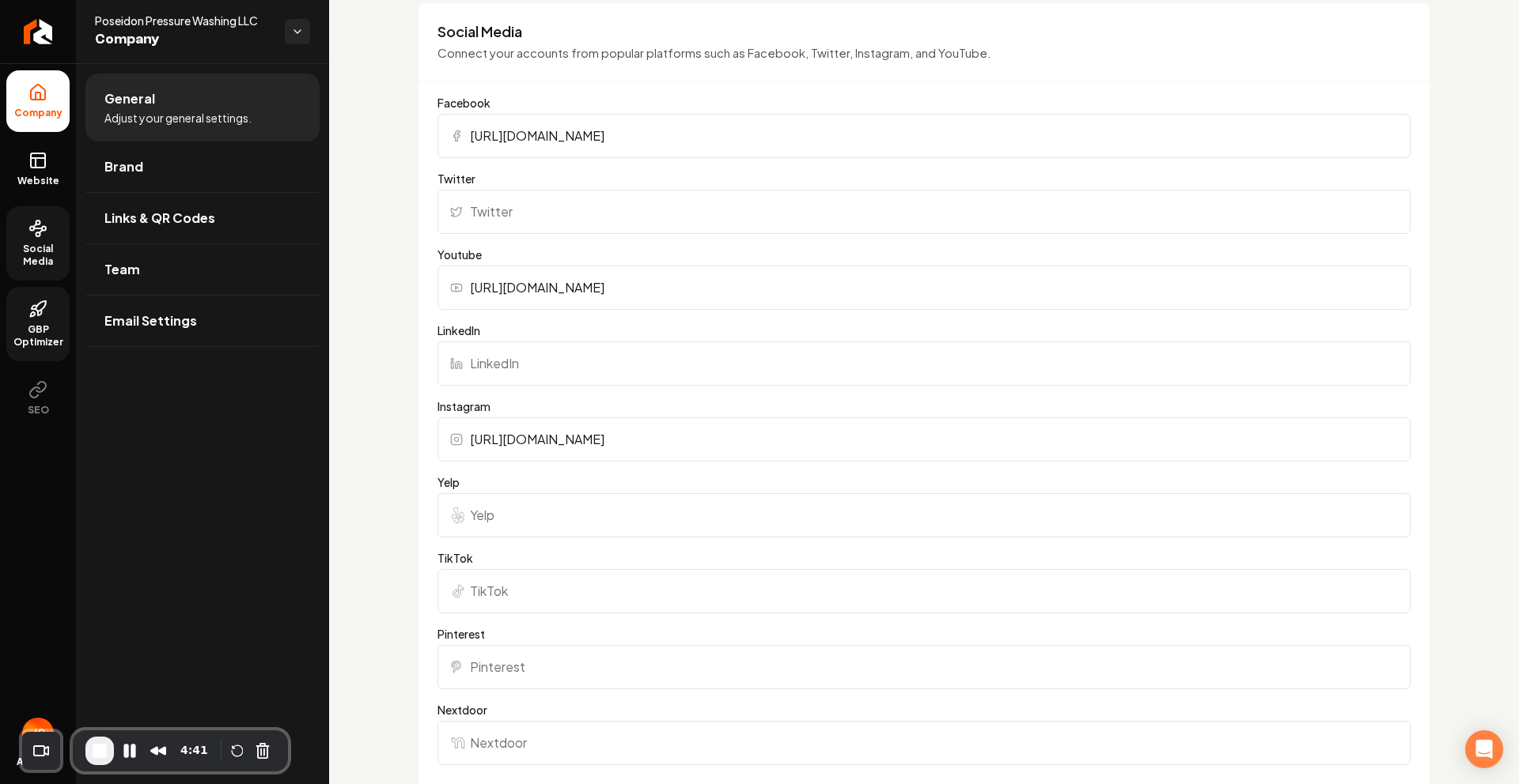
type input "4.9"
click at [414, 175] on div "Basics The more information you provide, the better your site will turn out sin…" at bounding box center [923, 126] width 1190 height 3225
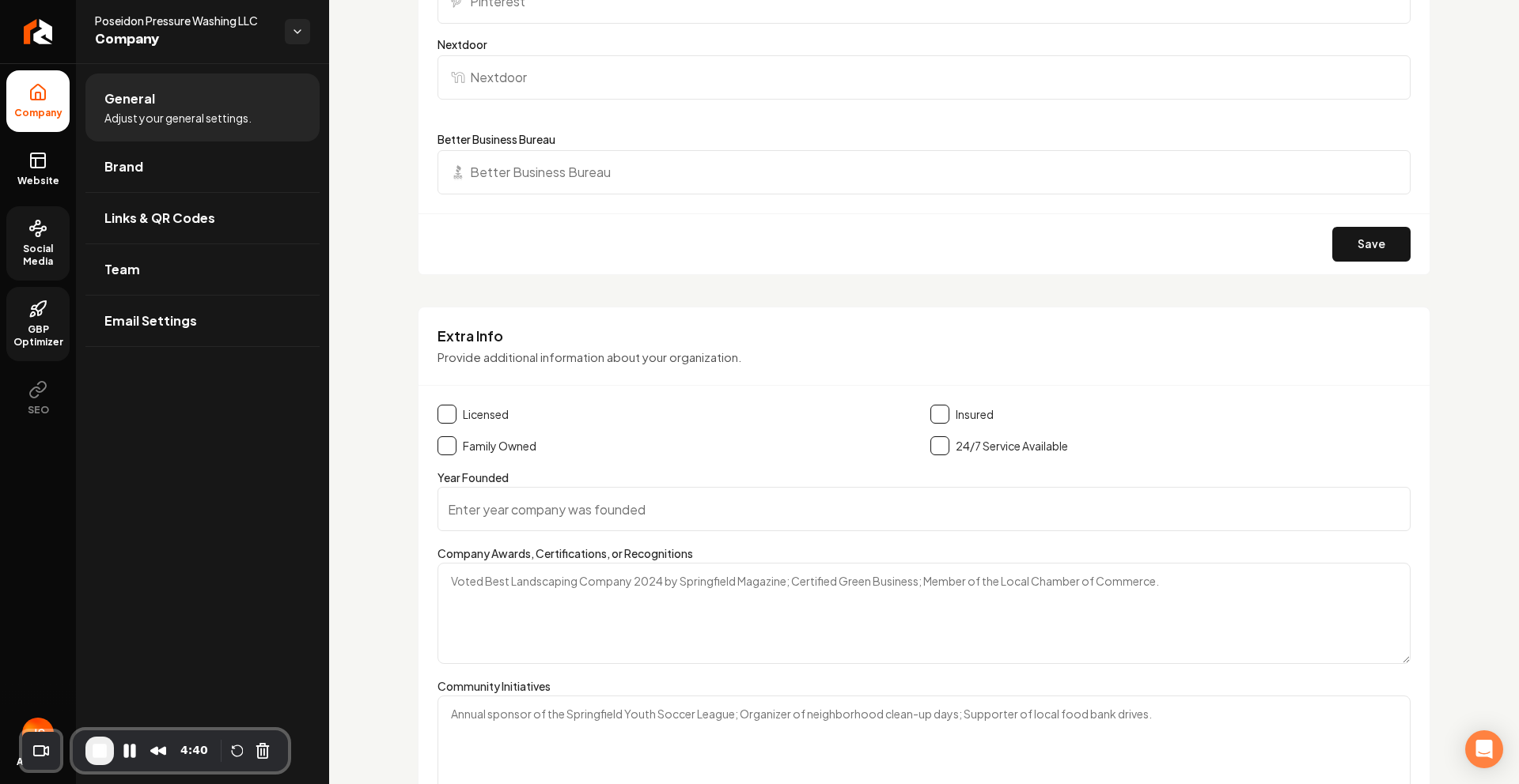
scroll to position [2310, 0]
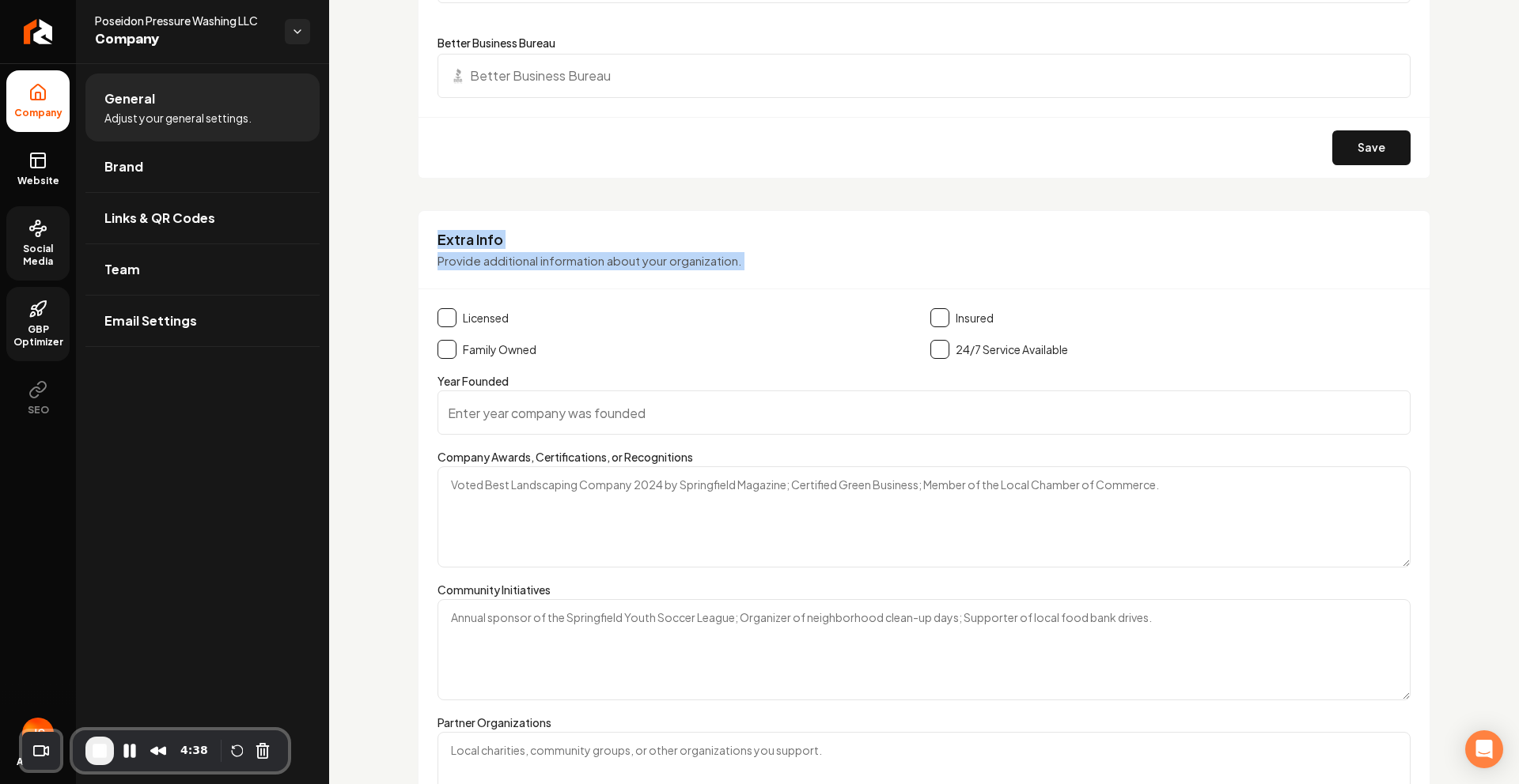
drag, startPoint x: 427, startPoint y: 231, endPoint x: 649, endPoint y: 303, distance: 233.4
click at [629, 302] on div "Extra Info Provide additional information about your organization. Licensed Ins…" at bounding box center [923, 562] width 1012 height 704
click at [687, 300] on div "Extra Info Provide additional information about your organization. Licensed Ins…" at bounding box center [923, 562] width 1012 height 704
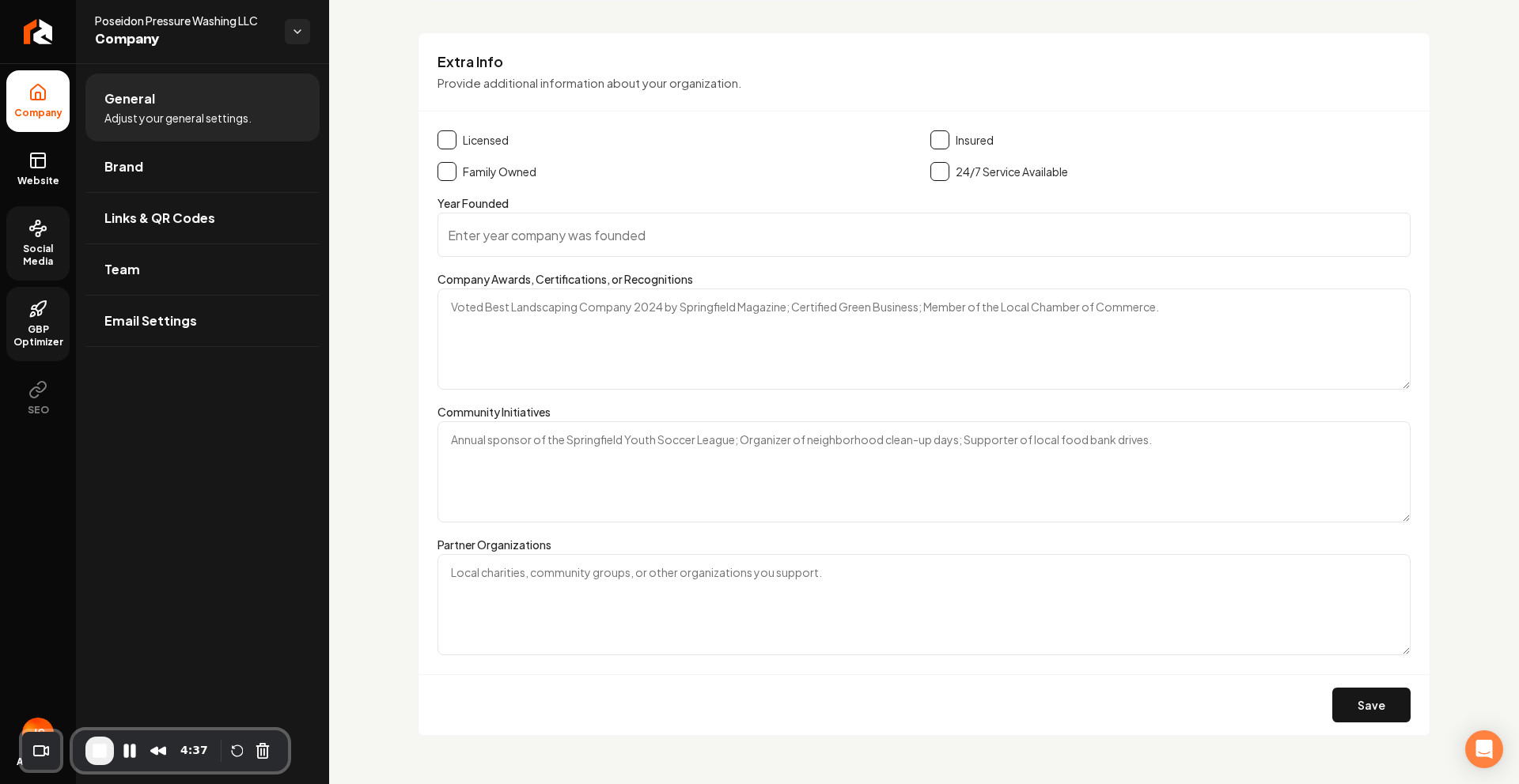
scroll to position [2503, 0]
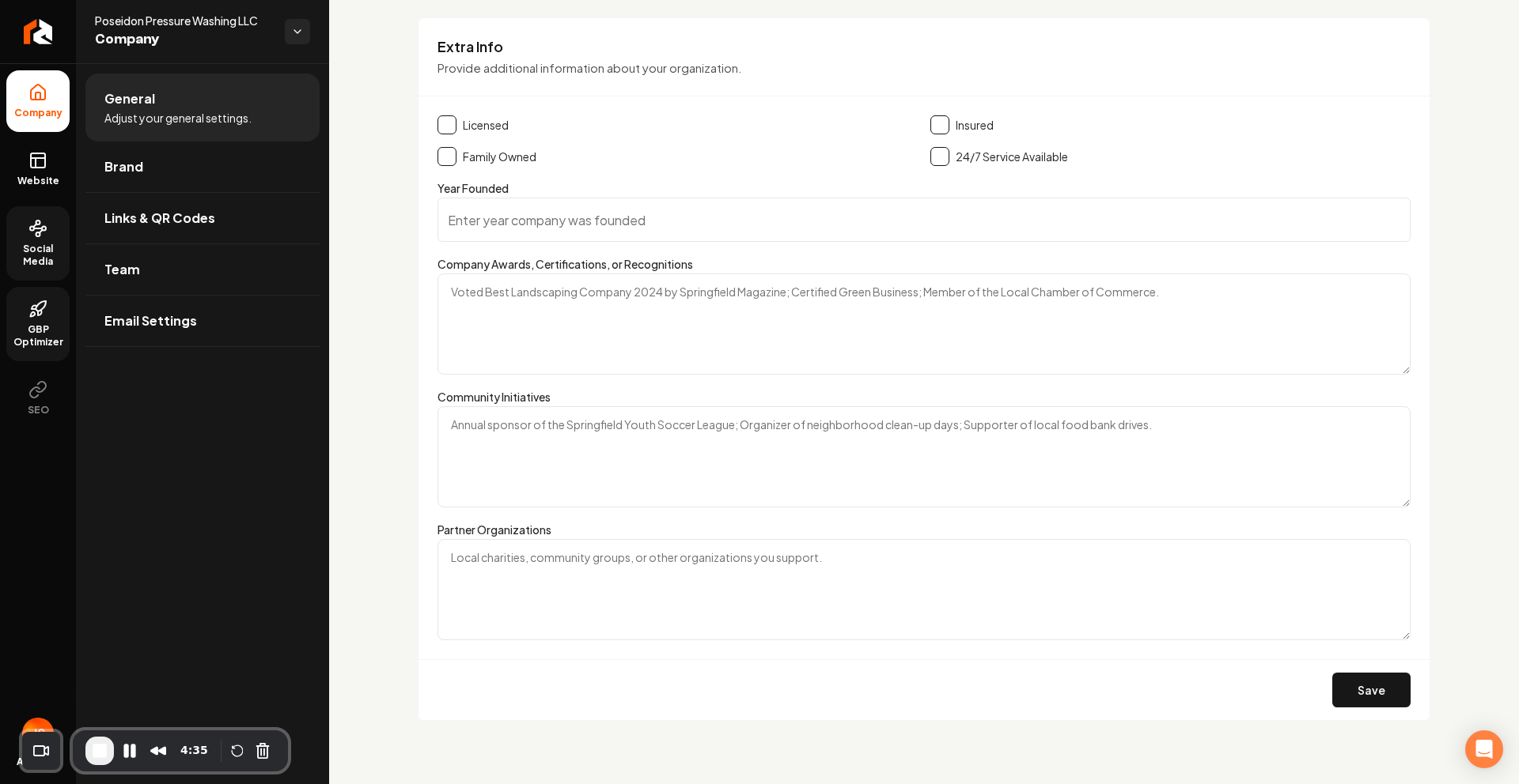
click at [137, 167] on span "Brand" at bounding box center [124, 167] width 39 height 19
click at [91, 170] on link "Brand" at bounding box center [202, 166] width 235 height 51
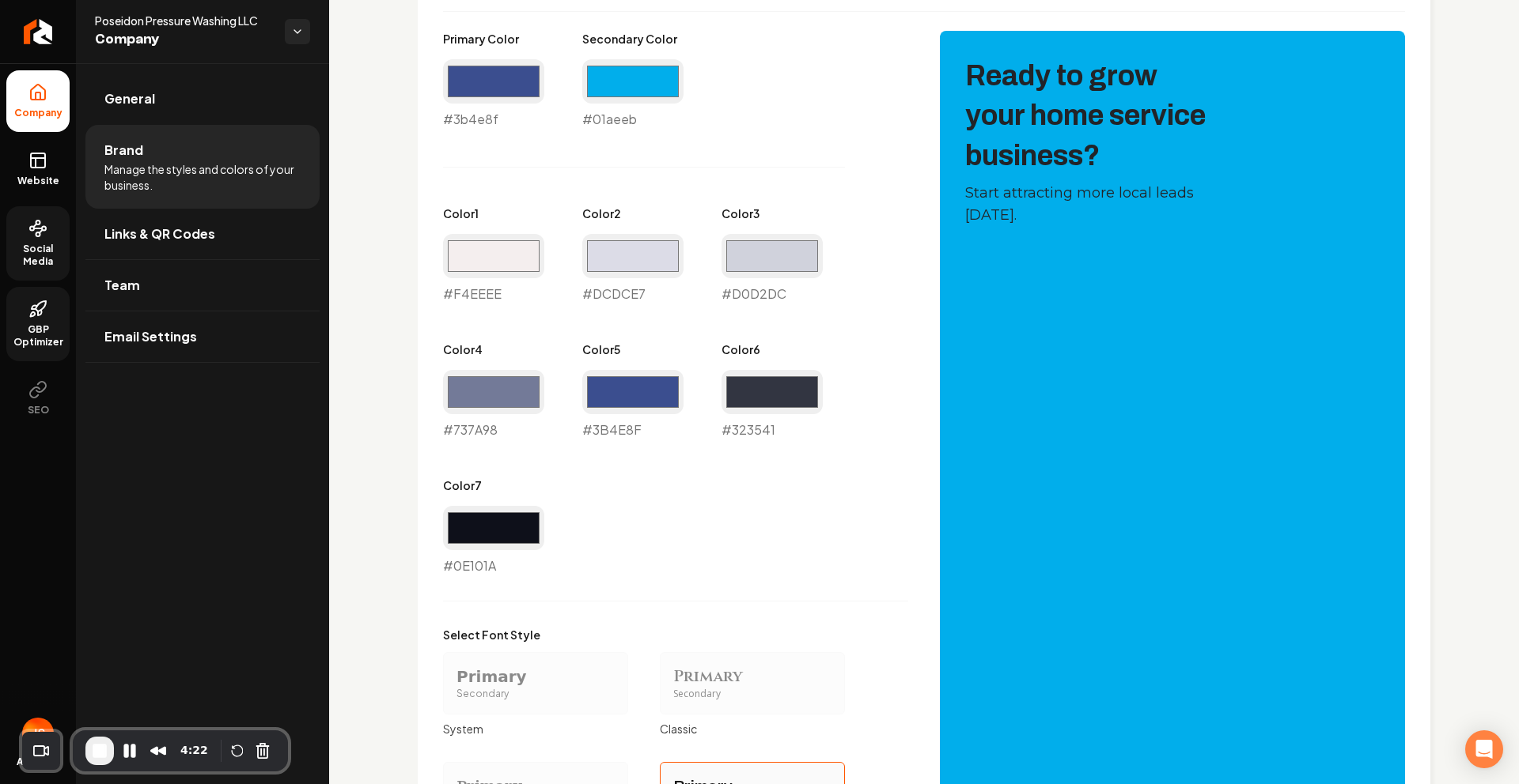
scroll to position [1044, 0]
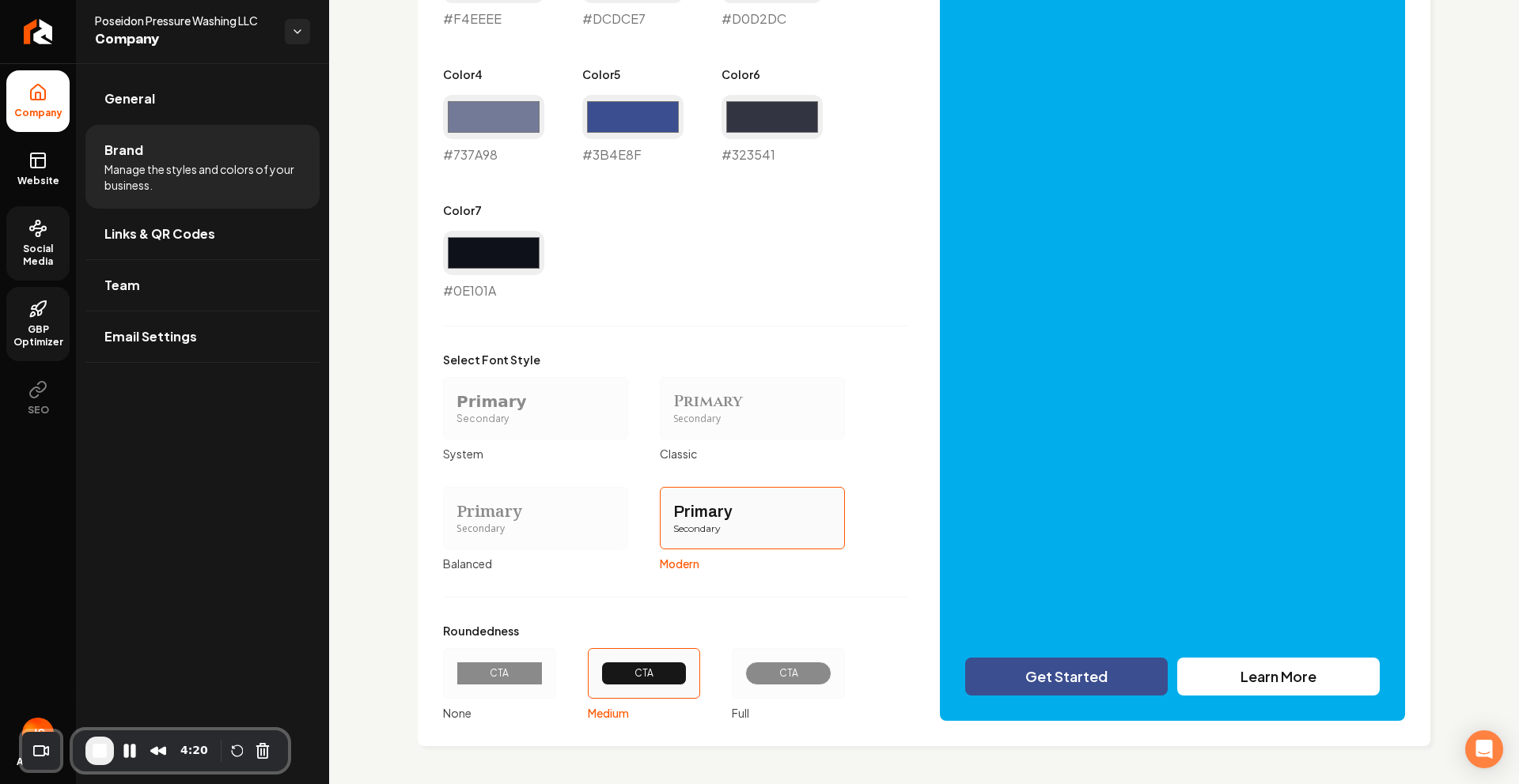
click at [479, 404] on div "Primary" at bounding box center [535, 402] width 159 height 22
click at [454, 404] on button "Primary Secondary System" at bounding box center [448, 408] width 13 height 13
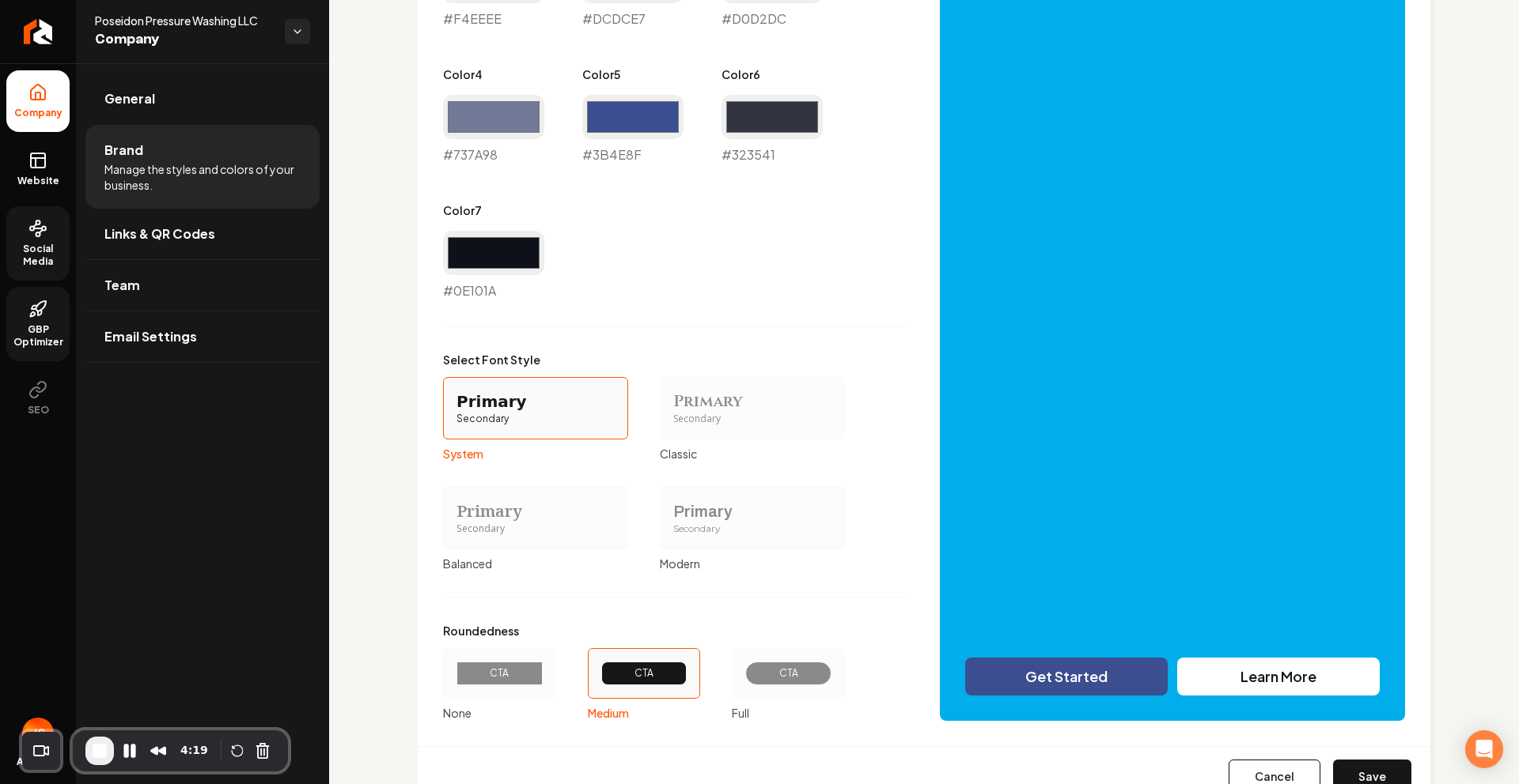
click at [695, 393] on div "Primary" at bounding box center [752, 402] width 159 height 22
click at [671, 402] on button "Primary Secondary Classic" at bounding box center [665, 408] width 13 height 13
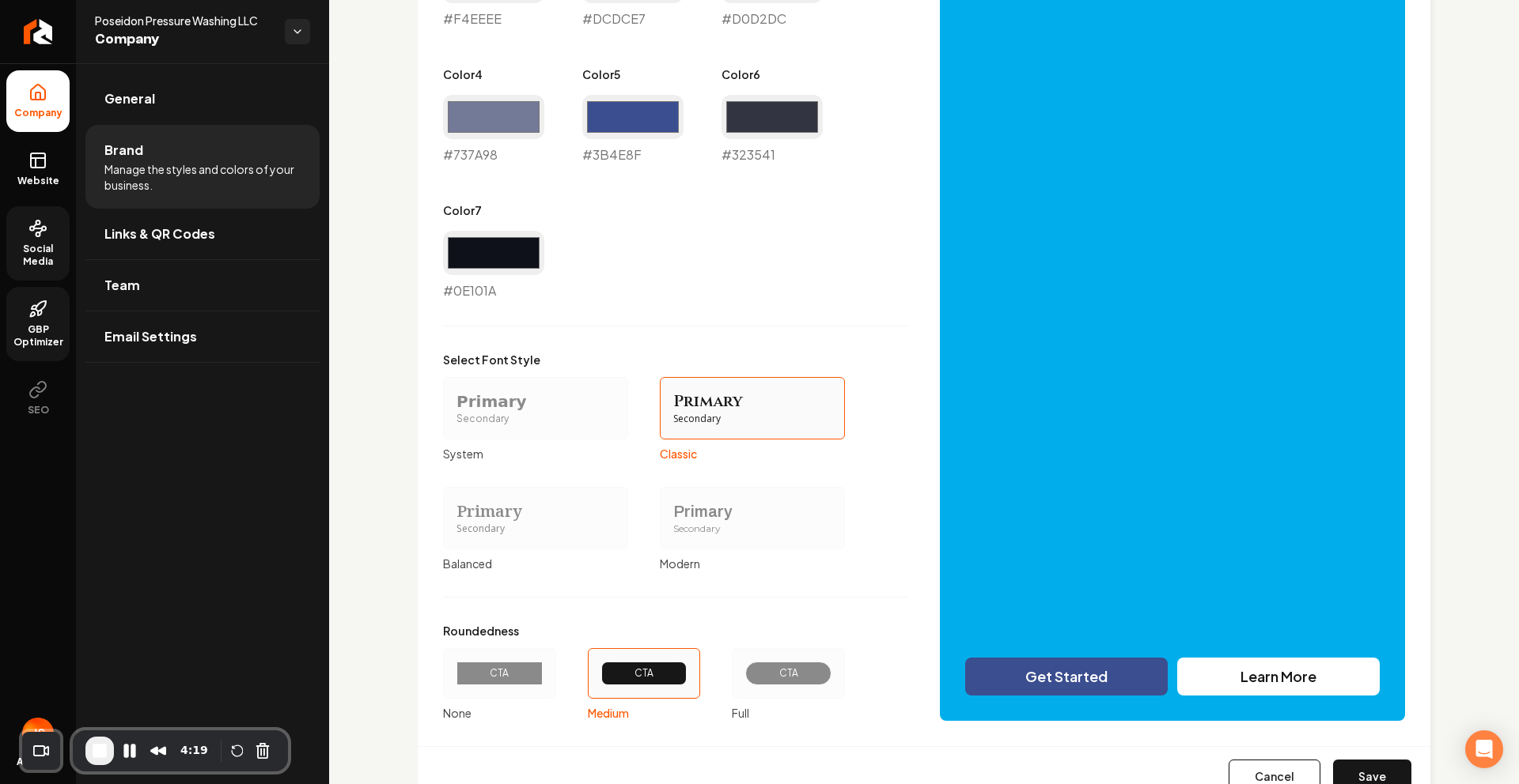
click at [699, 495] on div "Primary Secondary" at bounding box center [752, 518] width 185 height 62
click at [671, 512] on button "Primary Secondary Modern" at bounding box center [665, 517] width 13 height 13
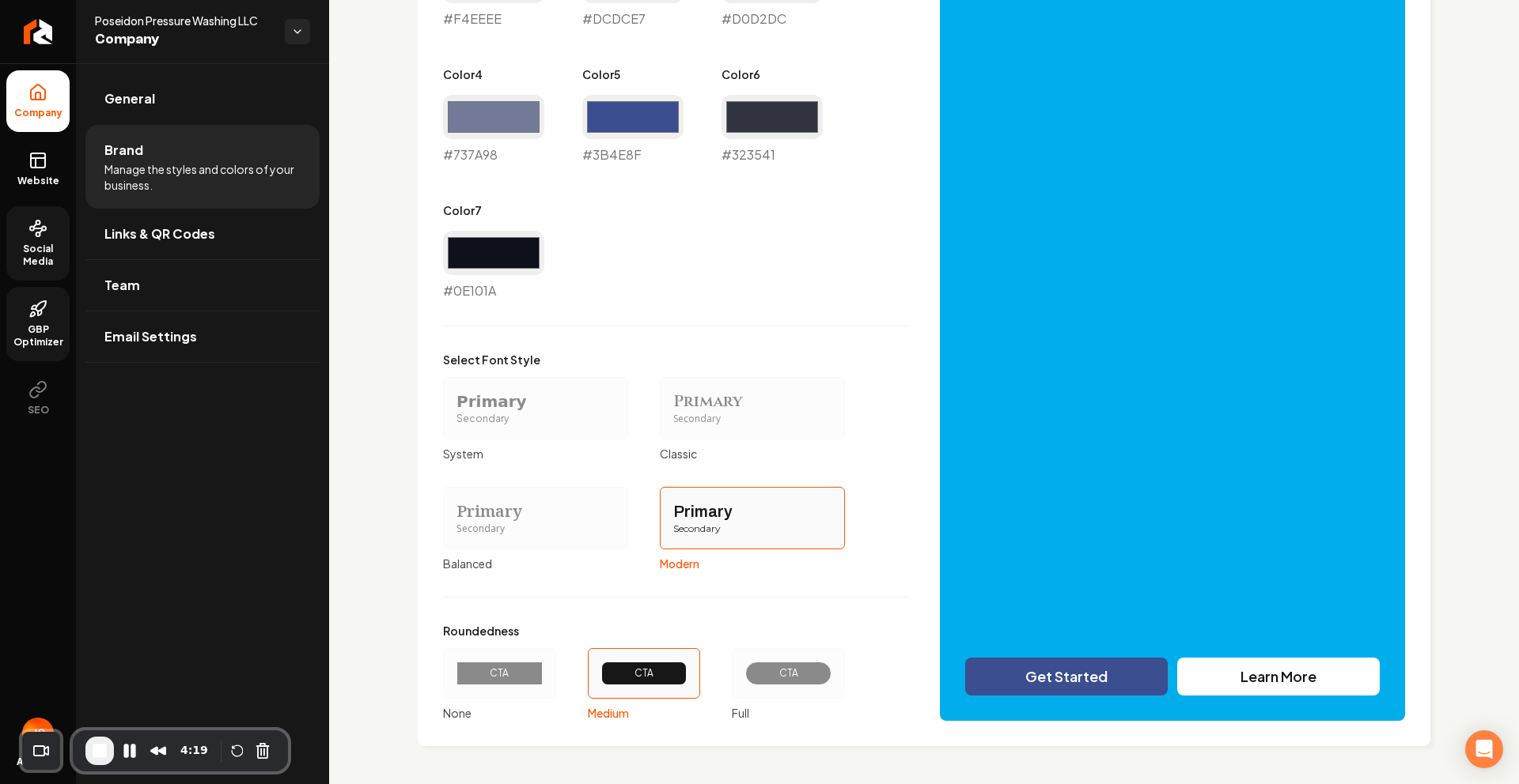
click at [534, 514] on div "Primary" at bounding box center [535, 512] width 159 height 22
click at [454, 514] on button "Primary Secondary Balanced" at bounding box center [448, 517] width 13 height 13
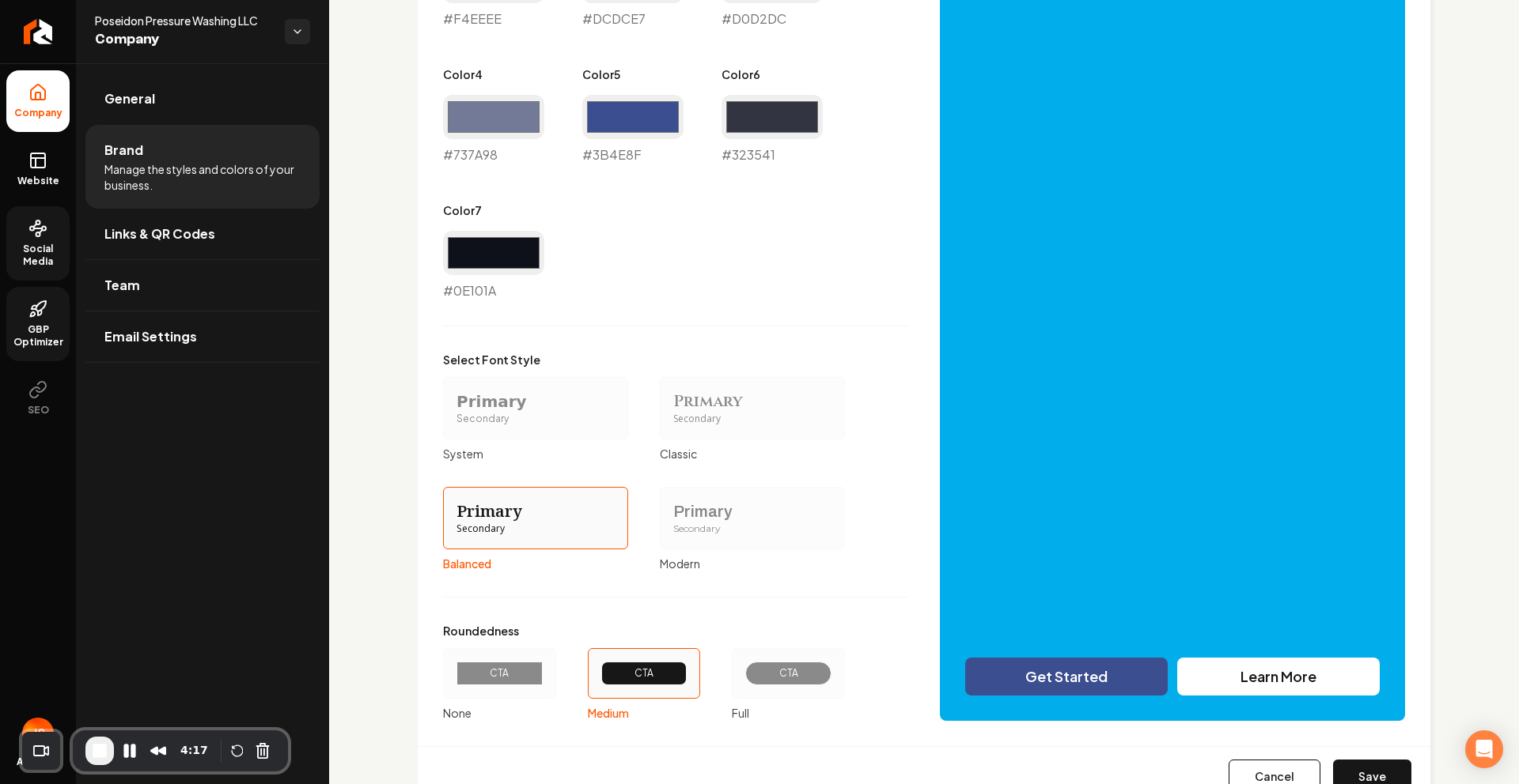
drag, startPoint x: 791, startPoint y: 678, endPoint x: 780, endPoint y: 677, distance: 11.0
click at [790, 678] on div "CTA" at bounding box center [788, 673] width 59 height 13
click at [743, 678] on button "CTA Full" at bounding box center [737, 673] width 13 height 13
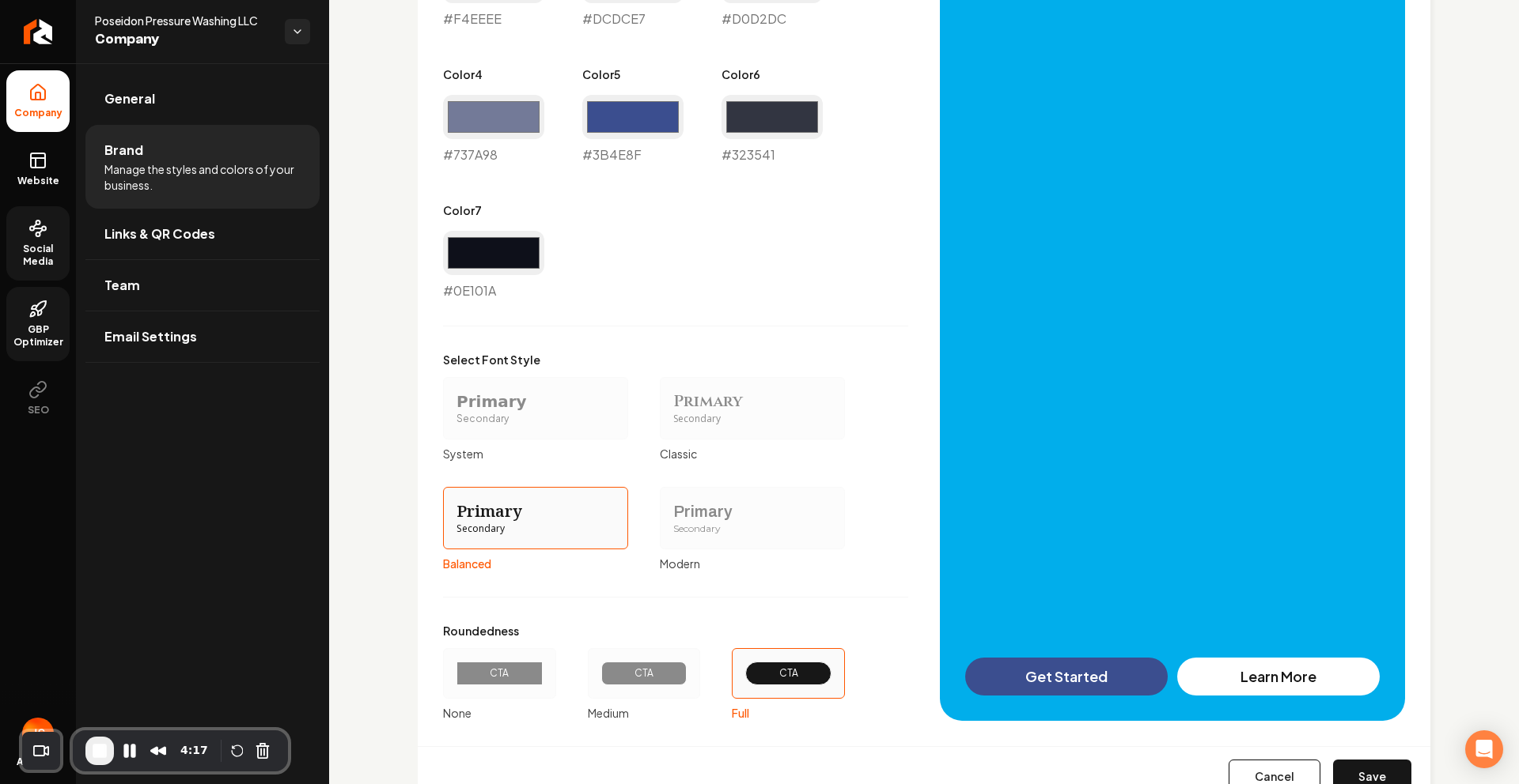
click at [527, 679] on div "CTA" at bounding box center [499, 673] width 87 height 23
click at [454, 679] on button "CTA None" at bounding box center [448, 673] width 13 height 13
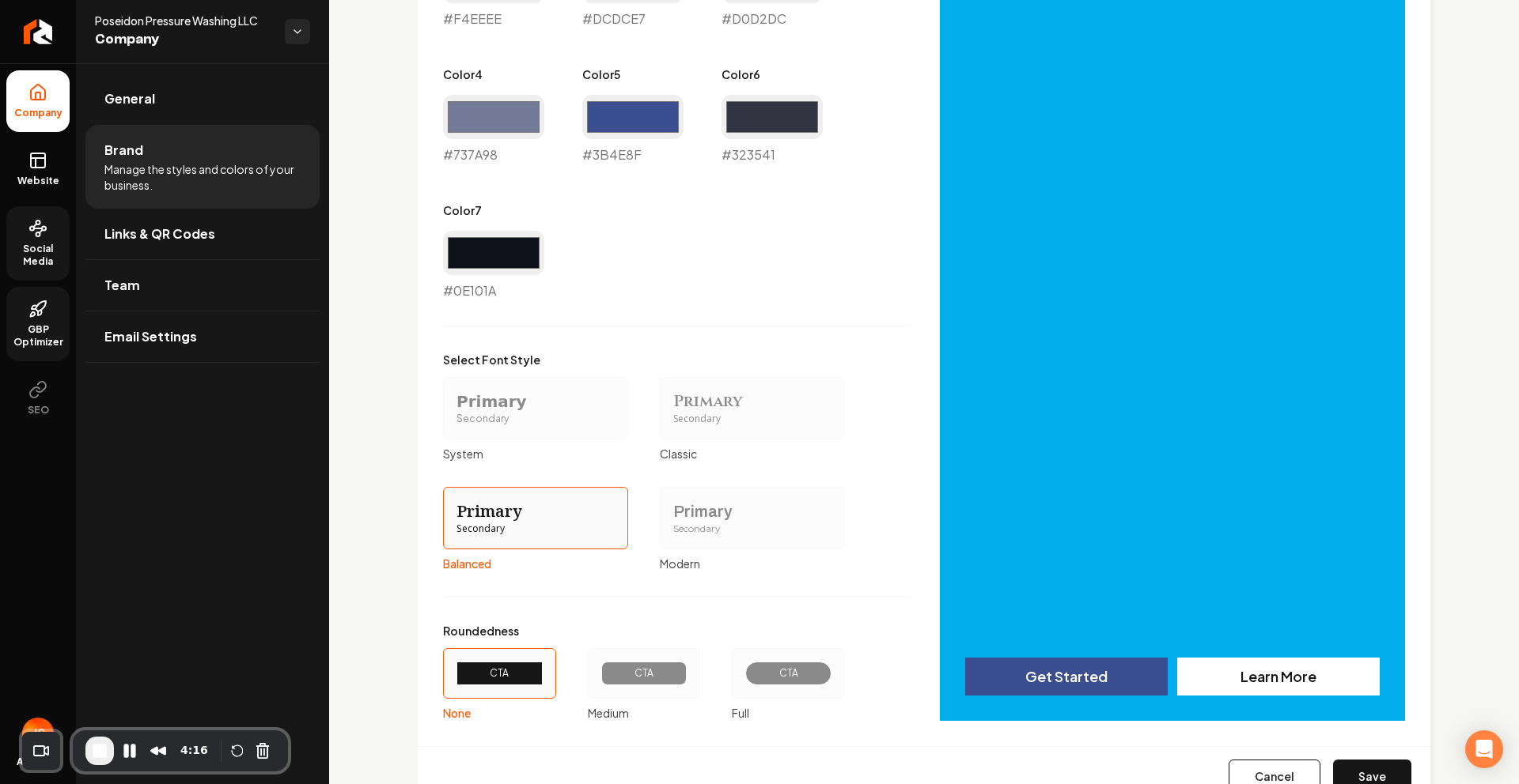
drag, startPoint x: 648, startPoint y: 675, endPoint x: 687, endPoint y: 675, distance: 39.0
click at [648, 674] on div "CTA" at bounding box center [644, 673] width 59 height 13
click at [599, 674] on button "CTA Medium" at bounding box center [593, 673] width 13 height 13
click at [776, 674] on div "CTA" at bounding box center [788, 673] width 59 height 13
click at [743, 674] on button "CTA Full" at bounding box center [737, 673] width 13 height 13
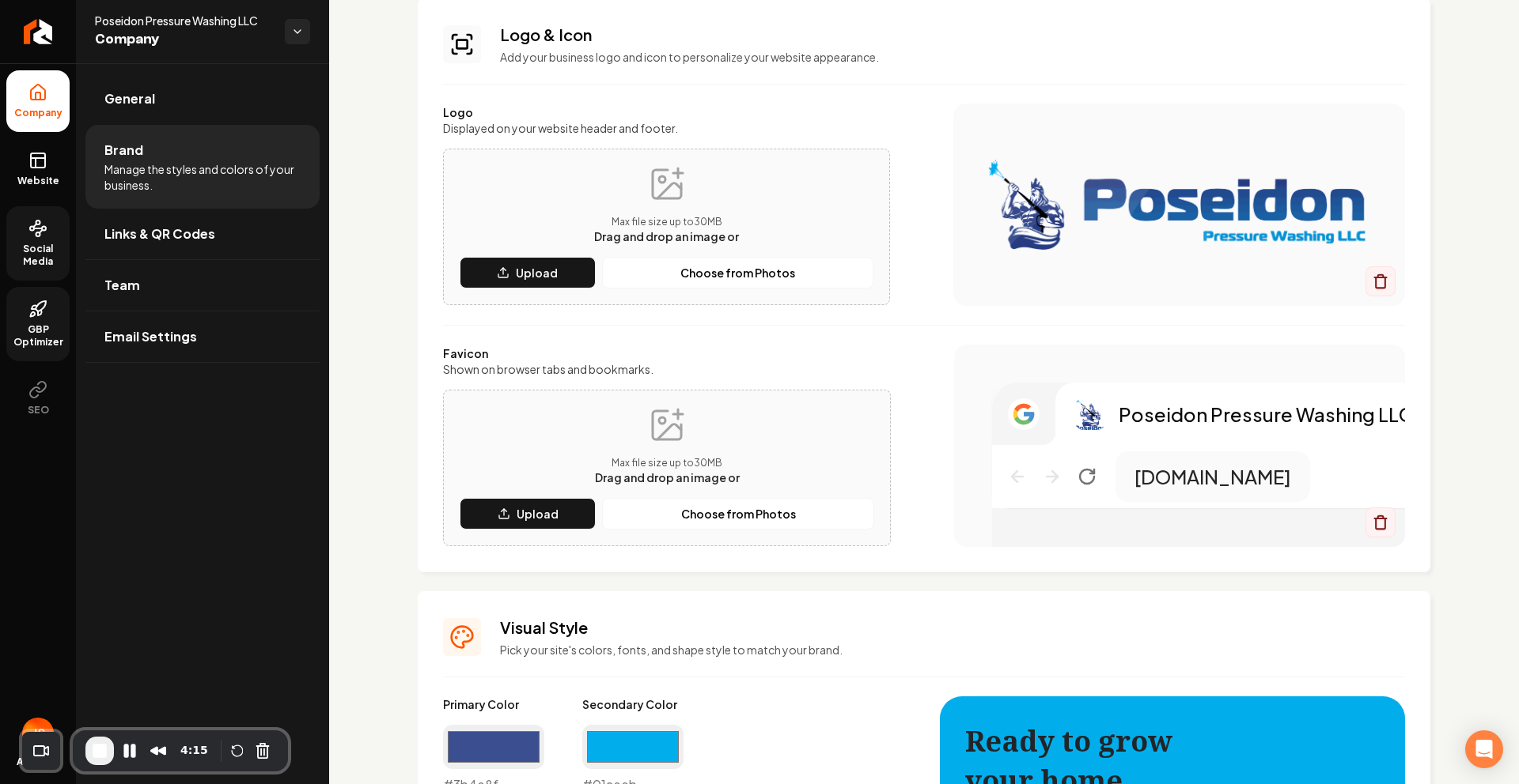
scroll to position [0, 0]
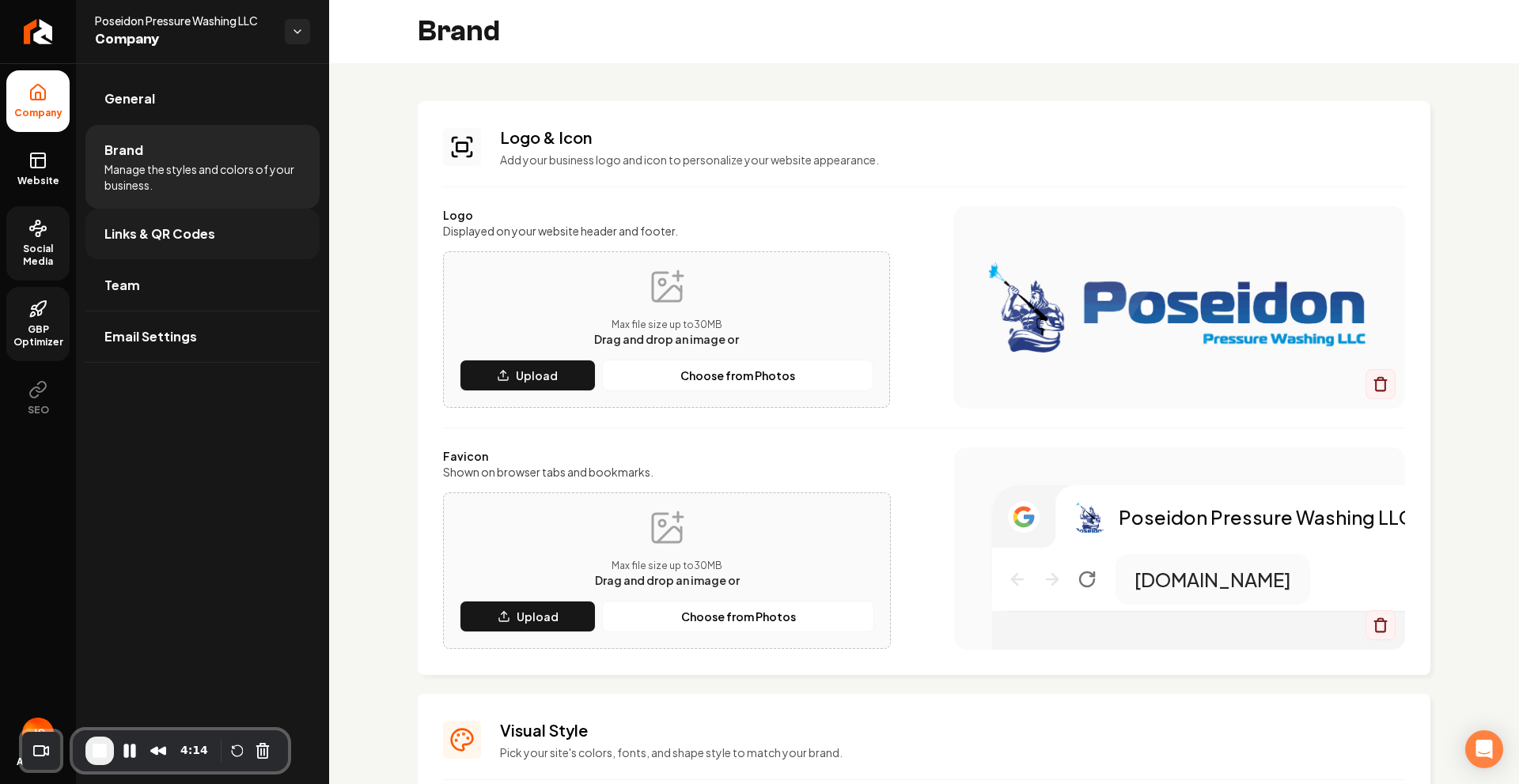
click at [202, 232] on span "Links & QR Codes" at bounding box center [160, 234] width 111 height 19
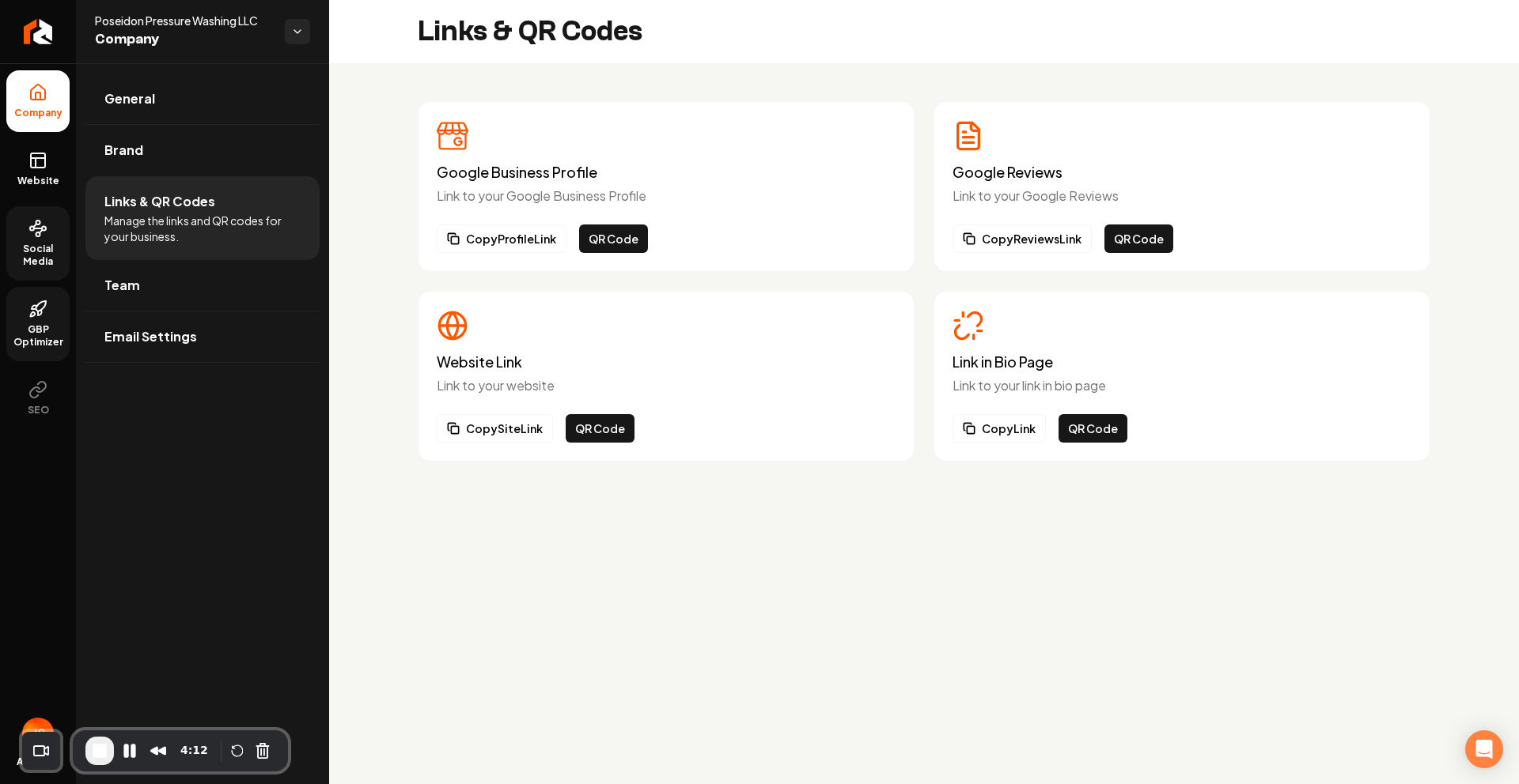
click at [1150, 356] on h3 "Link in Bio Page" at bounding box center [1181, 362] width 458 height 16
click at [984, 440] on button "Copy Link" at bounding box center [999, 428] width 93 height 28
click at [1102, 428] on button "QR Code" at bounding box center [1093, 428] width 69 height 28
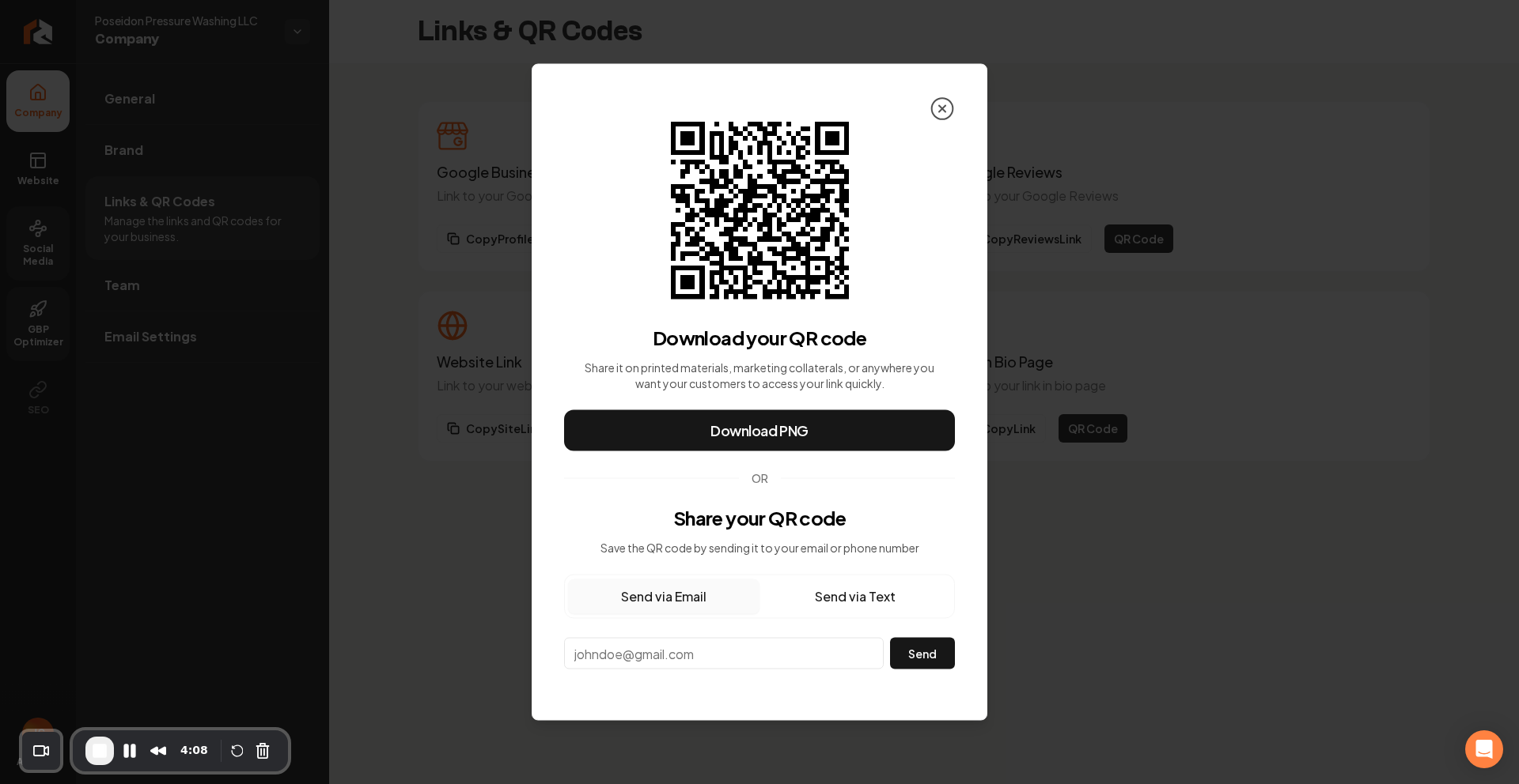
click at [949, 107] on icon at bounding box center [942, 109] width 25 height 25
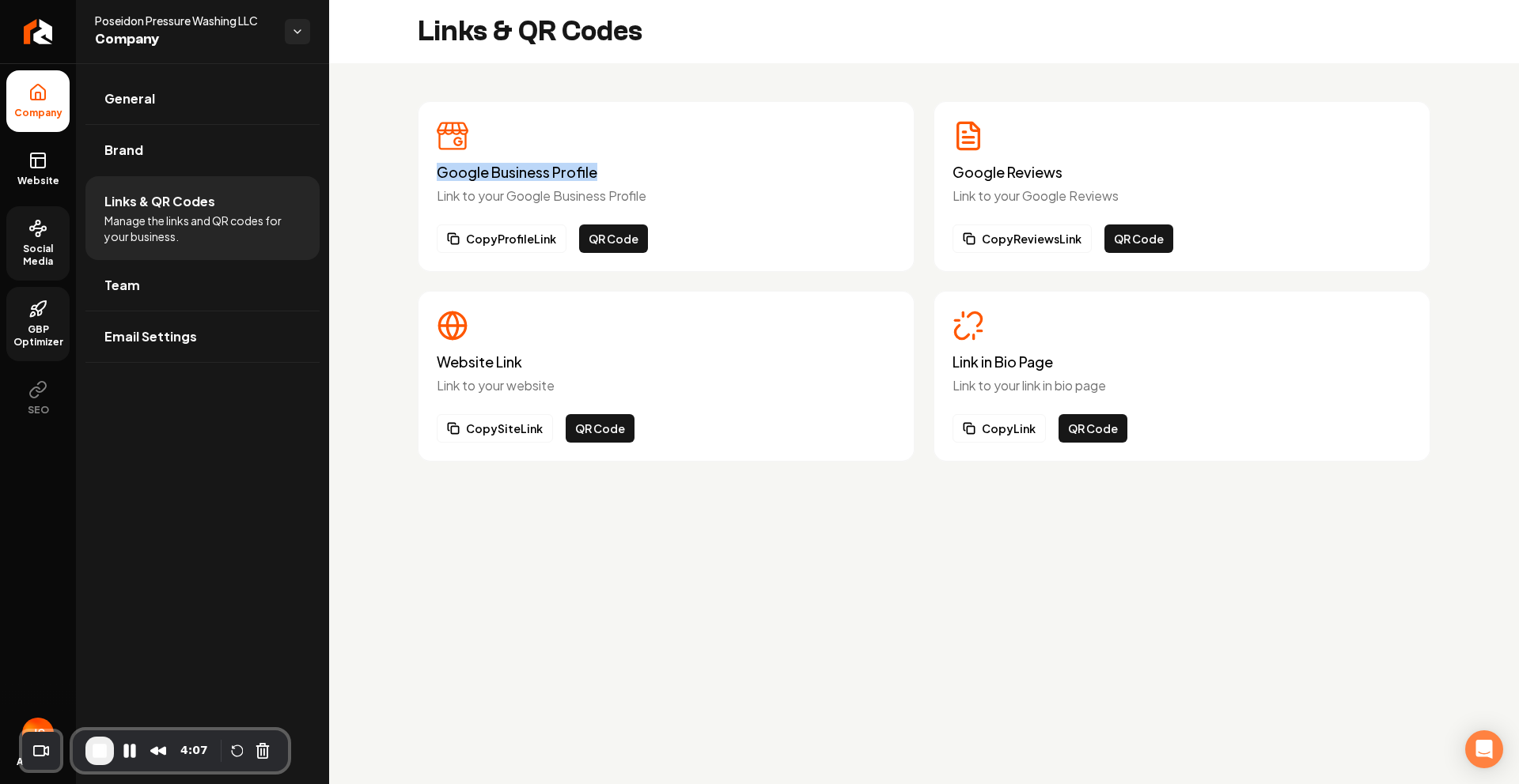
drag, startPoint x: 436, startPoint y: 167, endPoint x: 649, endPoint y: 174, distance: 213.1
click at [649, 174] on div "Google Business Profile Link to your Google Business Profile Copy Profile Link …" at bounding box center [666, 187] width 496 height 171
click at [1000, 171] on h3 "Google Reviews" at bounding box center [1181, 172] width 458 height 16
click at [983, 173] on h3 "Google Reviews" at bounding box center [1181, 172] width 458 height 16
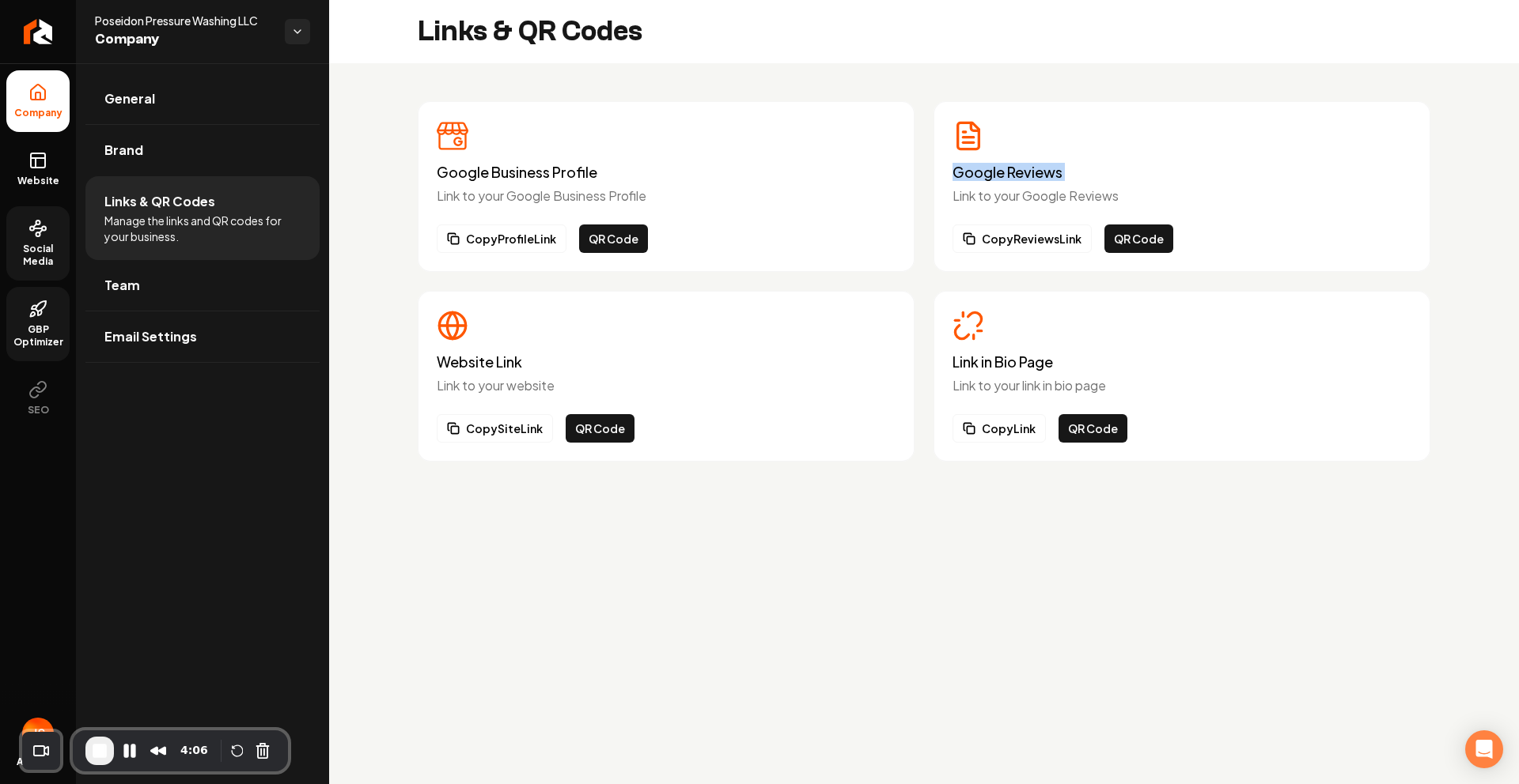
click at [983, 173] on h3 "Google Reviews" at bounding box center [1181, 172] width 458 height 16
click at [986, 367] on h3 "Link in Bio Page" at bounding box center [1181, 362] width 458 height 16
click at [485, 369] on h3 "Website Link" at bounding box center [666, 362] width 458 height 16
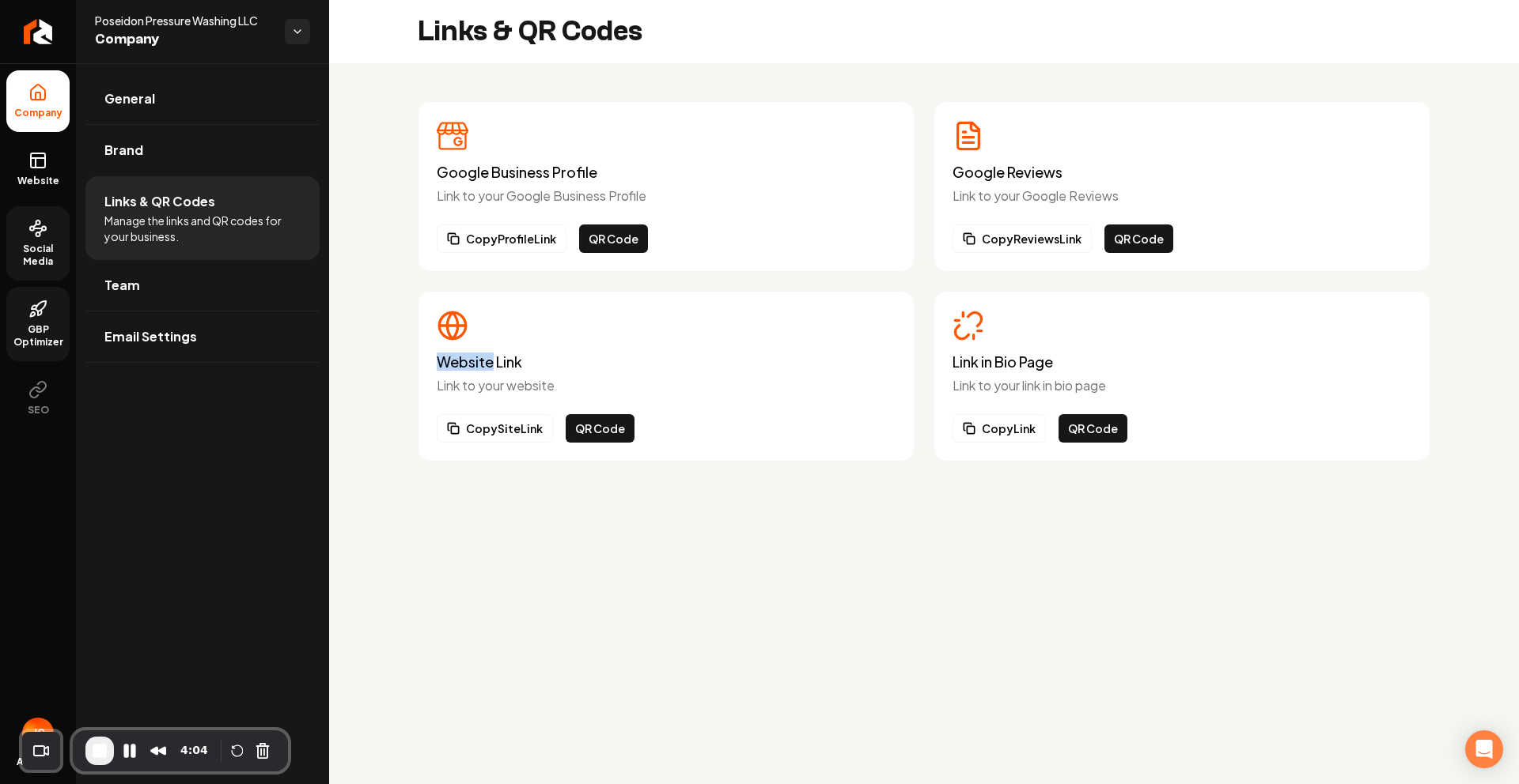
click at [485, 369] on h3 "Website Link" at bounding box center [666, 362] width 458 height 16
click at [607, 418] on button "QR Code" at bounding box center [599, 428] width 69 height 28
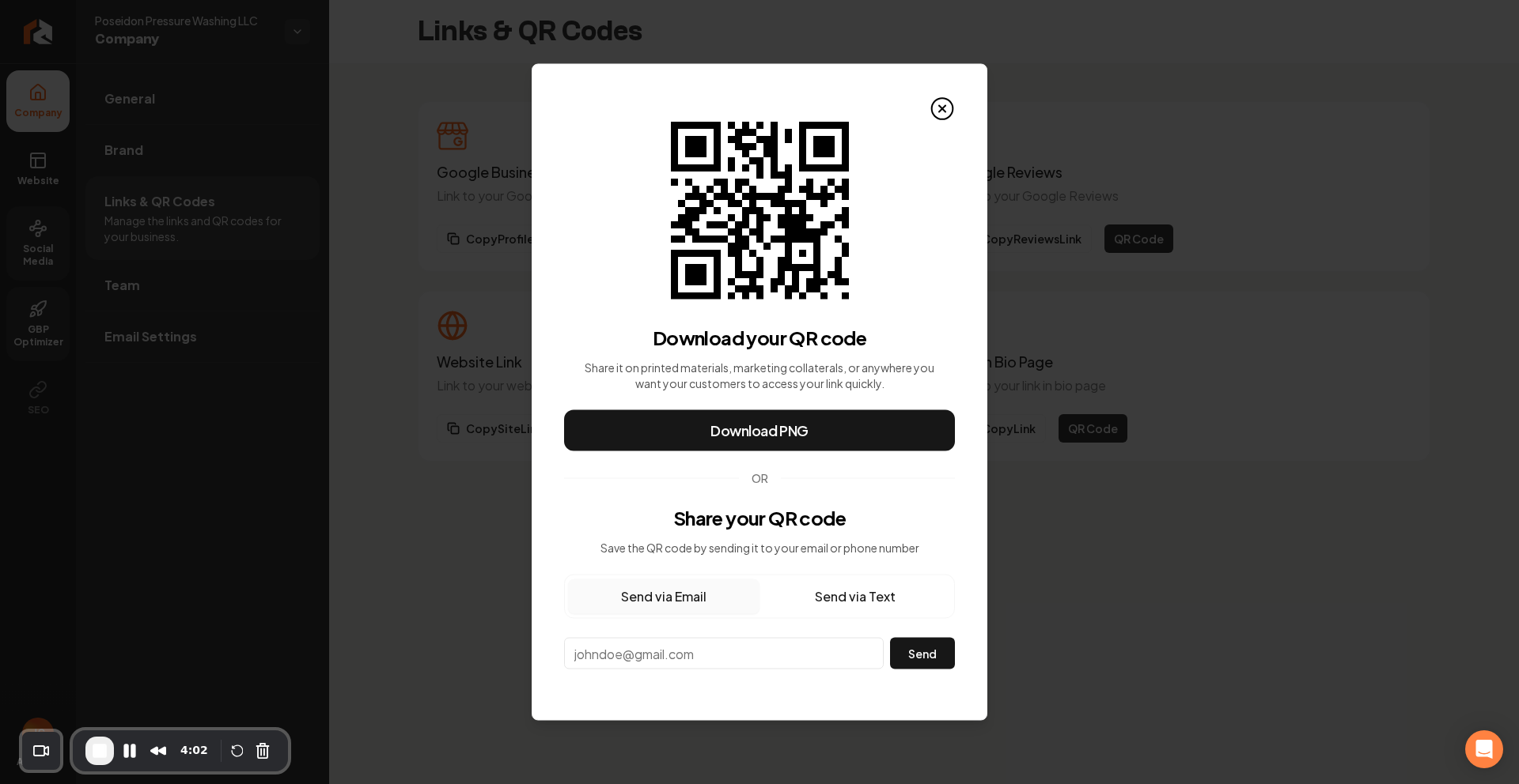
click at [699, 656] on input "email" at bounding box center [724, 654] width 319 height 32
click at [841, 590] on button "Send via Text" at bounding box center [854, 597] width 192 height 35
click at [943, 108] on icon at bounding box center [942, 109] width 7 height 7
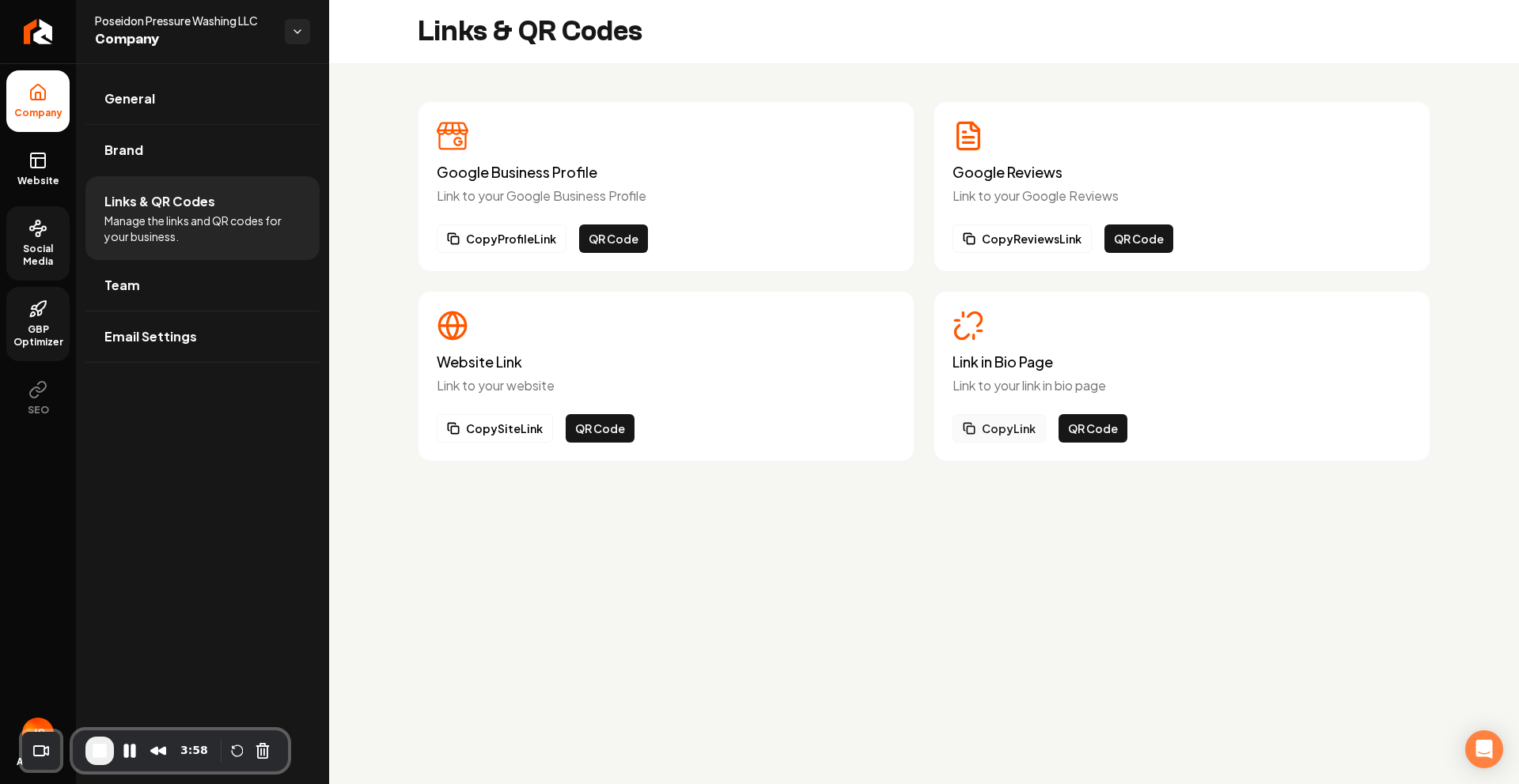
click at [997, 422] on button "Copy Link" at bounding box center [999, 428] width 93 height 28
click at [689, 590] on main "Links & QR Codes Google Business Profile Link to your Google Business Profile C…" at bounding box center [923, 392] width 1190 height 784
click at [163, 285] on link "Team" at bounding box center [202, 285] width 235 height 51
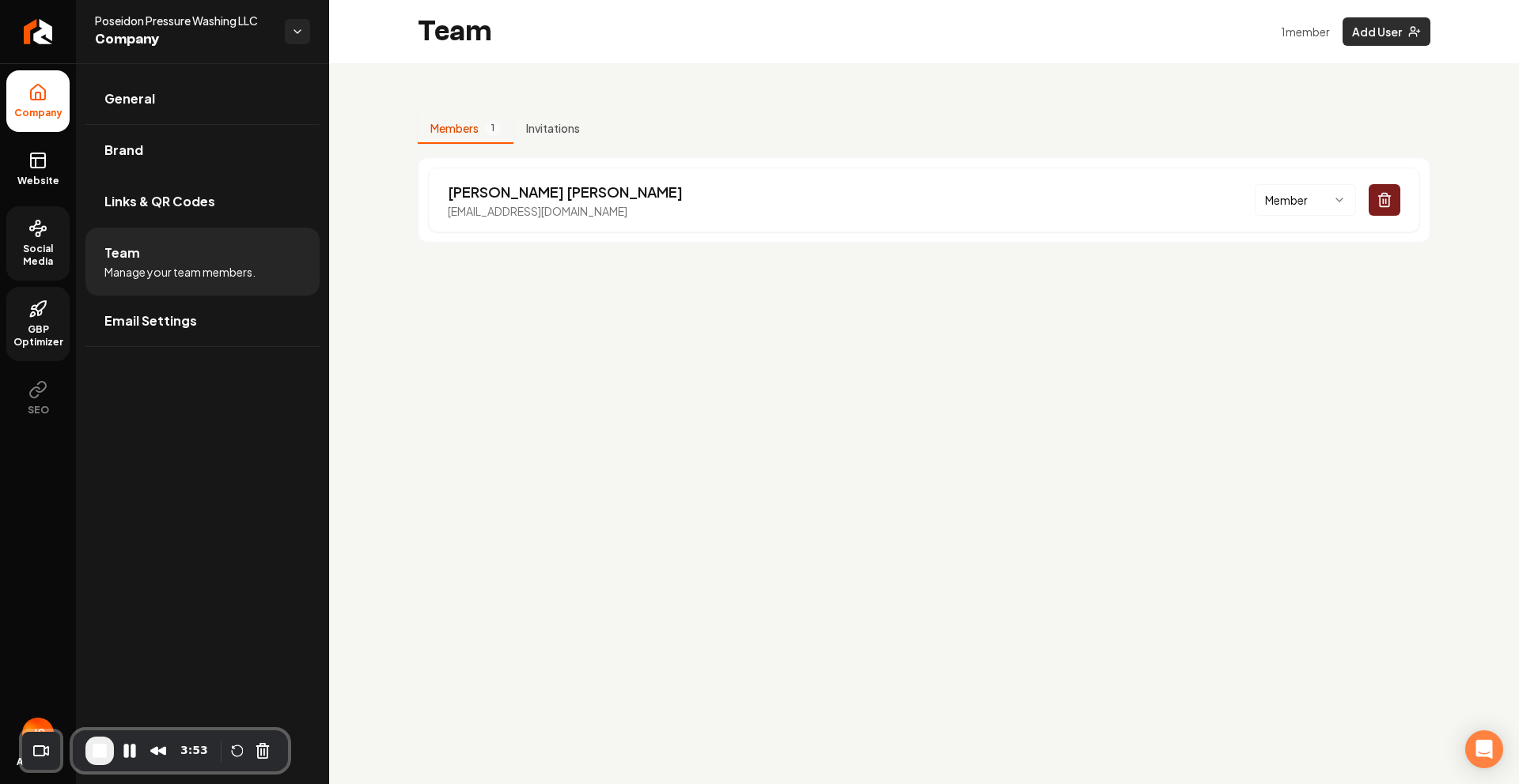
click at [1367, 39] on button "Add User" at bounding box center [1386, 31] width 88 height 28
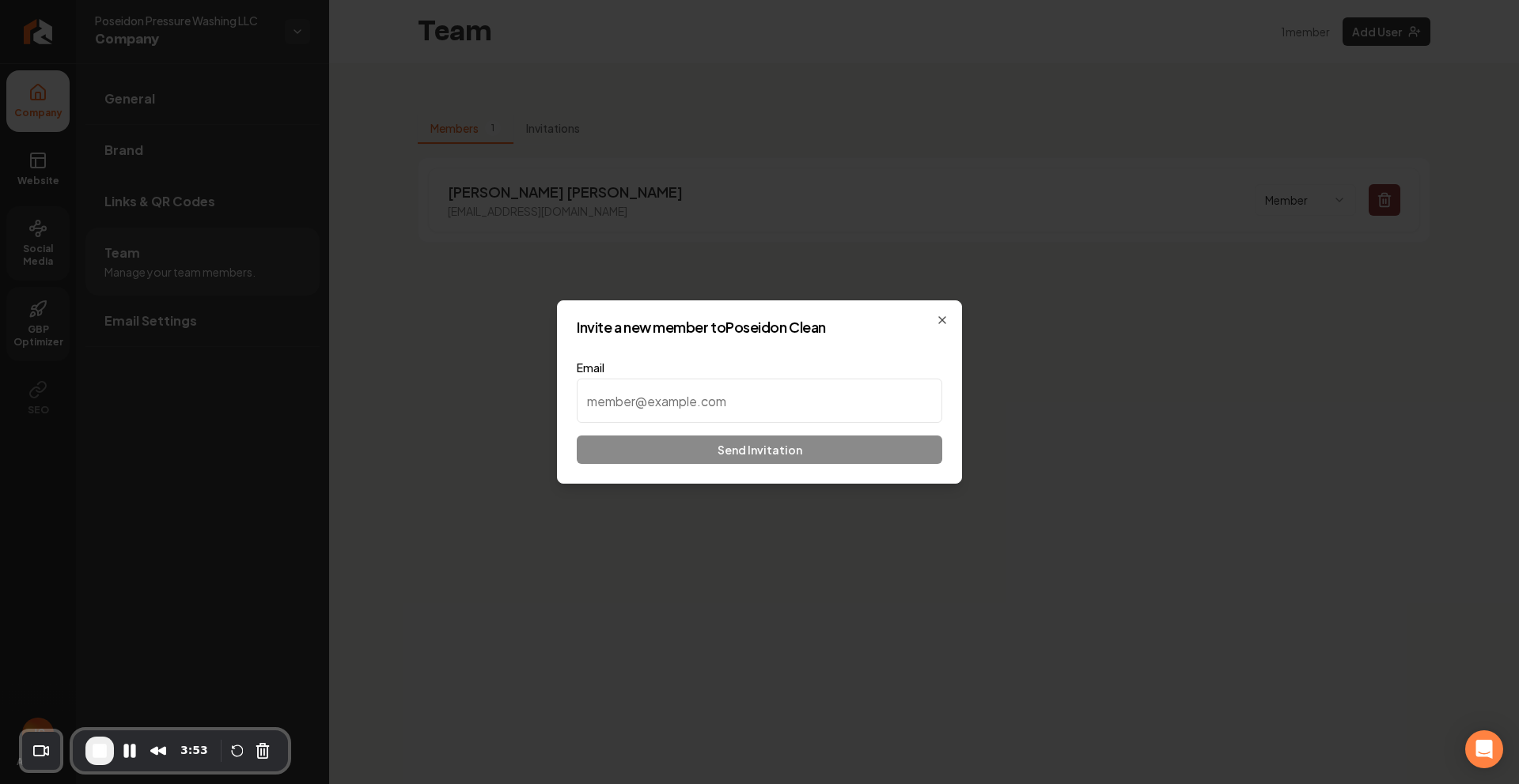
click at [710, 409] on input at bounding box center [760, 401] width 366 height 45
click at [942, 314] on icon "button" at bounding box center [942, 320] width 13 height 13
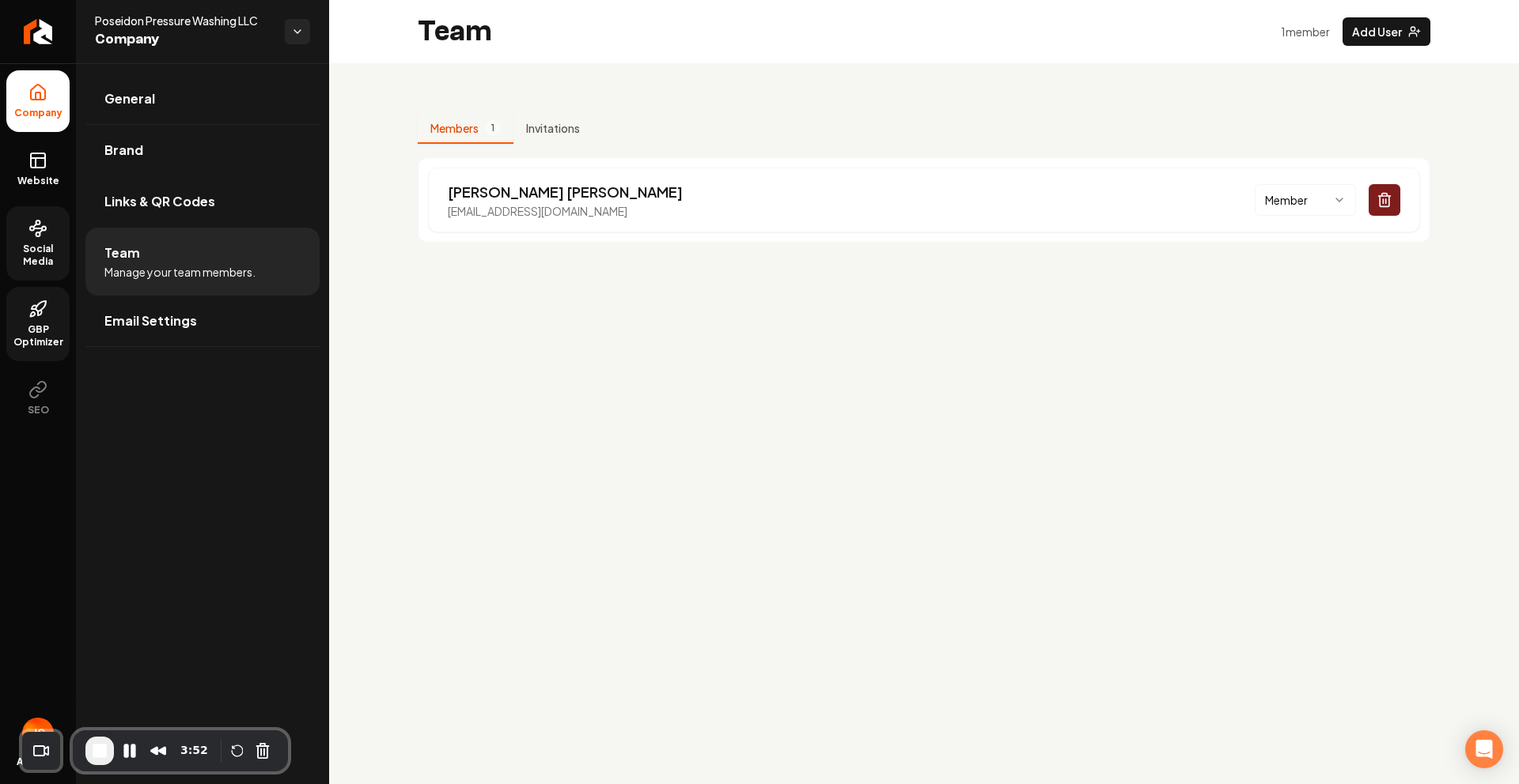
click at [896, 331] on main "Team 1 member Add User Members 1 Invitations [PERSON_NAME] [EMAIL_ADDRESS][DOMA…" at bounding box center [923, 392] width 1190 height 784
click at [37, 162] on icon at bounding box center [38, 160] width 19 height 19
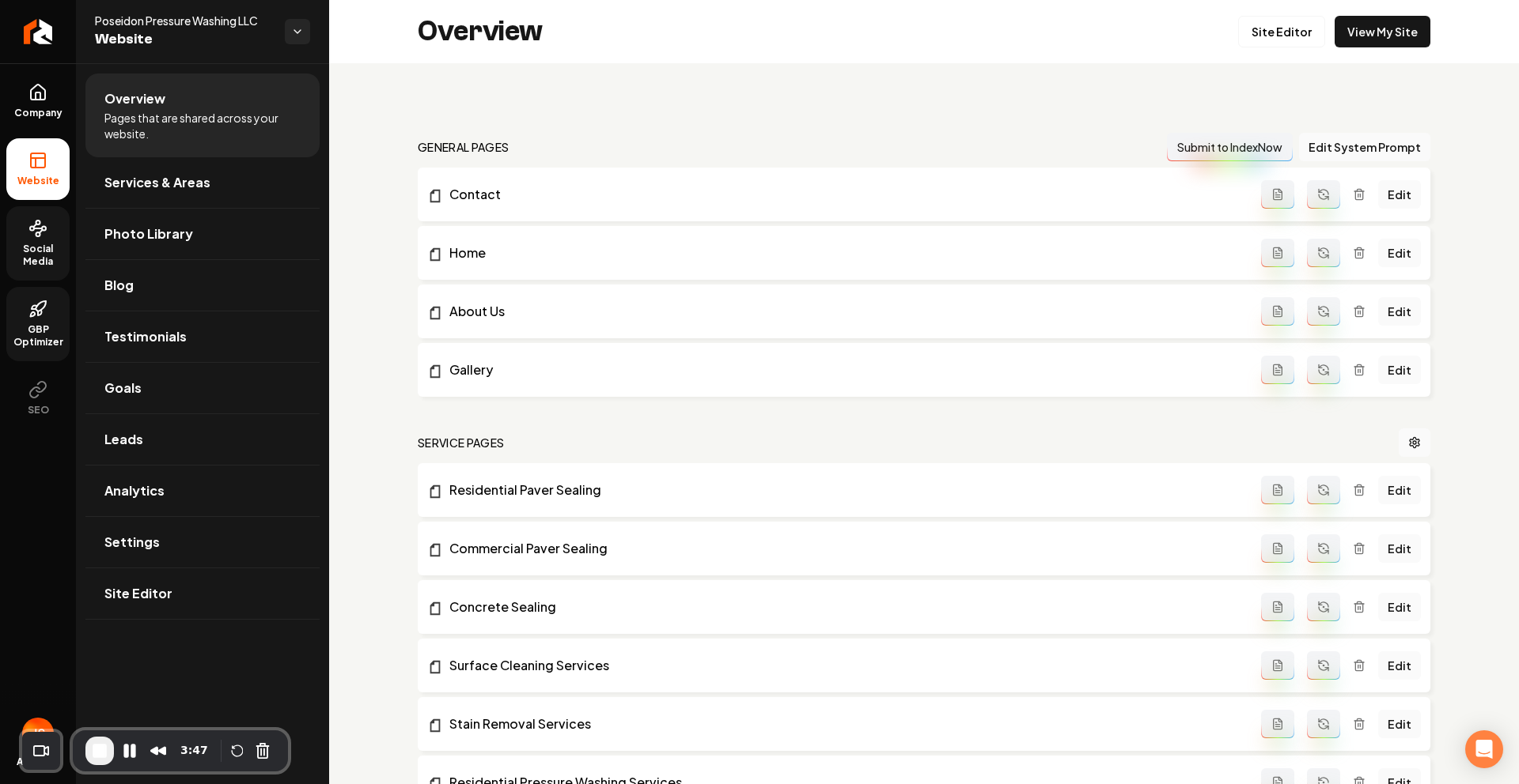
click at [1272, 29] on link "Site Editor" at bounding box center [1281, 31] width 87 height 32
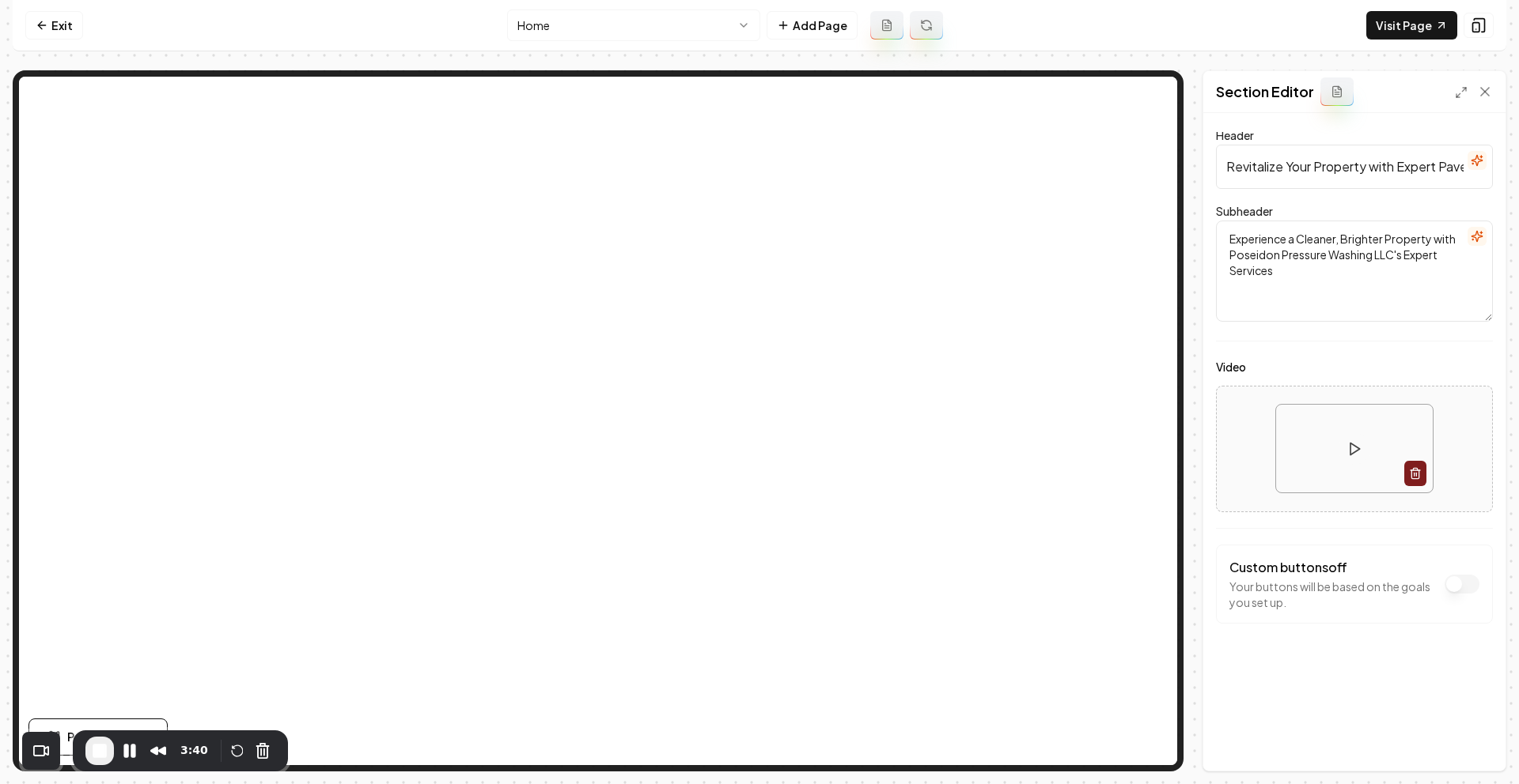
click at [1266, 264] on textarea "Experience a Cleaner, Brighter Property with Poseidon Pressure Washing LLC's Ex…" at bounding box center [1354, 271] width 276 height 101
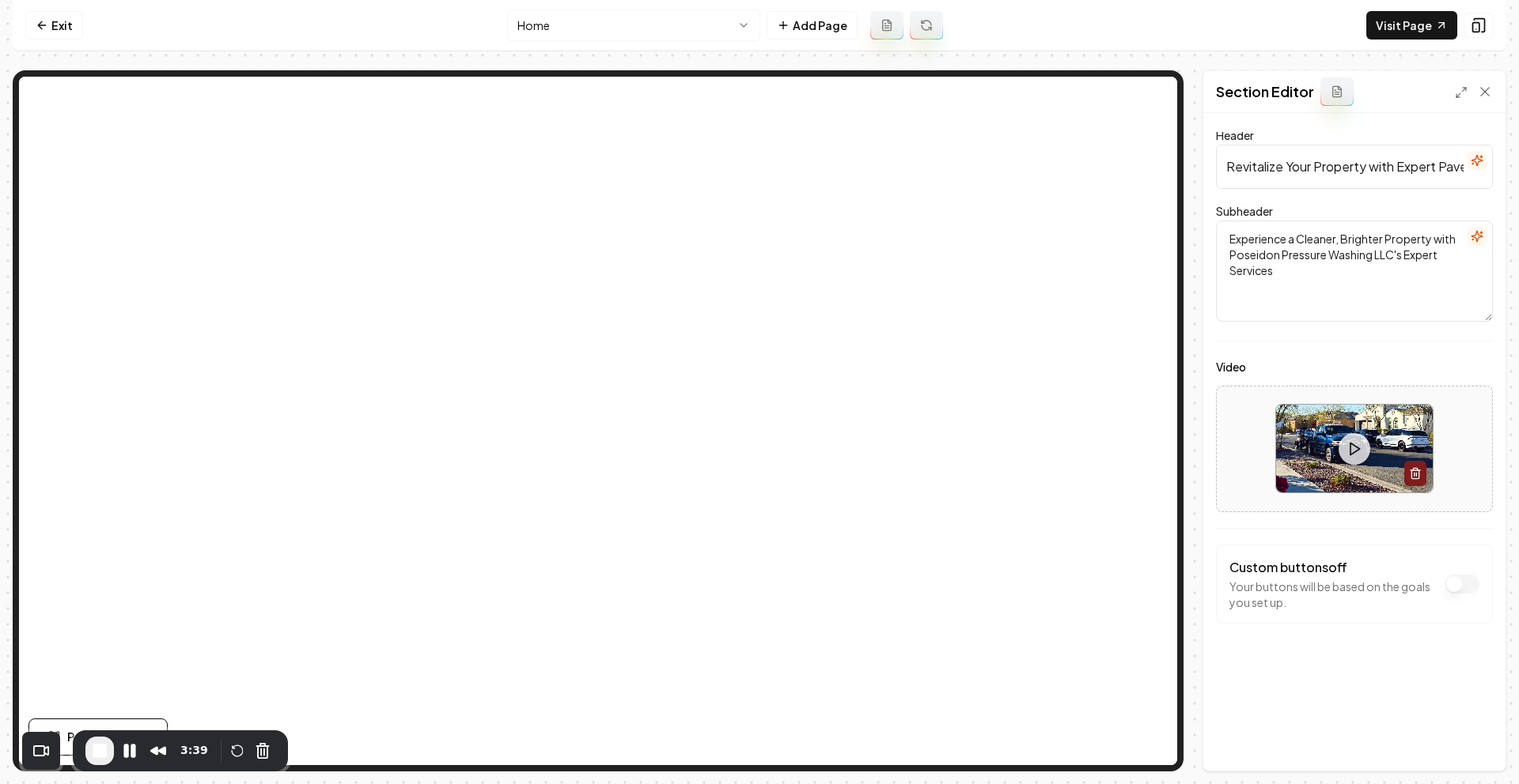
click at [611, 40] on html "Computer Required This feature is only available on a computer. Please switch t…" at bounding box center [759, 392] width 1519 height 784
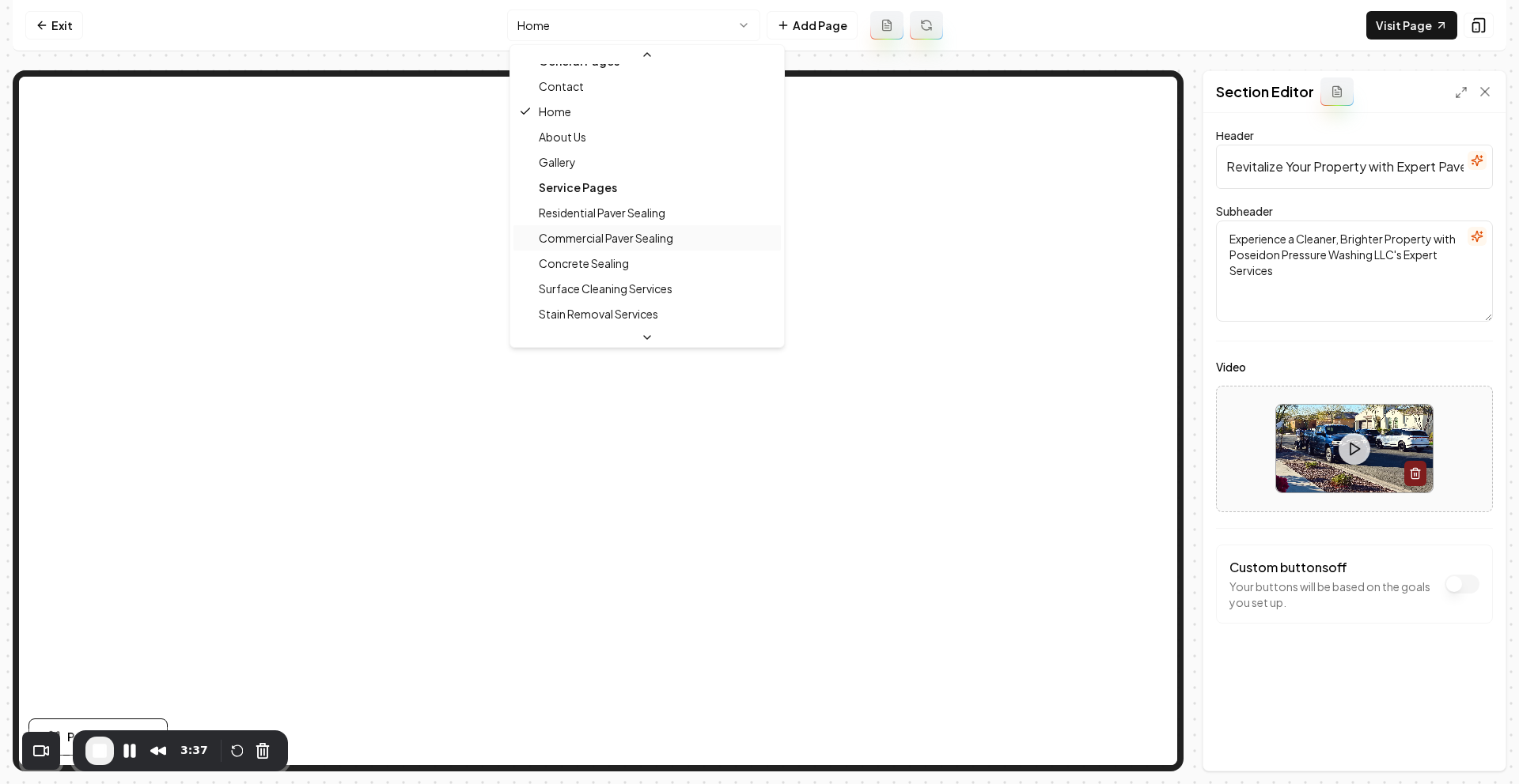
scroll to position [20, 0]
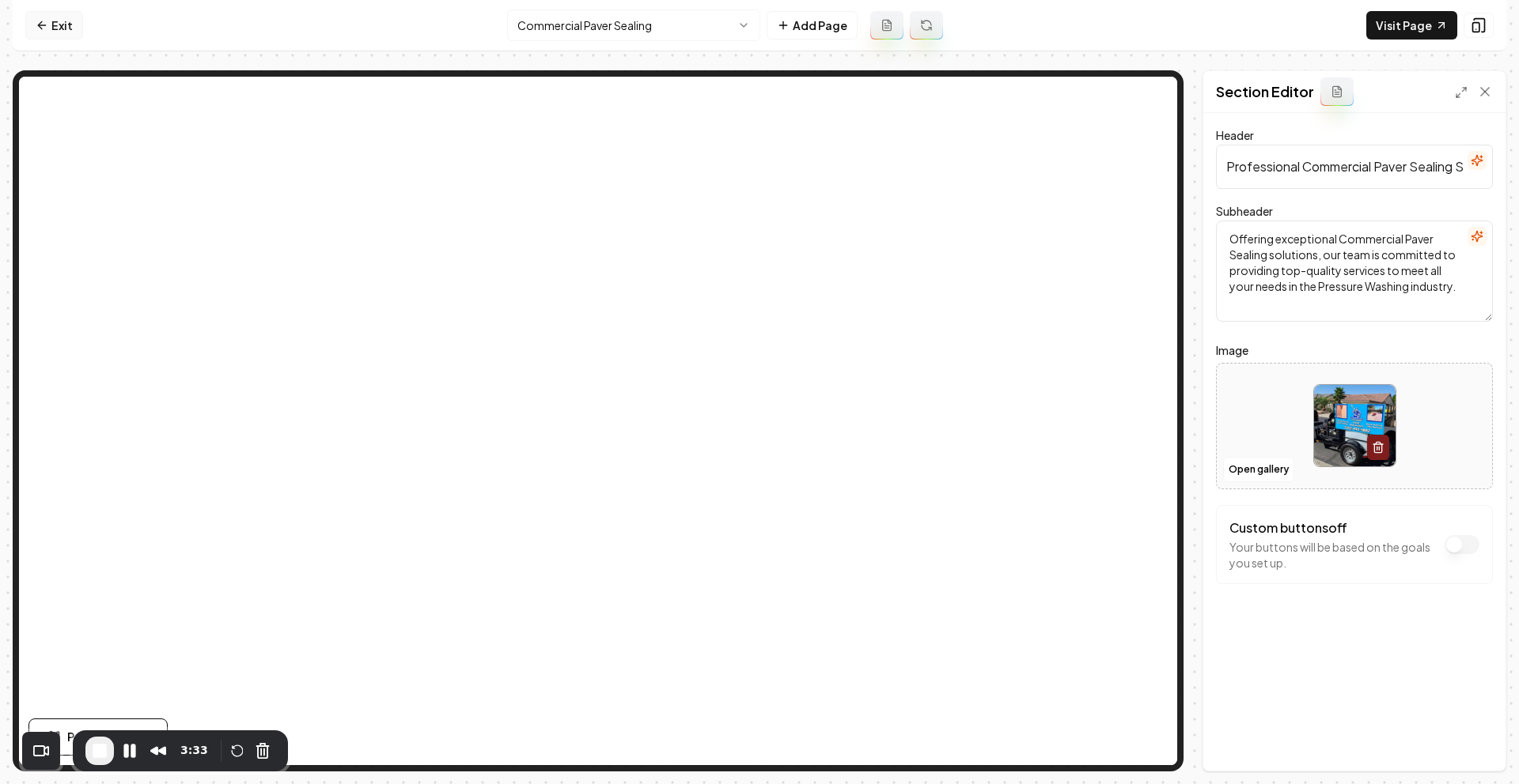
click at [47, 23] on icon at bounding box center [42, 25] width 13 height 13
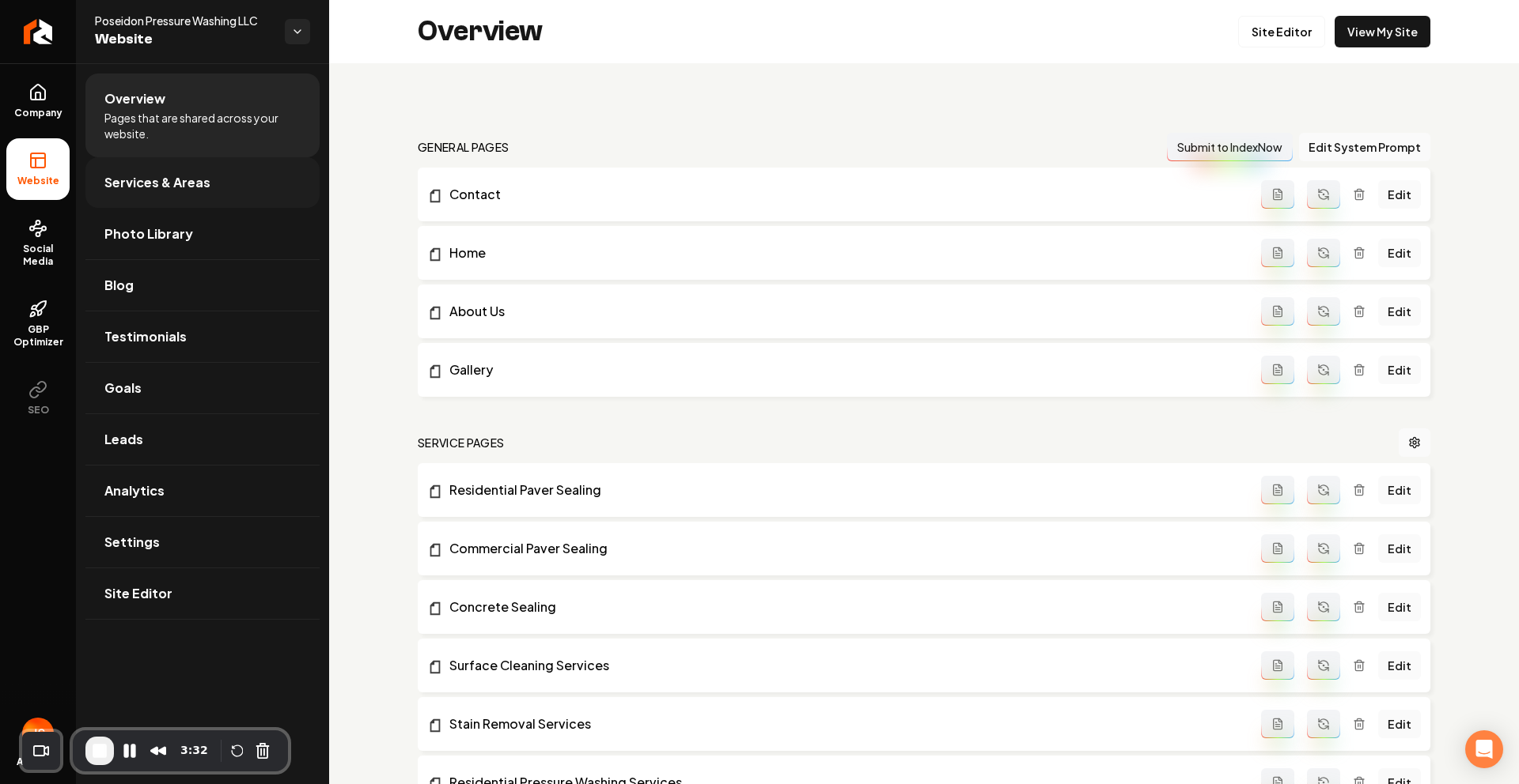
click at [175, 176] on span "Services & Areas" at bounding box center [157, 183] width 106 height 19
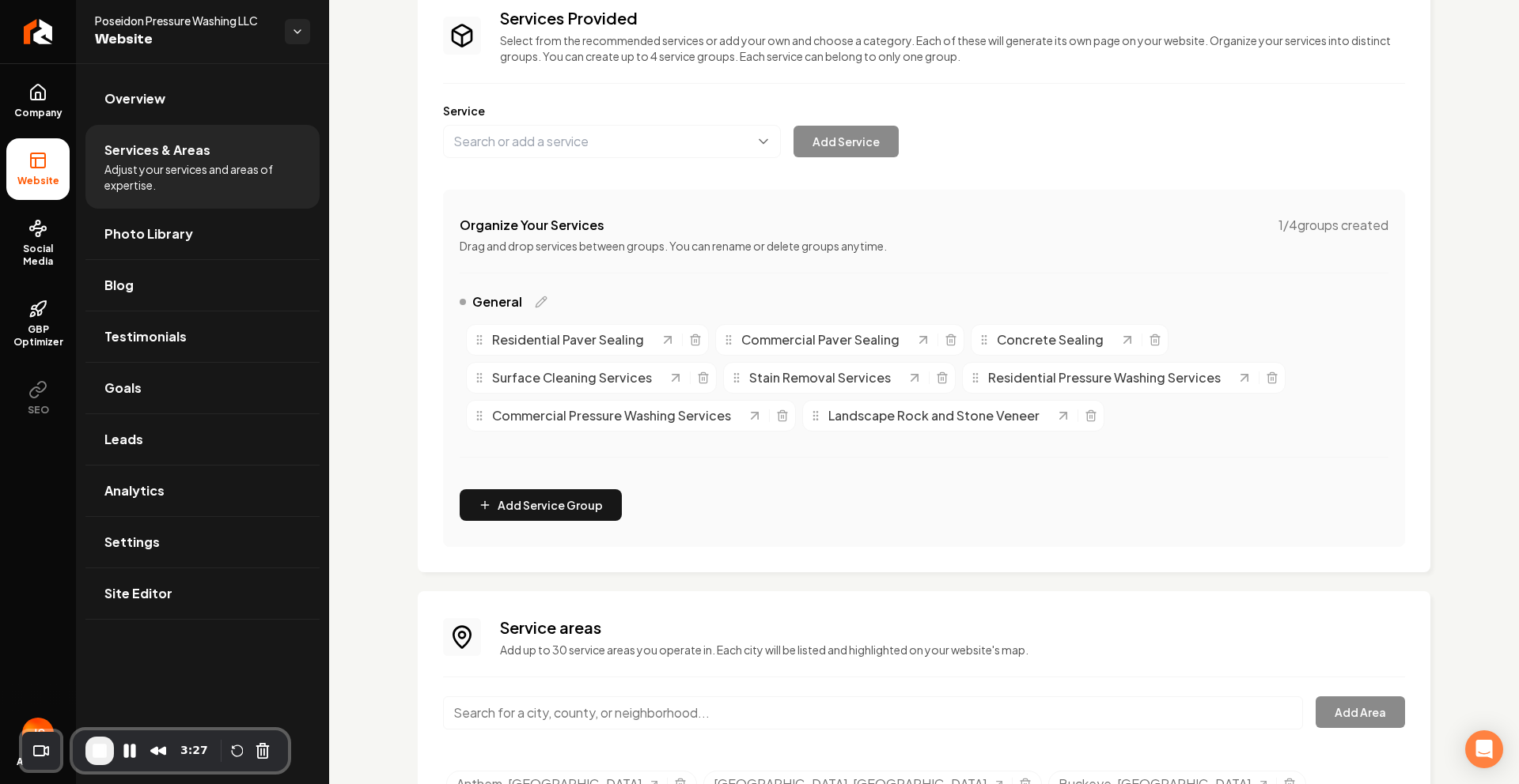
scroll to position [113, 0]
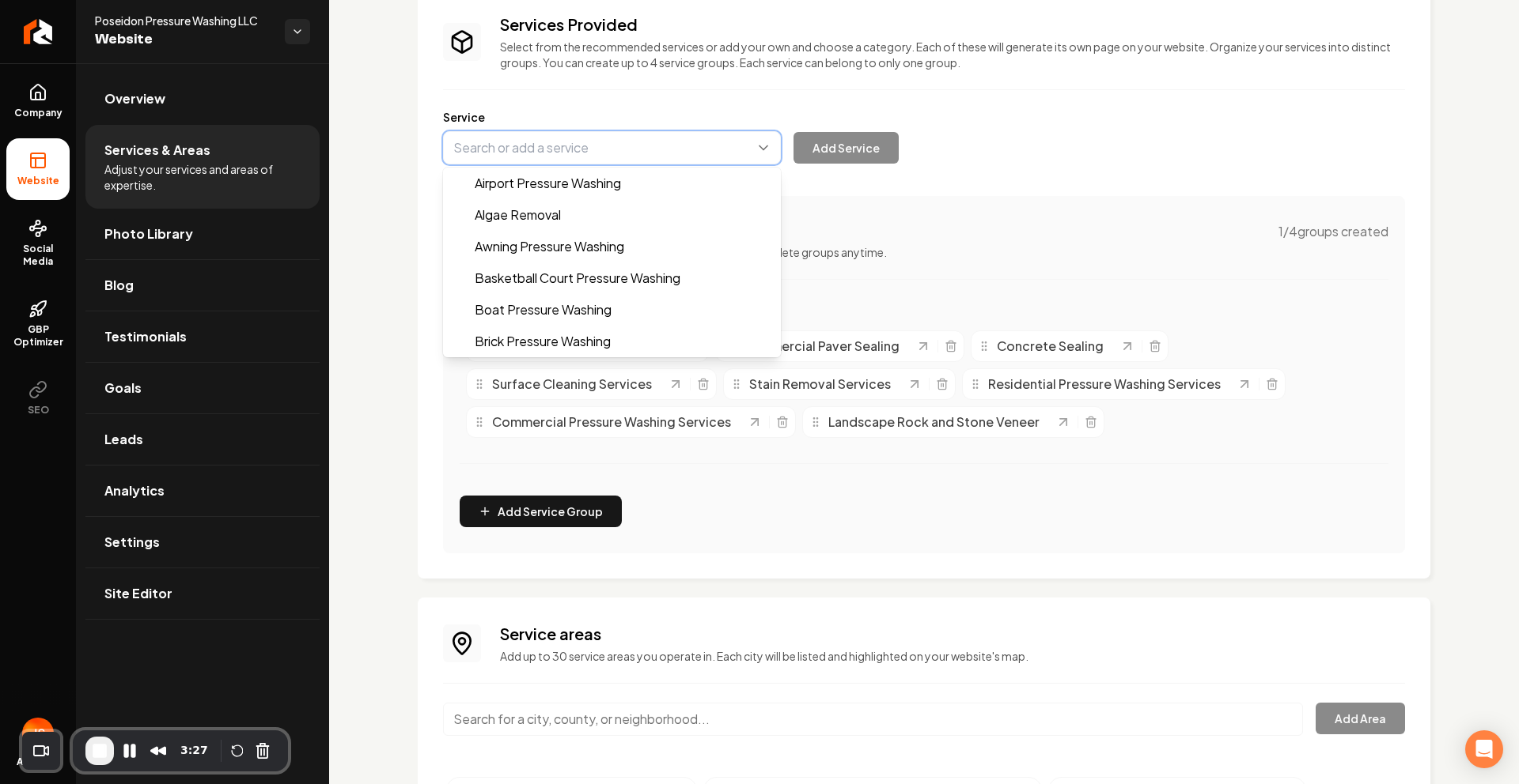
click at [538, 140] on button "Main content area" at bounding box center [611, 148] width 338 height 33
click at [391, 186] on div "Services Provided Select from the recommended services or add your own and choo…" at bounding box center [923, 495] width 1190 height 1089
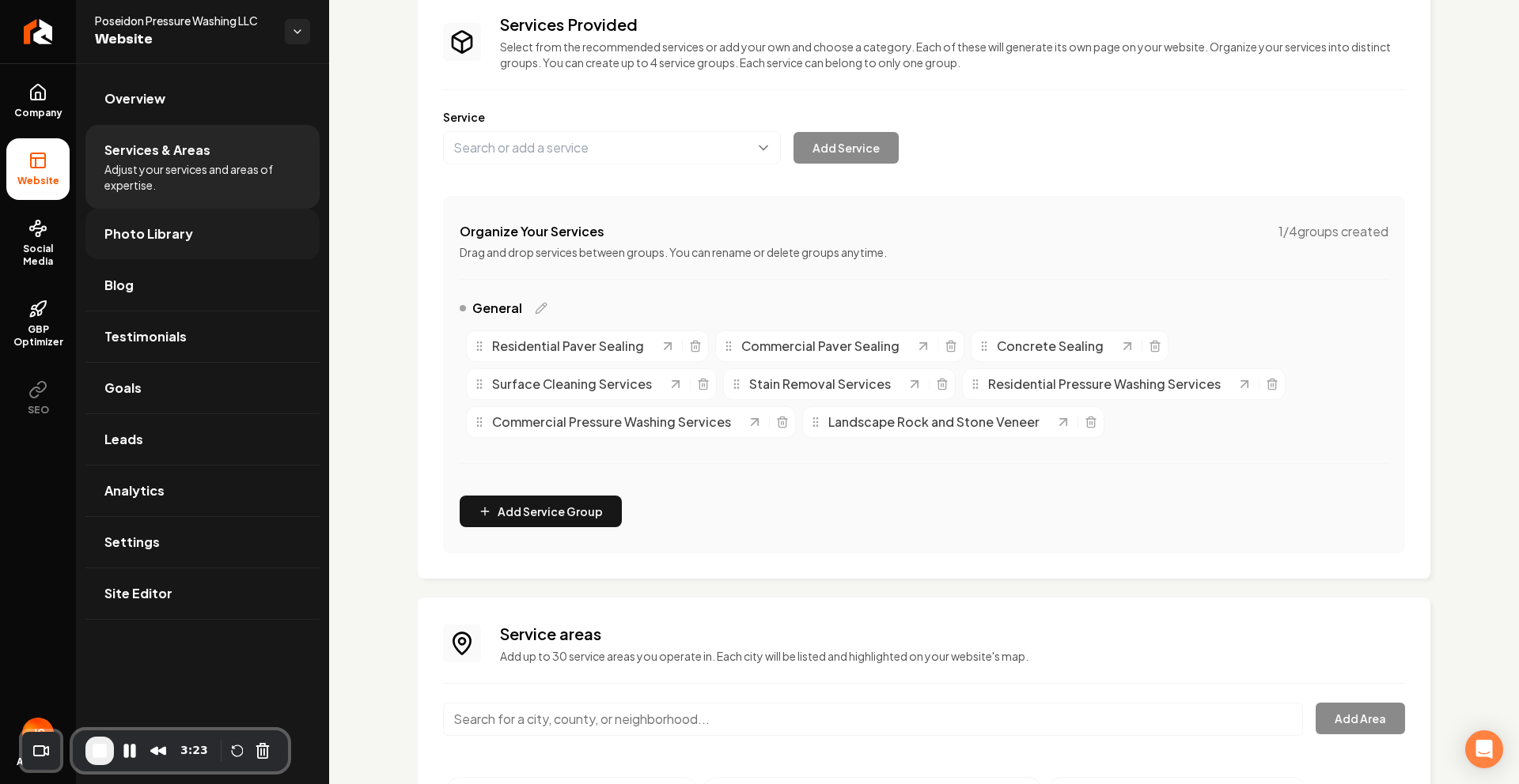
click at [135, 218] on link "Photo Library" at bounding box center [202, 234] width 235 height 51
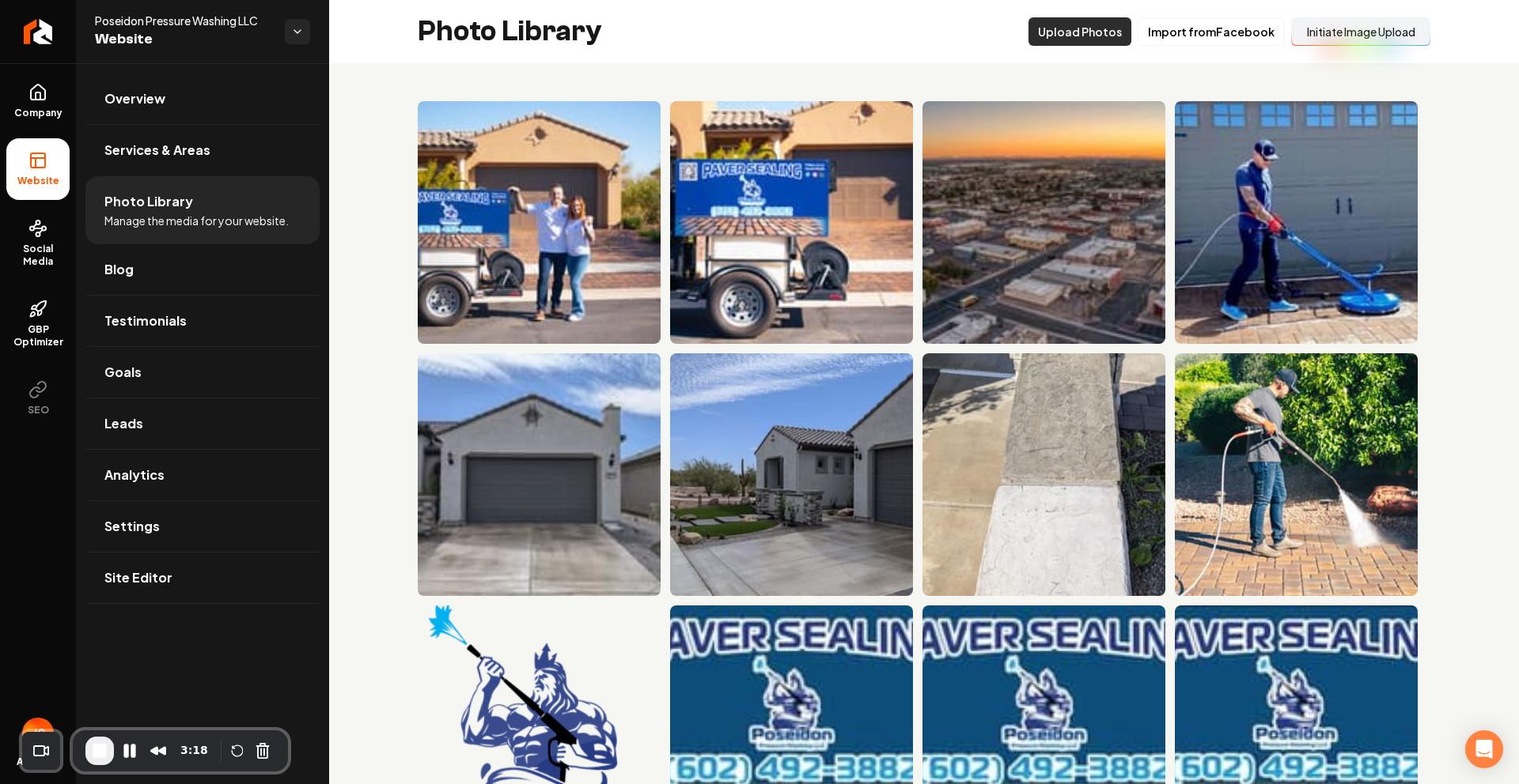
click at [1080, 38] on button "Upload Photos" at bounding box center [1080, 31] width 103 height 28
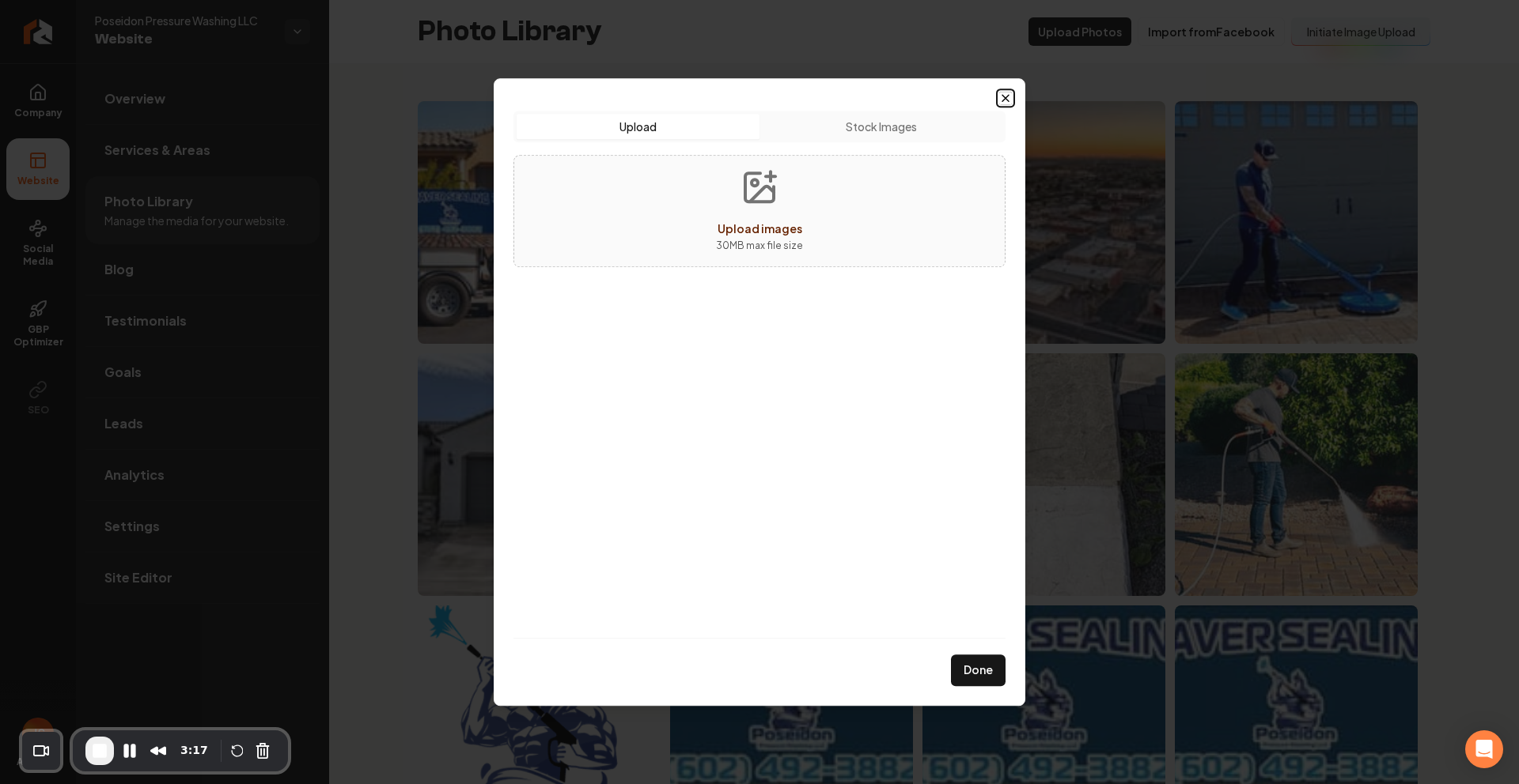
click at [999, 96] on icon "button" at bounding box center [1005, 97] width 13 height 13
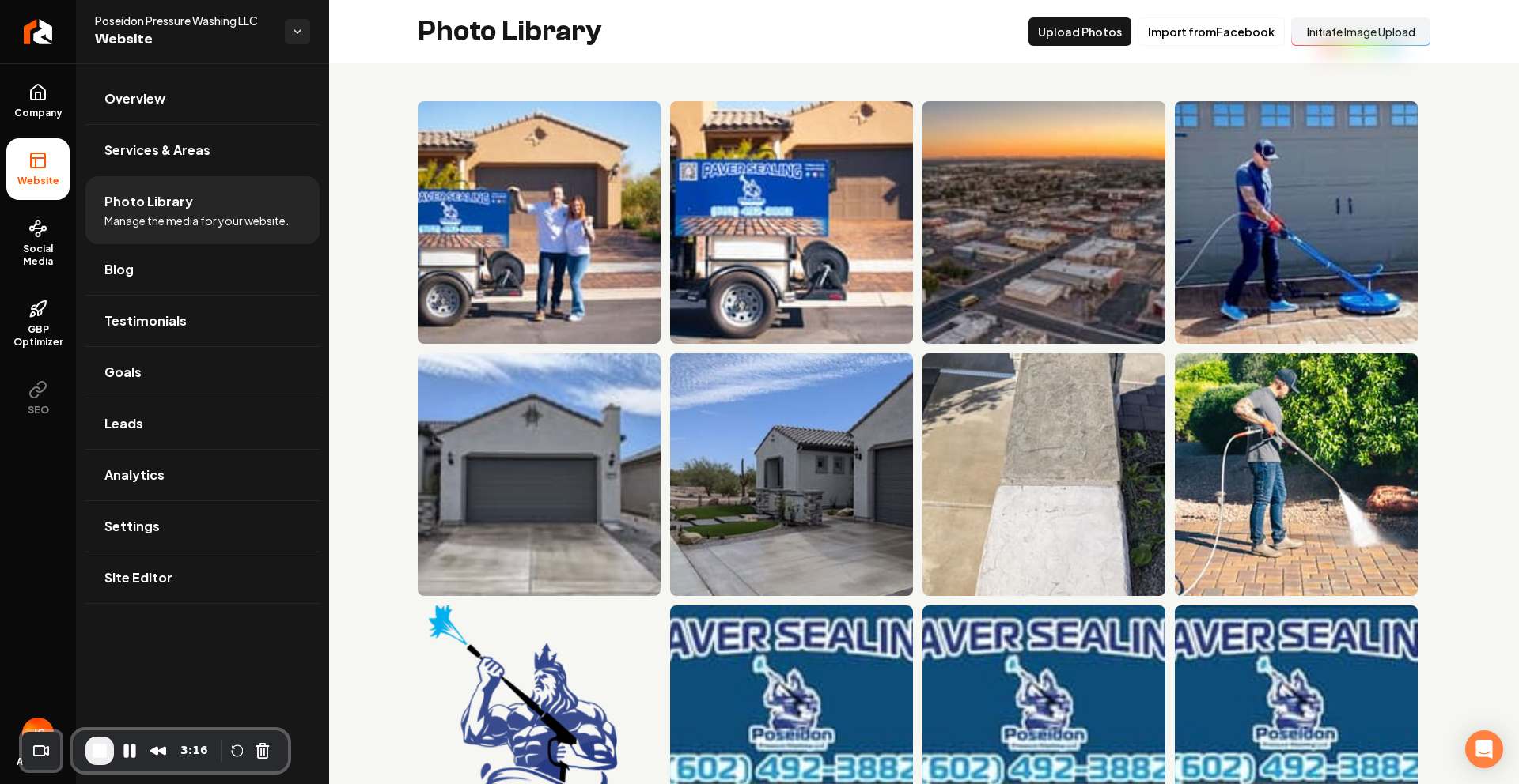
drag, startPoint x: 1363, startPoint y: 72, endPoint x: 1352, endPoint y: 47, distance: 27.3
click at [1351, 34] on button "Initiate Image Upload" at bounding box center [1360, 31] width 139 height 28
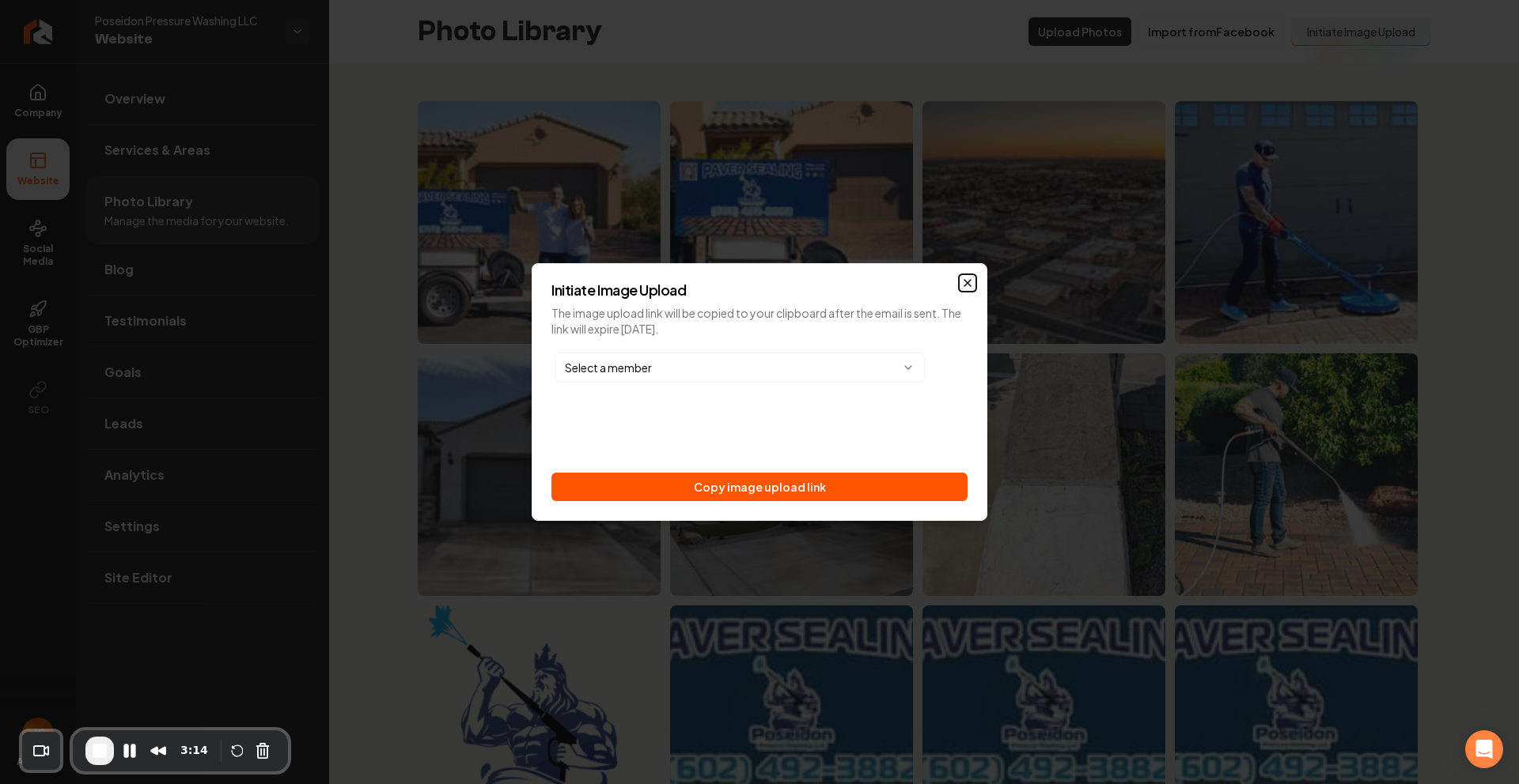
click at [961, 285] on icon "button" at bounding box center [967, 282] width 13 height 13
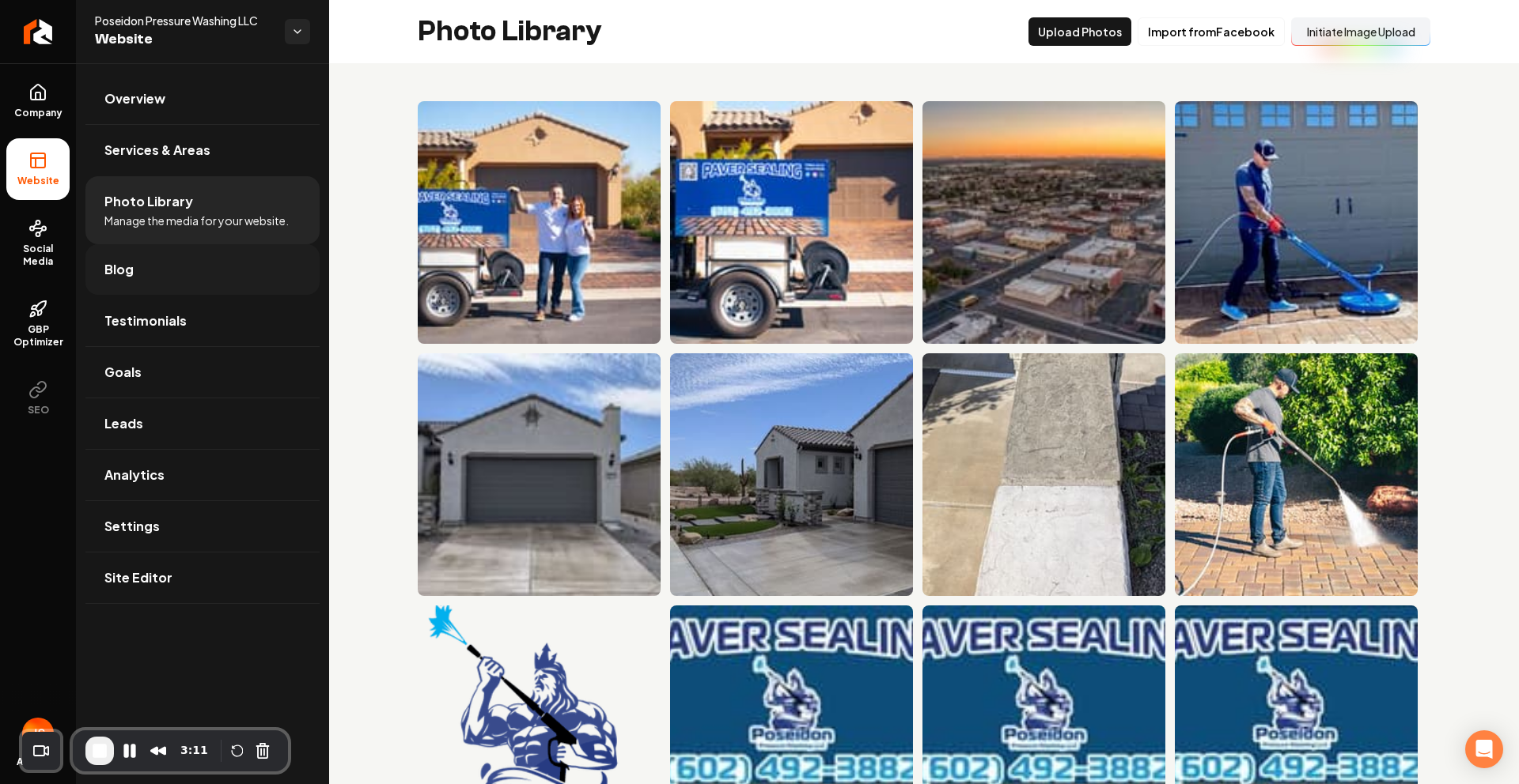
click at [179, 279] on link "Blog" at bounding box center [202, 269] width 235 height 51
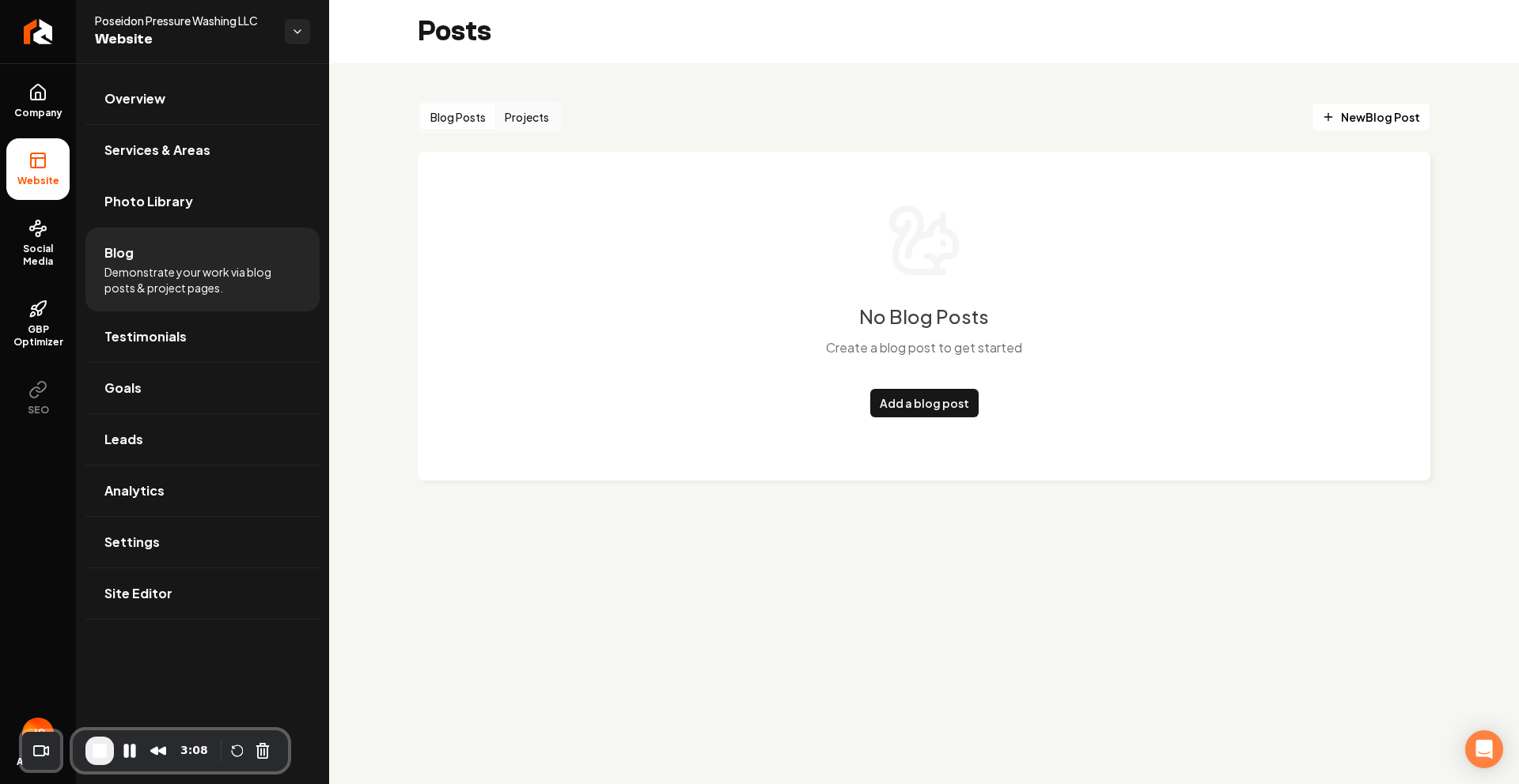
click at [946, 419] on div "No Blog Posts Create a blog post to get started Add a blog post" at bounding box center [923, 316] width 1012 height 329
click at [935, 406] on link "Add a blog post" at bounding box center [923, 403] width 108 height 28
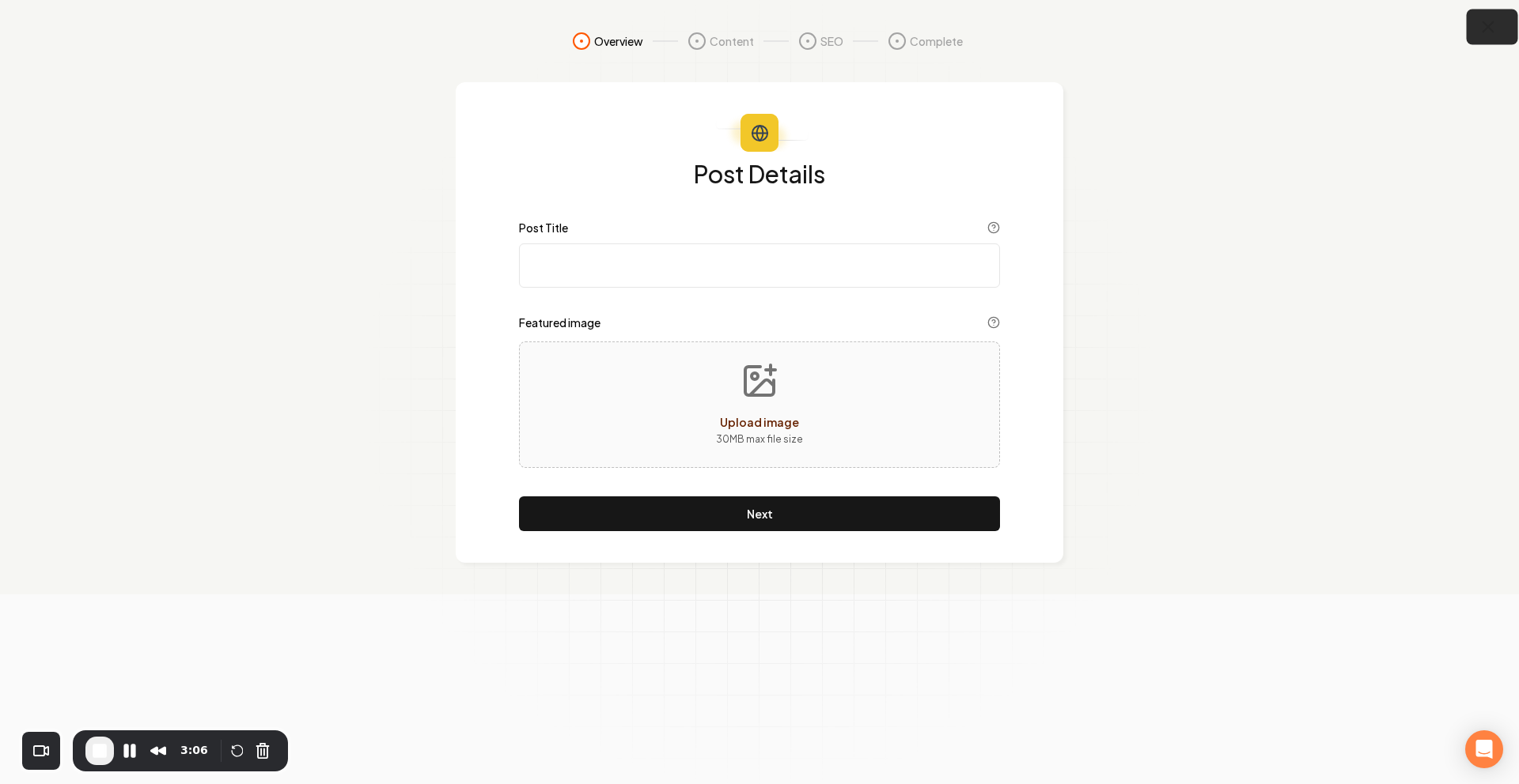
click at [1485, 20] on icon "button" at bounding box center [1488, 27] width 19 height 19
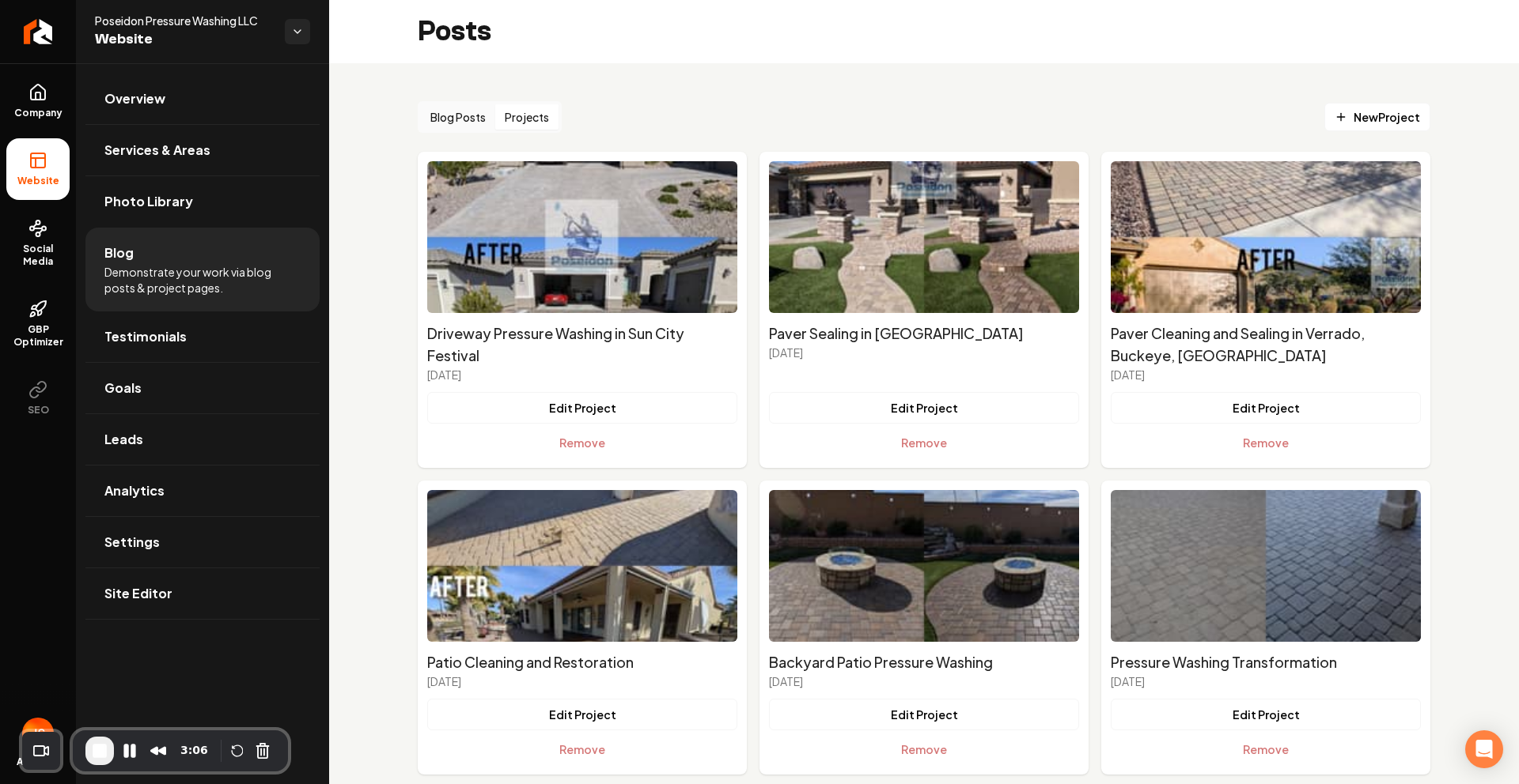
click at [514, 112] on button "Projects" at bounding box center [526, 117] width 63 height 25
click at [1334, 113] on icon "Main content area" at bounding box center [1340, 117] width 13 height 13
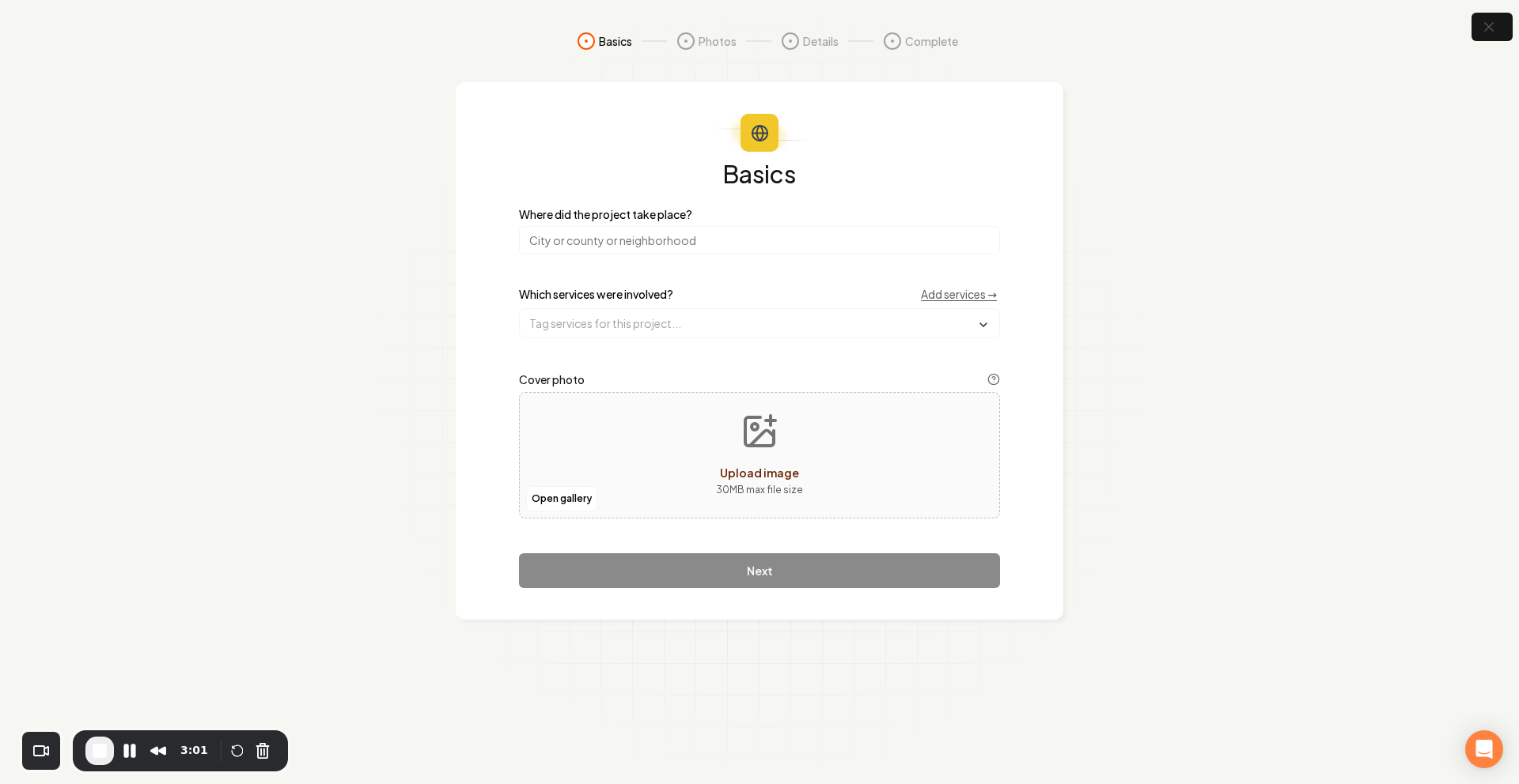
click at [606, 234] on input "search" at bounding box center [759, 239] width 481 height 28
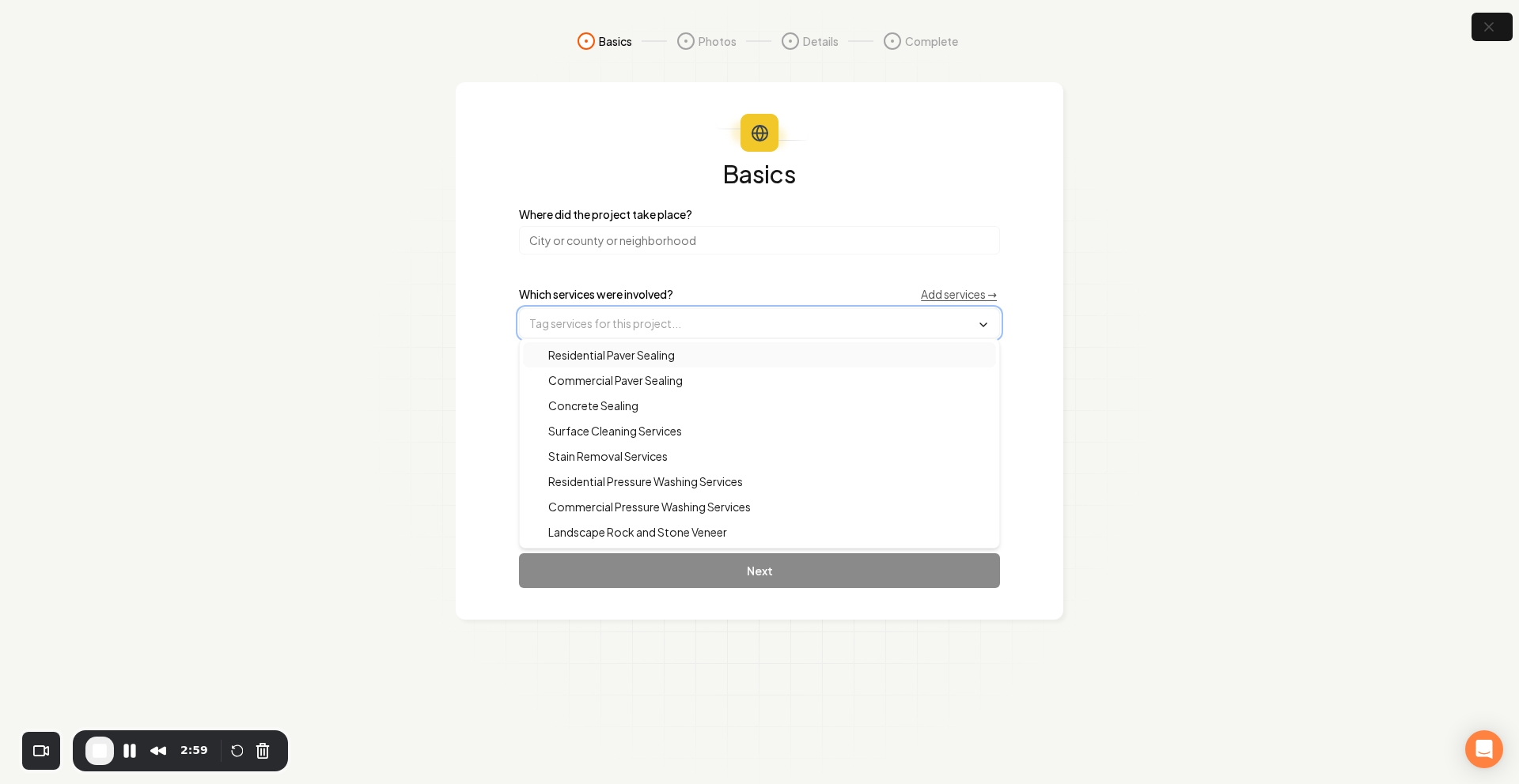
click at [568, 320] on input "text" at bounding box center [759, 323] width 480 height 28
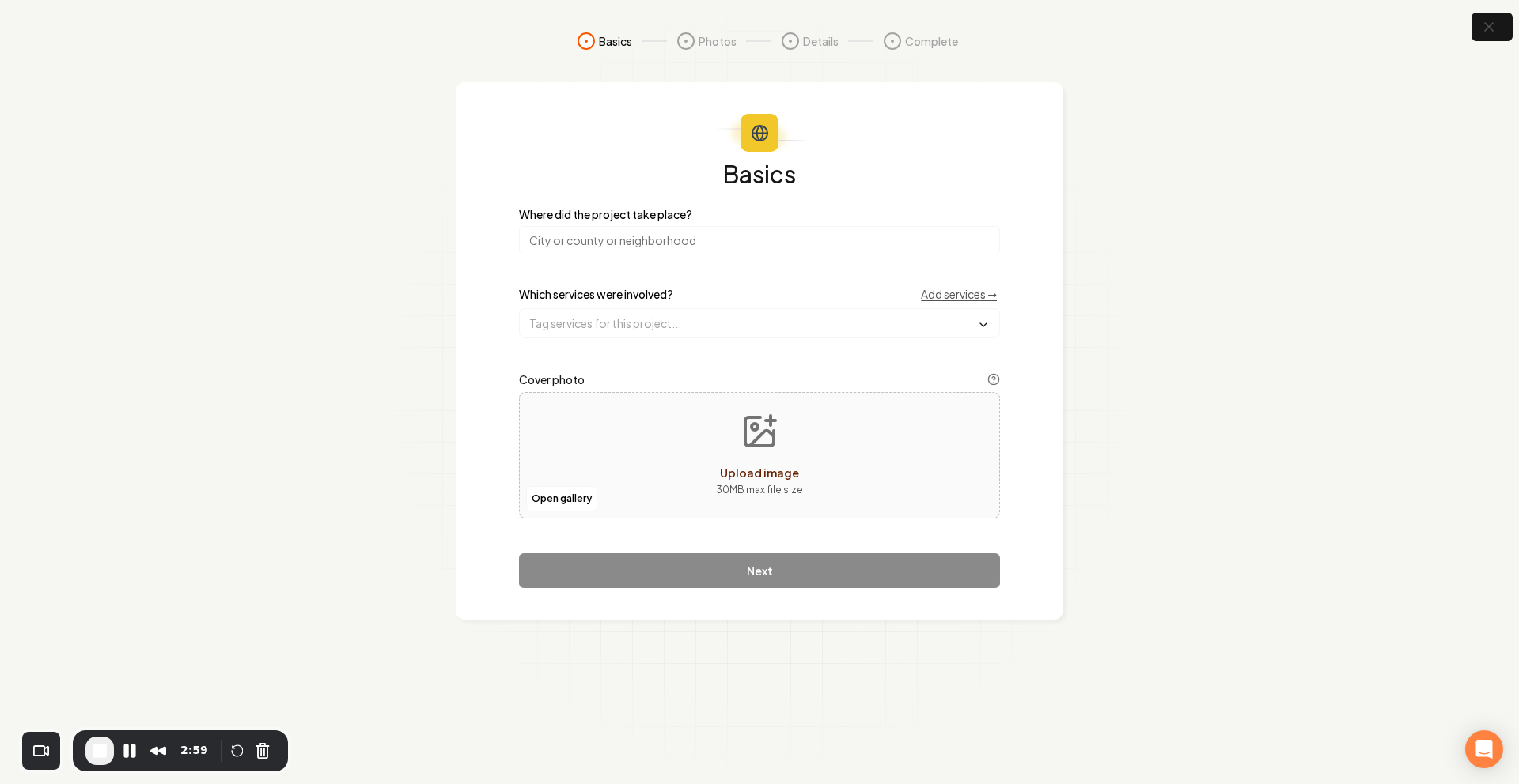
click at [526, 293] on label "Which services were involved?" at bounding box center [596, 294] width 155 height 11
click at [563, 505] on button "Open gallery" at bounding box center [561, 499] width 71 height 25
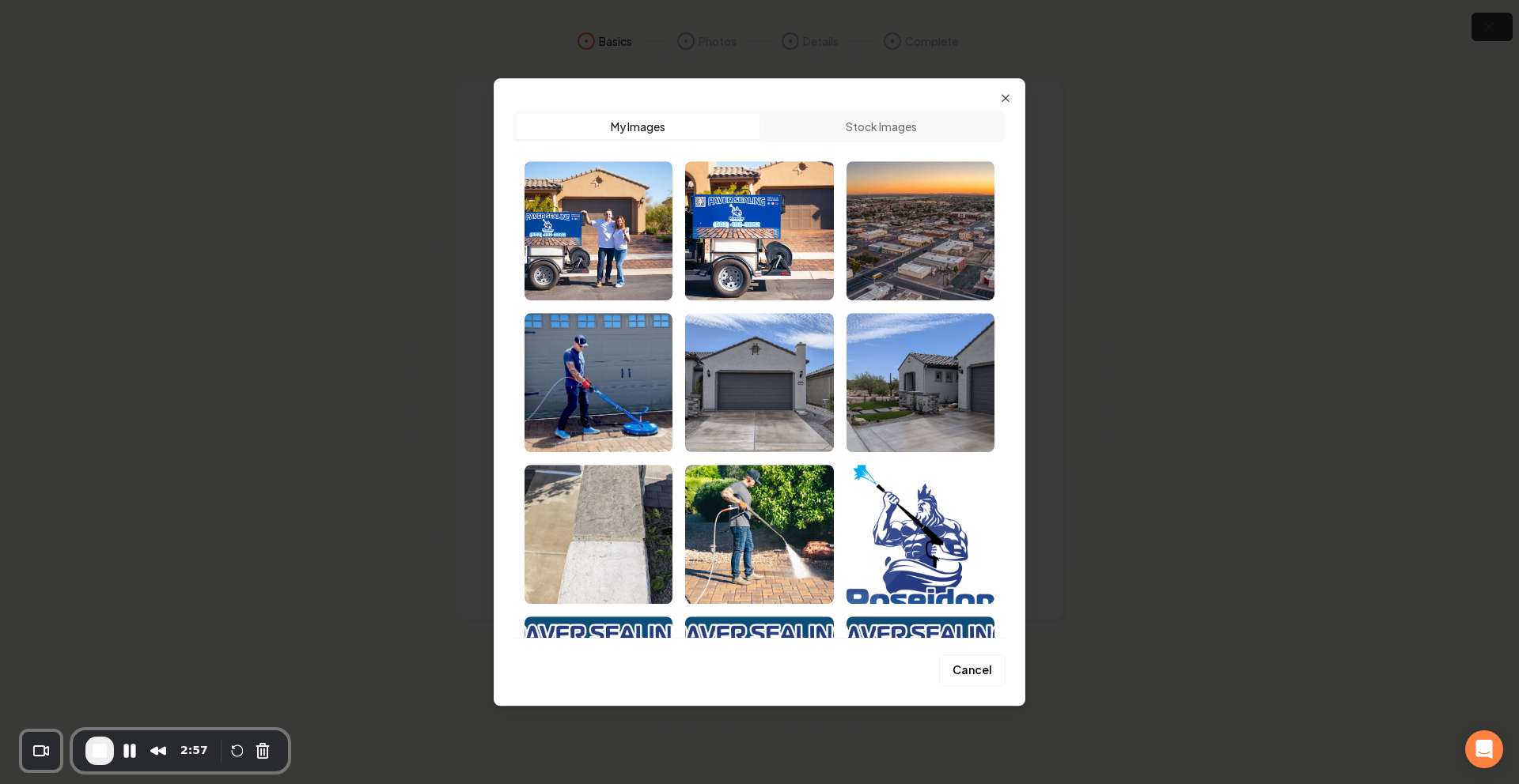
click at [1014, 101] on div "Upload My Images Stock Images Cancel Close" at bounding box center [759, 391] width 531 height 627
click at [1002, 95] on icon "button" at bounding box center [1005, 97] width 13 height 13
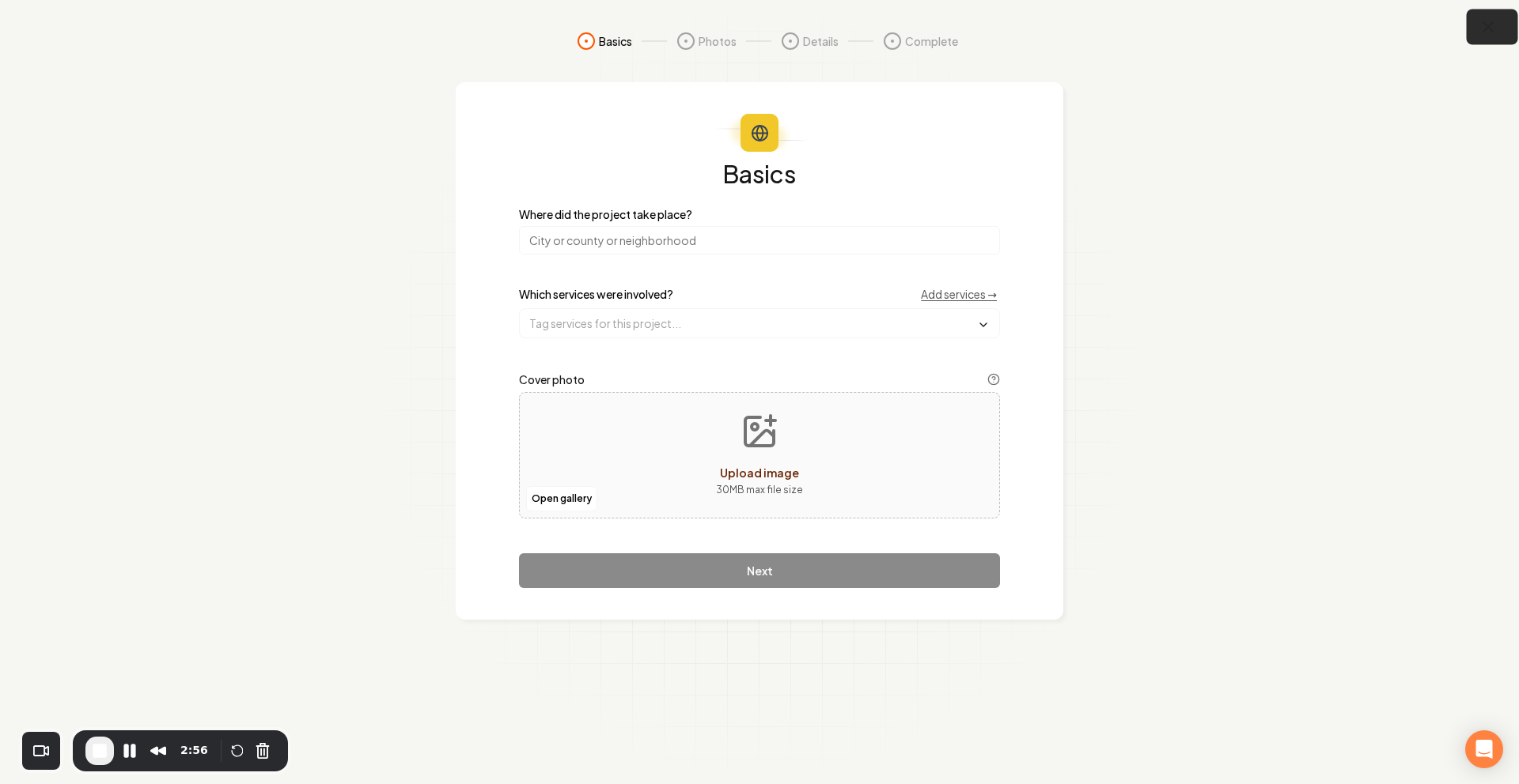
click at [1487, 23] on icon "button" at bounding box center [1488, 27] width 19 height 19
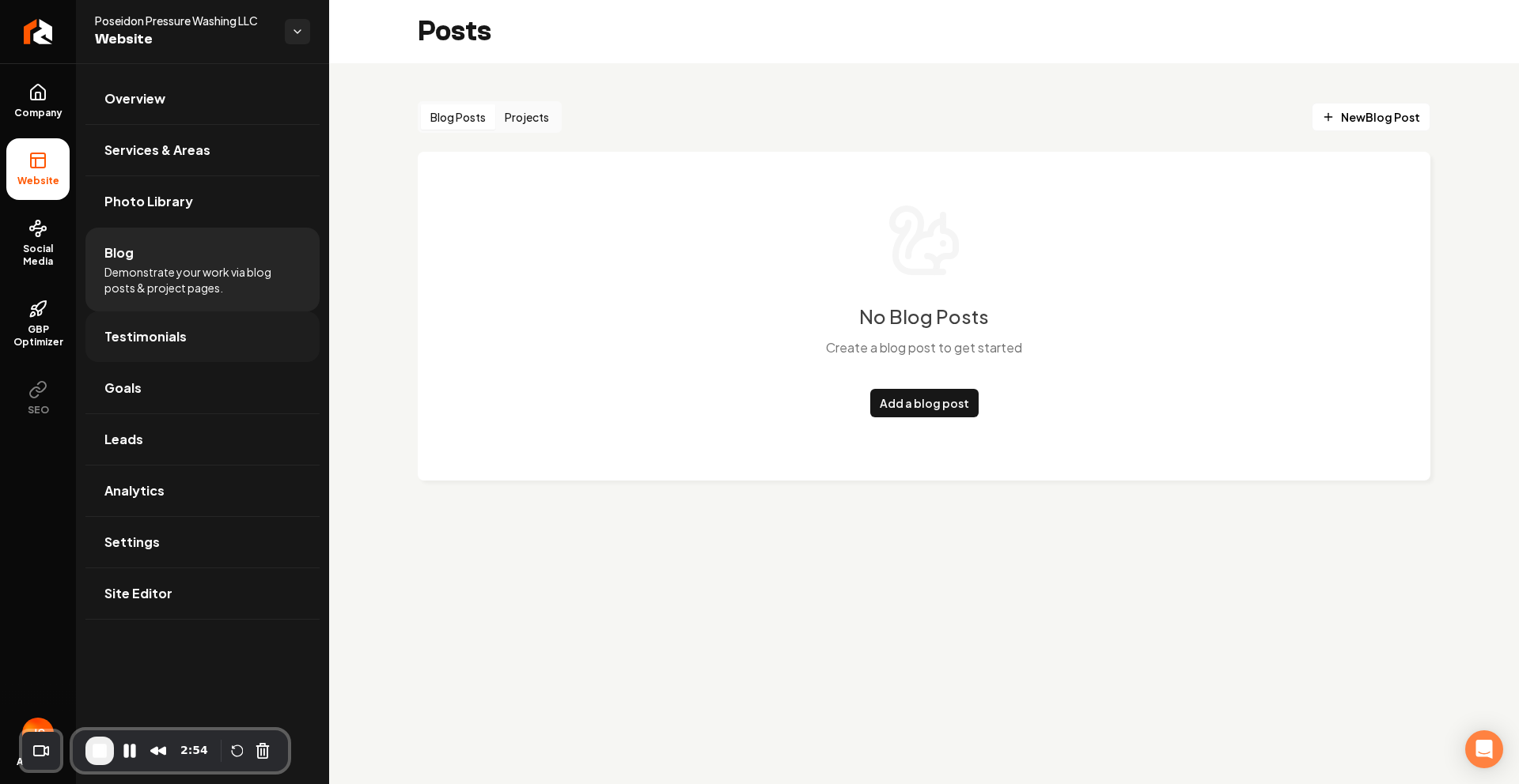
click at [205, 347] on link "Testimonials" at bounding box center [202, 337] width 235 height 51
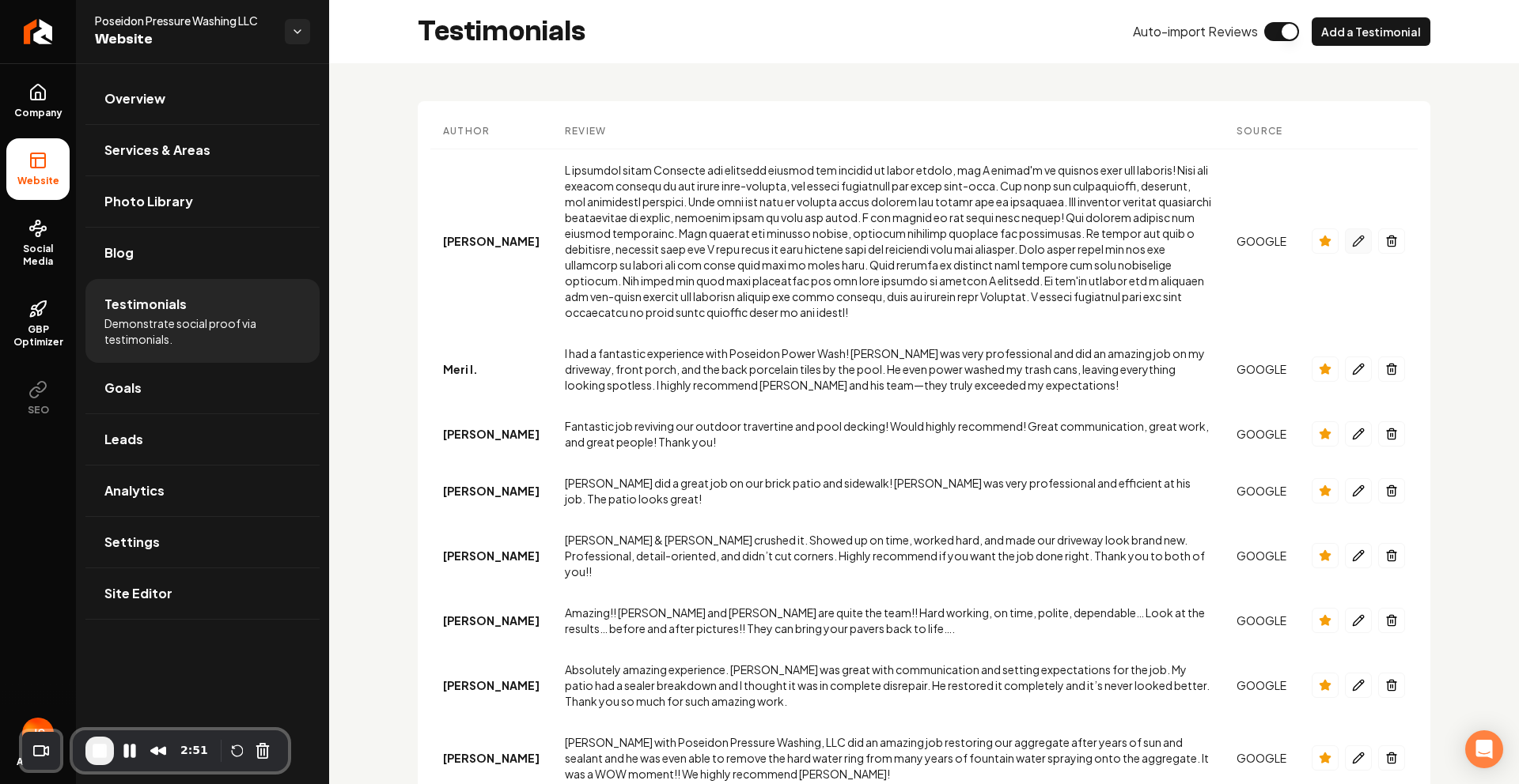
click at [1352, 236] on icon "Main content area" at bounding box center [1357, 240] width 13 height 13
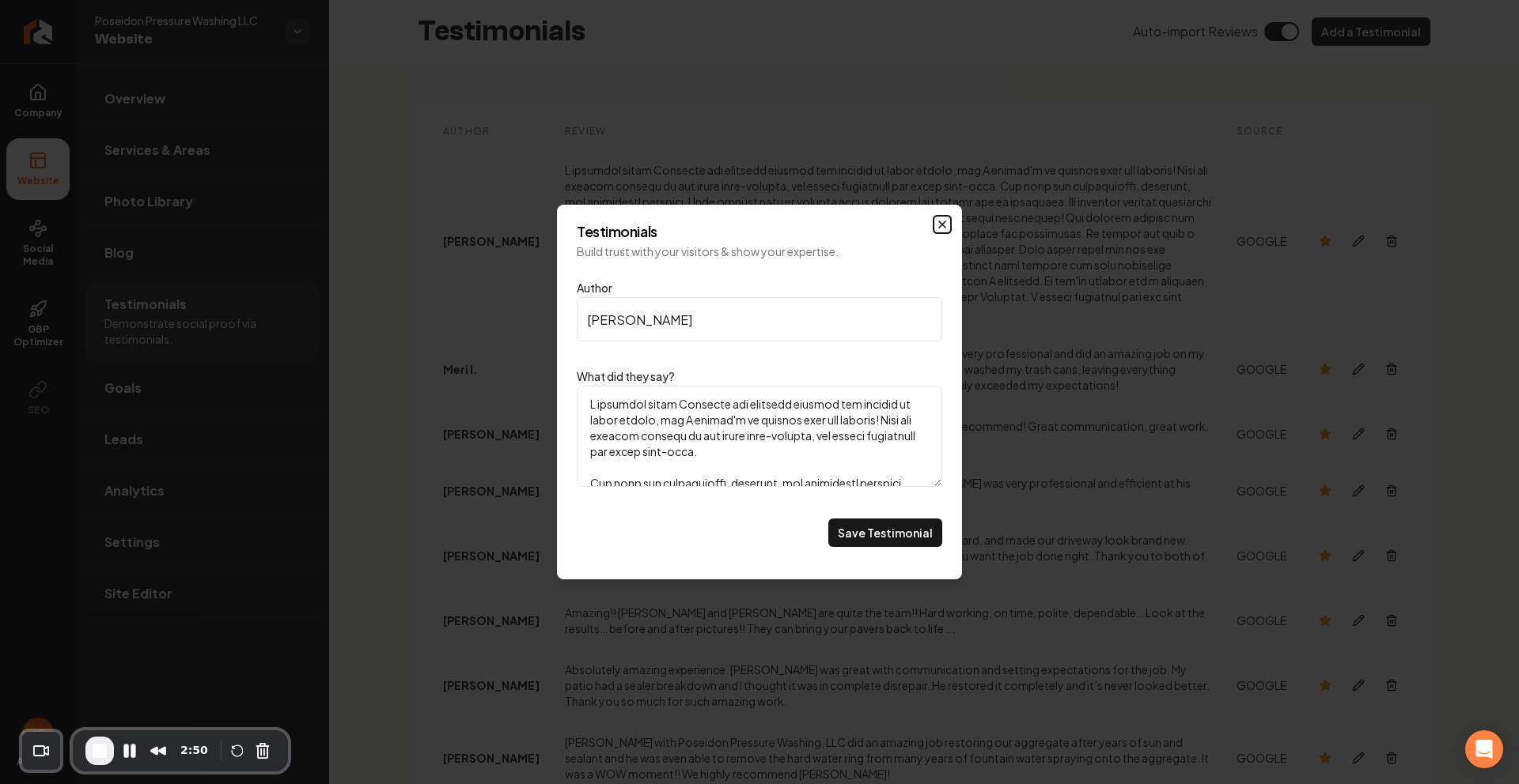
click at [940, 227] on icon "Main content area" at bounding box center [942, 224] width 13 height 13
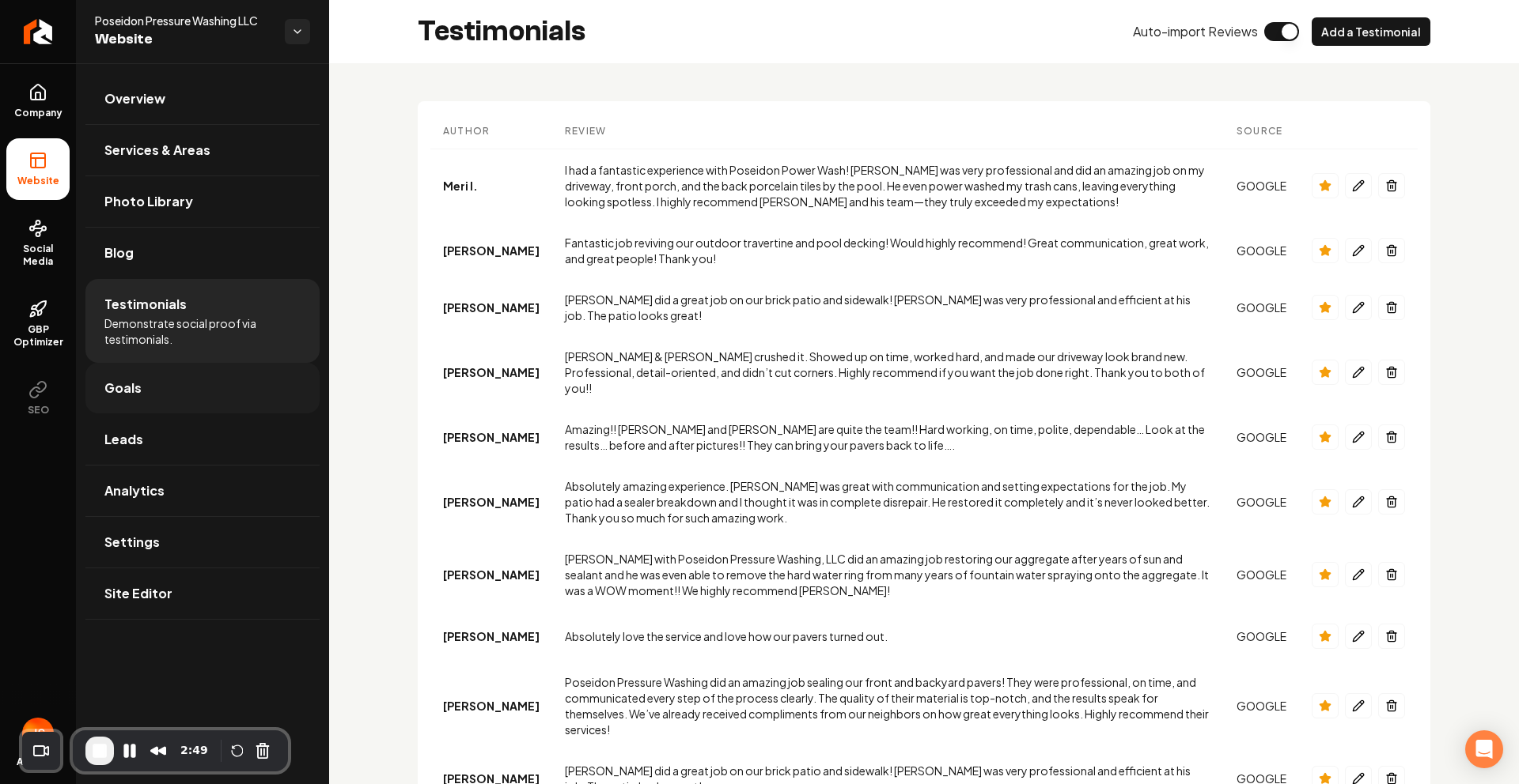
click at [172, 374] on link "Goals" at bounding box center [202, 388] width 235 height 51
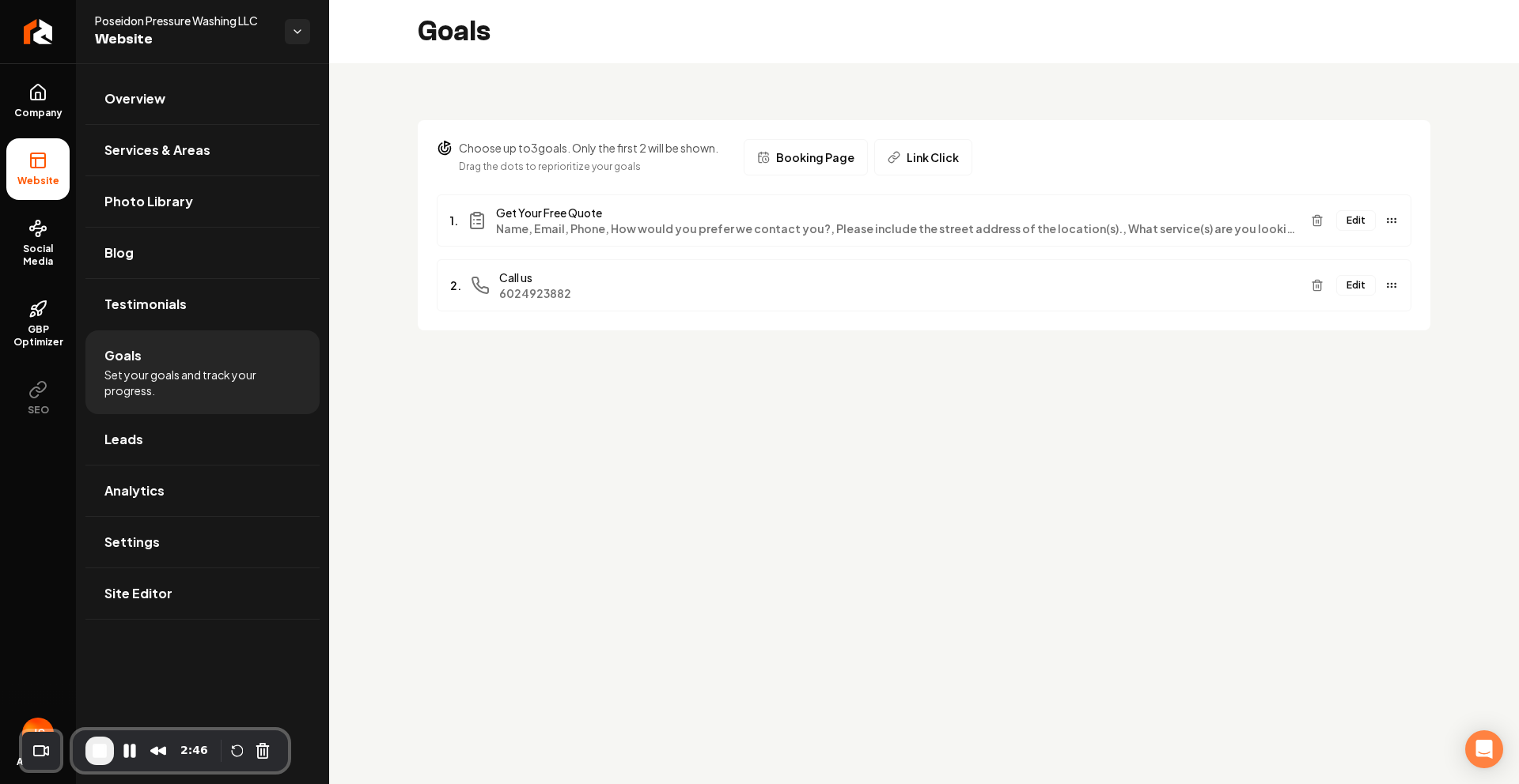
click at [1355, 222] on button "Edit" at bounding box center [1356, 220] width 40 height 20
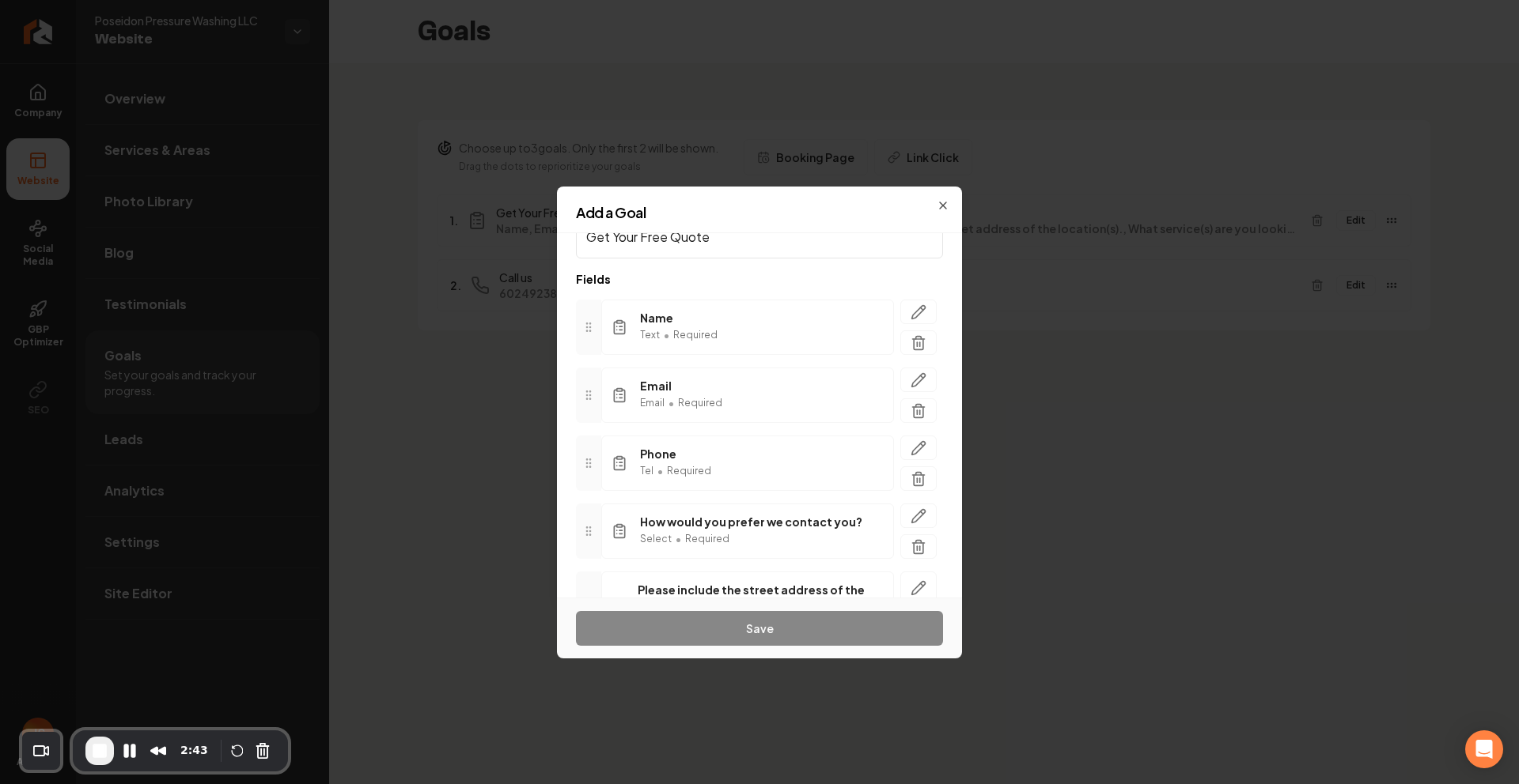
scroll to position [54, 0]
drag, startPoint x: 592, startPoint y: 331, endPoint x: 585, endPoint y: 323, distance: 10.6
click at [585, 323] on icon at bounding box center [588, 325] width 13 height 13
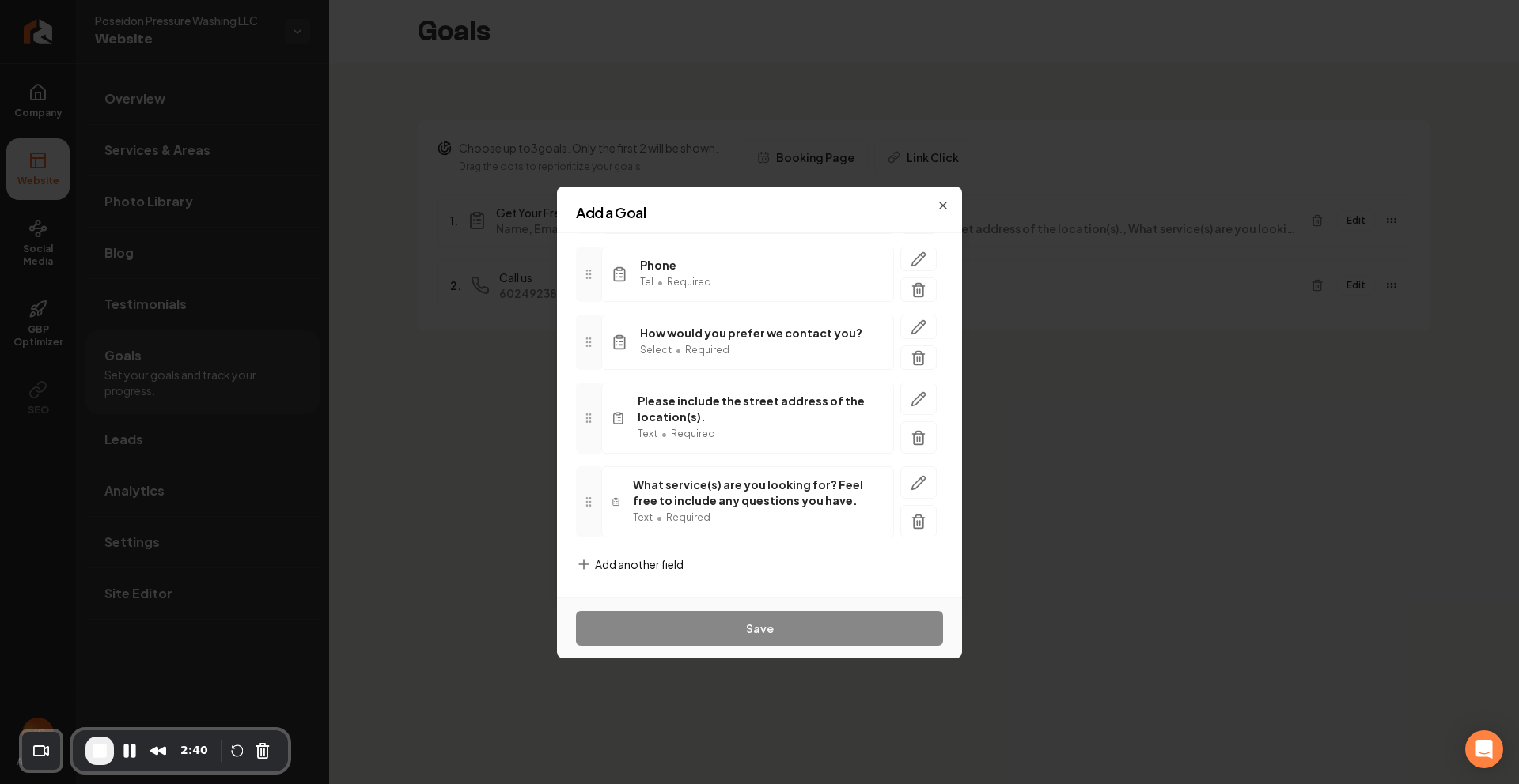
click at [647, 564] on span "Add another field" at bounding box center [638, 564] width 89 height 16
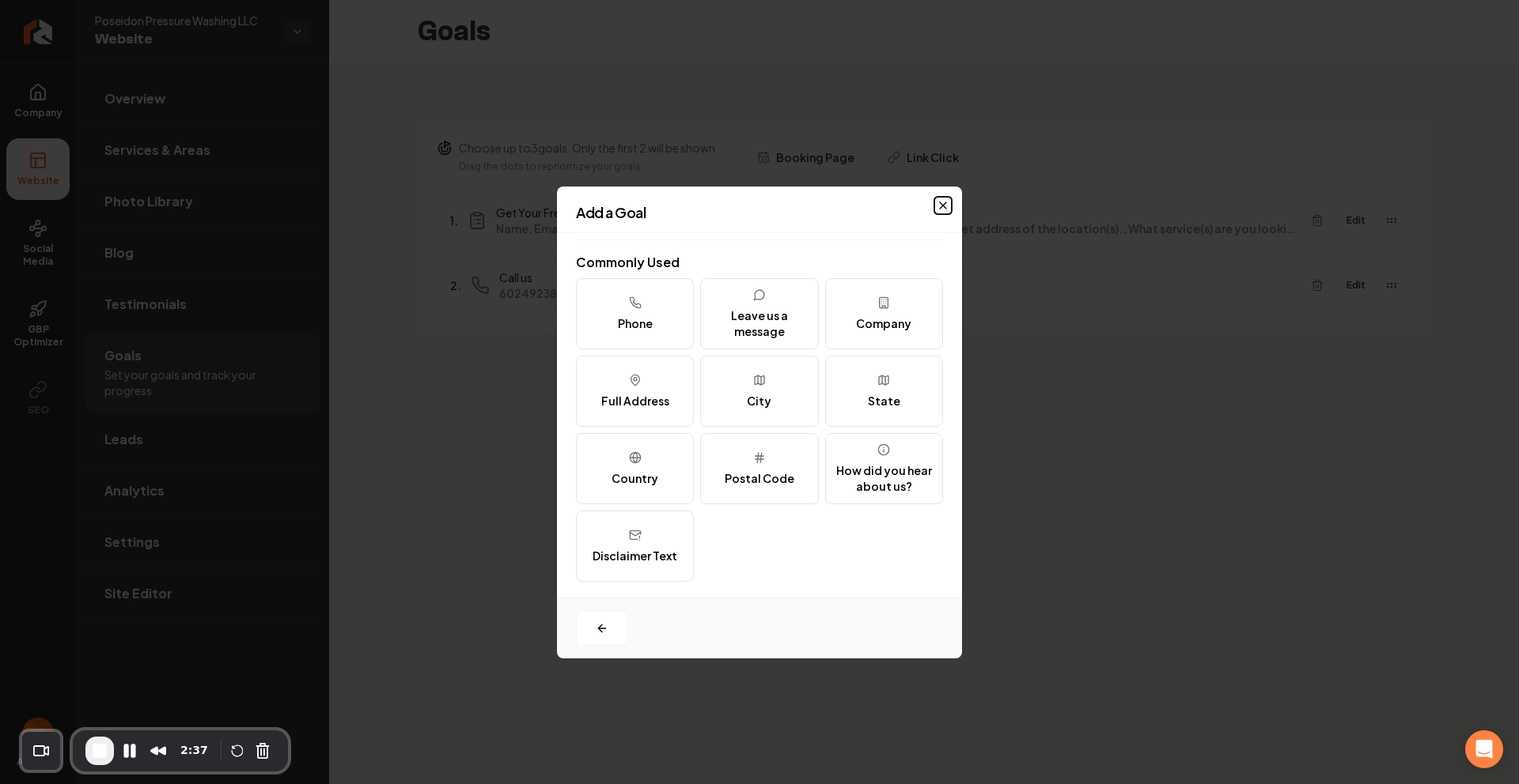
click at [940, 201] on icon "button" at bounding box center [942, 205] width 13 height 13
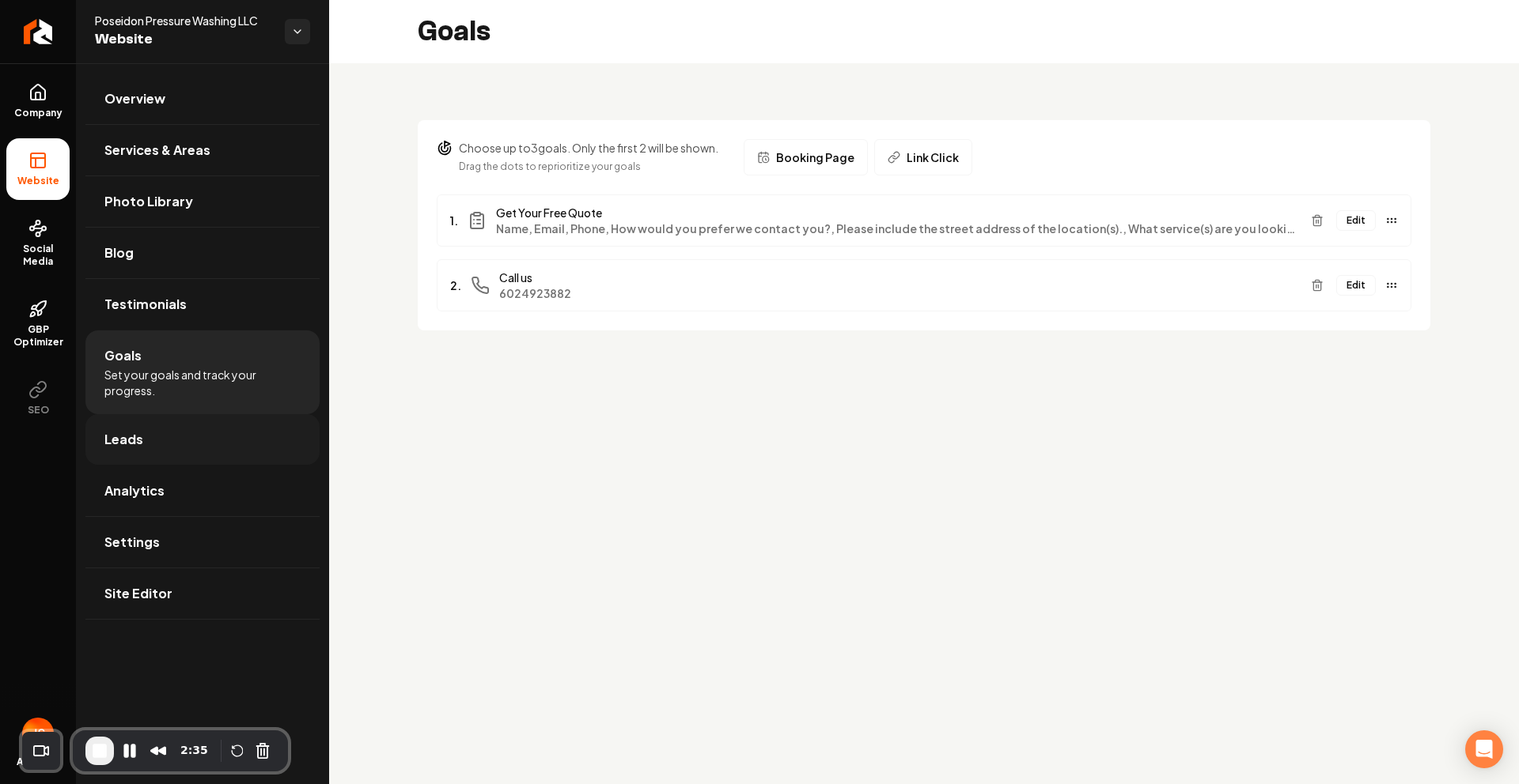
click at [143, 438] on link "Leads" at bounding box center [202, 440] width 235 height 51
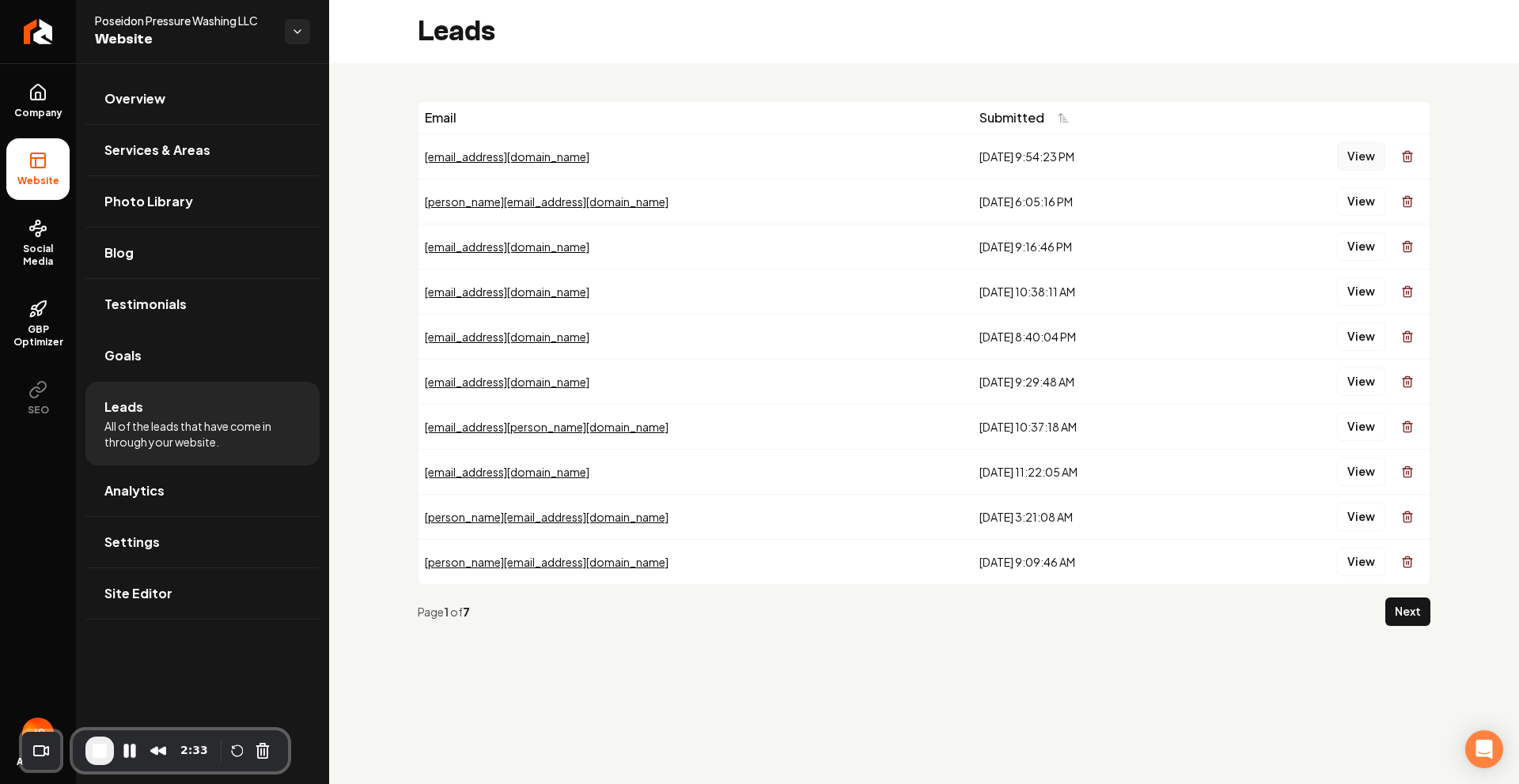
click at [1355, 153] on button "View" at bounding box center [1361, 156] width 49 height 28
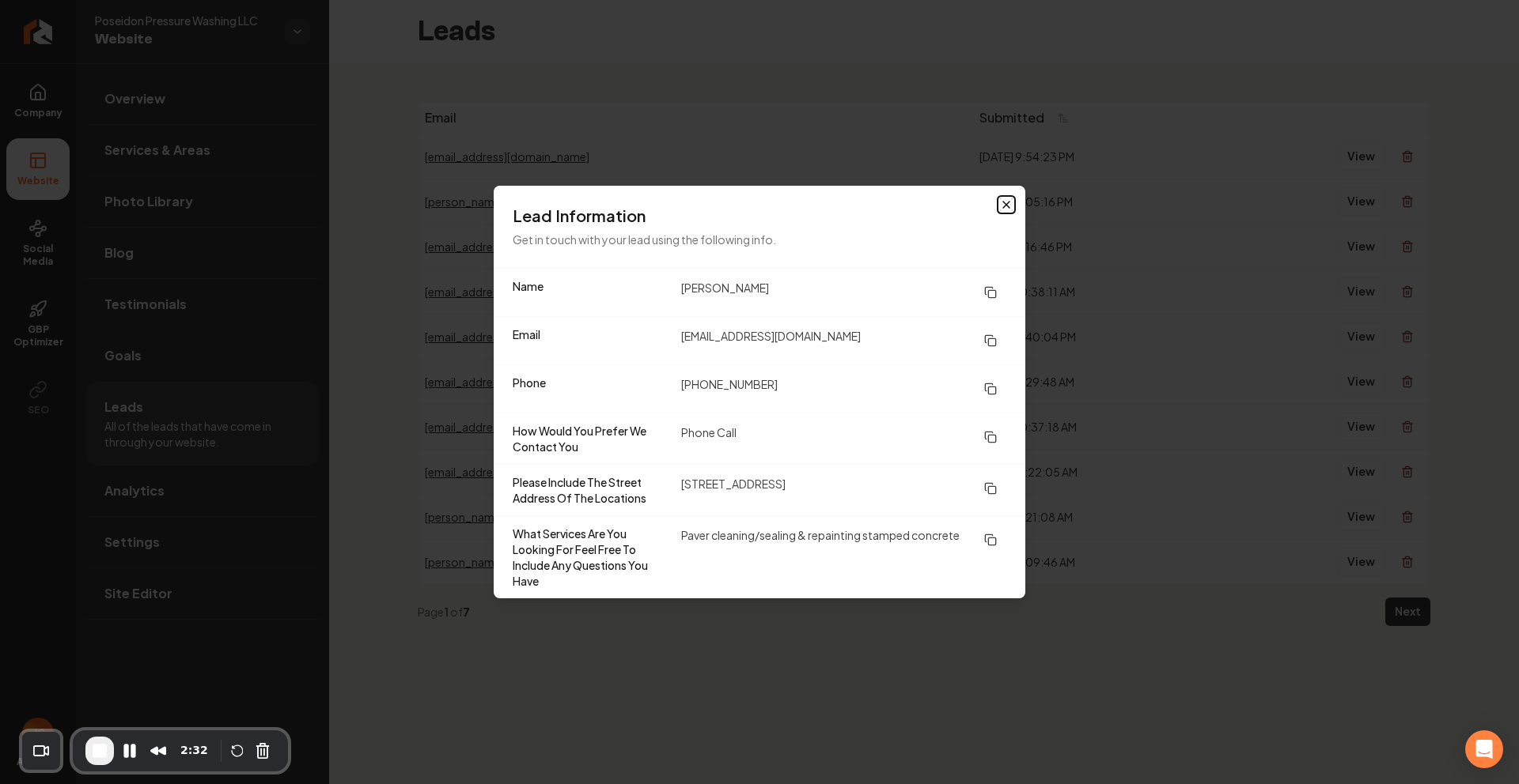
click at [1008, 201] on icon "button" at bounding box center [1006, 204] width 7 height 7
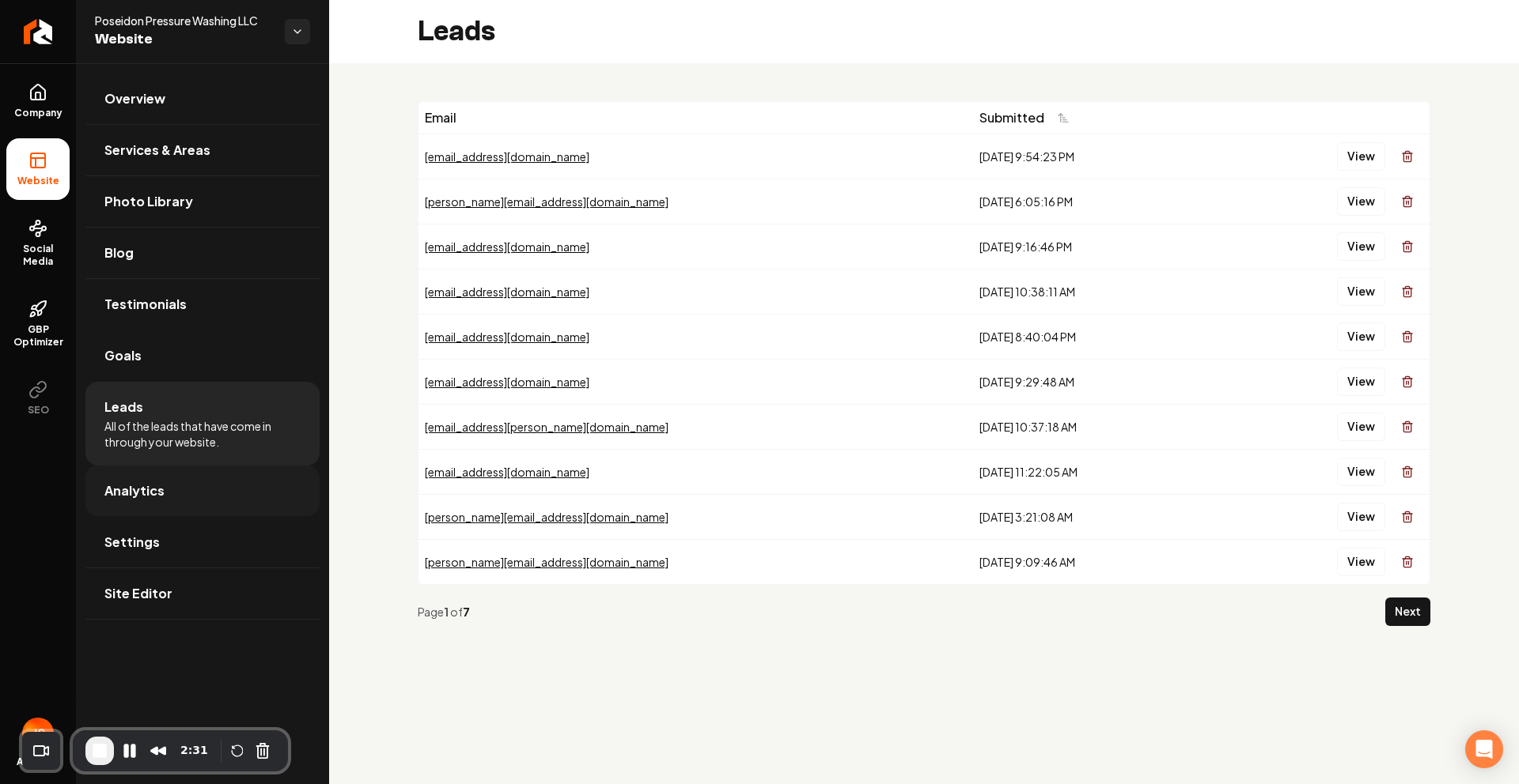
click at [145, 495] on span "Analytics" at bounding box center [134, 491] width 60 height 19
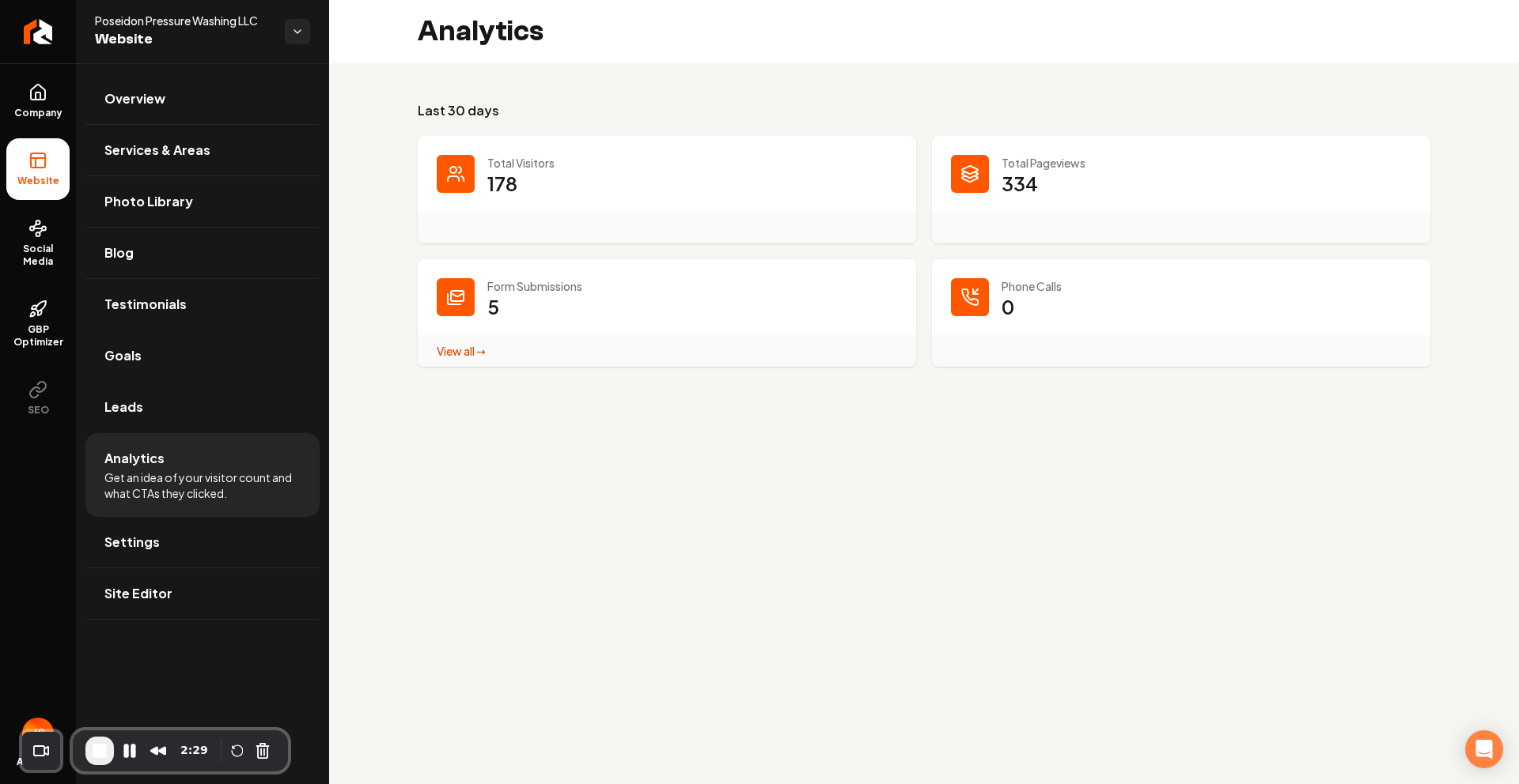
click at [633, 499] on main "Analytics Last 30 days Total Visitors 178 Total Pageviews 334 Form Submissions …" at bounding box center [923, 392] width 1190 height 784
click at [125, 545] on span "Settings" at bounding box center [131, 543] width 55 height 19
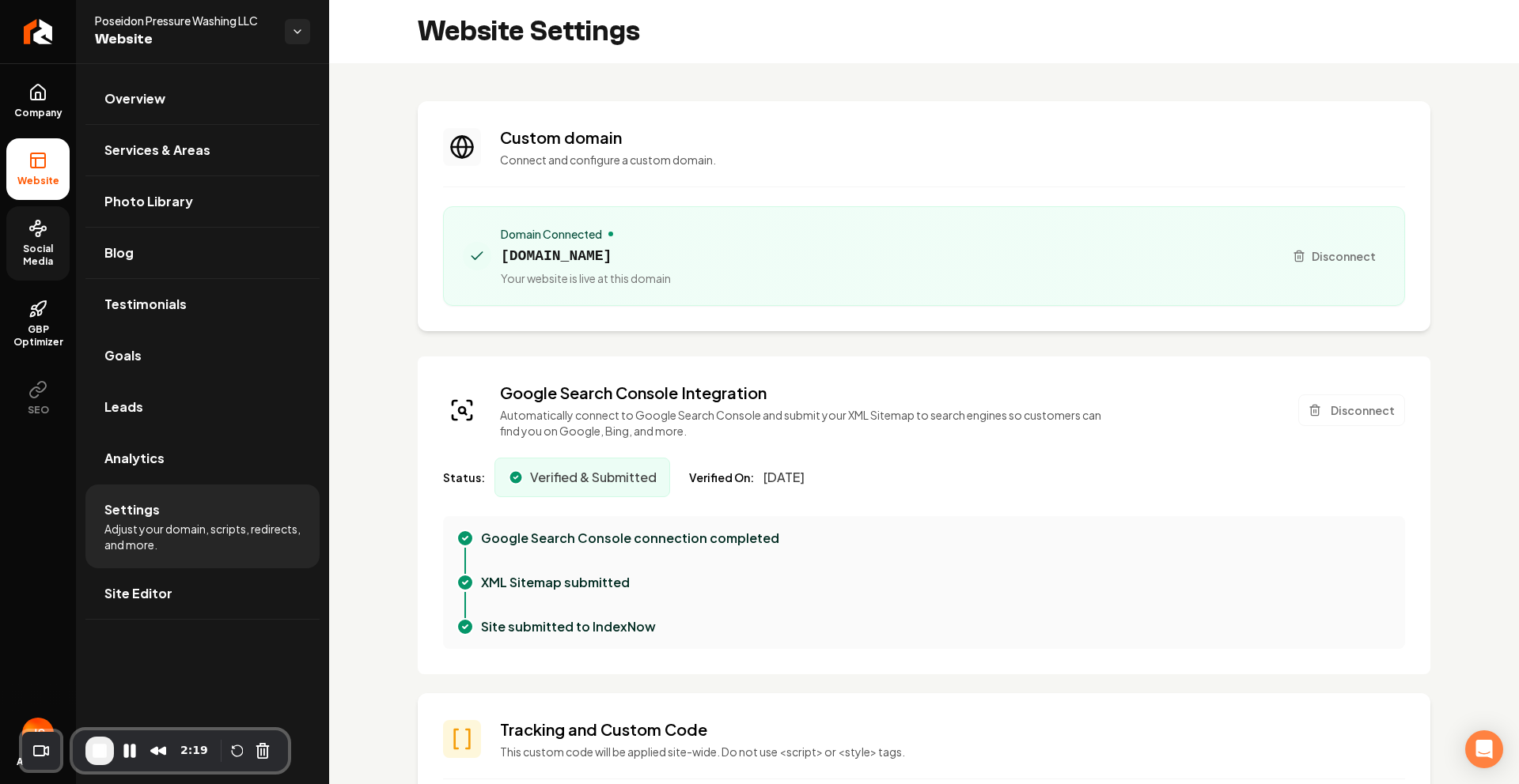
click at [27, 247] on span "Social Media" at bounding box center [38, 256] width 63 height 25
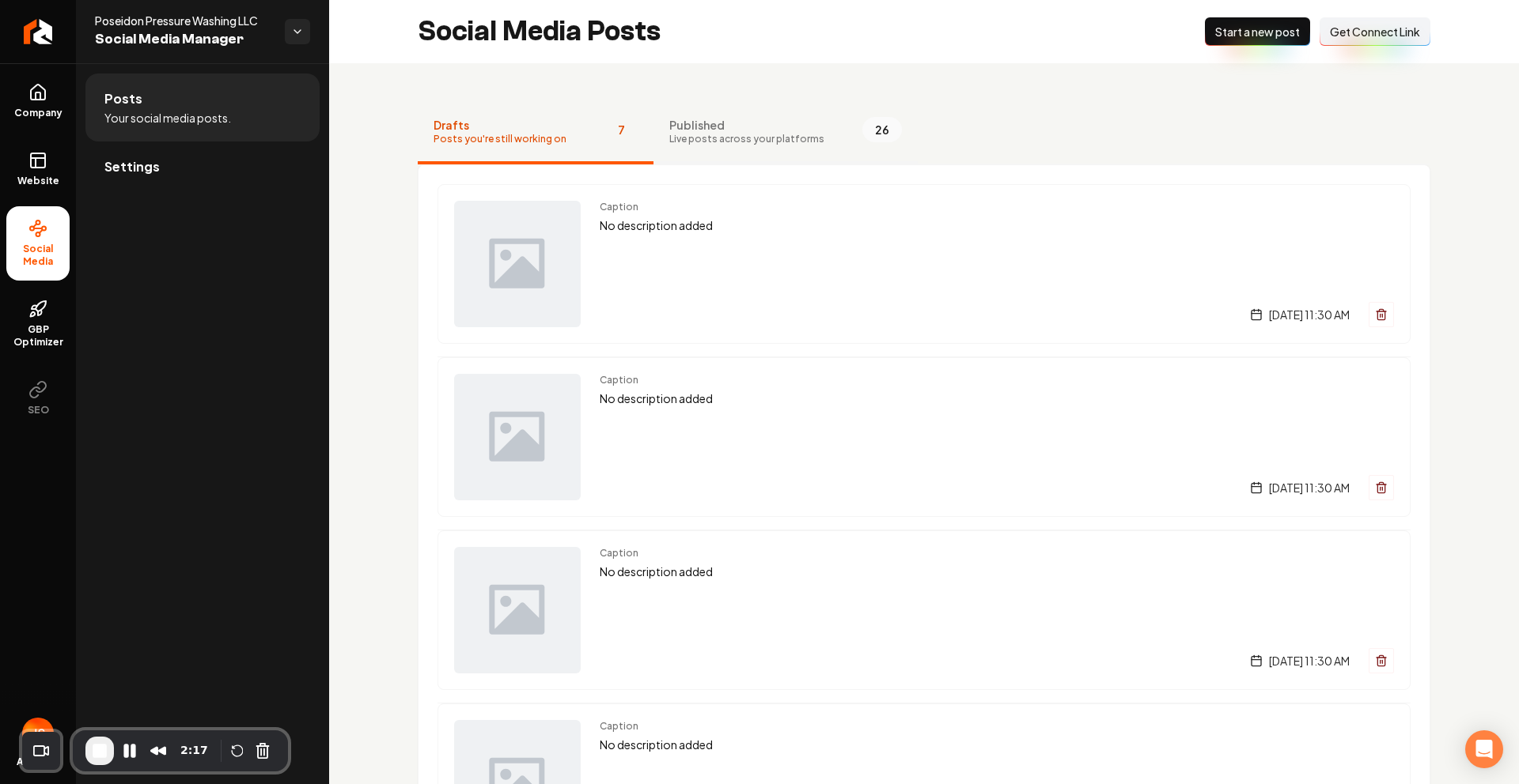
click at [689, 133] on span "Live posts across your platforms" at bounding box center [746, 139] width 155 height 13
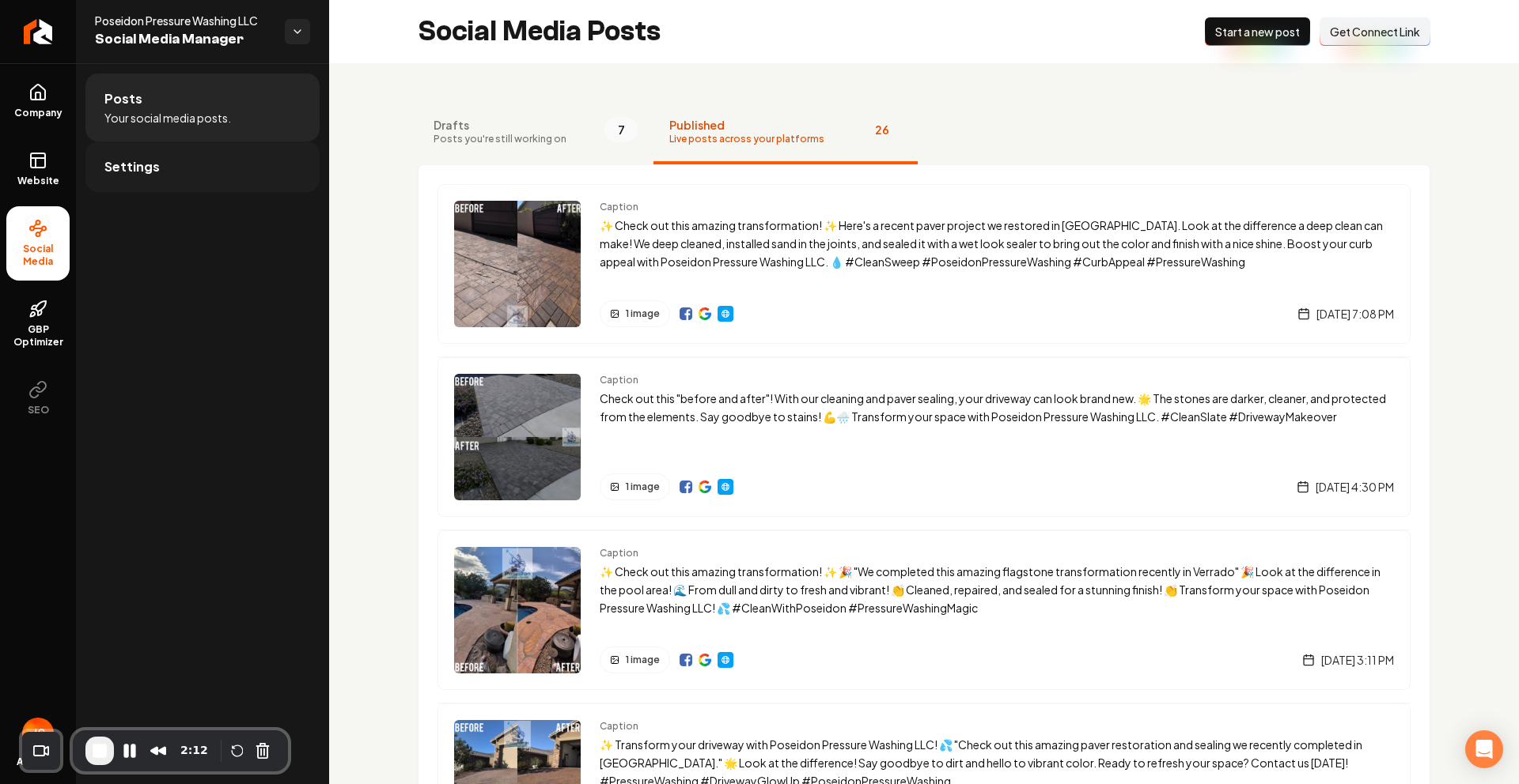
click at [137, 163] on span "Settings" at bounding box center [131, 167] width 55 height 19
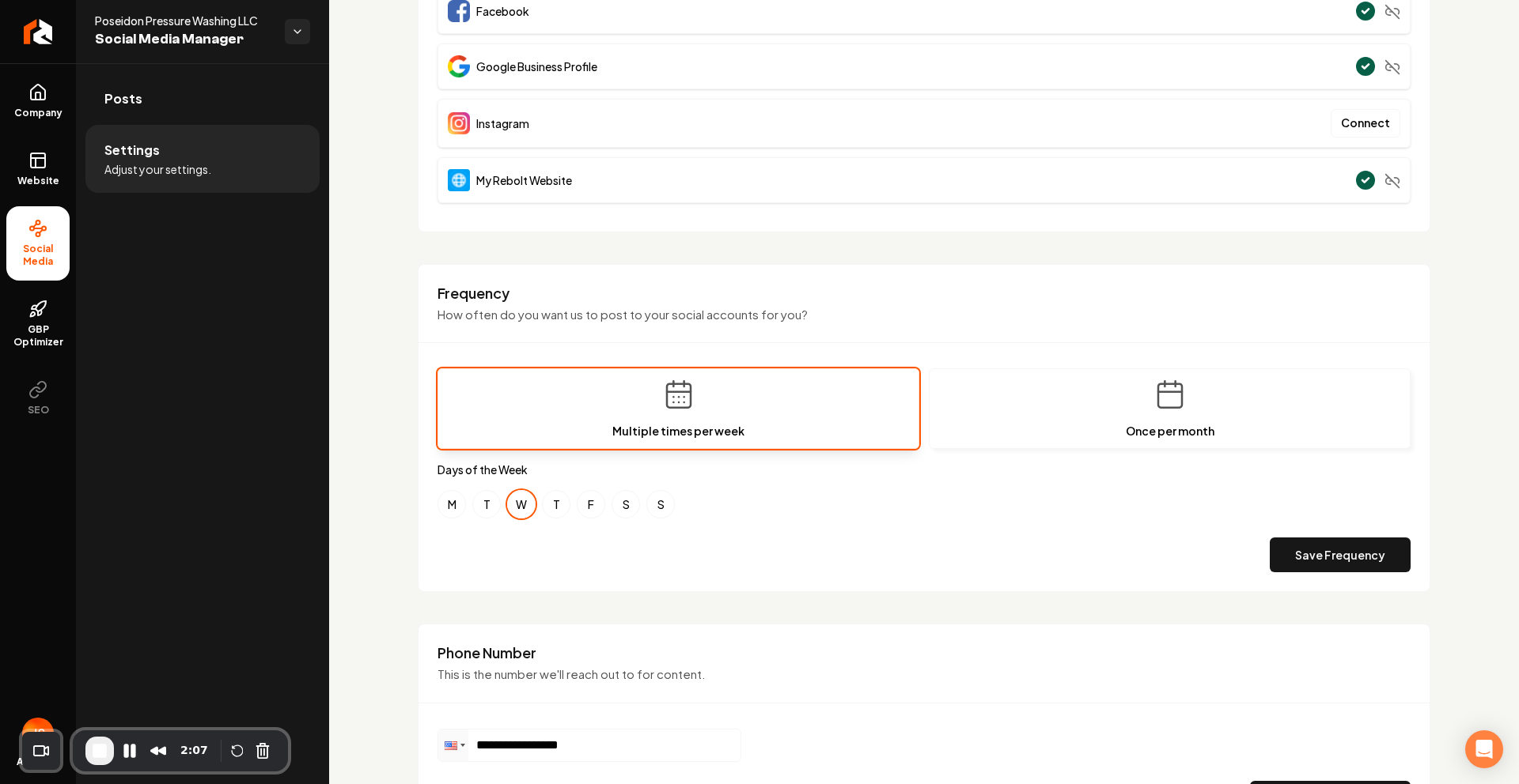
scroll to position [248, 0]
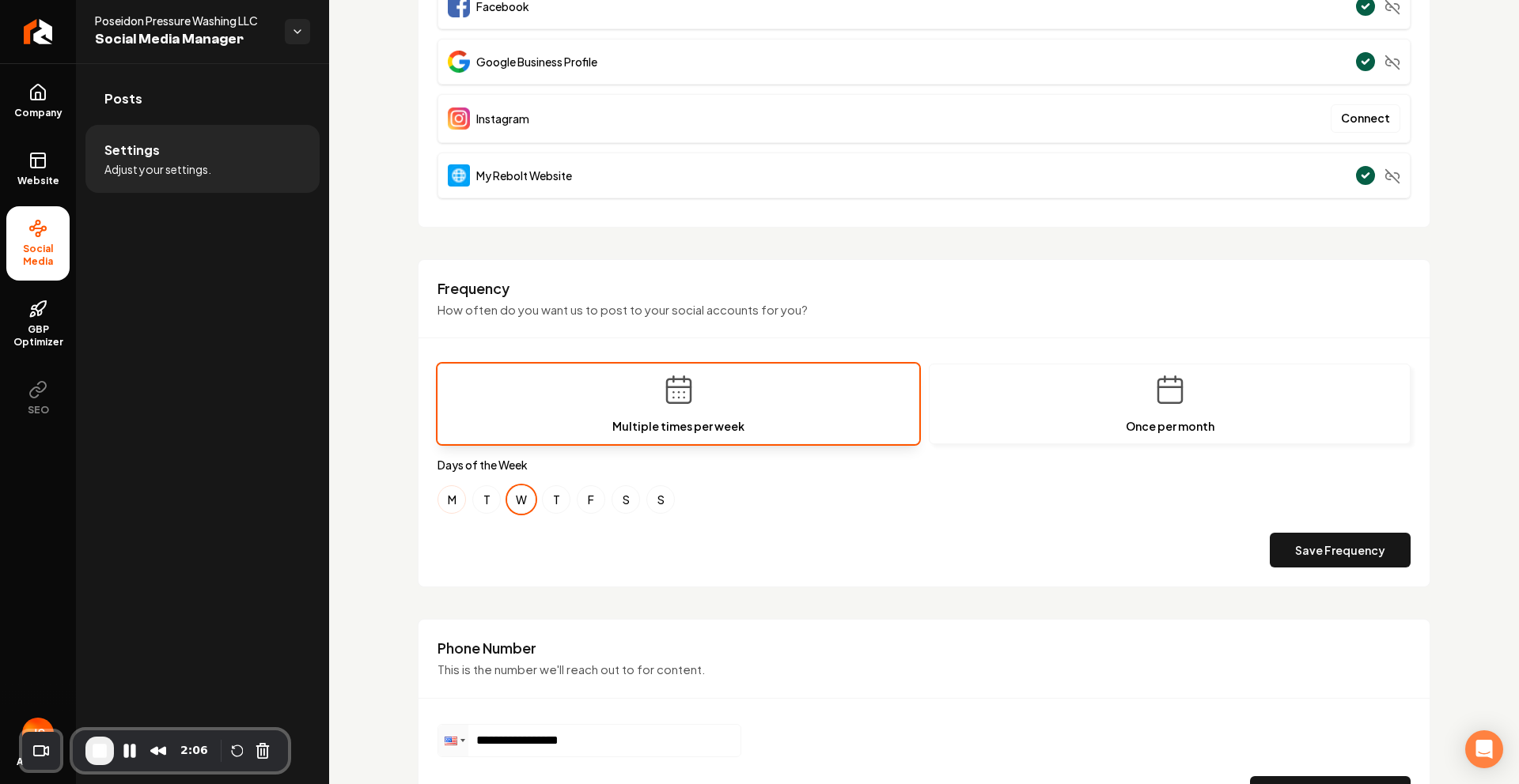
click at [448, 503] on button "M" at bounding box center [451, 499] width 28 height 28
click at [589, 501] on button "F" at bounding box center [591, 499] width 28 height 28
click at [584, 508] on button "F" at bounding box center [591, 499] width 28 height 28
click at [437, 501] on button "M" at bounding box center [451, 499] width 28 height 28
click at [448, 500] on button "M" at bounding box center [451, 499] width 28 height 28
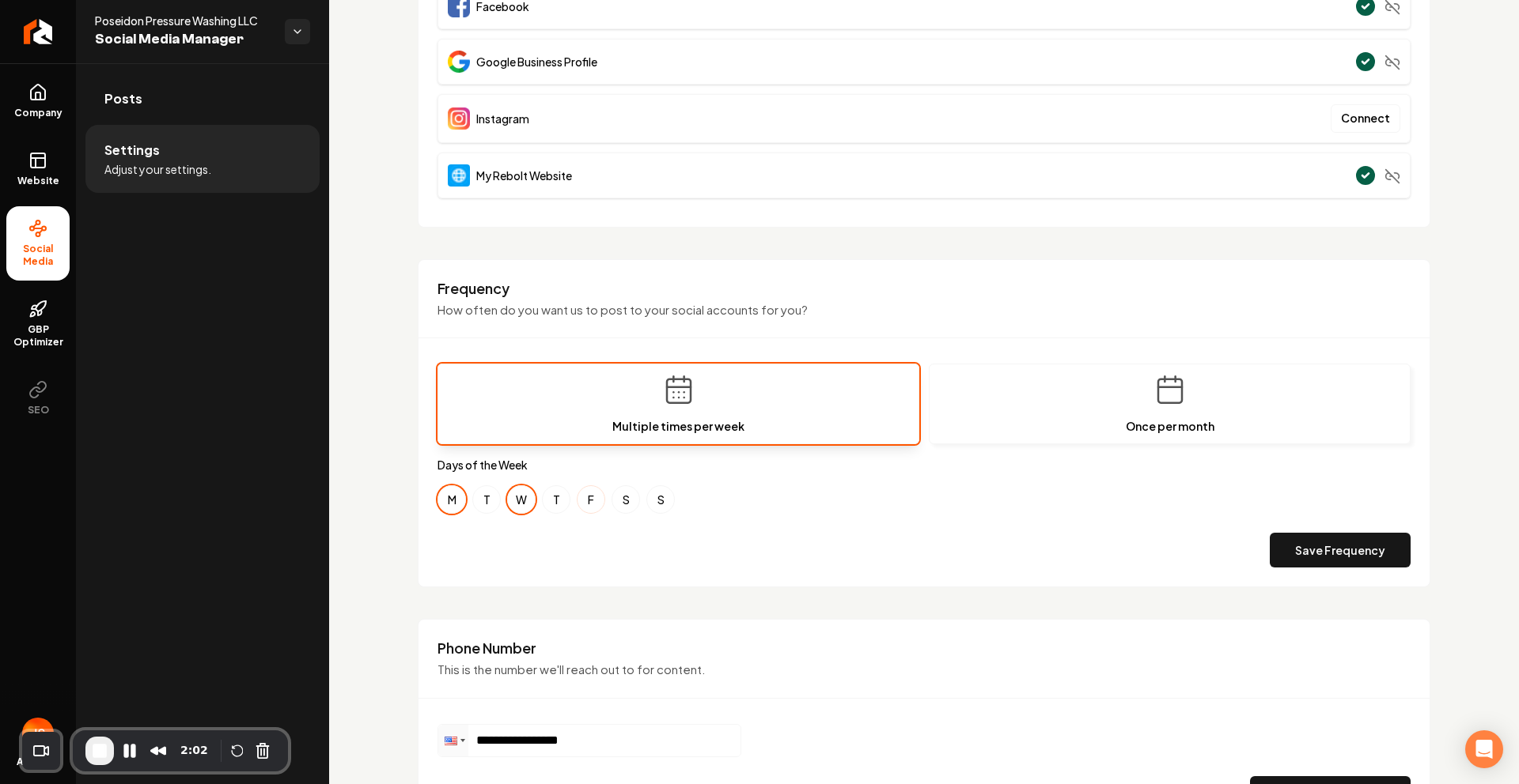
click at [598, 500] on button "F" at bounding box center [591, 499] width 28 height 28
click at [451, 501] on button "M" at bounding box center [451, 499] width 28 height 28
click at [596, 505] on button "F" at bounding box center [591, 499] width 28 height 28
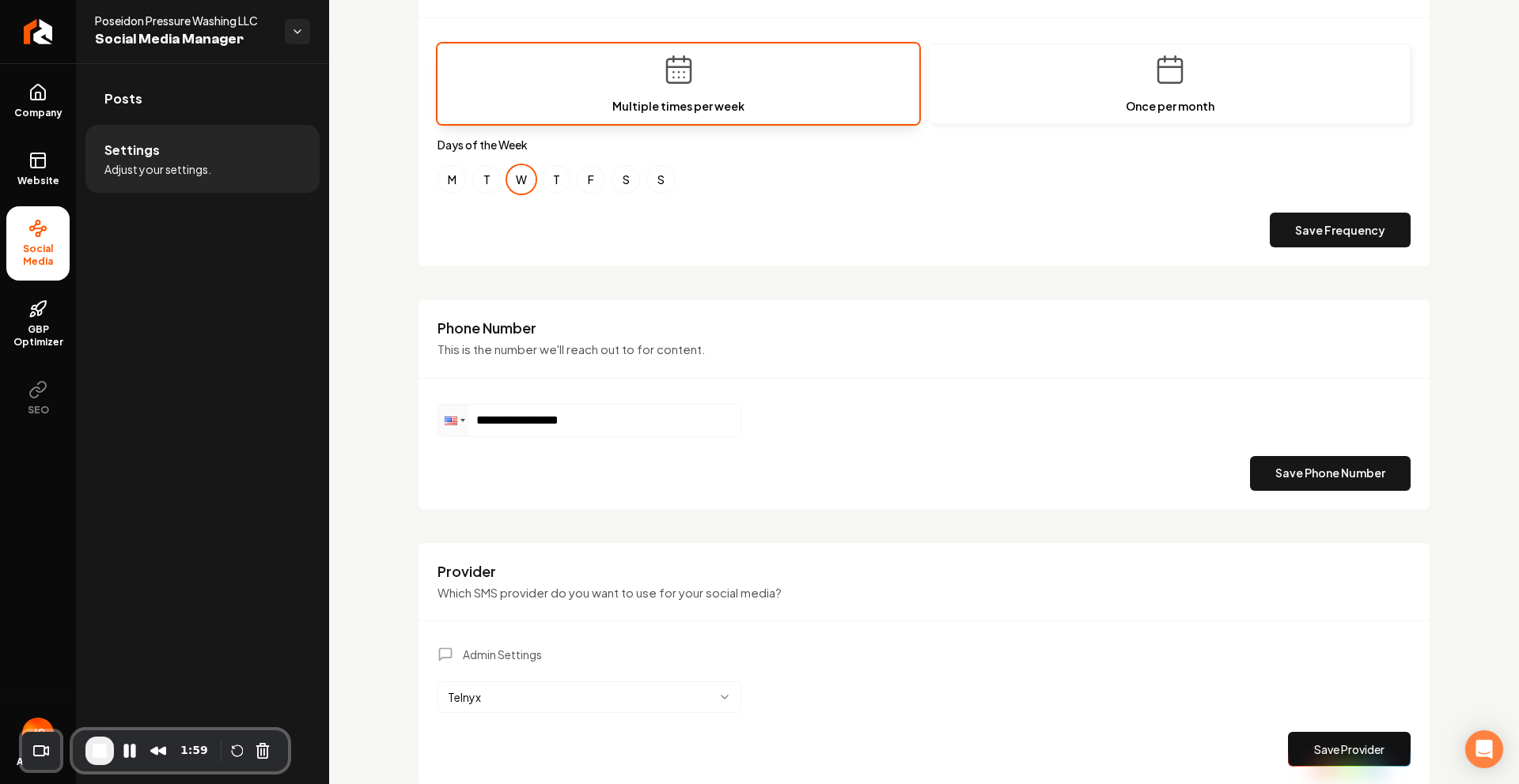
scroll to position [572, 0]
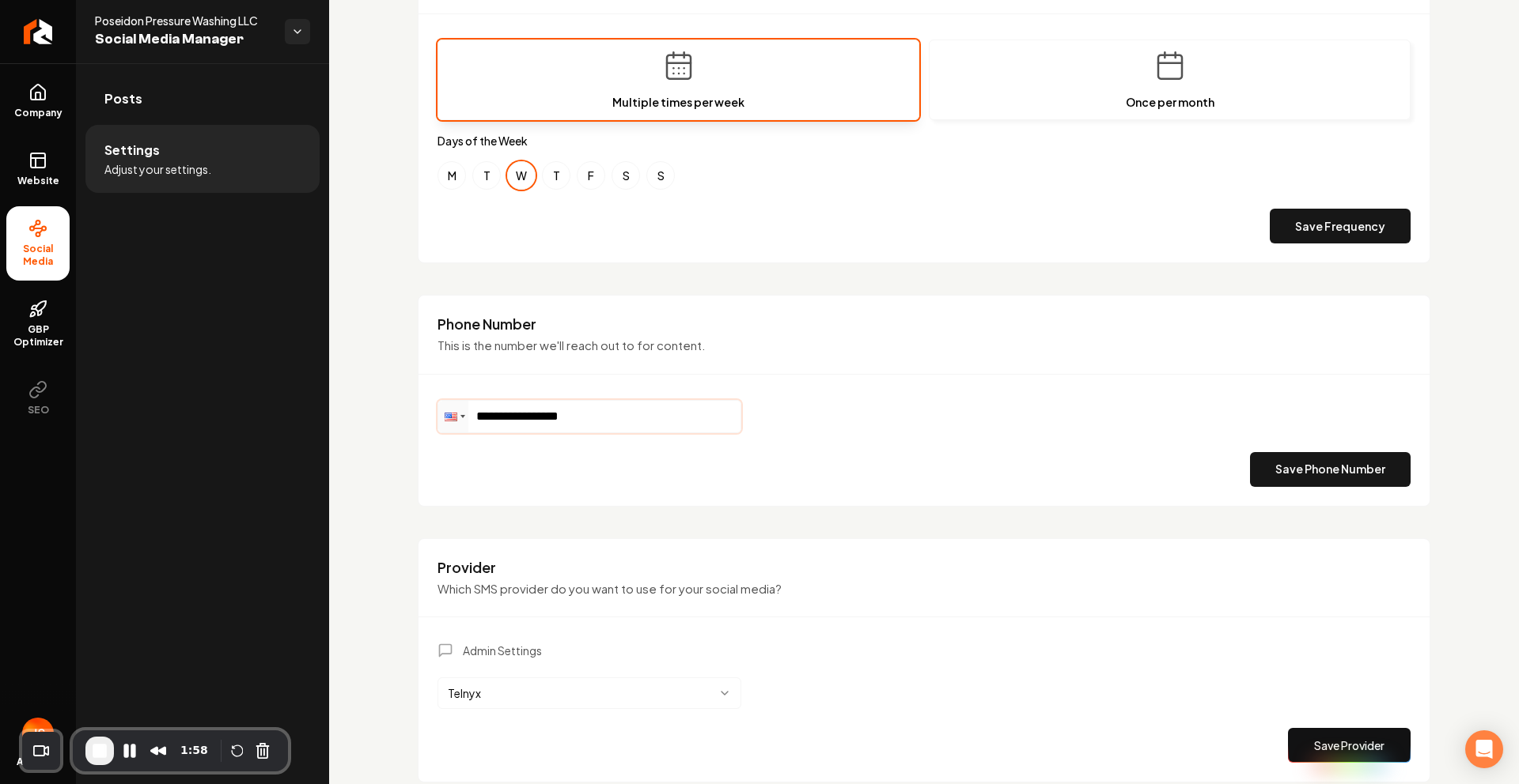
click at [632, 415] on input "**********" at bounding box center [589, 416] width 303 height 32
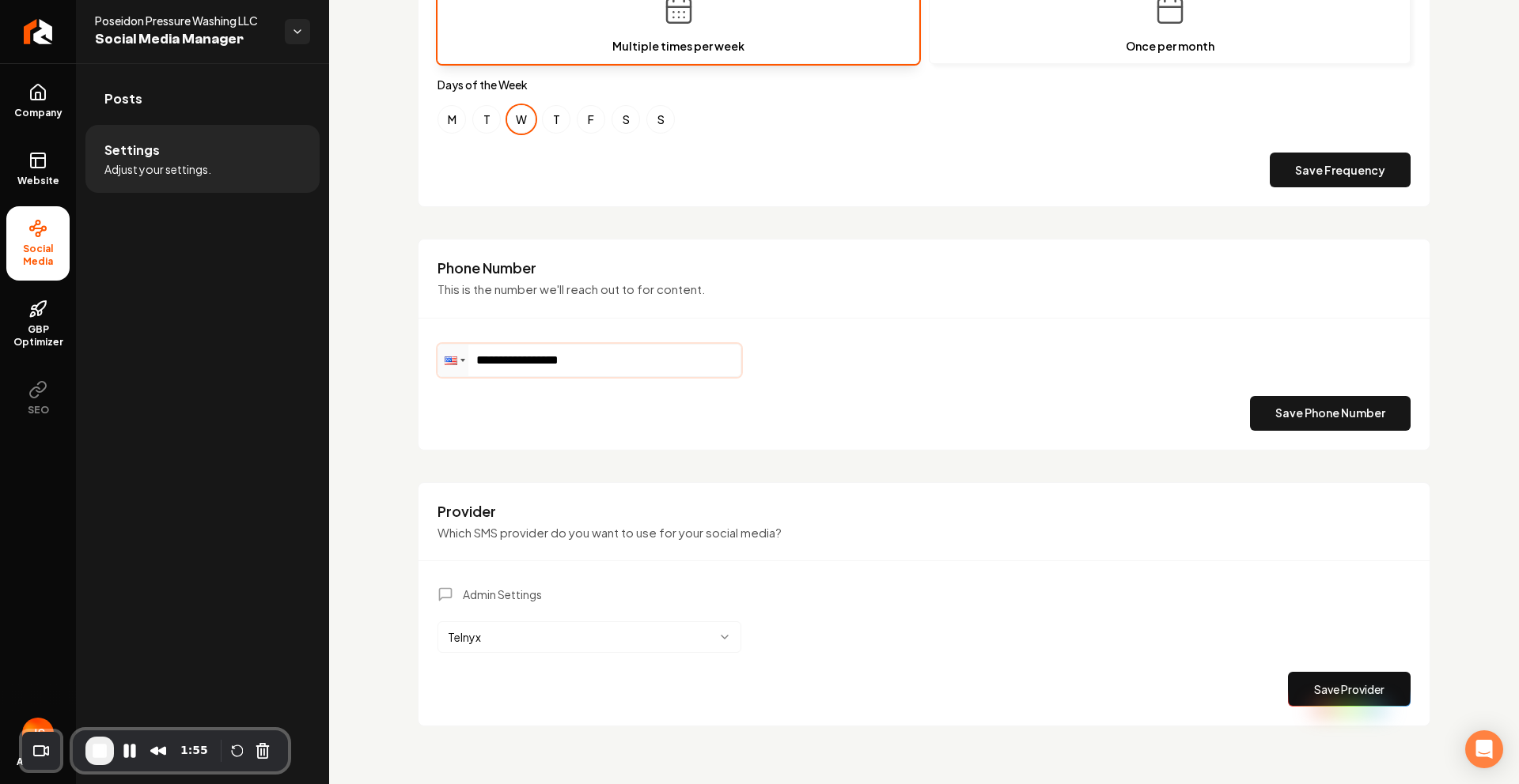
scroll to position [634, 0]
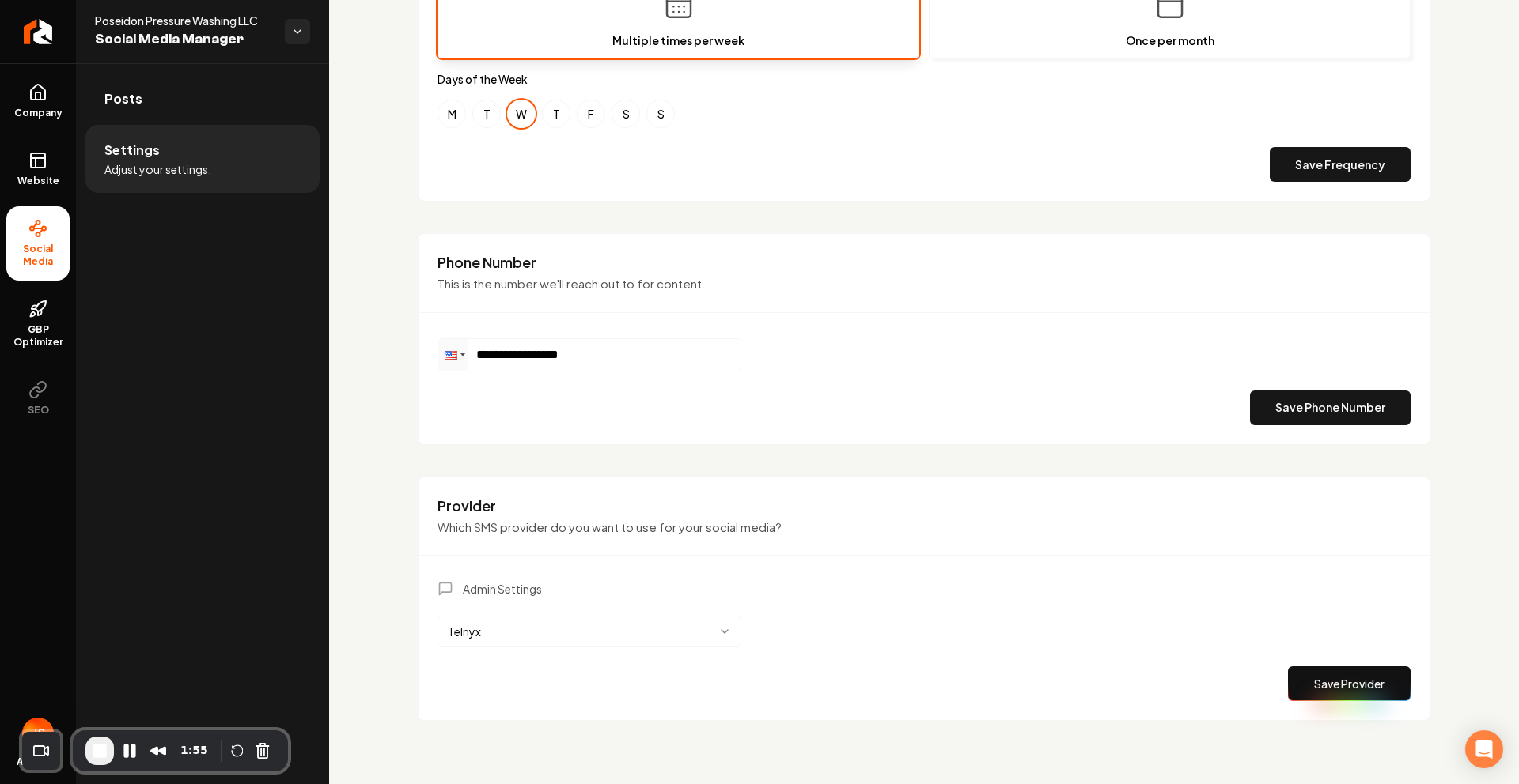
drag, startPoint x: 175, startPoint y: 339, endPoint x: 77, endPoint y: 319, distance: 100.0
click at [172, 339] on div "Posts Settings Adjust your settings." at bounding box center [202, 423] width 253 height 721
click at [14, 305] on link "GBP Optimizer" at bounding box center [38, 324] width 63 height 74
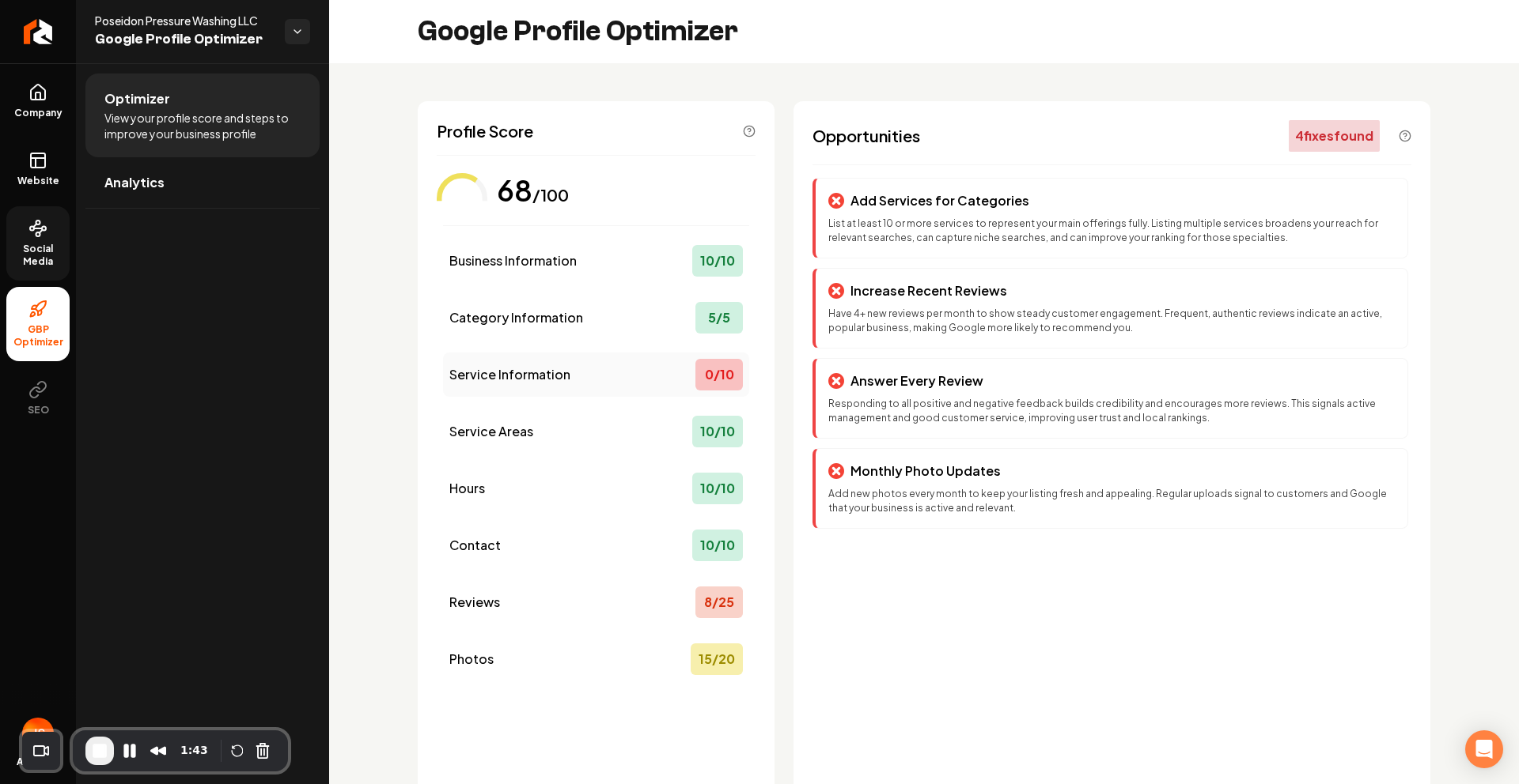
click at [522, 367] on span "Service Information" at bounding box center [510, 375] width 121 height 19
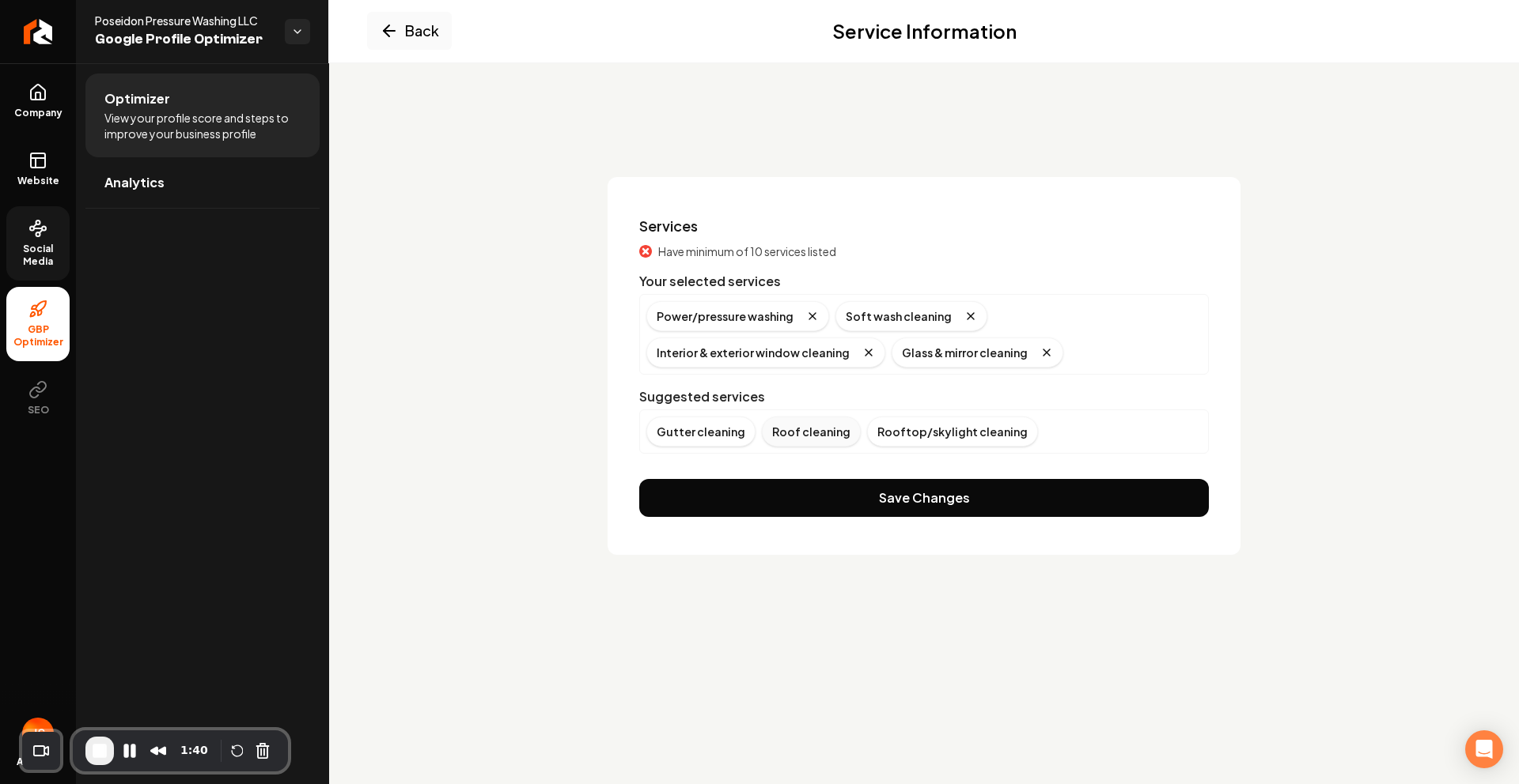
click at [810, 427] on div "Roof cleaning" at bounding box center [812, 431] width 99 height 30
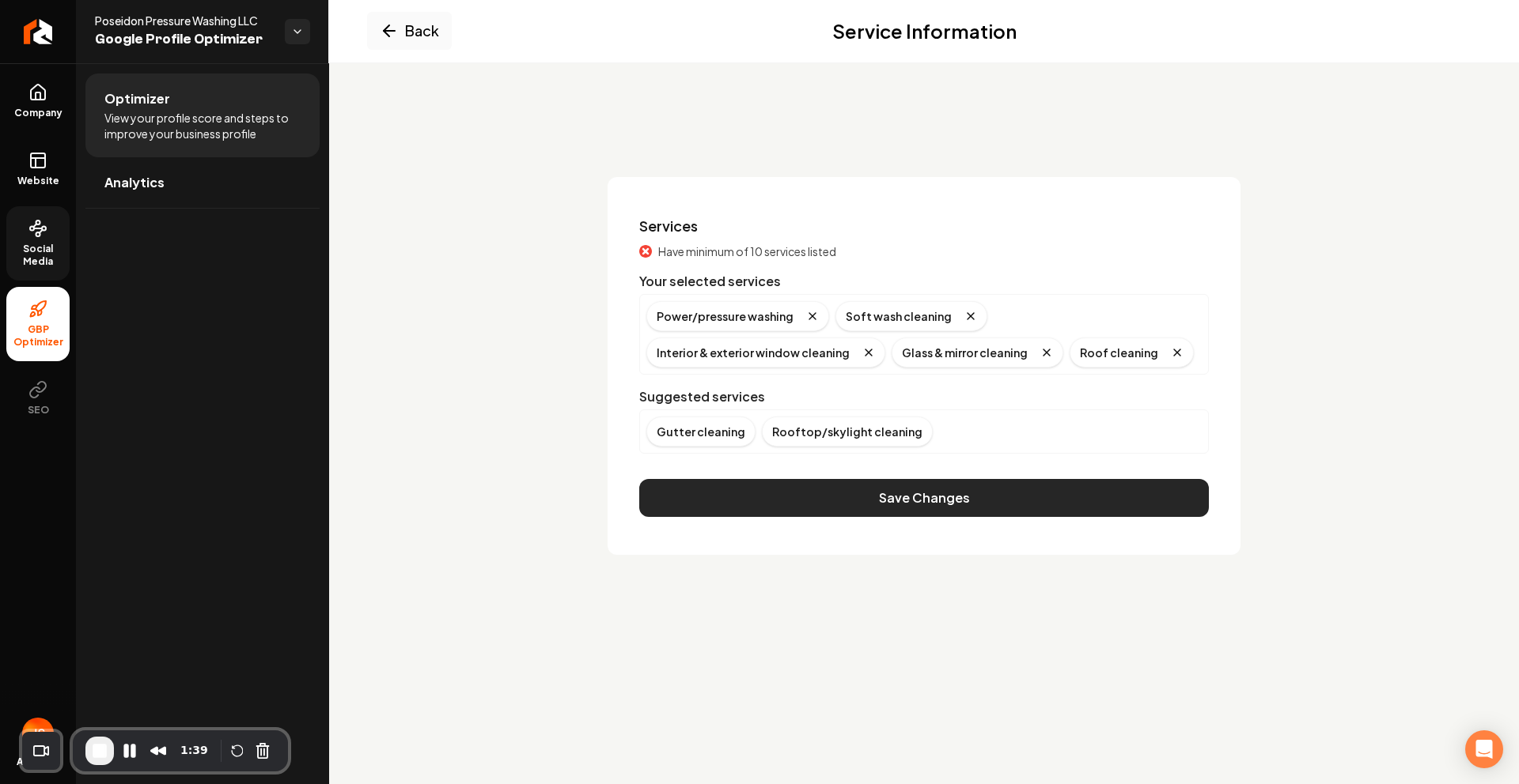
click at [799, 492] on button "Save Changes" at bounding box center [923, 498] width 569 height 38
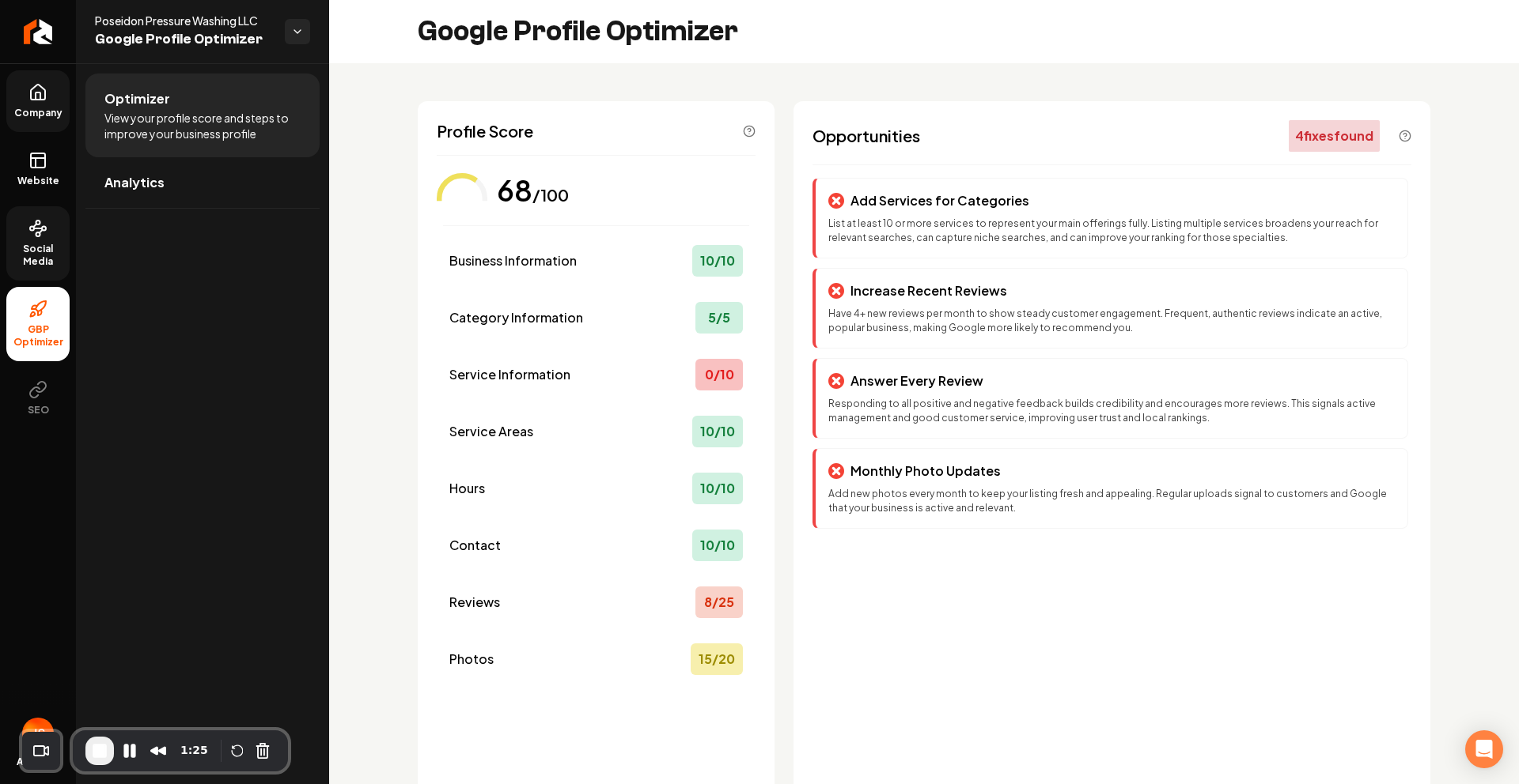
click at [40, 102] on link "Company" at bounding box center [38, 100] width 63 height 61
